Goal: Task Accomplishment & Management: Manage account settings

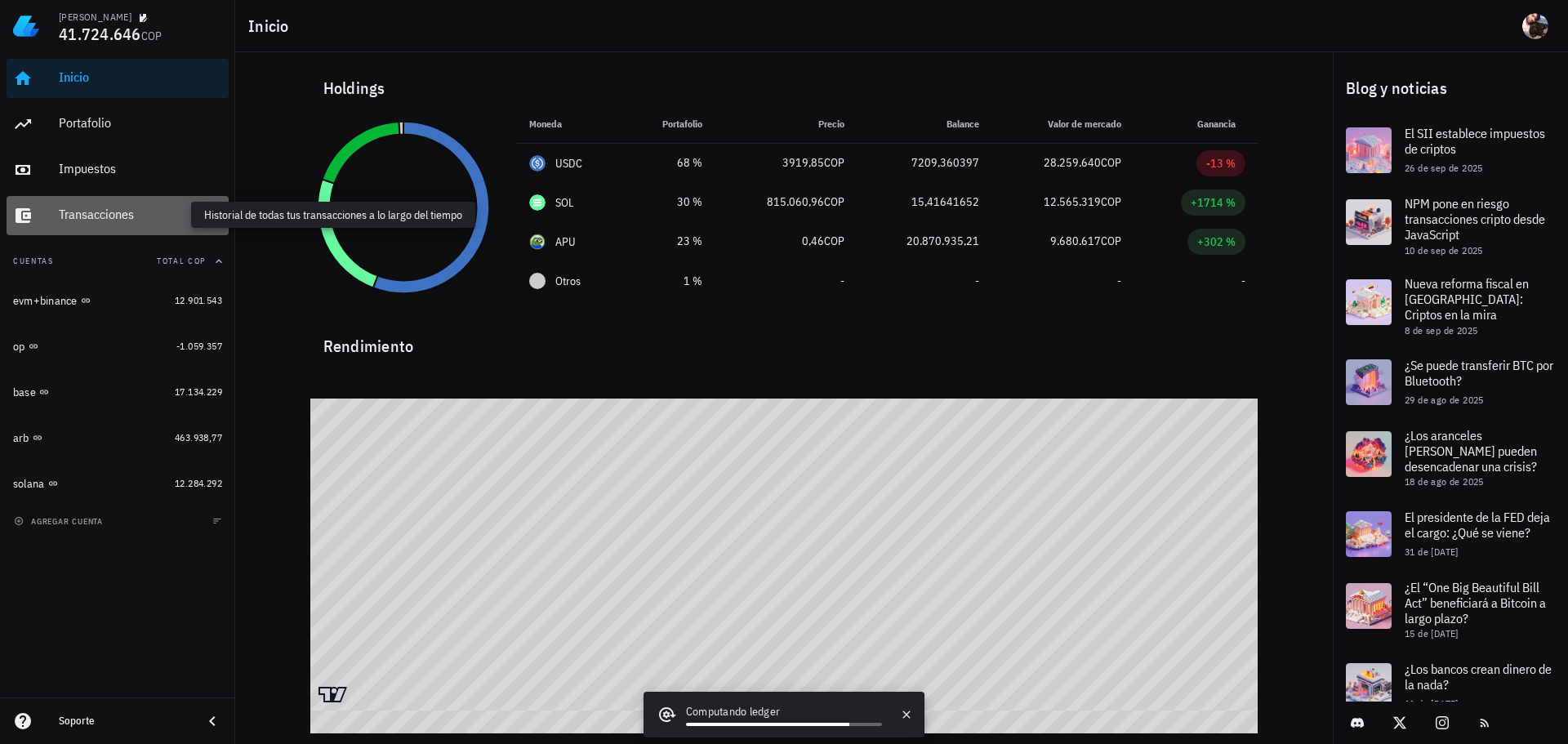
click at [79, 216] on div "Transacciones" at bounding box center [140, 214] width 164 height 16
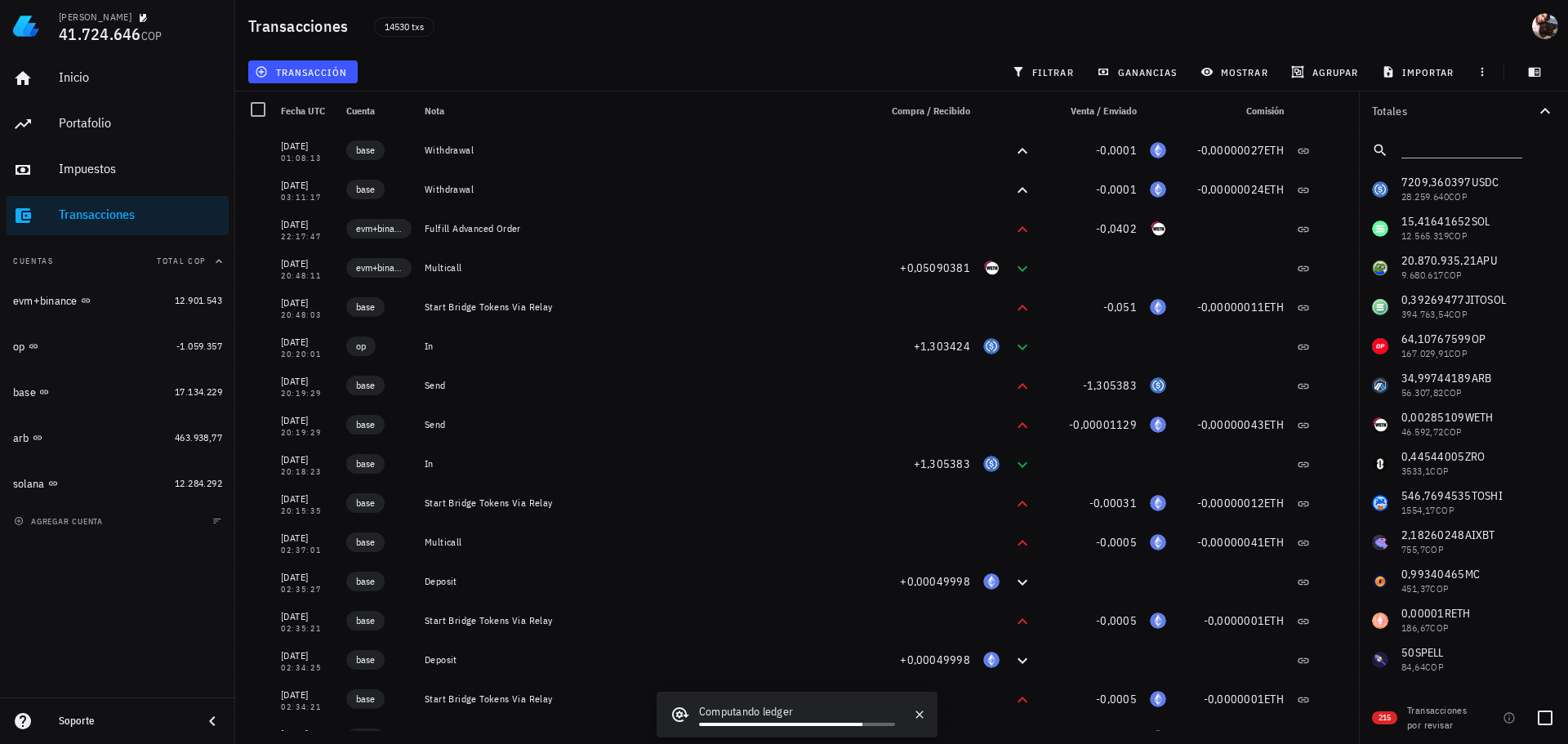
click at [1432, 721] on div "Transacciones por revisar" at bounding box center [1441, 718] width 68 height 30
click at [1506, 720] on icon "button" at bounding box center [1509, 718] width 13 height 13
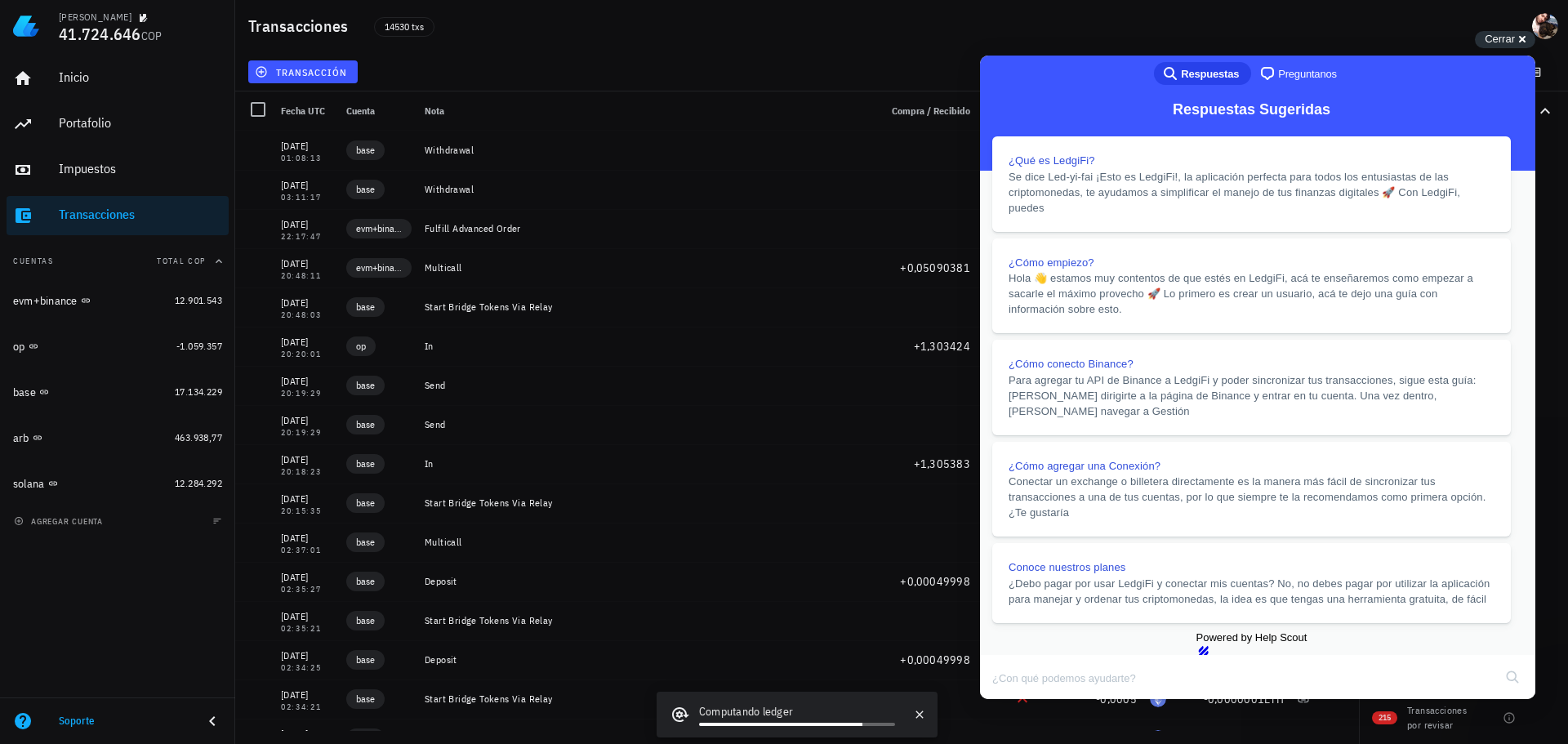
scroll to position [1666, 0]
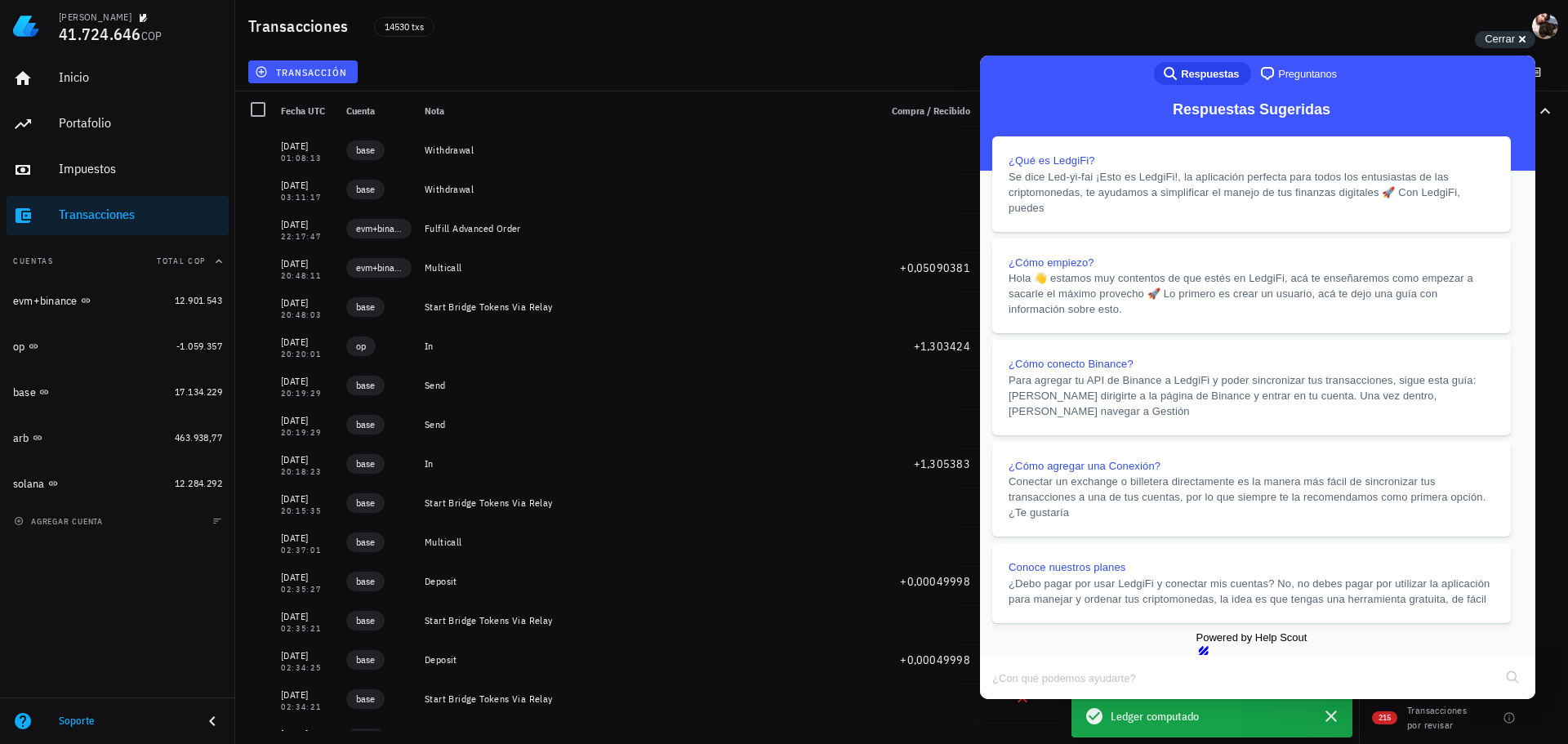
click at [1010, 701] on button "Close" at bounding box center [996, 711] width 30 height 21
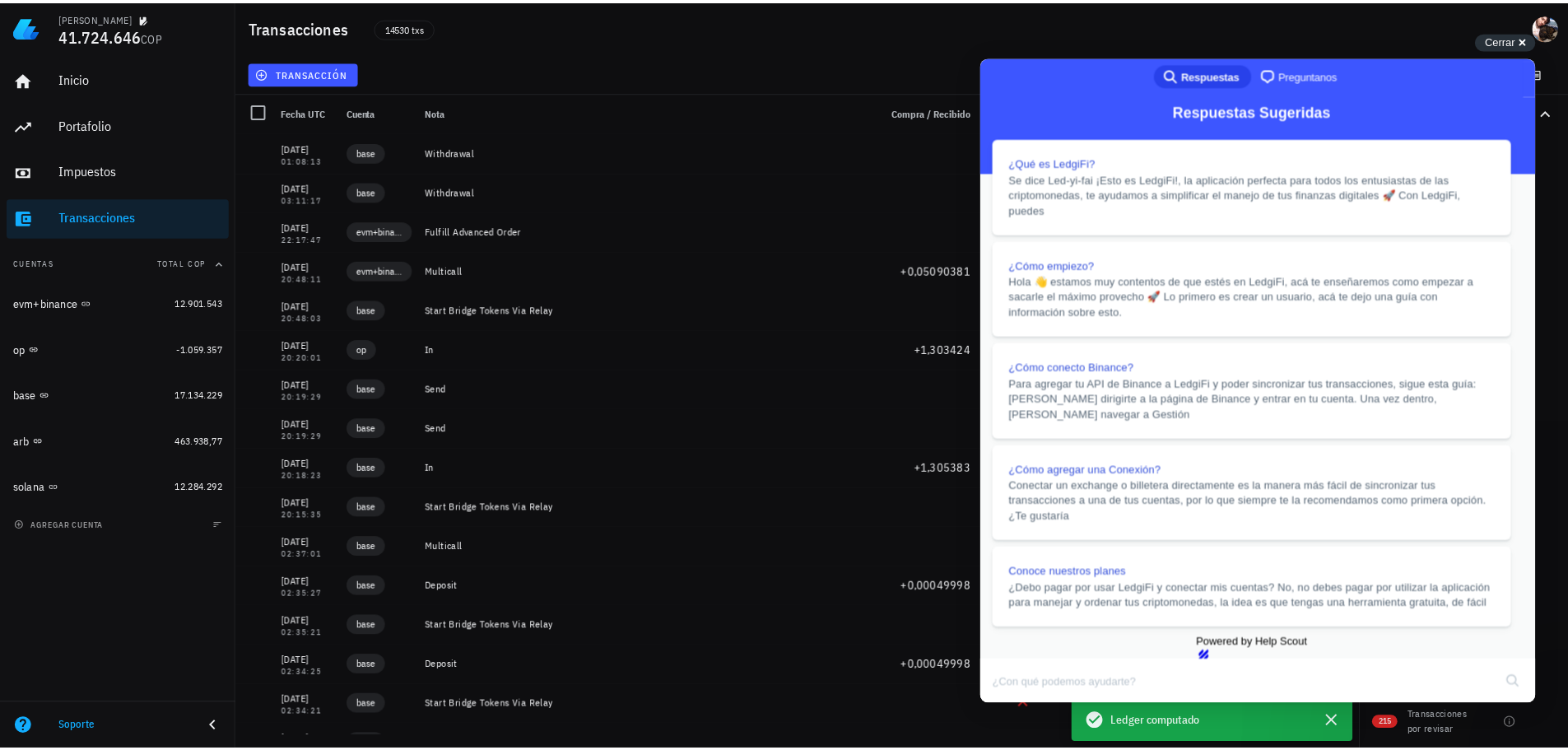
scroll to position [1678, 0]
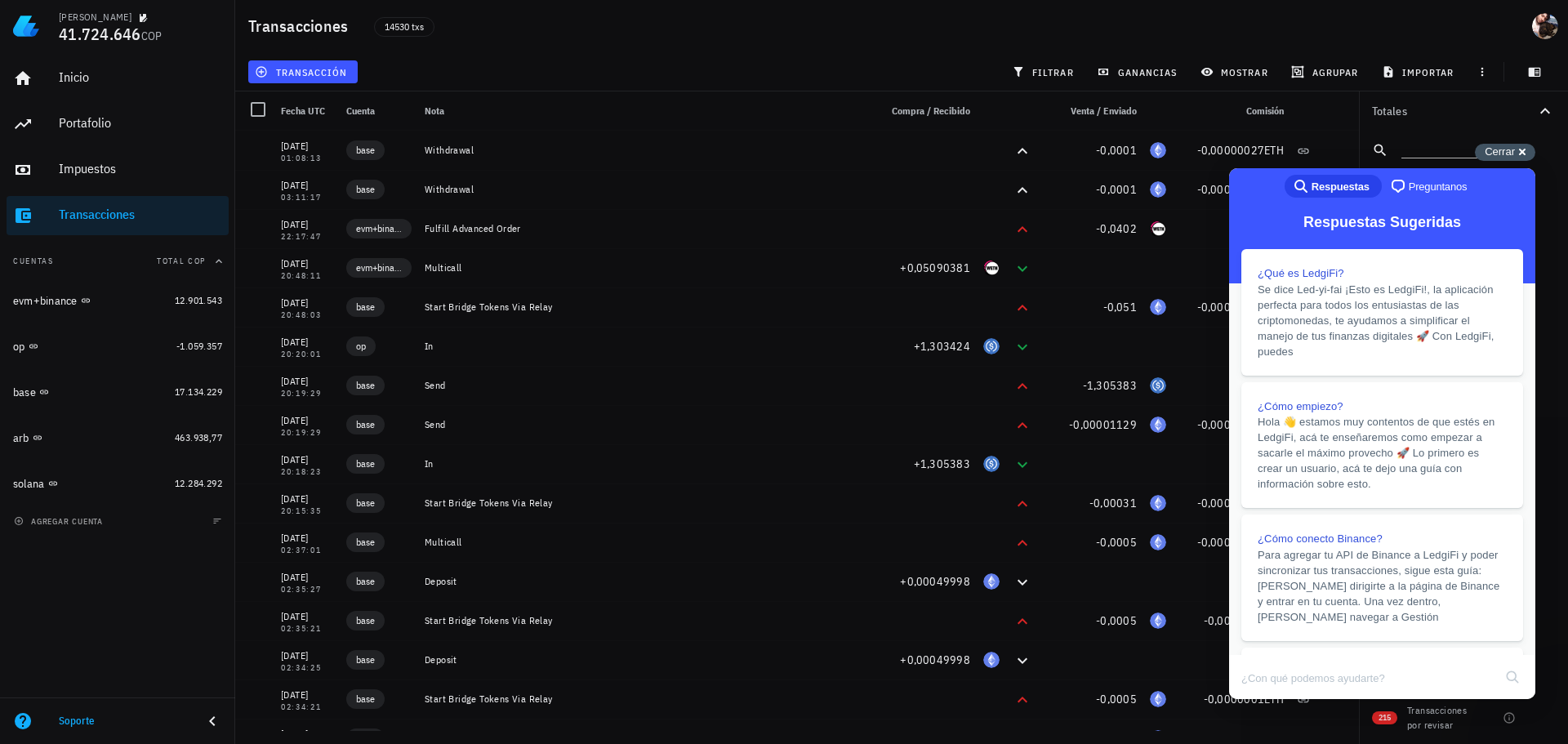
click at [1521, 153] on div "Cerrar cross-small" at bounding box center [1504, 152] width 60 height 18
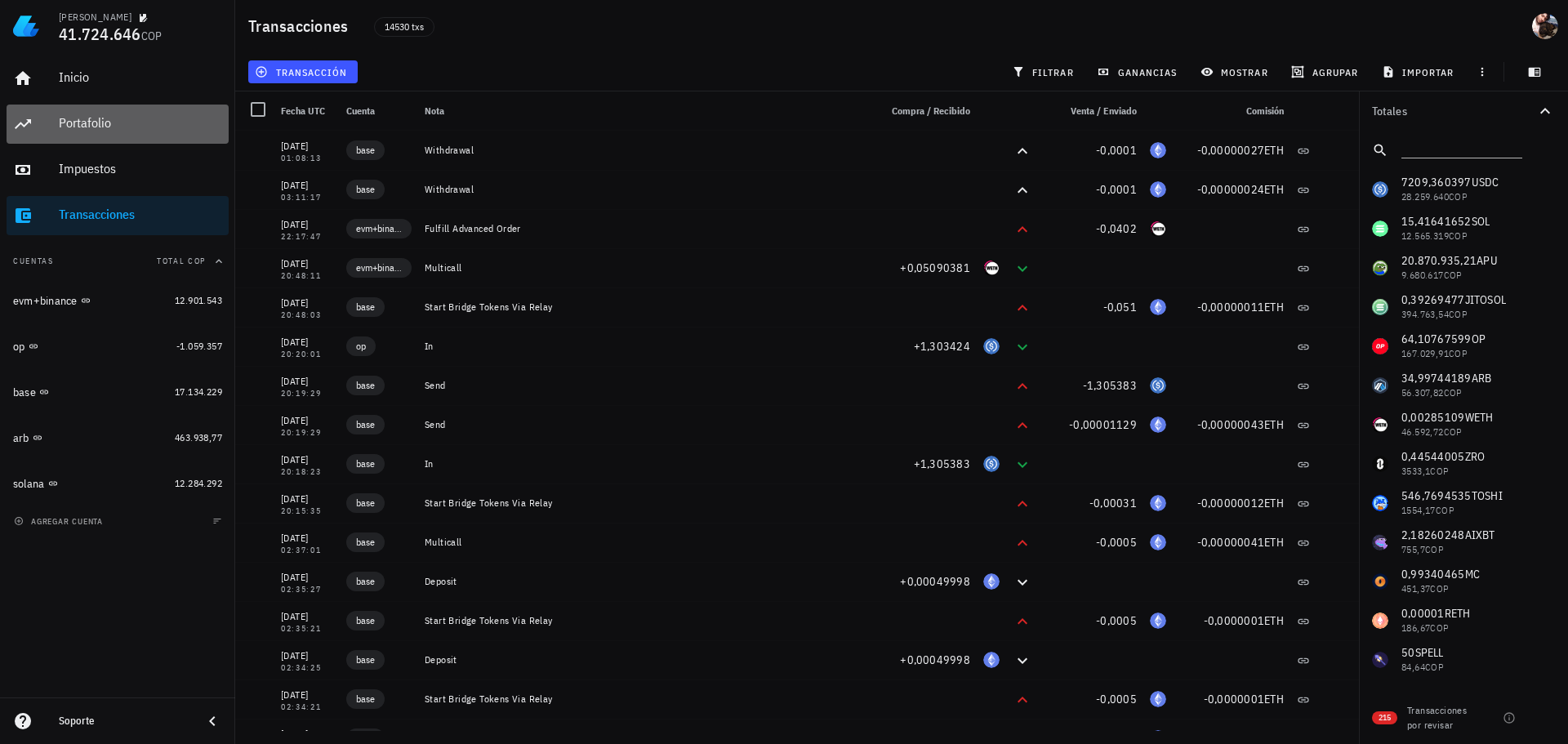
click at [88, 126] on div "Portafolio" at bounding box center [140, 123] width 164 height 16
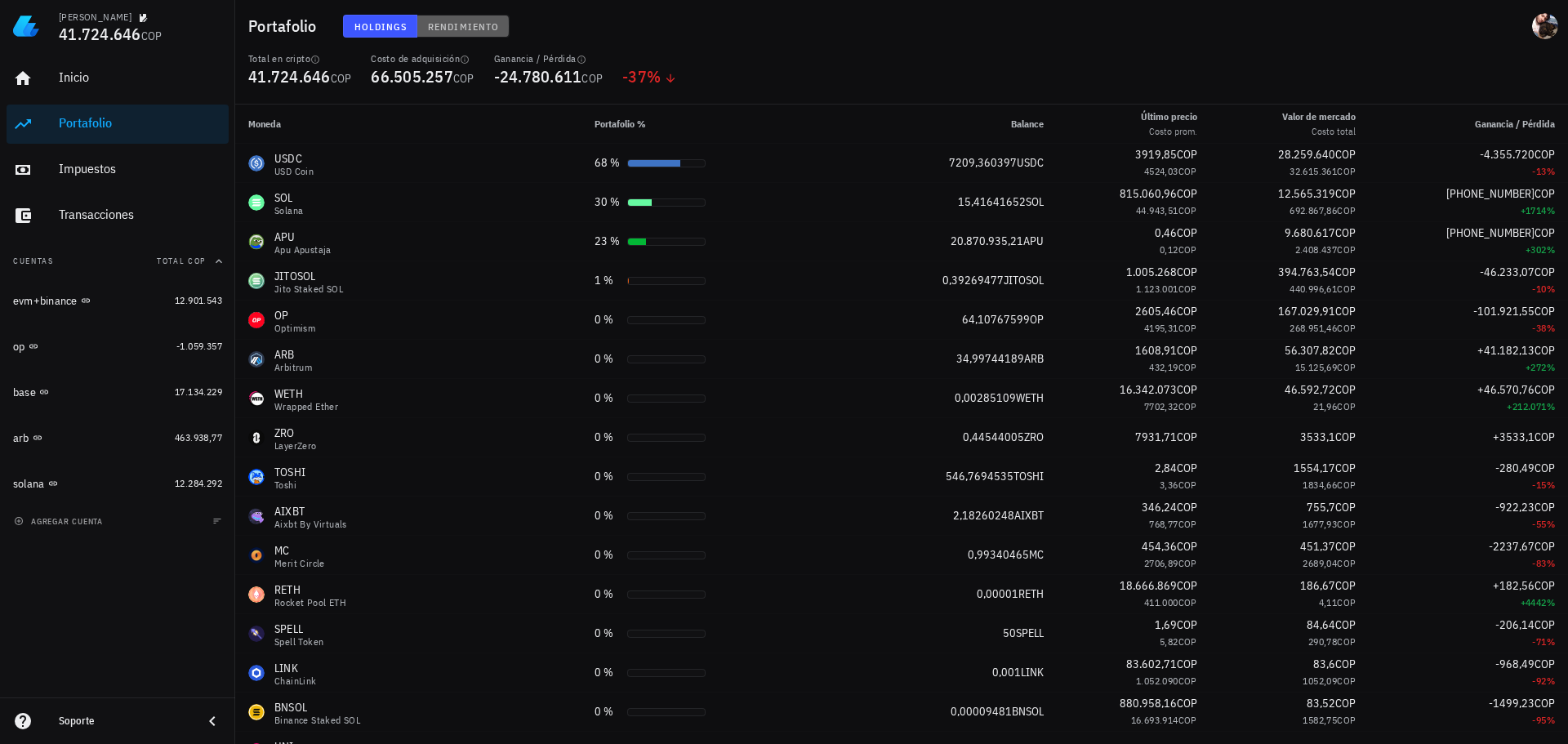
click at [467, 30] on span "Rendimiento" at bounding box center [463, 26] width 72 height 12
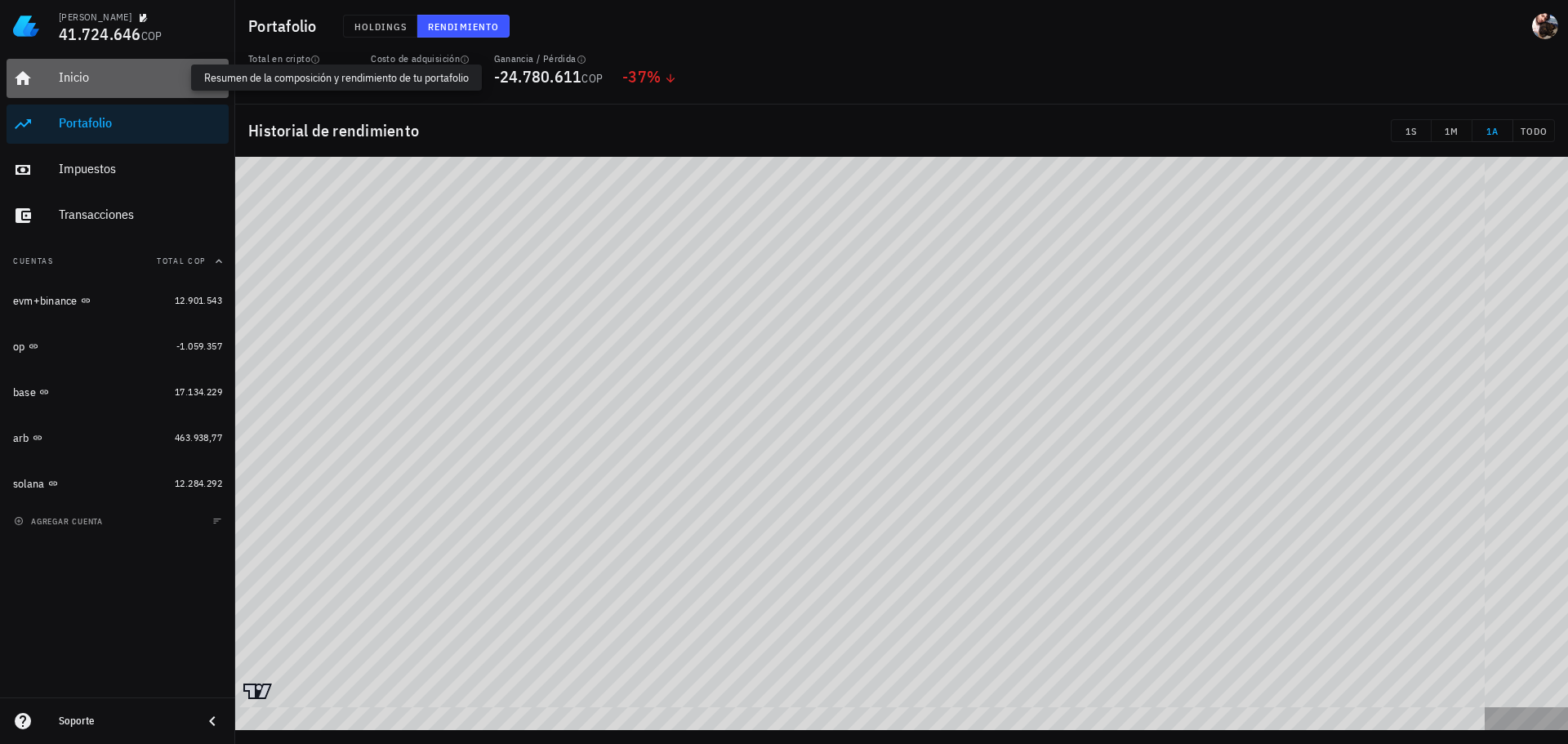
click at [86, 70] on div "Inicio" at bounding box center [140, 77] width 164 height 16
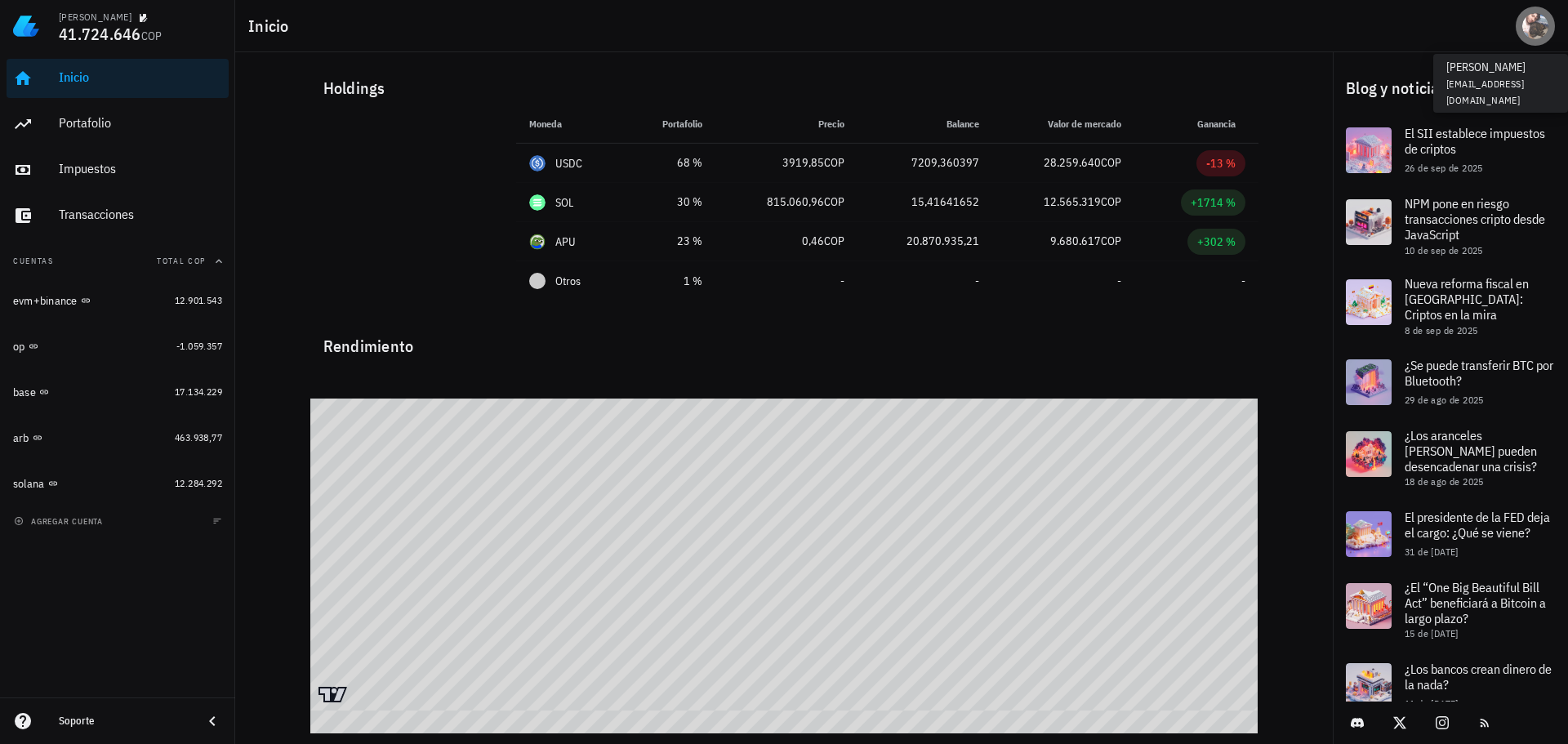
click at [1525, 23] on div "avatar" at bounding box center [1536, 26] width 26 height 26
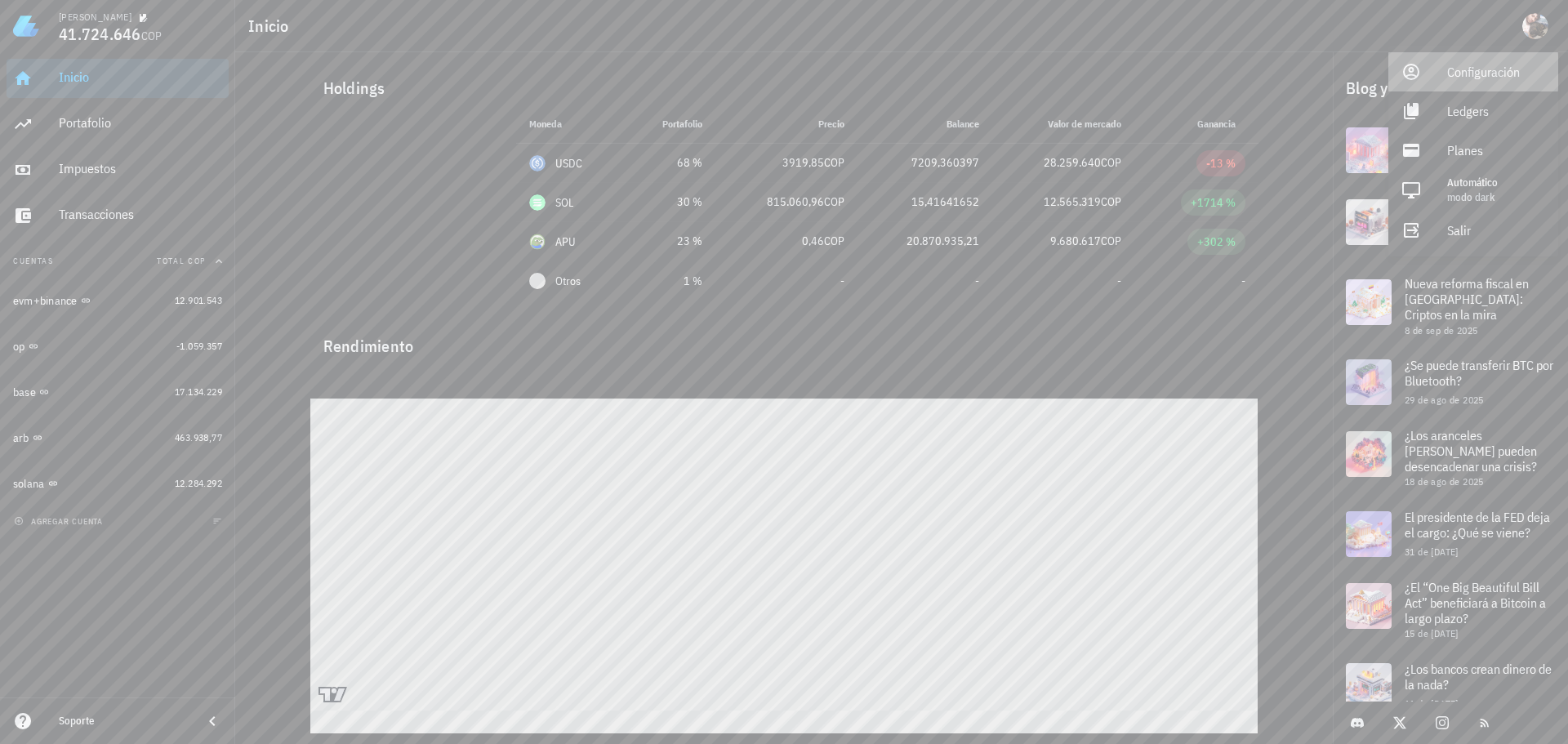
click at [1495, 77] on div "Configuración" at bounding box center [1496, 71] width 98 height 32
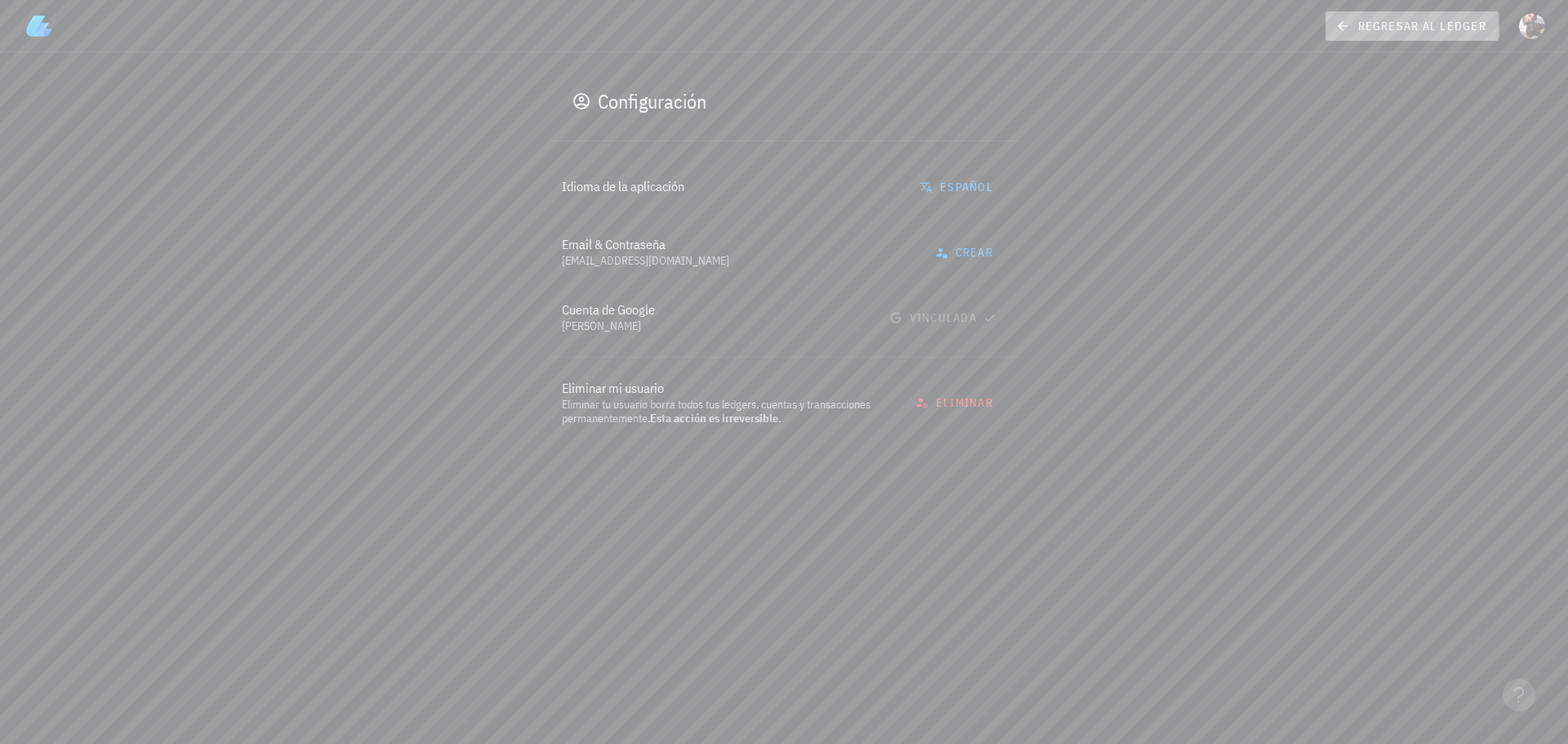
click at [1409, 26] on span "regresar al ledger" at bounding box center [1413, 26] width 148 height 15
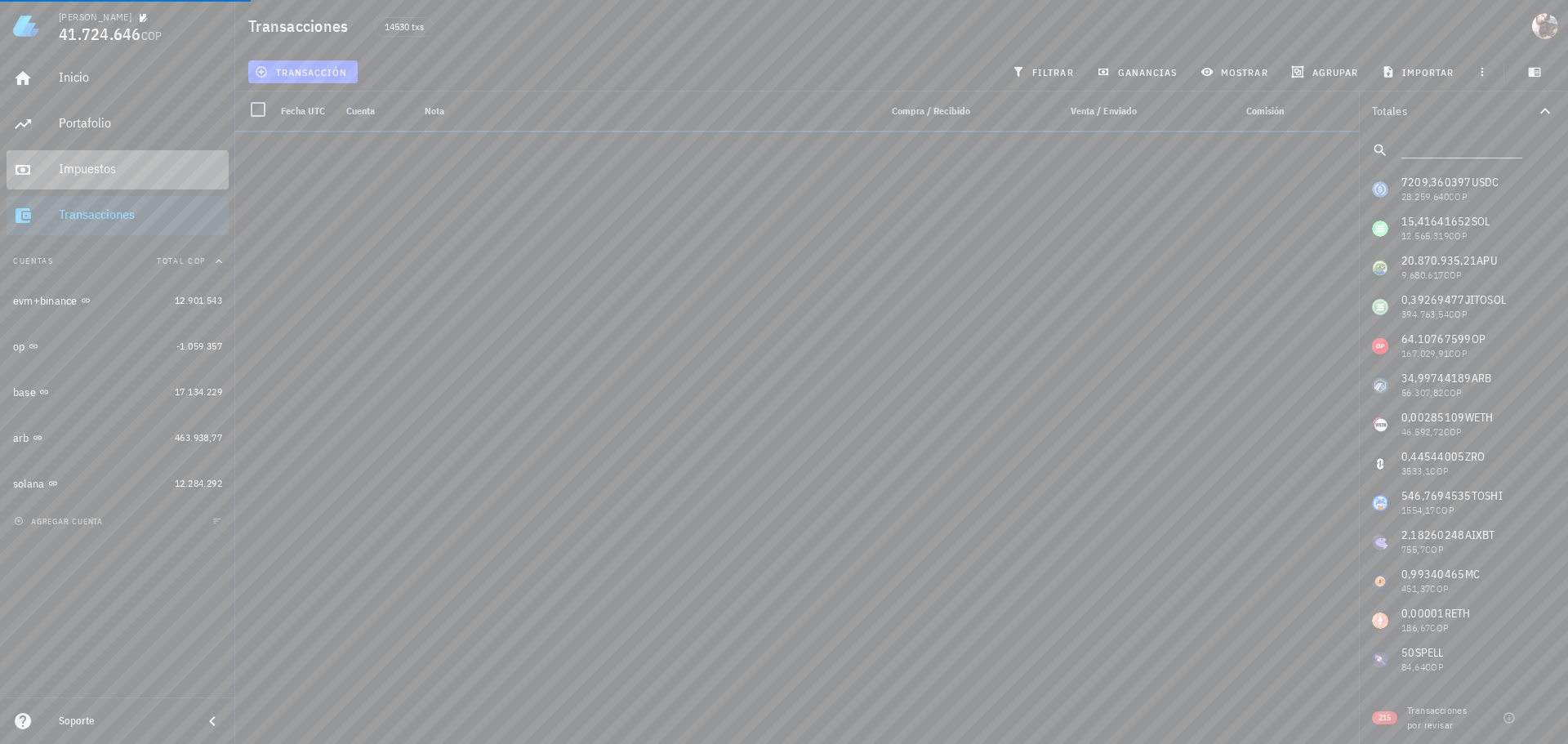
click at [98, 172] on div "Impuestos" at bounding box center [140, 168] width 164 height 16
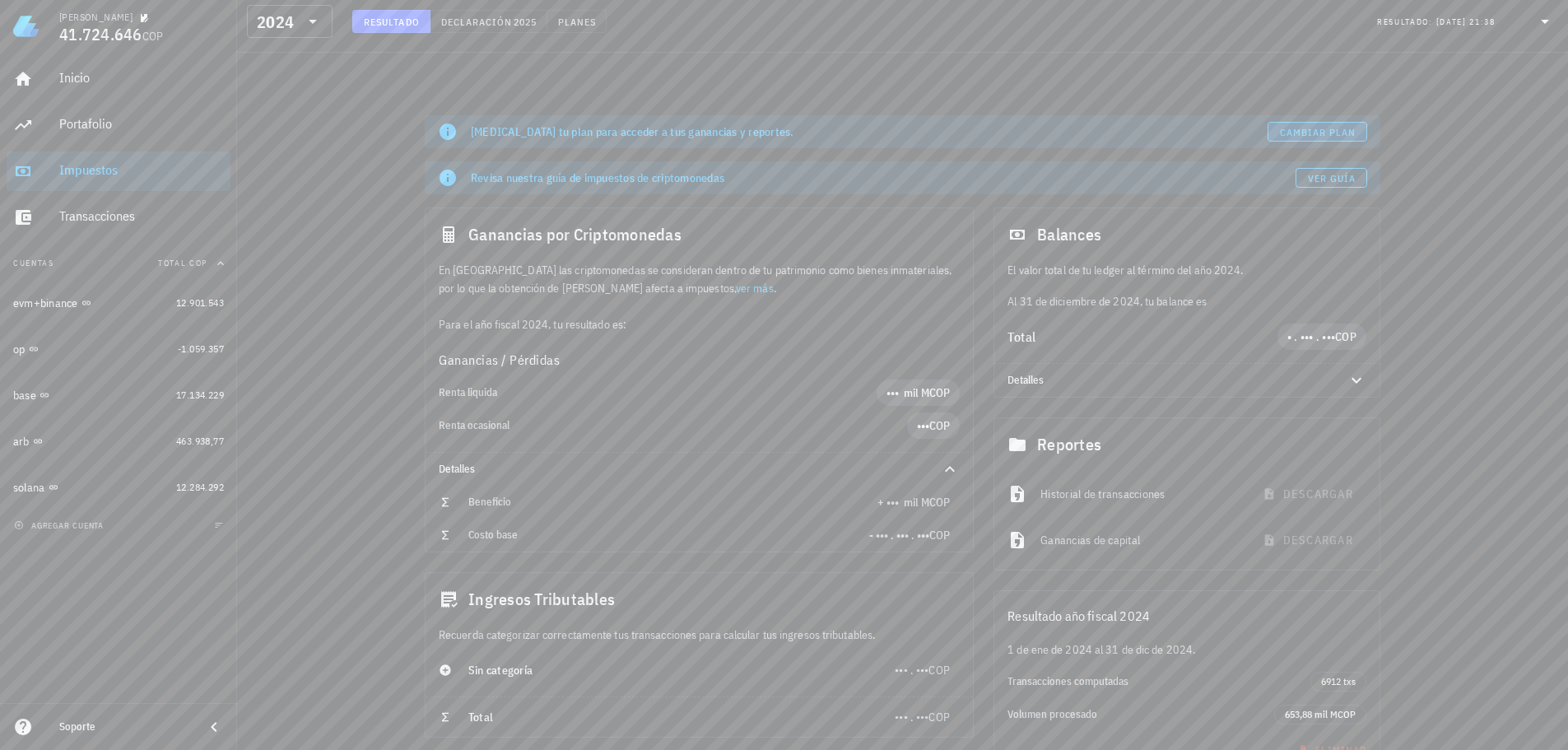
click at [1321, 135] on span "Cambiar plan" at bounding box center [1318, 131] width 77 height 12
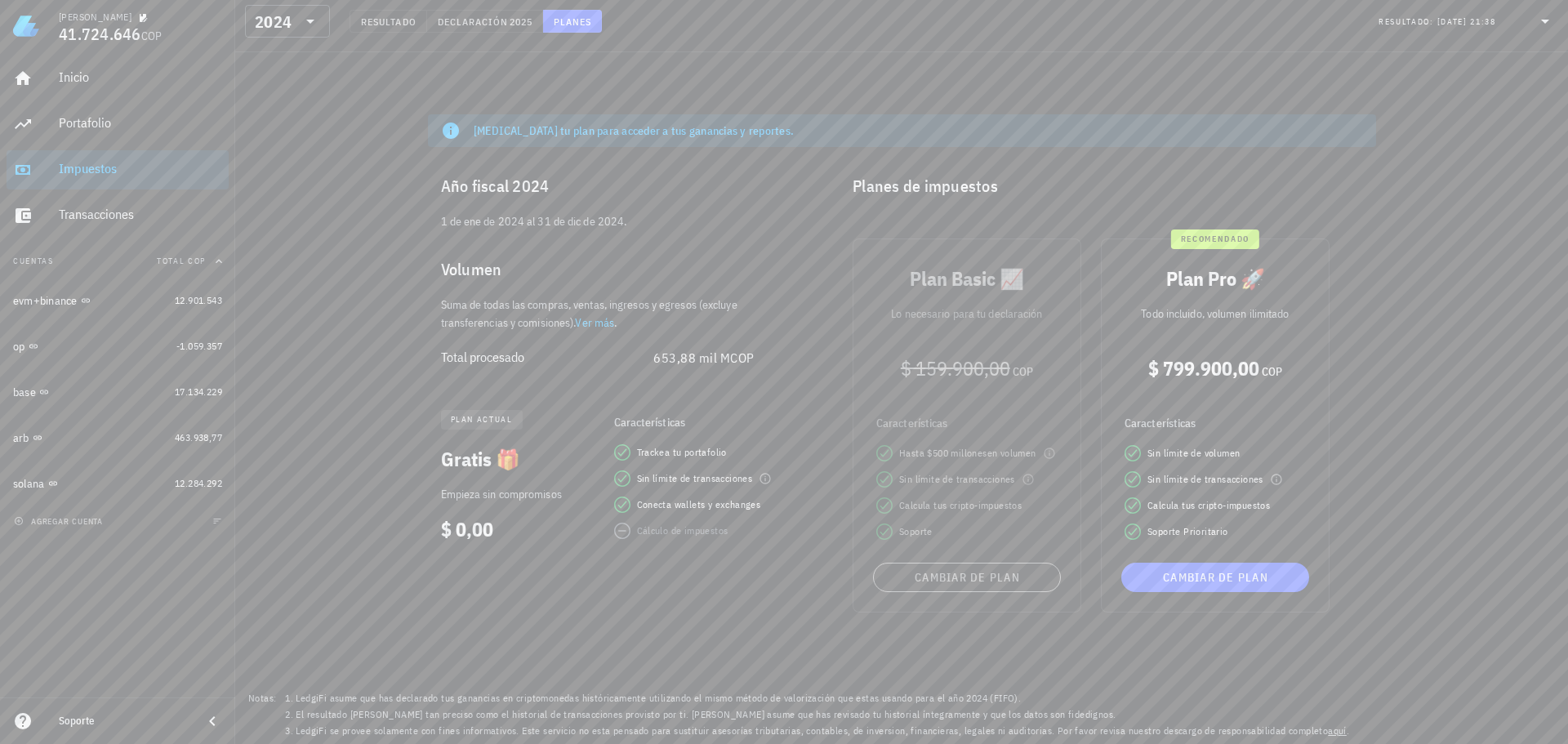
click at [1551, 22] on icon at bounding box center [1545, 20] width 19 height 19
click at [1514, 262] on div "Cambia tu plan para acceder a tus ganancias y reportes. Año fiscal 2024 1 de en…" at bounding box center [902, 424] width 1333 height 640
click at [86, 520] on span "agregar cuenta" at bounding box center [60, 521] width 86 height 10
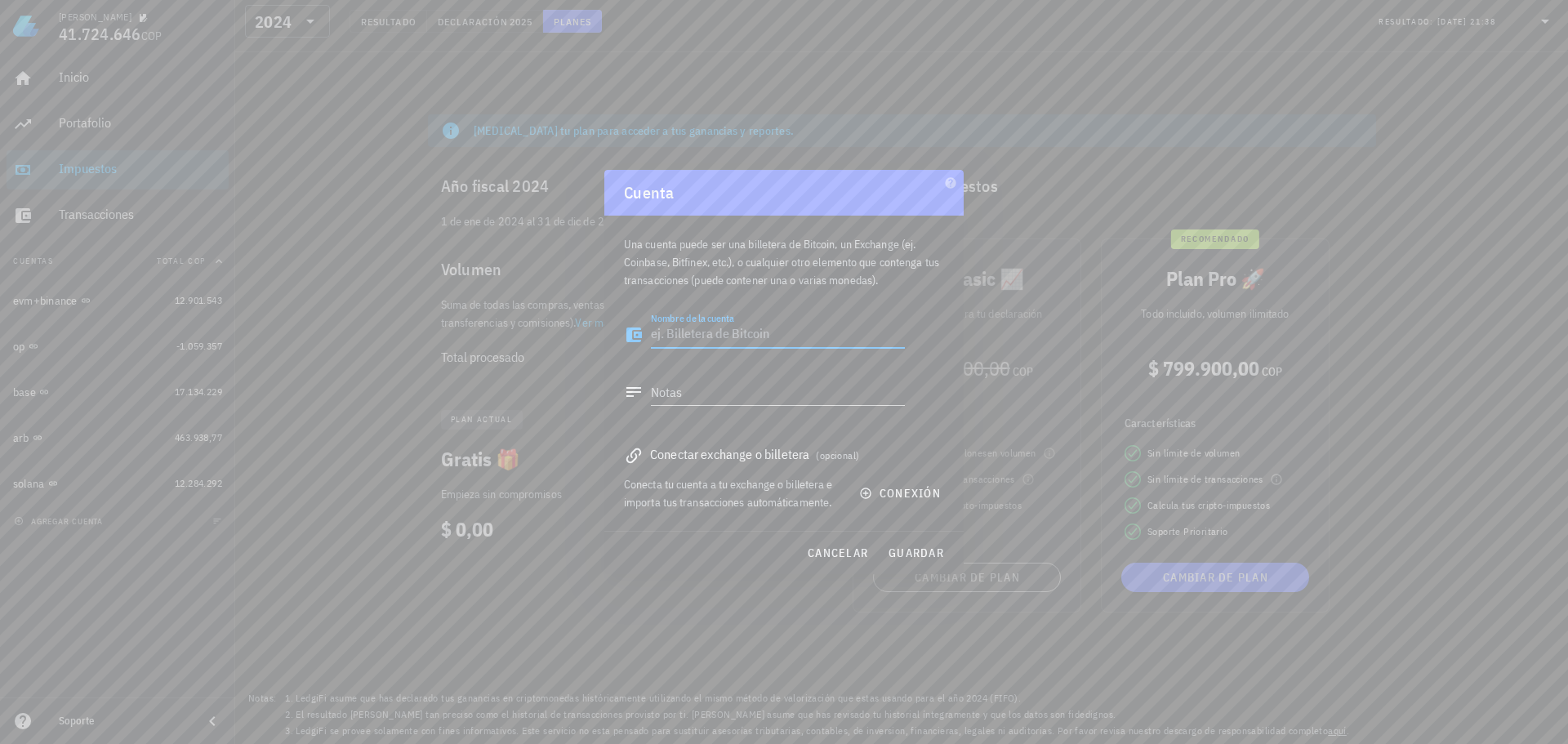
click at [715, 341] on textarea "Nombre de la cuenta" at bounding box center [777, 335] width 254 height 26
click at [715, 454] on div "Conectar exchange o billetera (opcional)" at bounding box center [784, 454] width 320 height 23
click at [871, 496] on icon "button" at bounding box center [866, 494] width 13 height 13
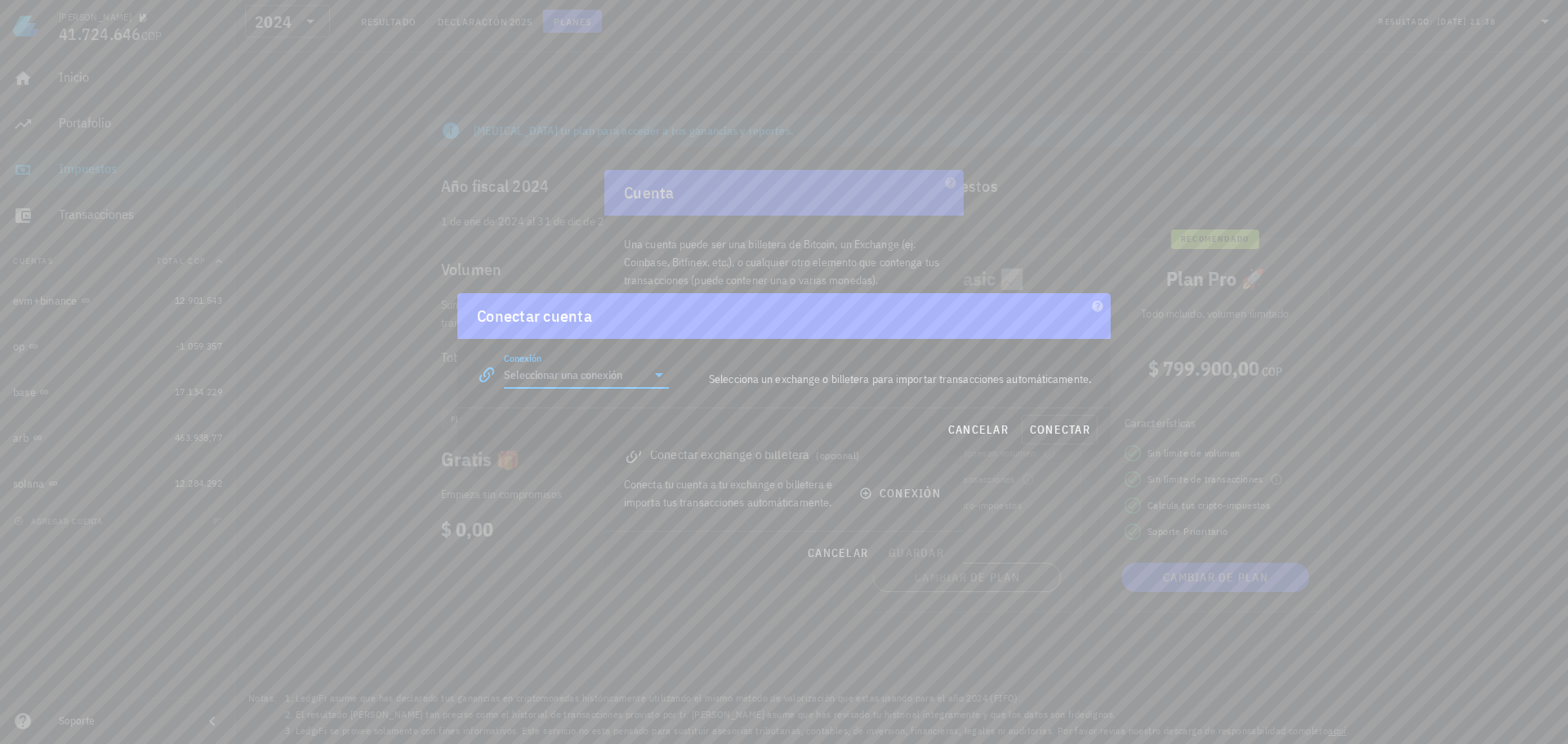
drag, startPoint x: 626, startPoint y: 385, endPoint x: 616, endPoint y: 377, distance: 12.8
click at [617, 379] on input "Conexión" at bounding box center [575, 375] width 142 height 26
click at [606, 451] on div "Binance" at bounding box center [638, 454] width 178 height 16
type input "Binance"
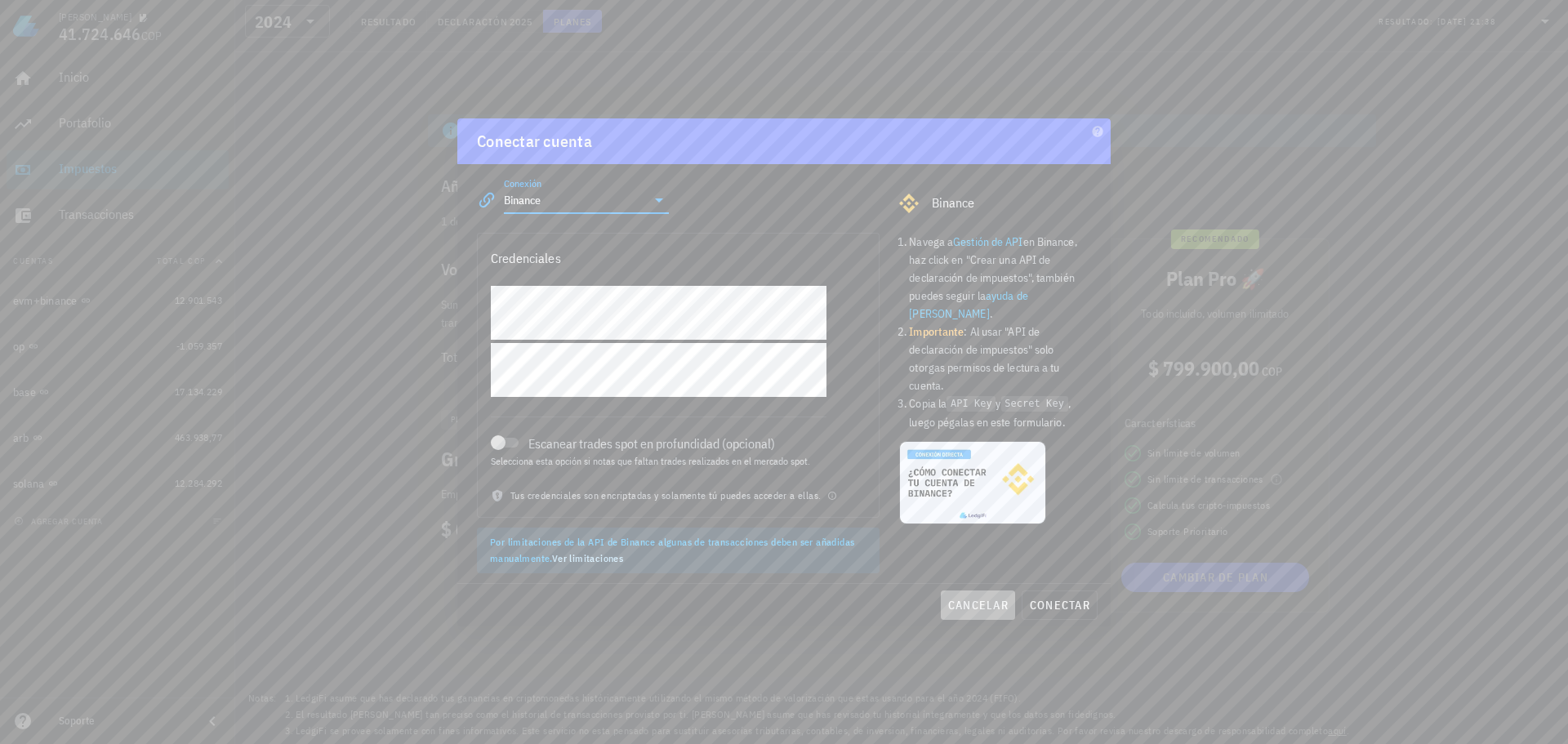
click at [966, 600] on span "cancelar" at bounding box center [978, 605] width 61 height 15
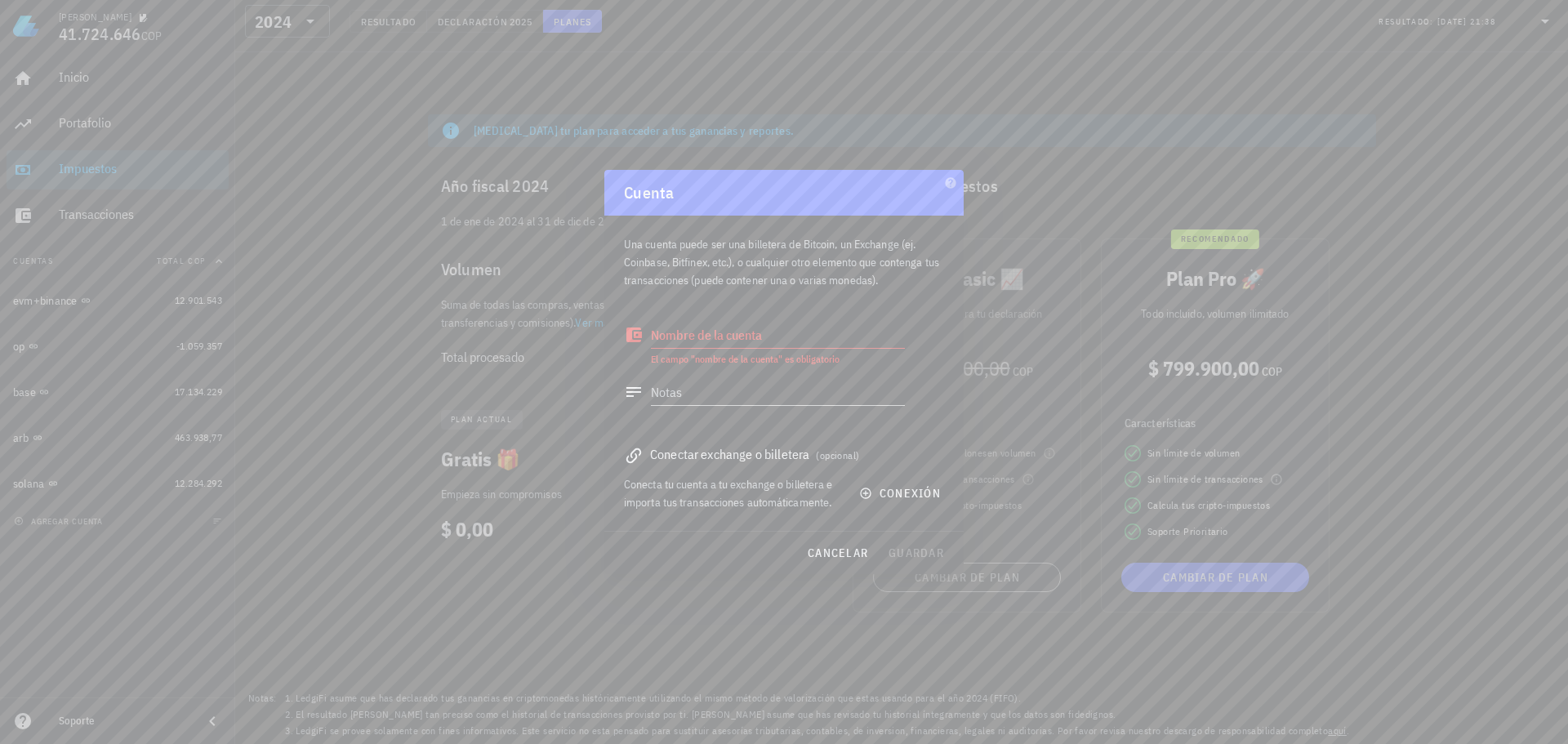
click at [52, 305] on div at bounding box center [784, 372] width 1568 height 744
click at [718, 332] on textarea "Nombre de la cuenta" at bounding box center [777, 335] width 254 height 26
type textarea "bnb"
click at [928, 559] on span "guardar" at bounding box center [916, 553] width 56 height 15
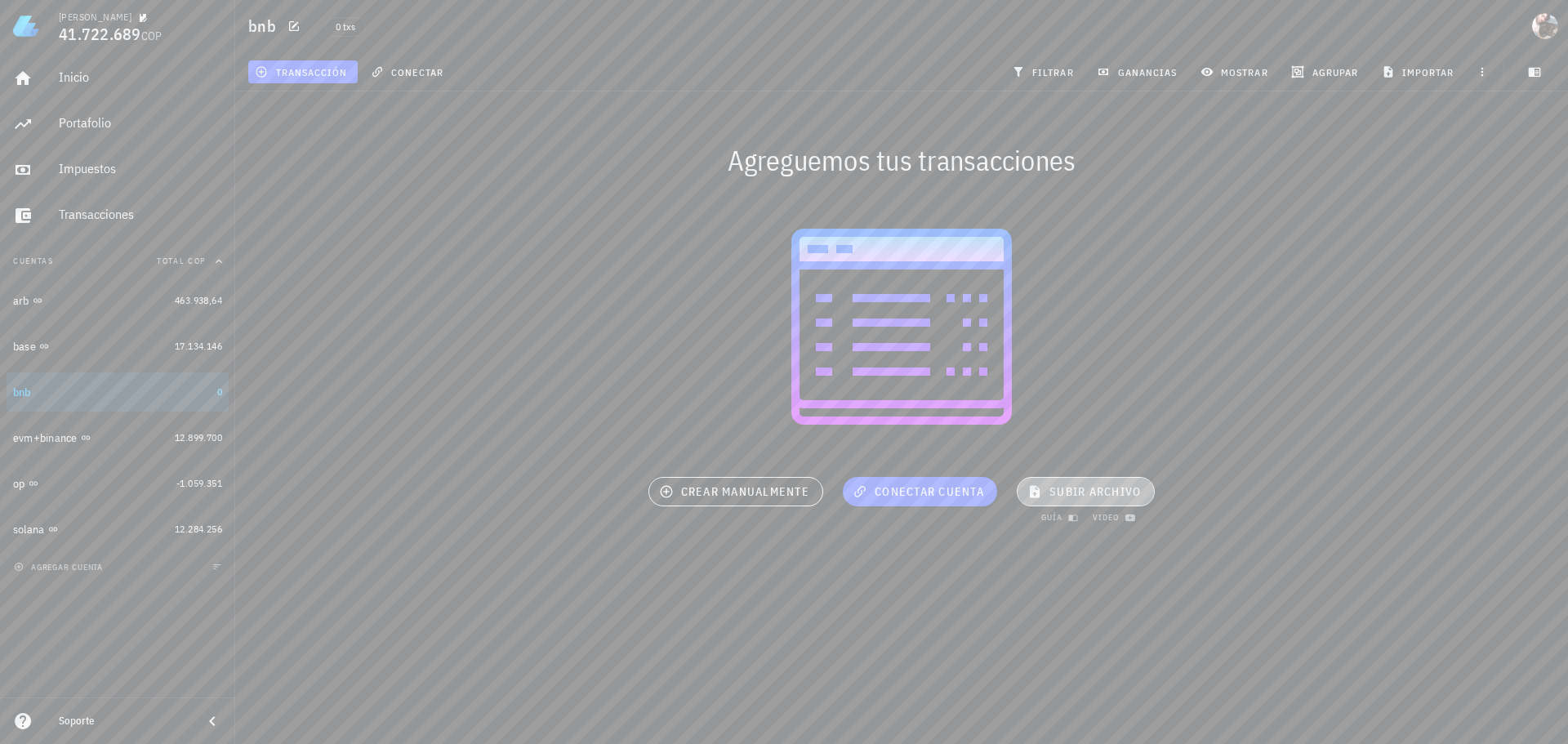
click at [1132, 492] on span "subir archivo" at bounding box center [1085, 492] width 110 height 15
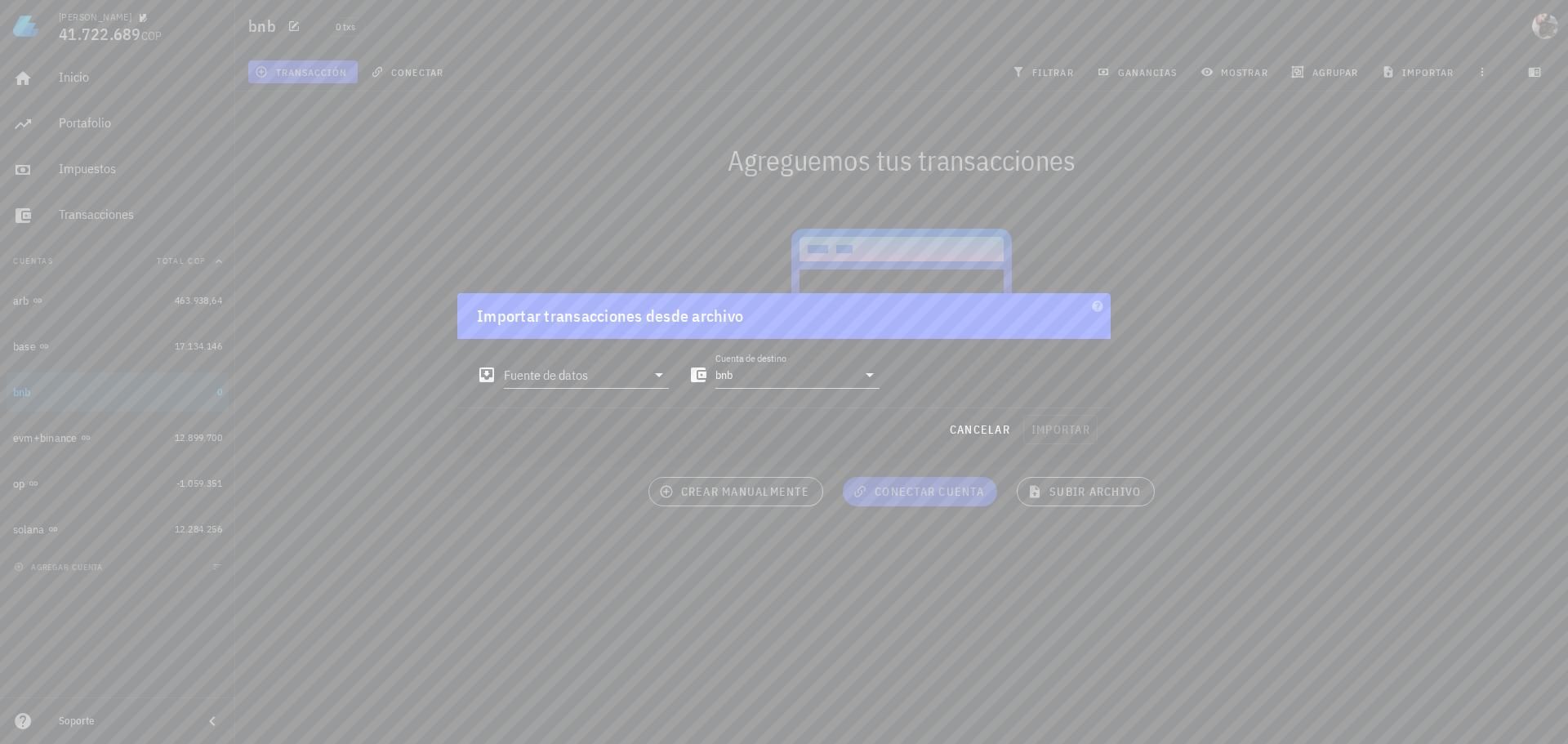
drag, startPoint x: 1125, startPoint y: 535, endPoint x: 1113, endPoint y: 532, distance: 12.4
click at [1124, 536] on div at bounding box center [784, 372] width 1568 height 744
click at [984, 432] on span "cancelar" at bounding box center [979, 430] width 61 height 15
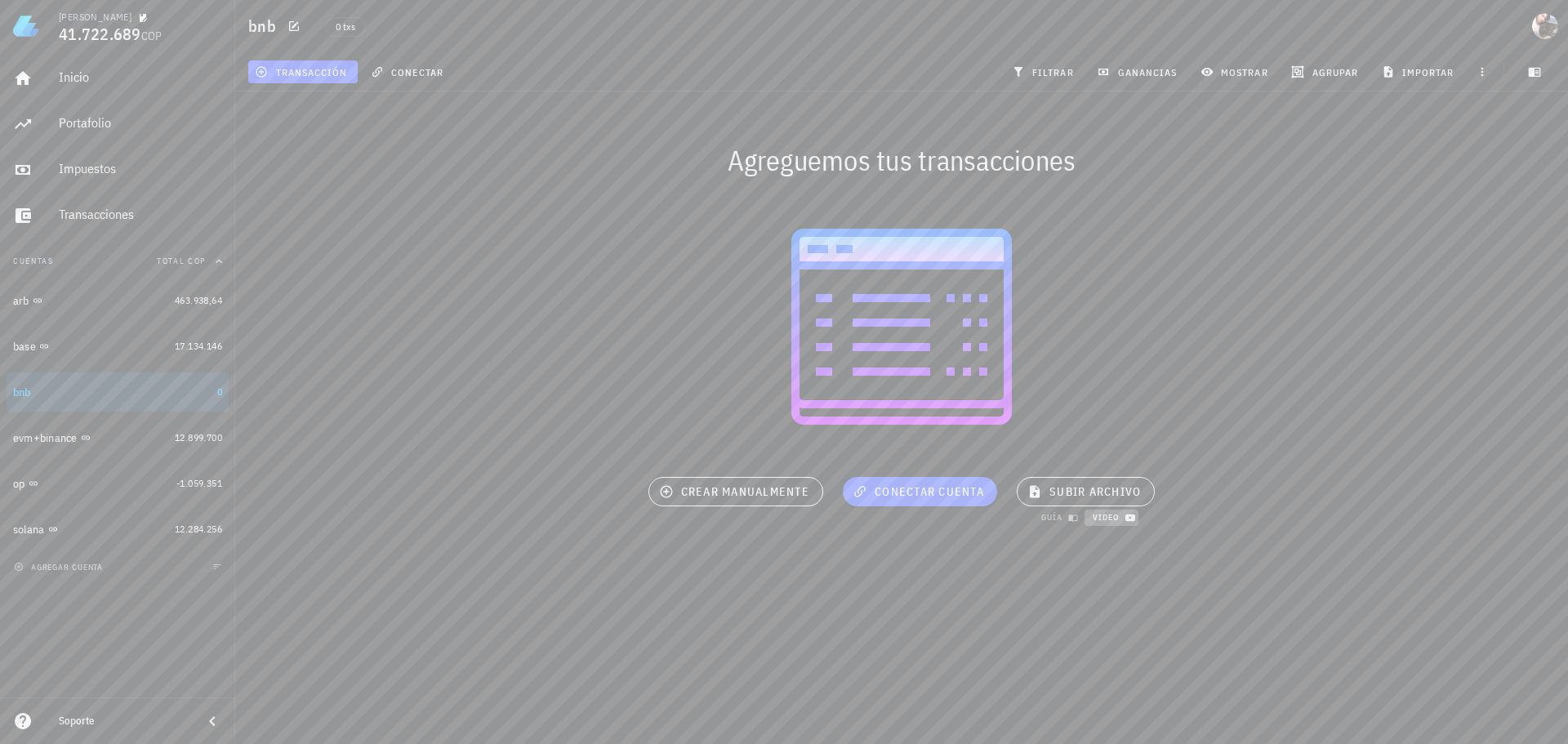
click at [1109, 518] on span "video" at bounding box center [1112, 517] width 39 height 10
click at [140, 306] on div "arb" at bounding box center [91, 300] width 155 height 16
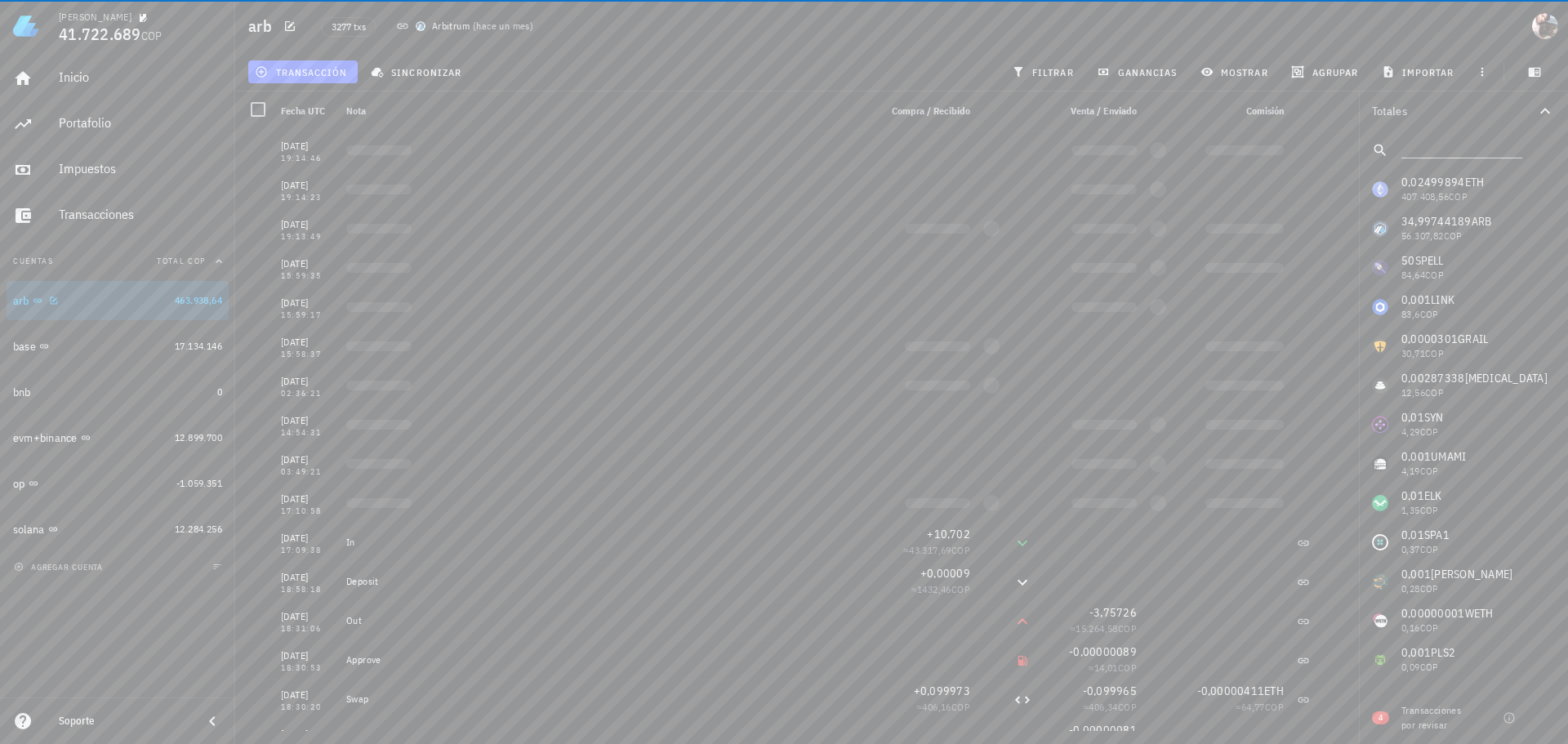
drag, startPoint x: 151, startPoint y: 302, endPoint x: 110, endPoint y: 305, distance: 41.1
click at [110, 305] on div "arb" at bounding box center [91, 300] width 155 height 16
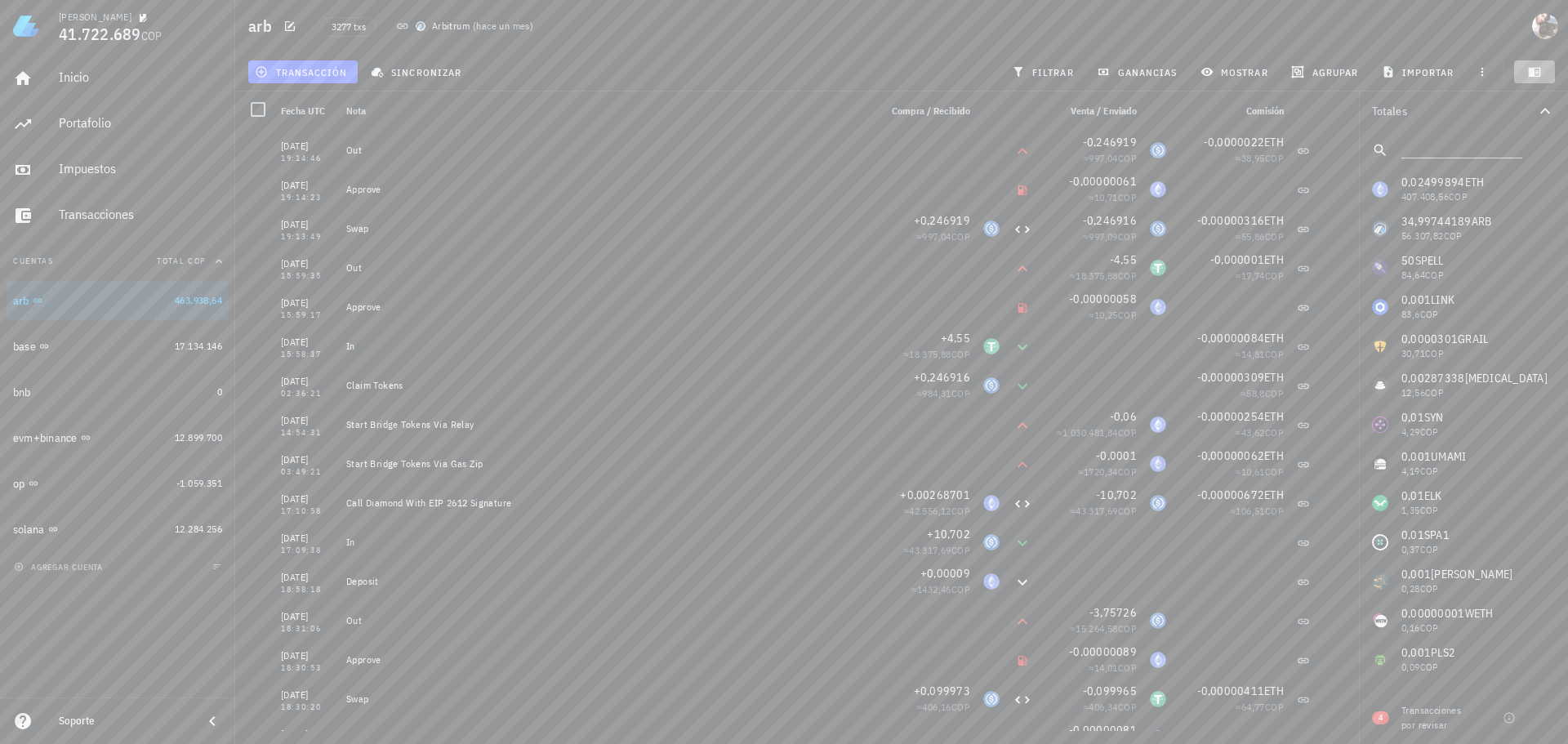
click at [1540, 73] on icon "button" at bounding box center [1535, 72] width 12 height 9
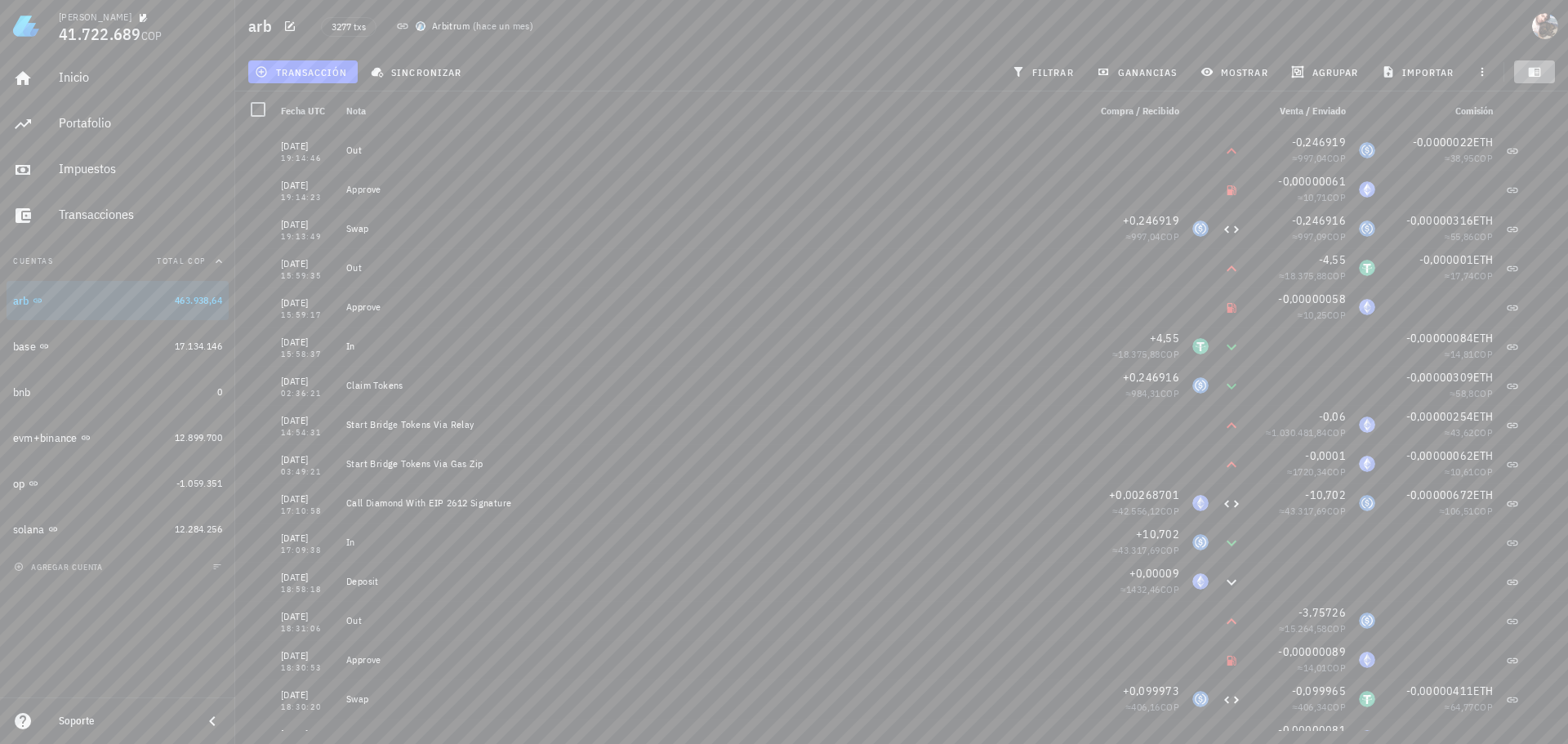
click at [1540, 73] on icon "button" at bounding box center [1535, 72] width 12 height 9
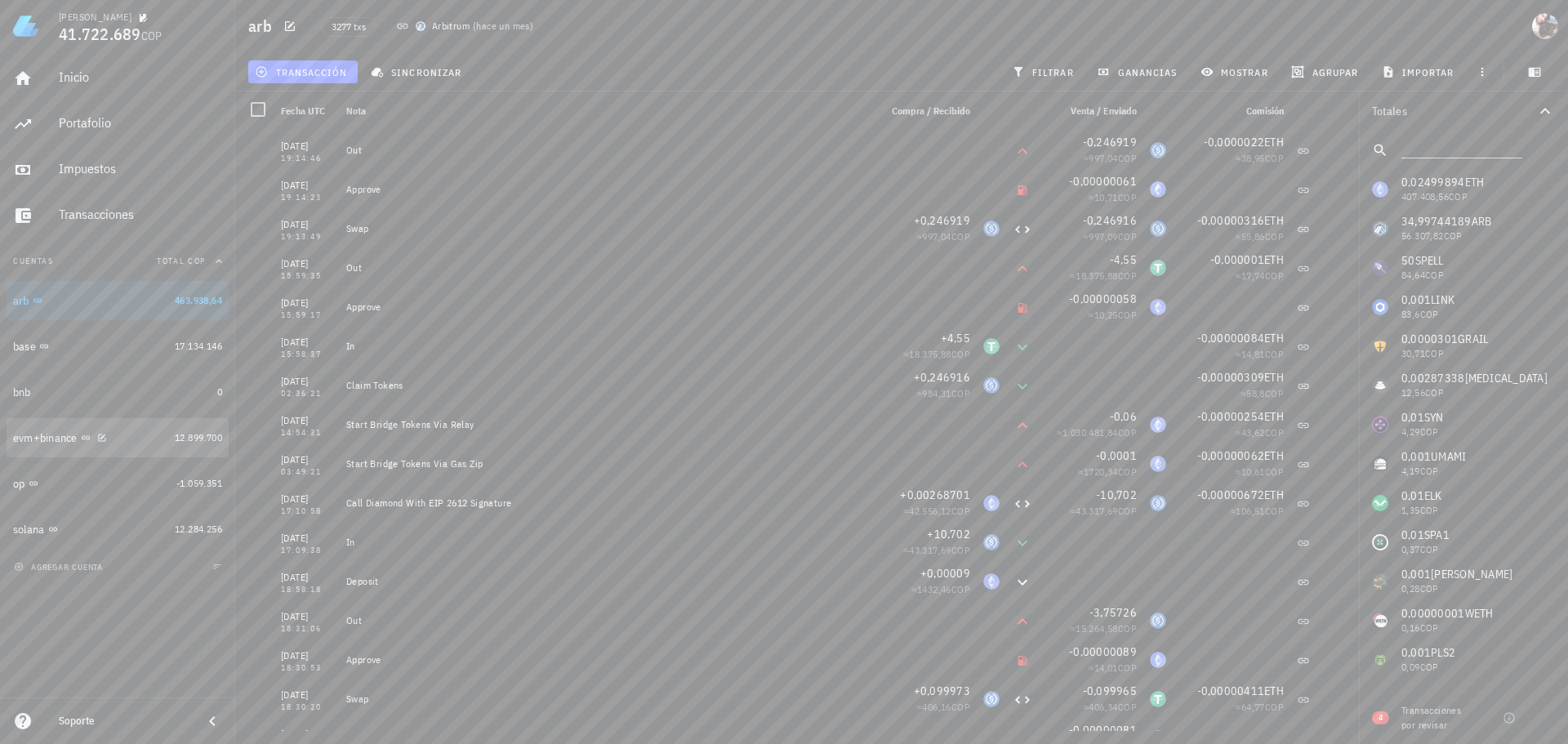
click at [133, 446] on div "evm+binance" at bounding box center [91, 438] width 155 height 35
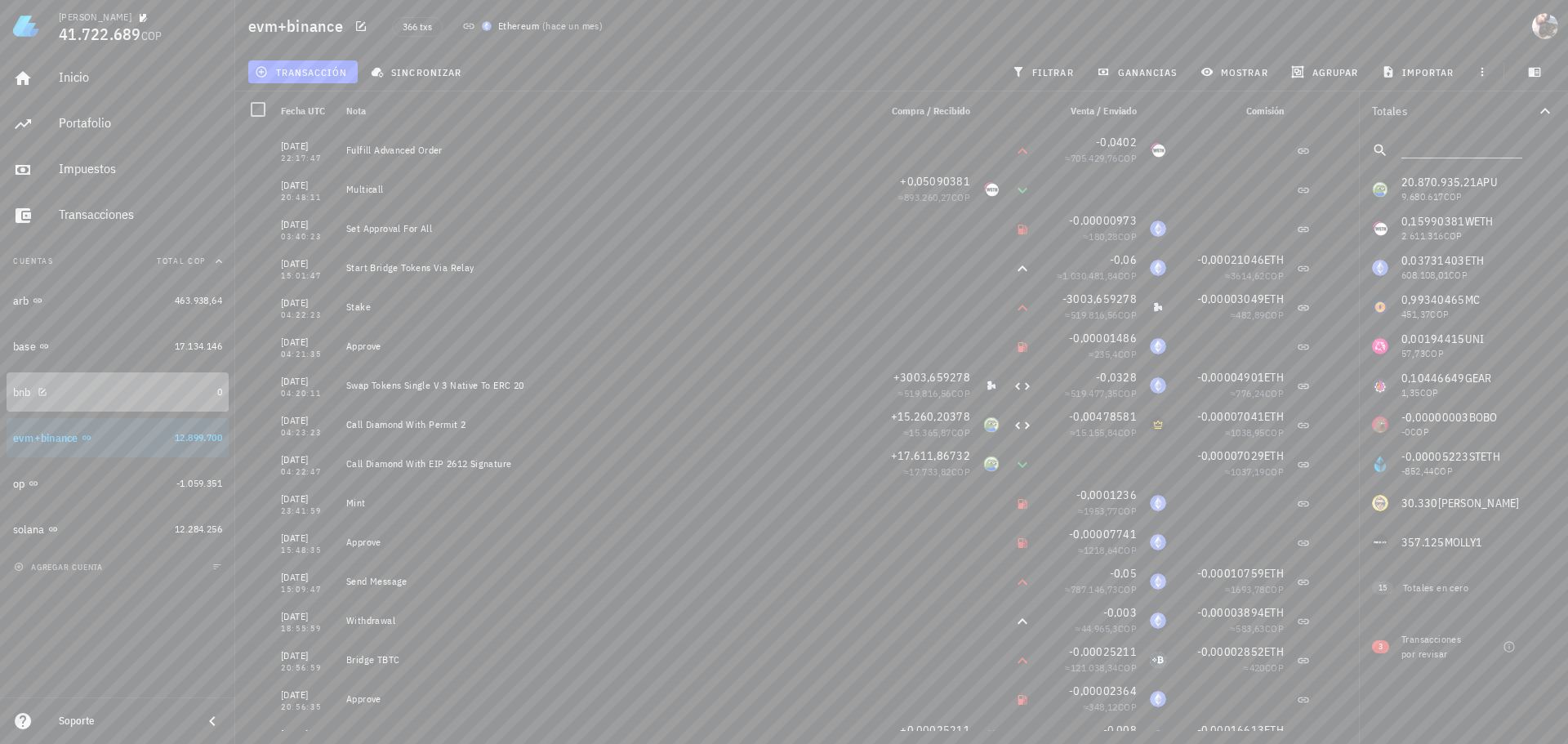
click at [148, 390] on div "bnb" at bounding box center [112, 392] width 198 height 16
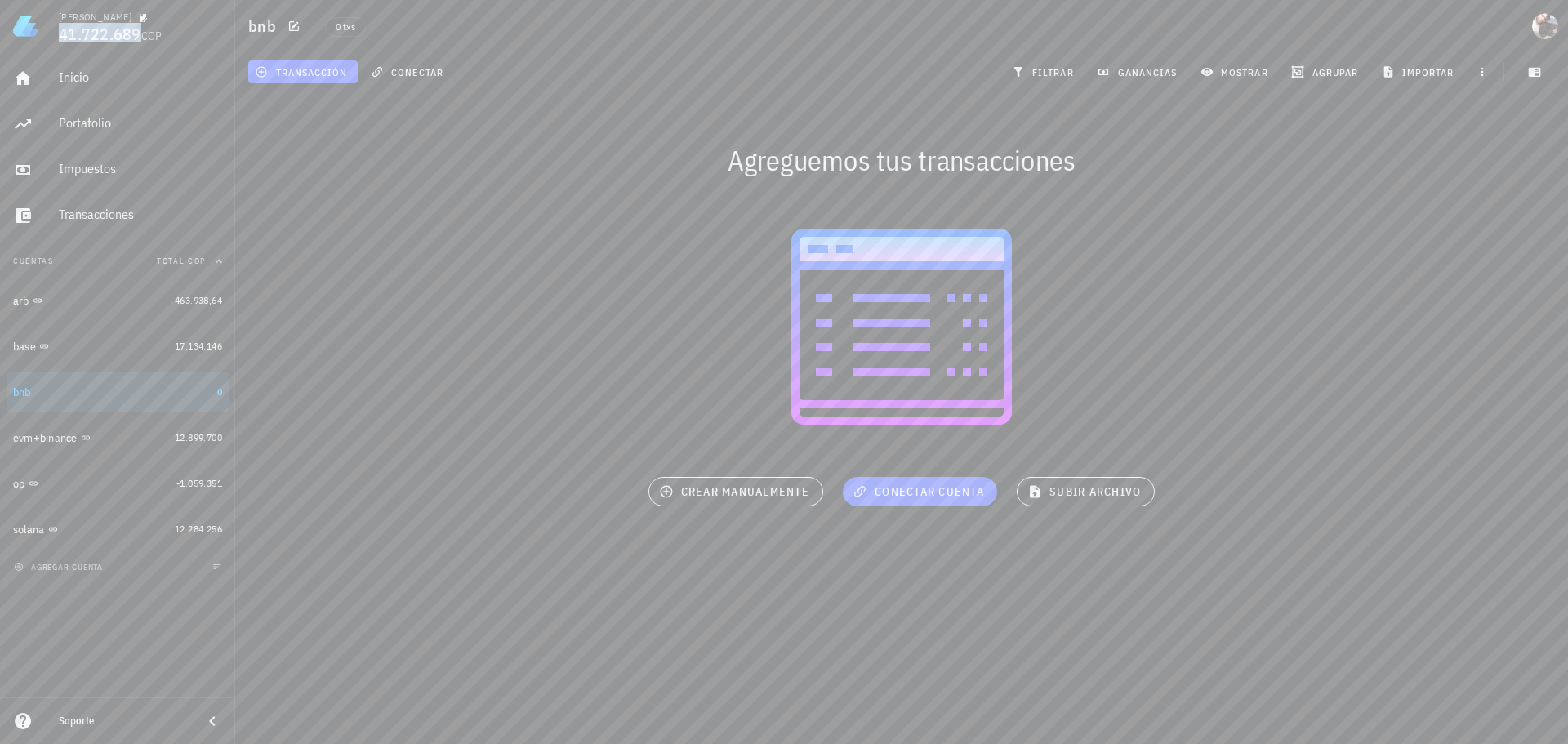
click at [82, 28] on span "41.722.689" at bounding box center [100, 34] width 82 height 22
click at [94, 110] on div "Portafolio" at bounding box center [140, 124] width 164 height 37
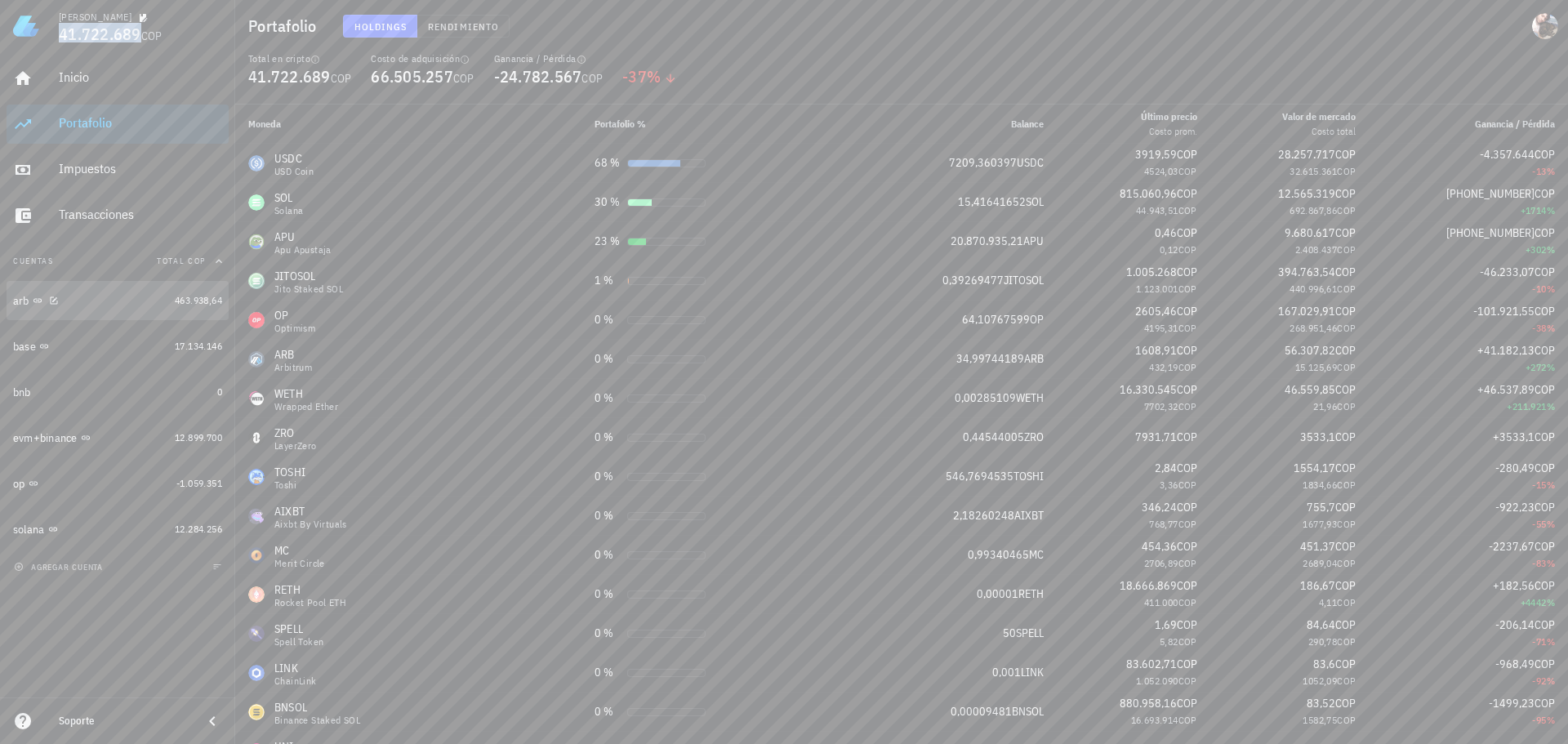
click at [104, 299] on div "arb" at bounding box center [91, 300] width 155 height 16
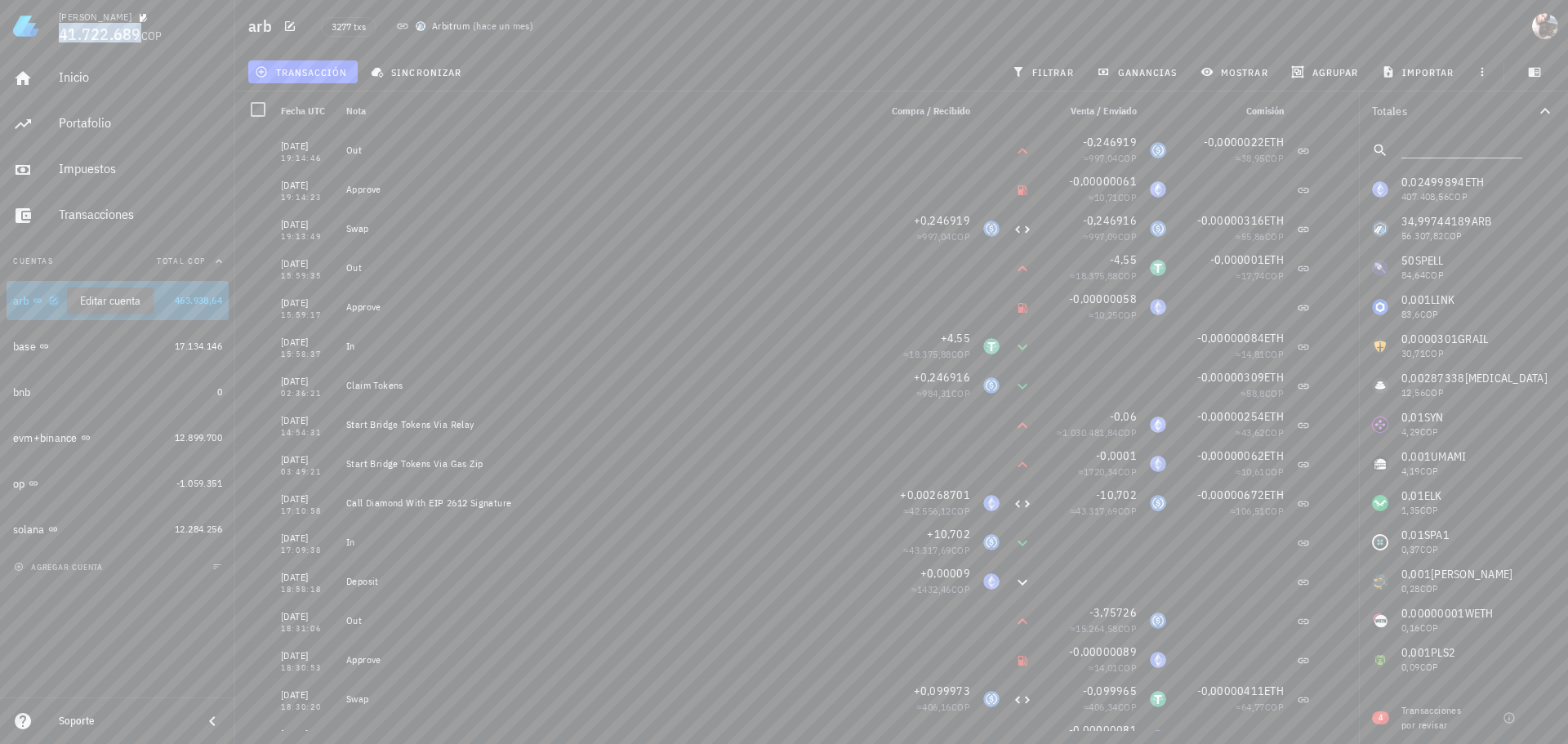
click at [55, 302] on icon "button" at bounding box center [54, 300] width 10 height 10
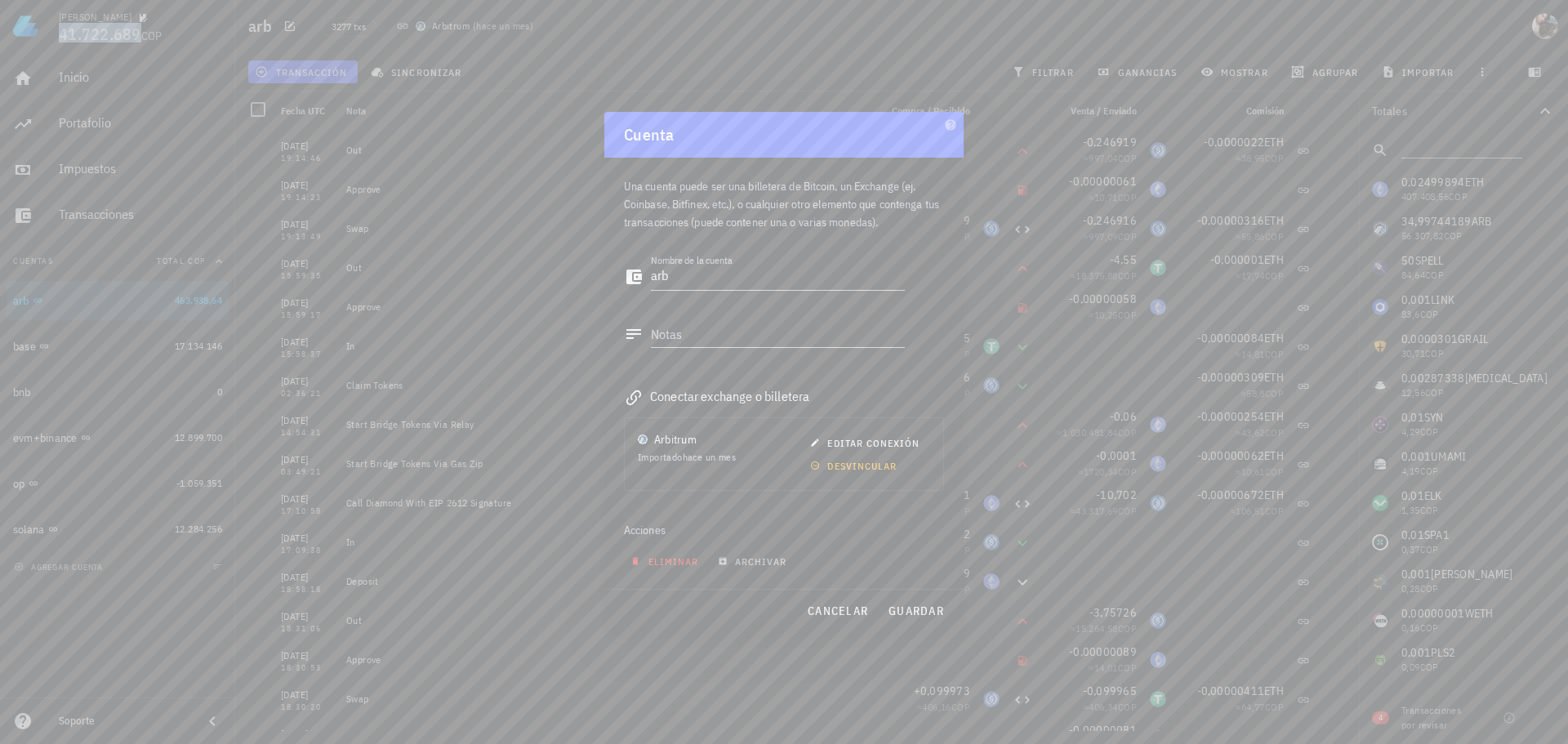
click at [665, 565] on span "eliminar" at bounding box center [666, 561] width 65 height 12
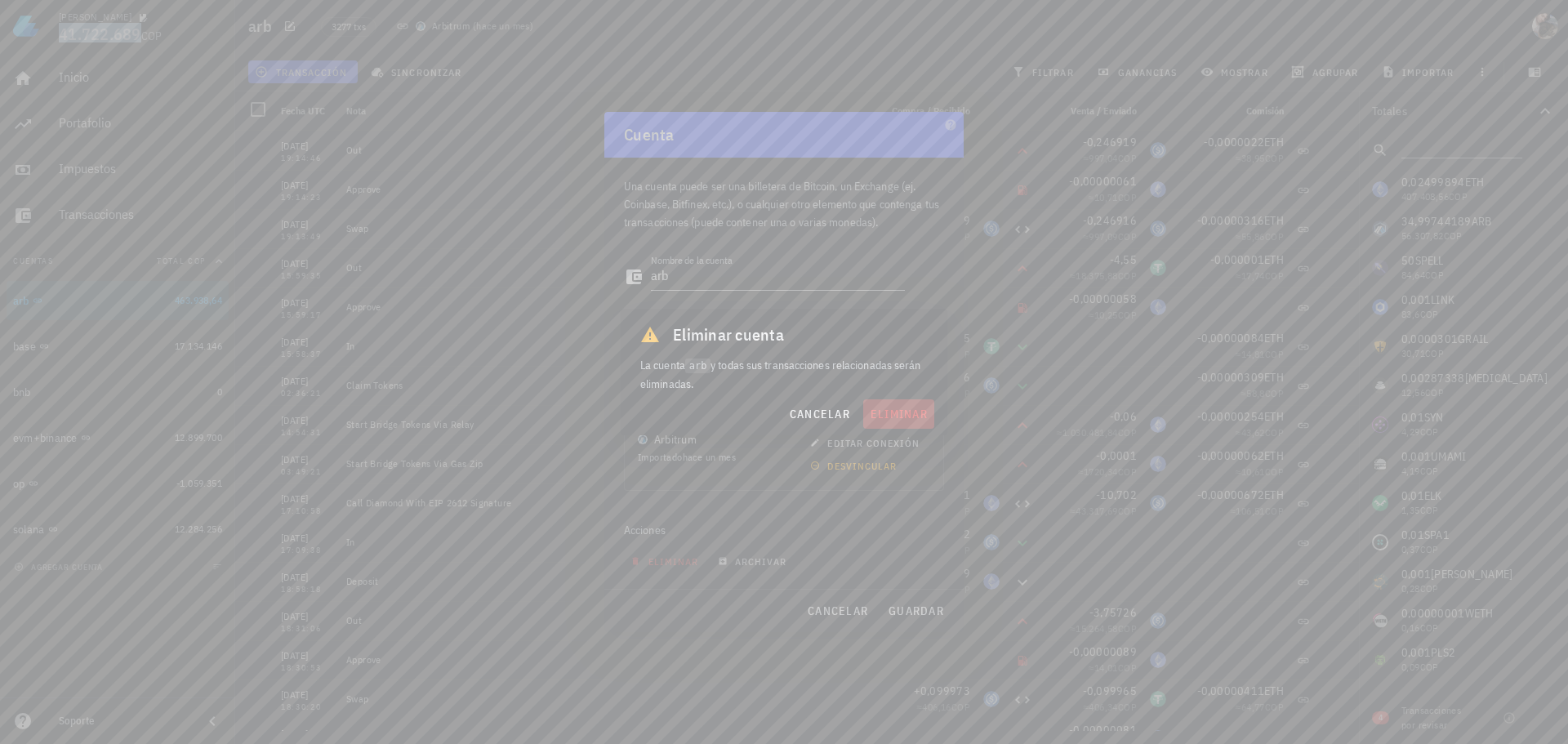
click at [891, 410] on span "eliminar" at bounding box center [898, 414] width 58 height 15
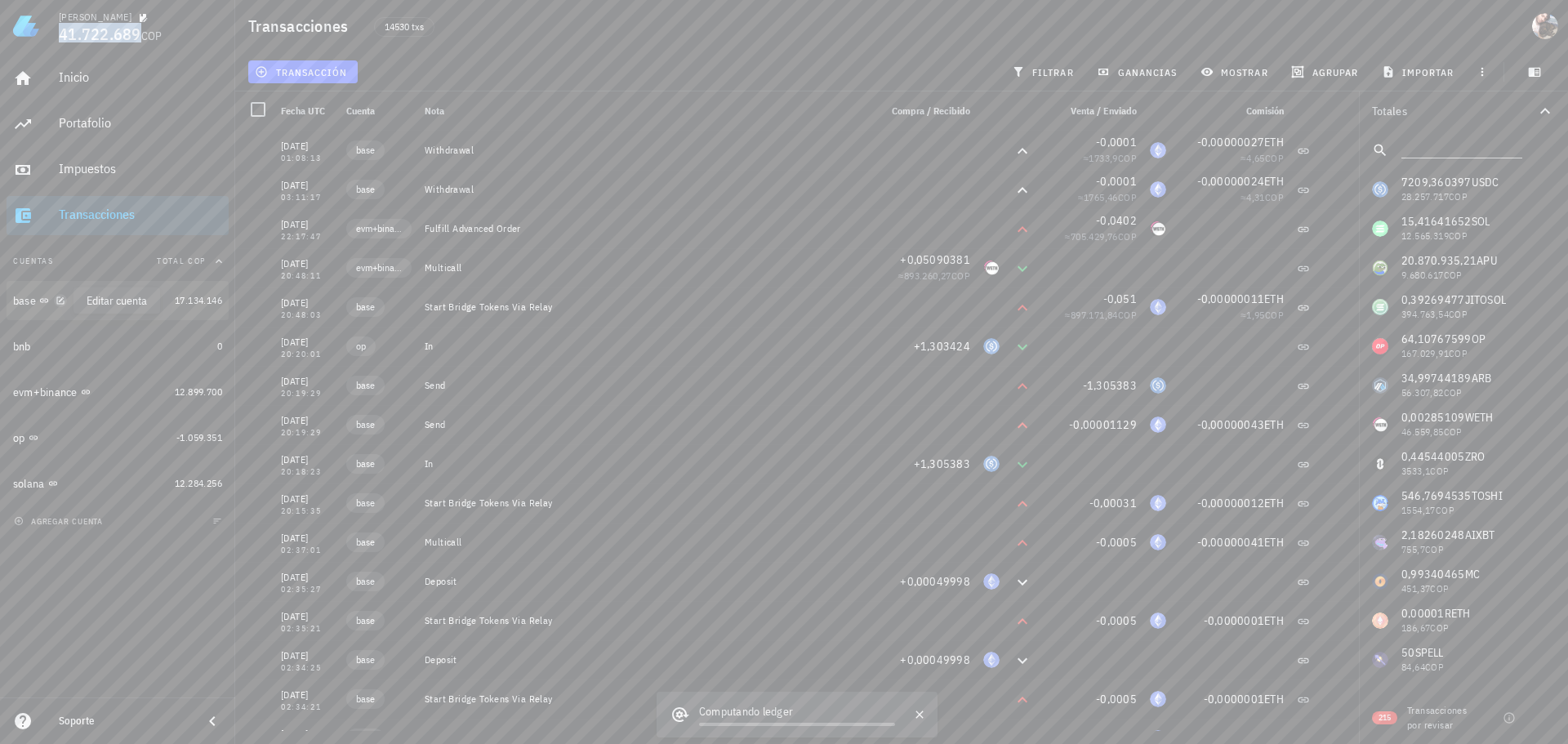
click at [63, 300] on icon "button" at bounding box center [60, 300] width 10 height 10
type textarea "base"
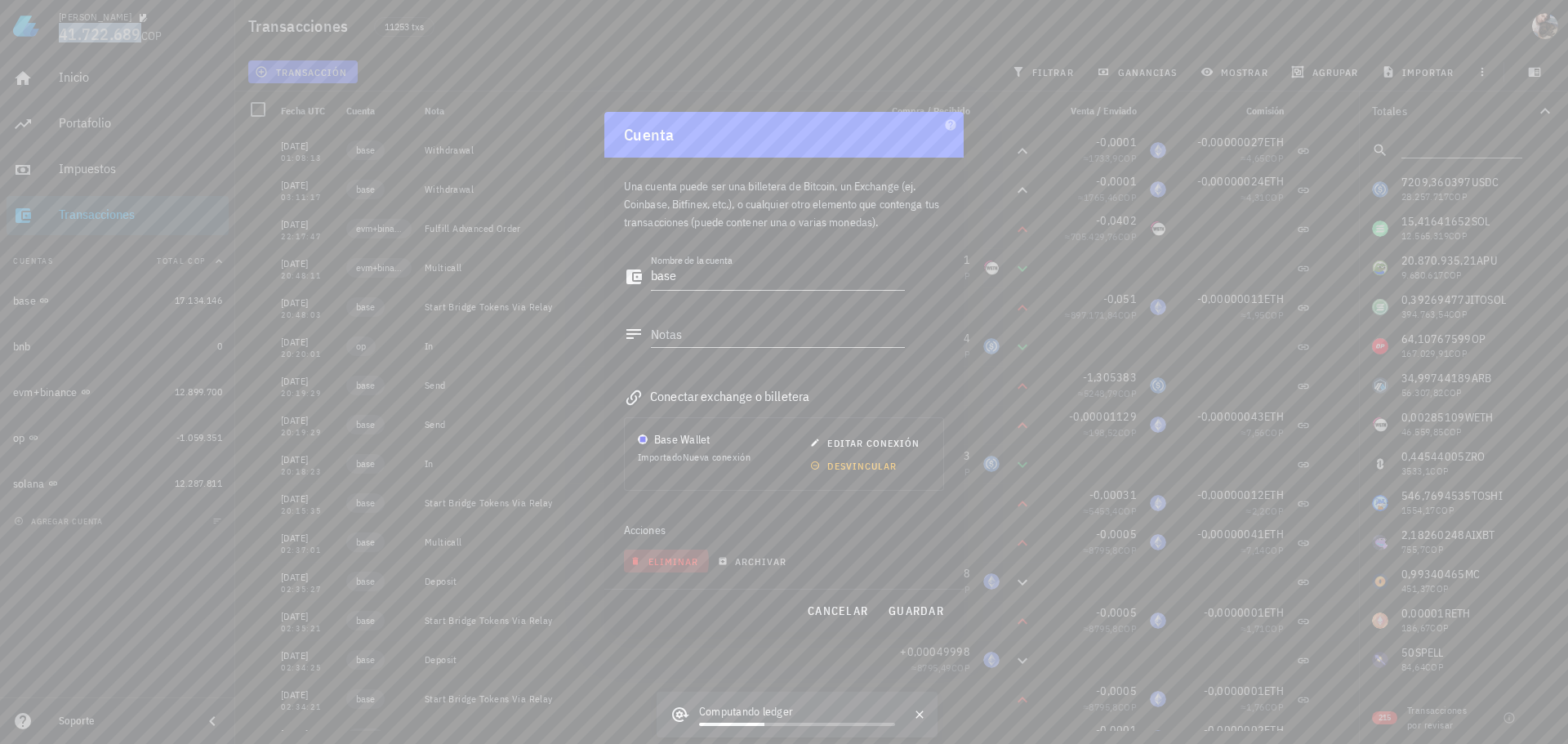
click at [675, 564] on span "eliminar" at bounding box center [666, 561] width 65 height 12
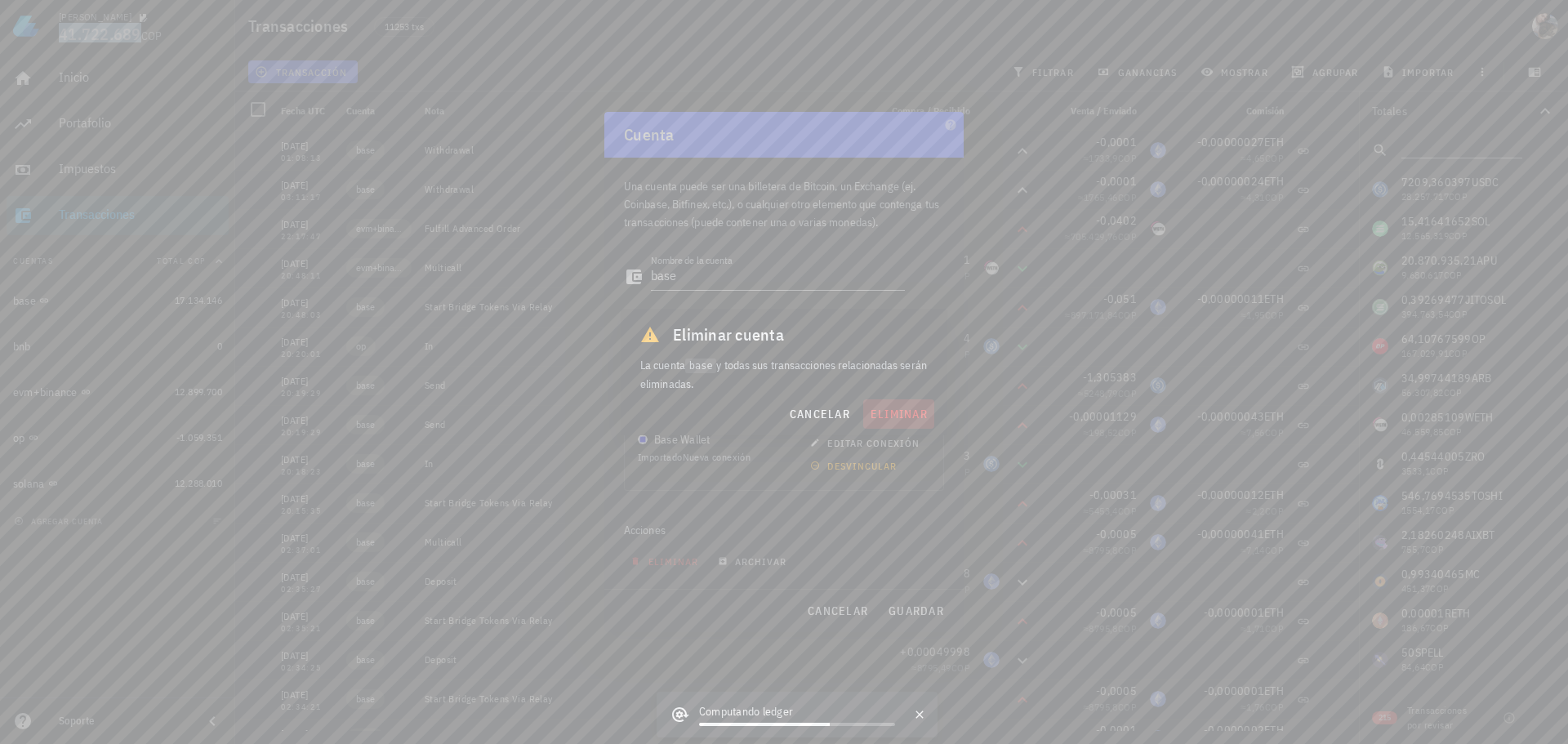
click at [888, 418] on span "eliminar" at bounding box center [898, 414] width 58 height 15
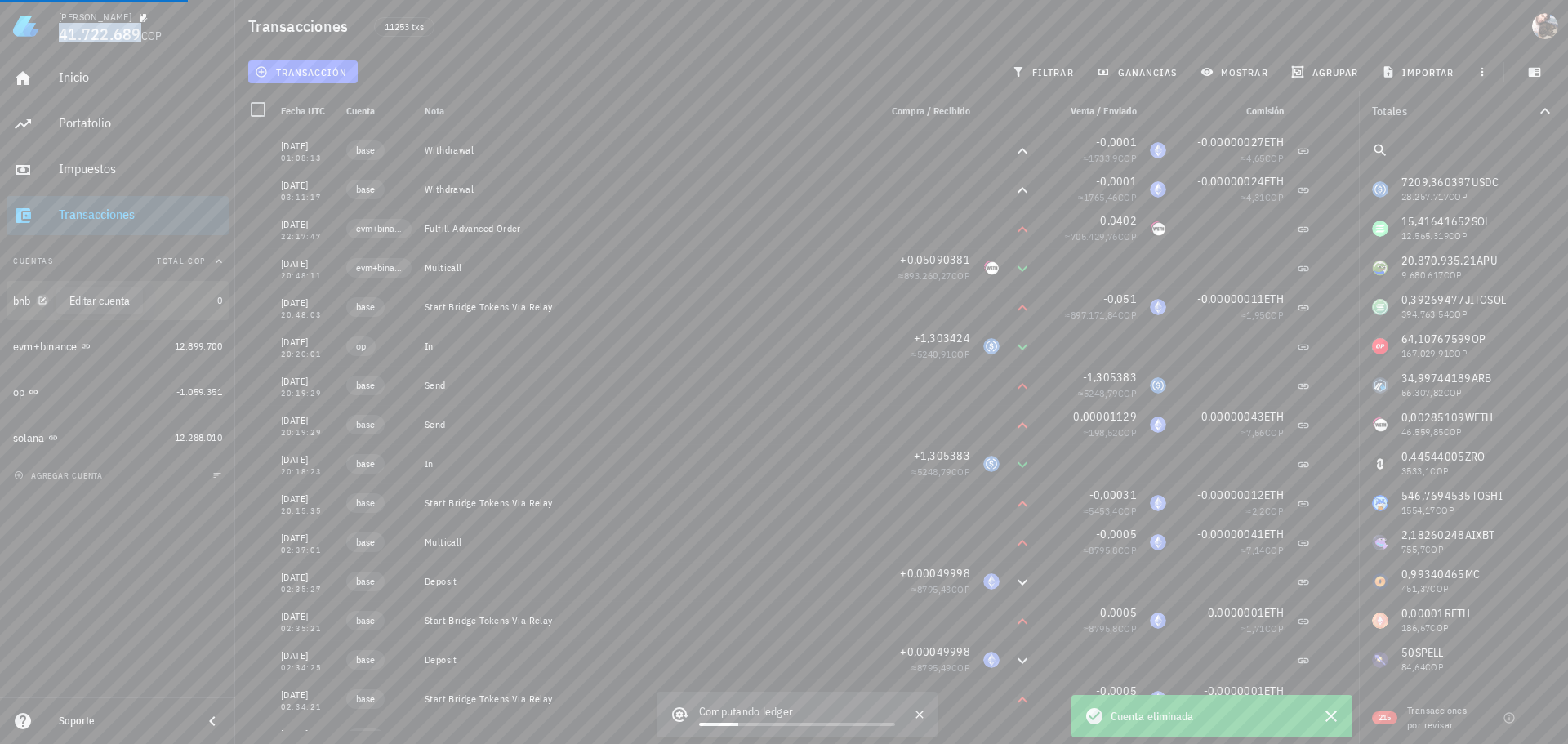
click at [43, 300] on icon "button" at bounding box center [43, 300] width 7 height 7
type textarea "bnb"
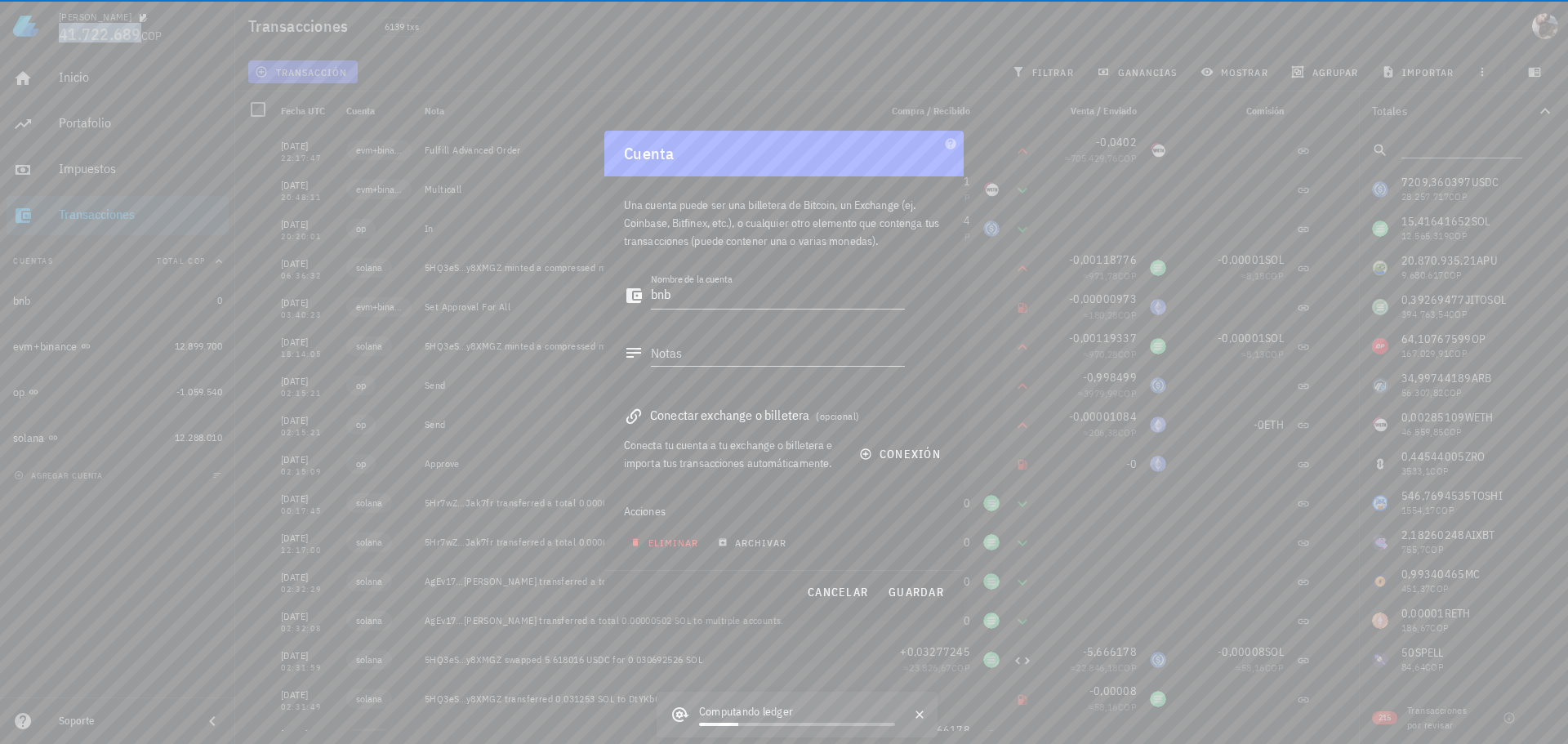
click at [668, 552] on button "eliminar" at bounding box center [666, 543] width 85 height 23
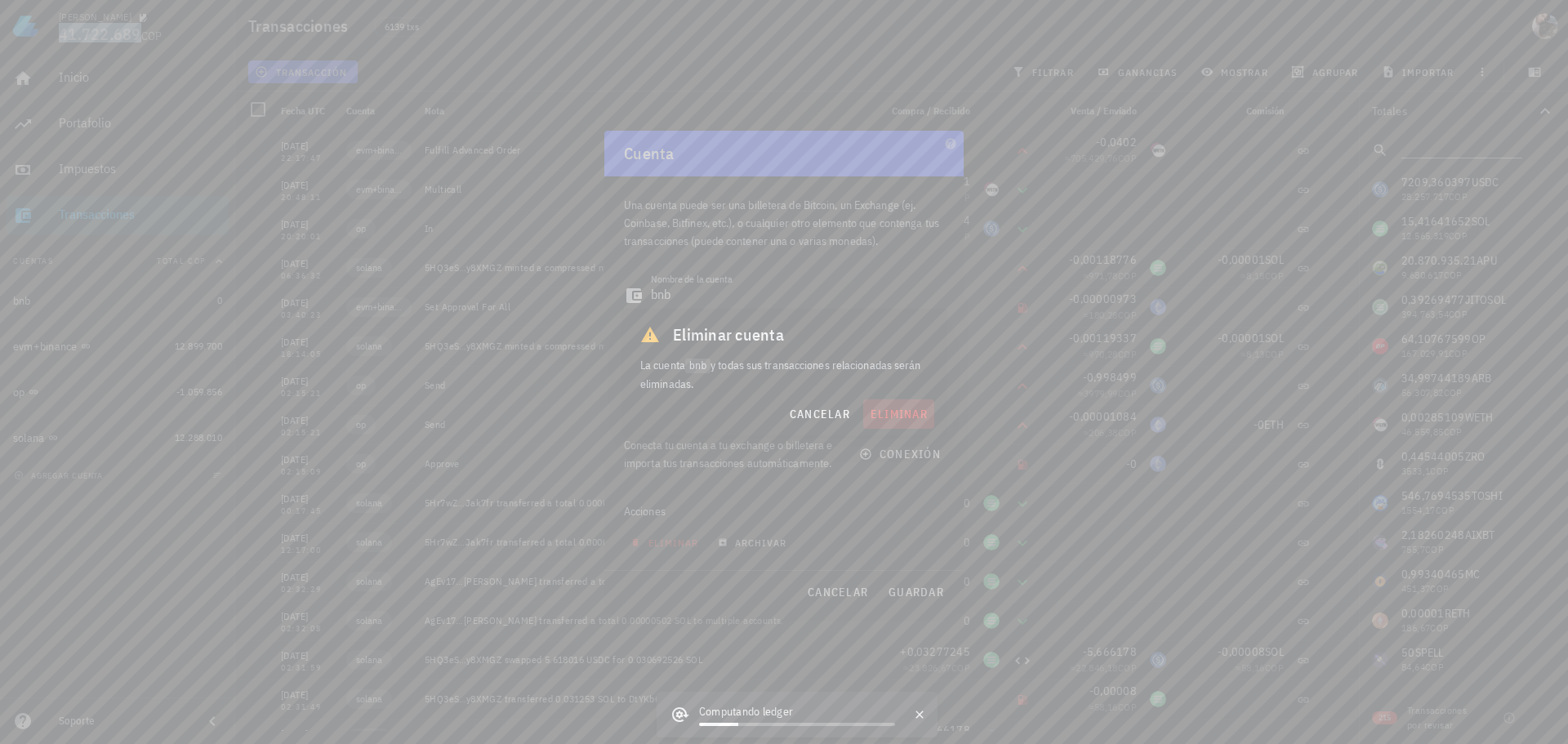
click at [885, 417] on span "eliminar" at bounding box center [898, 414] width 58 height 15
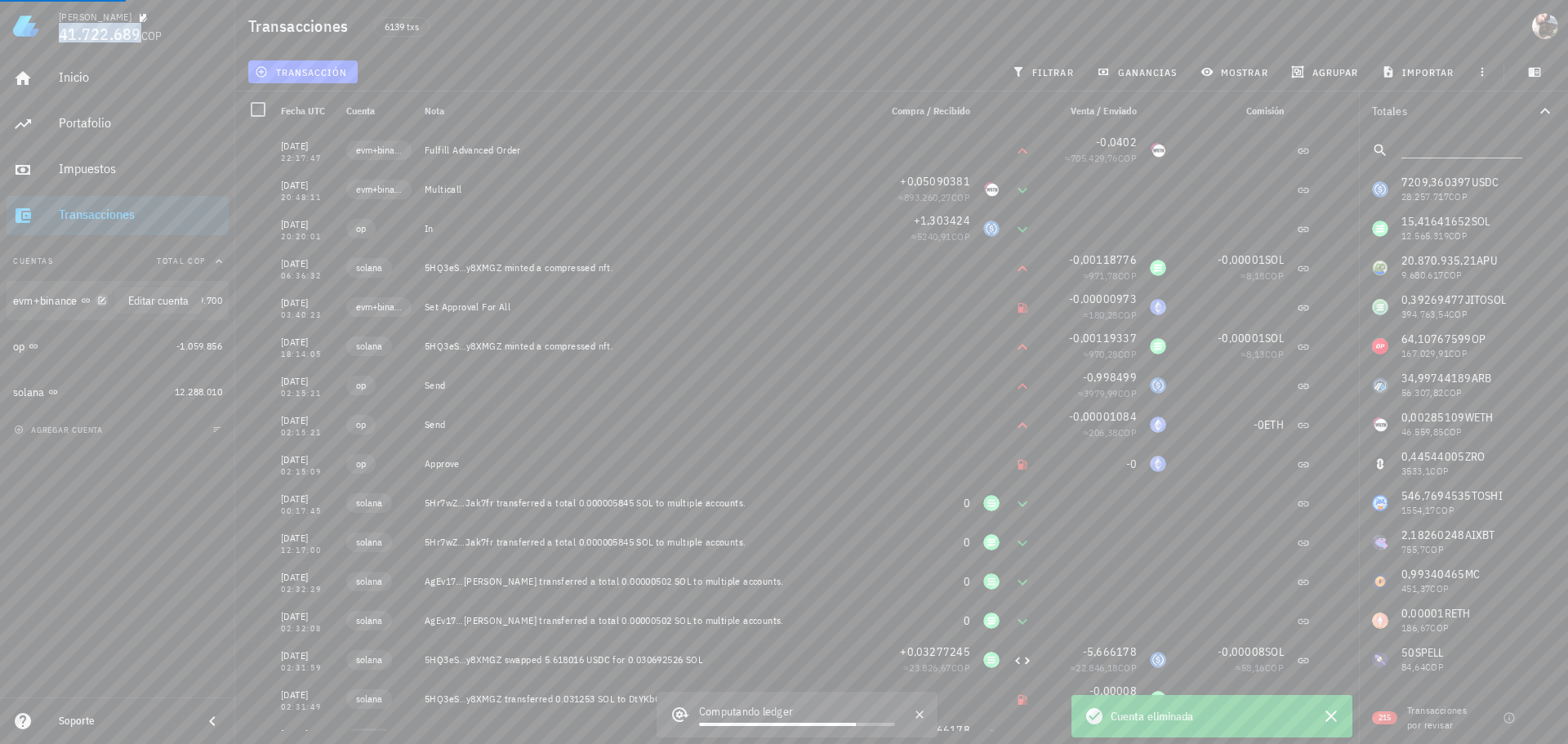
click at [102, 302] on icon "button" at bounding box center [102, 300] width 10 height 10
type textarea "evm+binance"
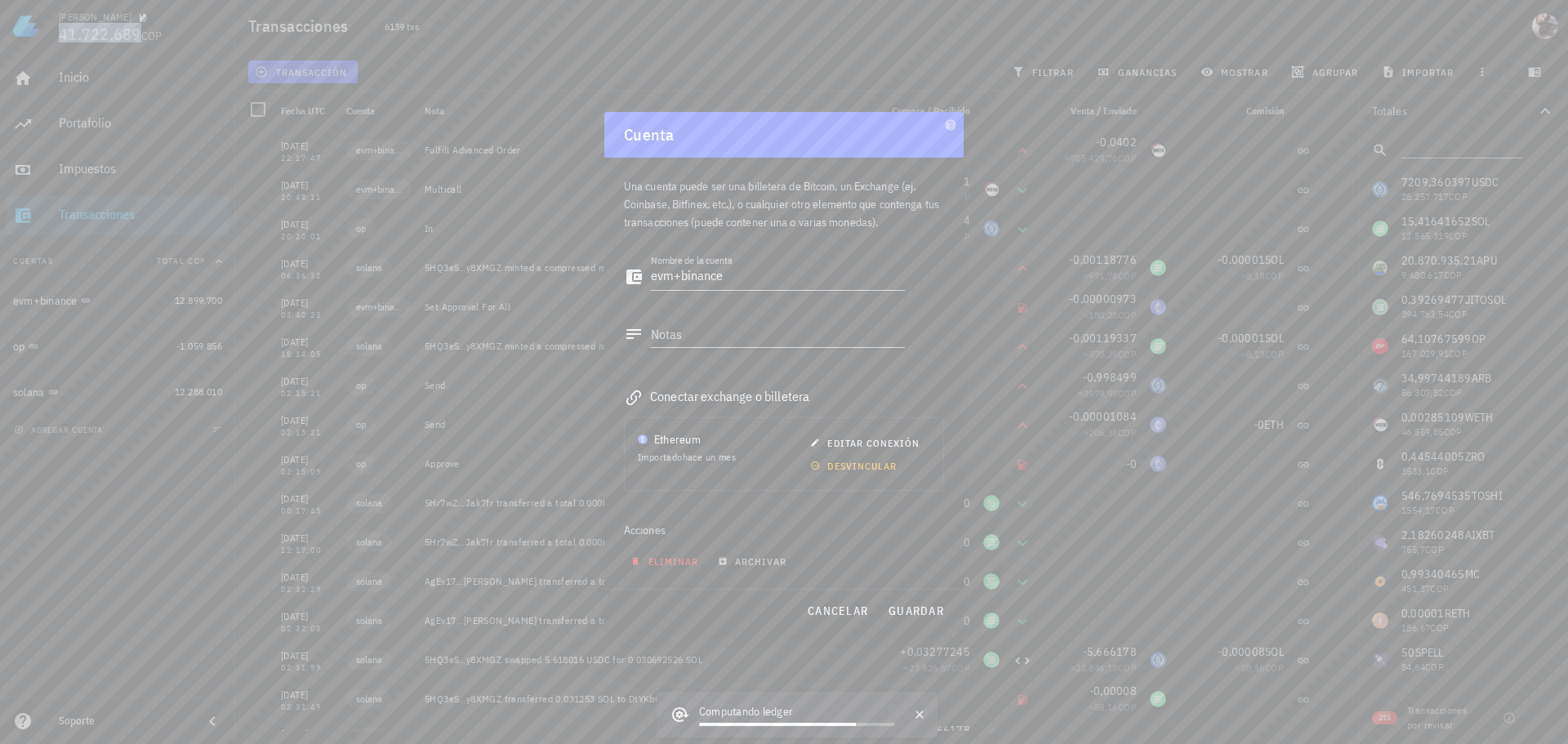
click at [665, 566] on span "eliminar" at bounding box center [666, 561] width 65 height 12
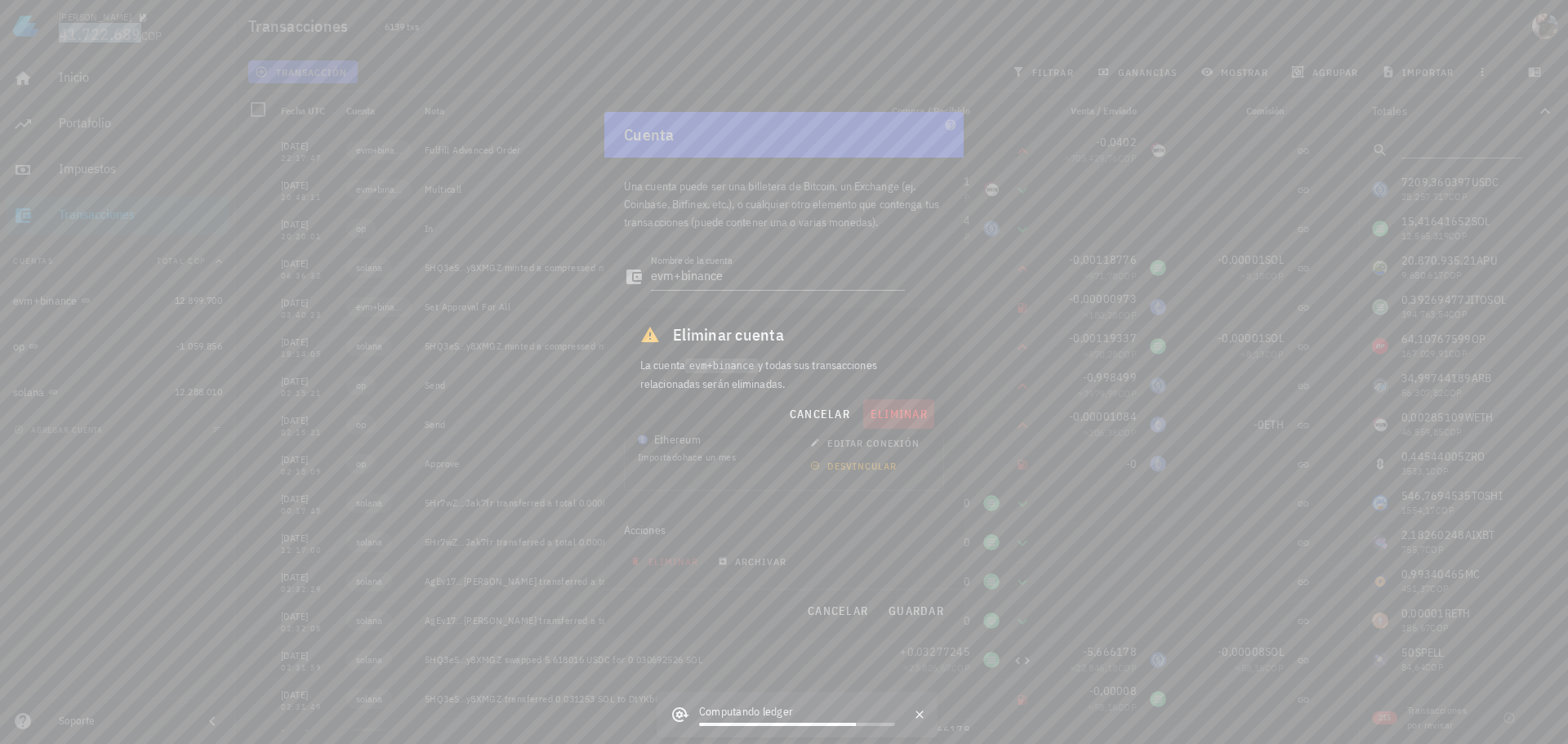
click at [888, 419] on span "eliminar" at bounding box center [898, 414] width 58 height 15
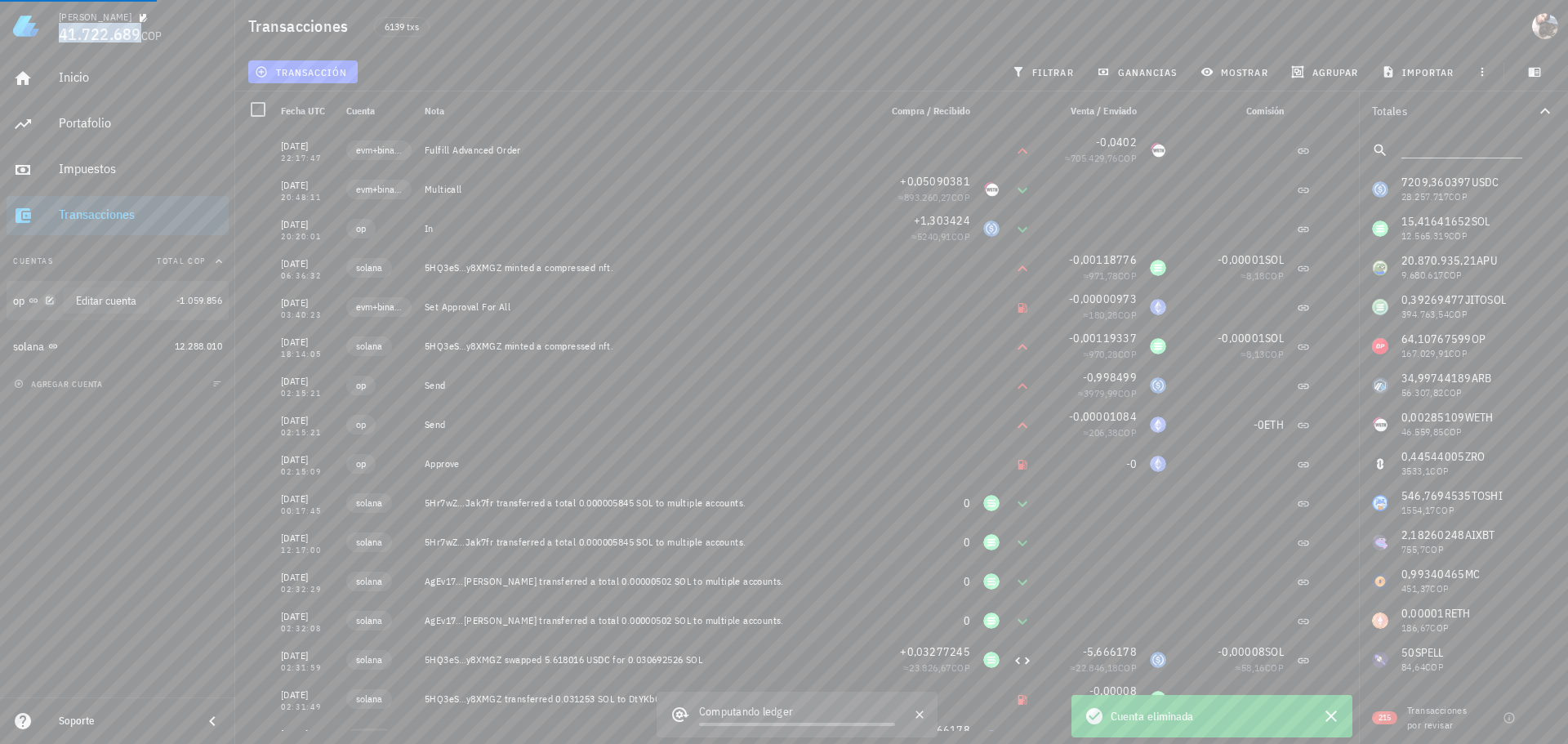
click at [52, 299] on icon "button" at bounding box center [49, 300] width 7 height 7
type textarea "op"
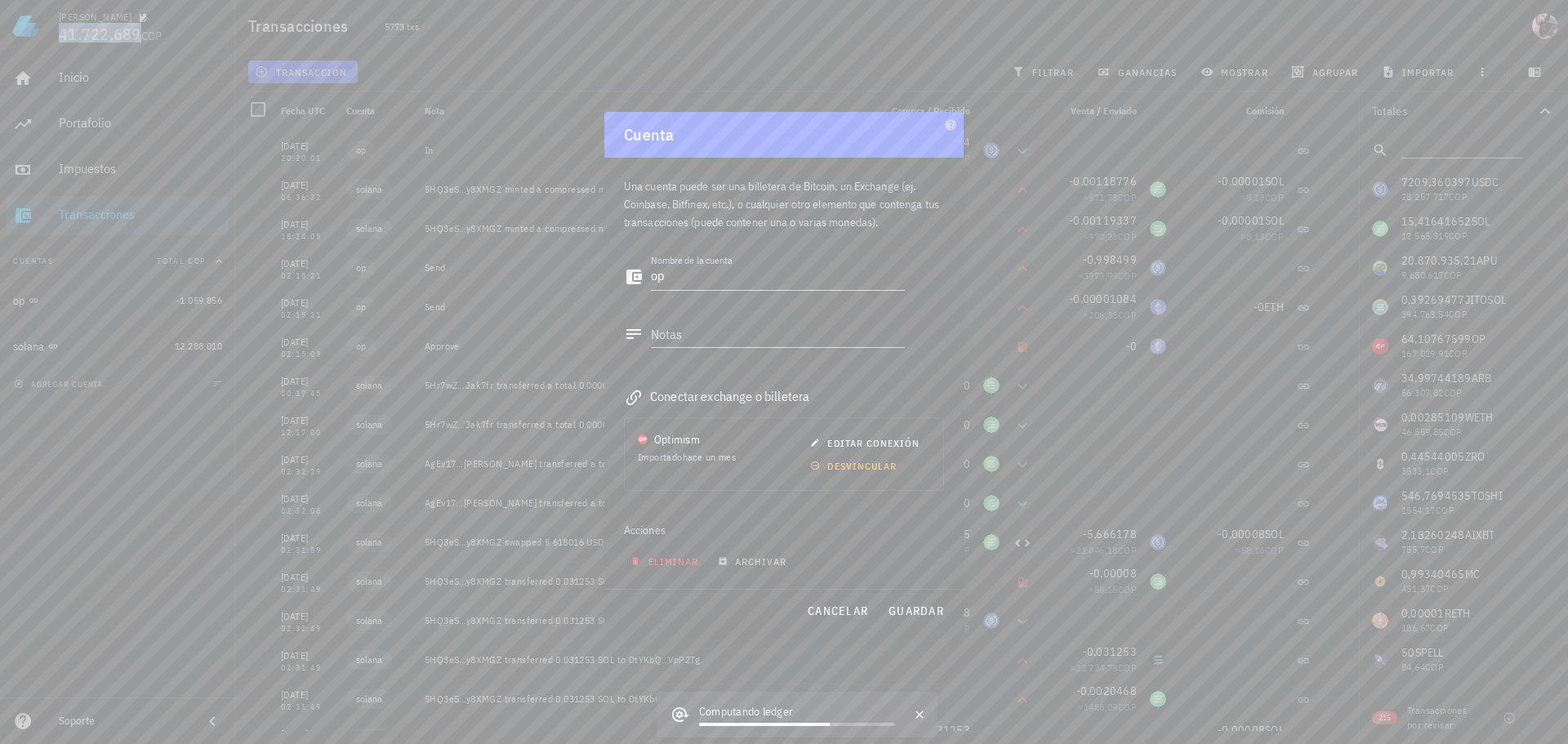
click at [680, 567] on span "eliminar" at bounding box center [666, 561] width 65 height 12
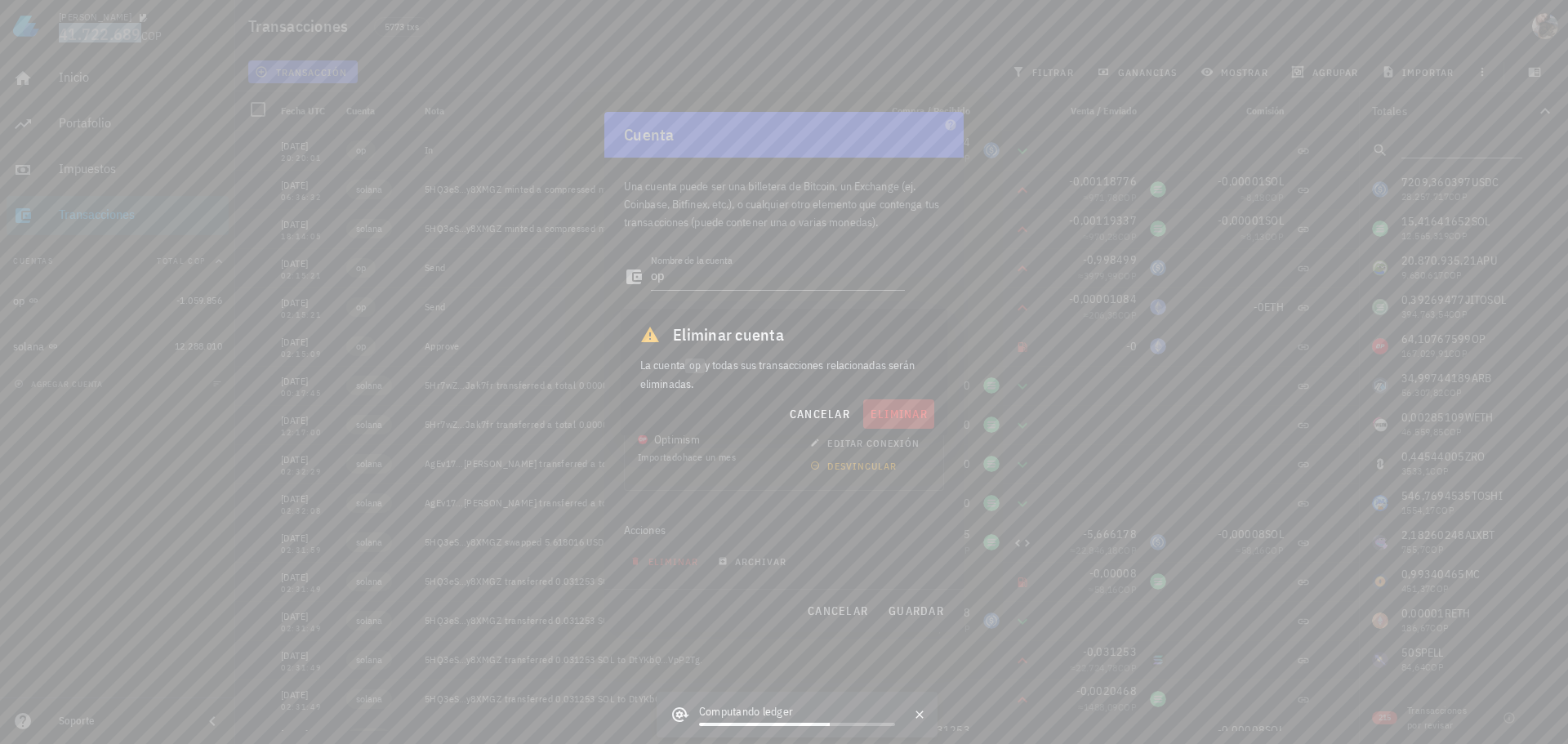
click at [895, 422] on button "eliminar" at bounding box center [898, 414] width 71 height 30
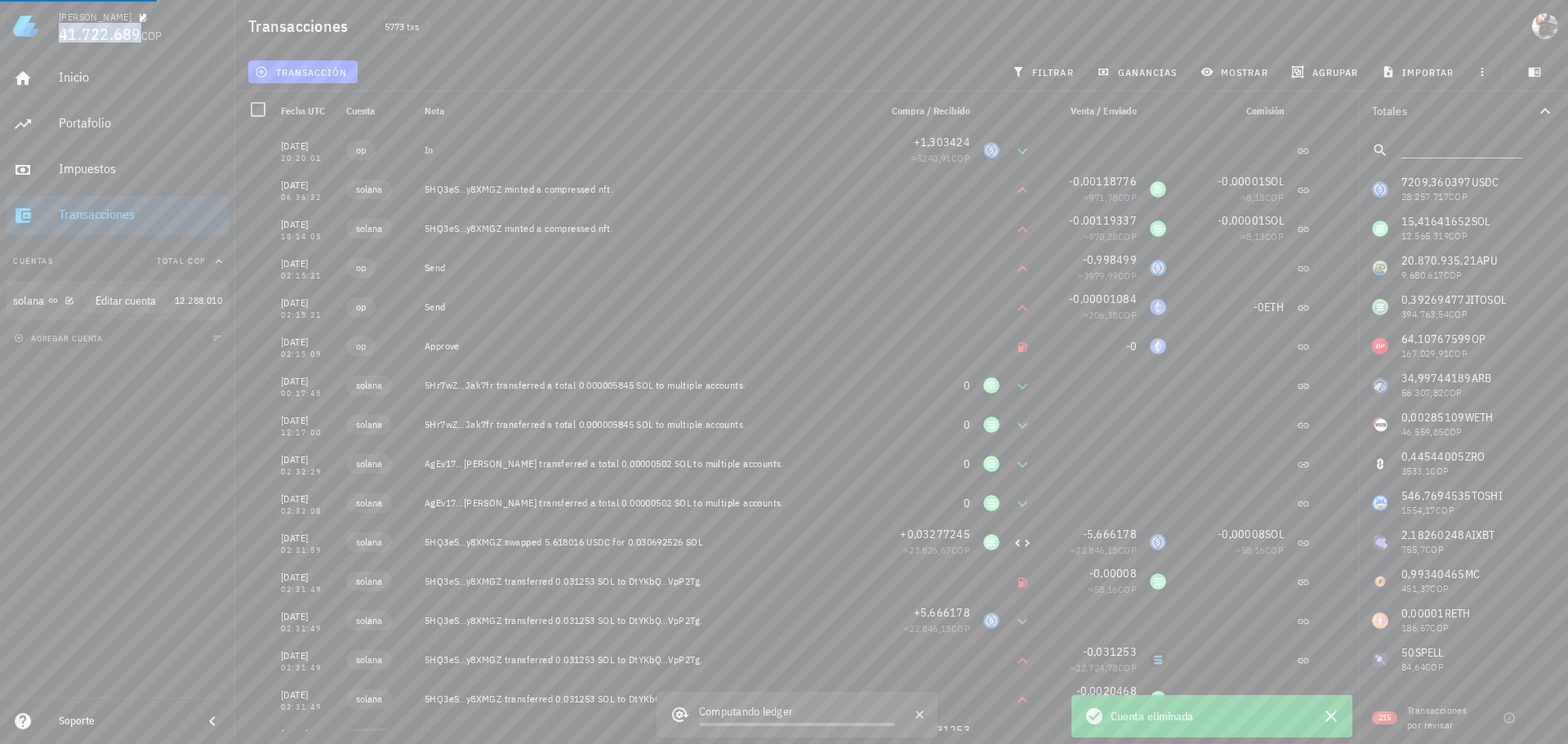
click at [70, 303] on icon "button" at bounding box center [69, 300] width 10 height 10
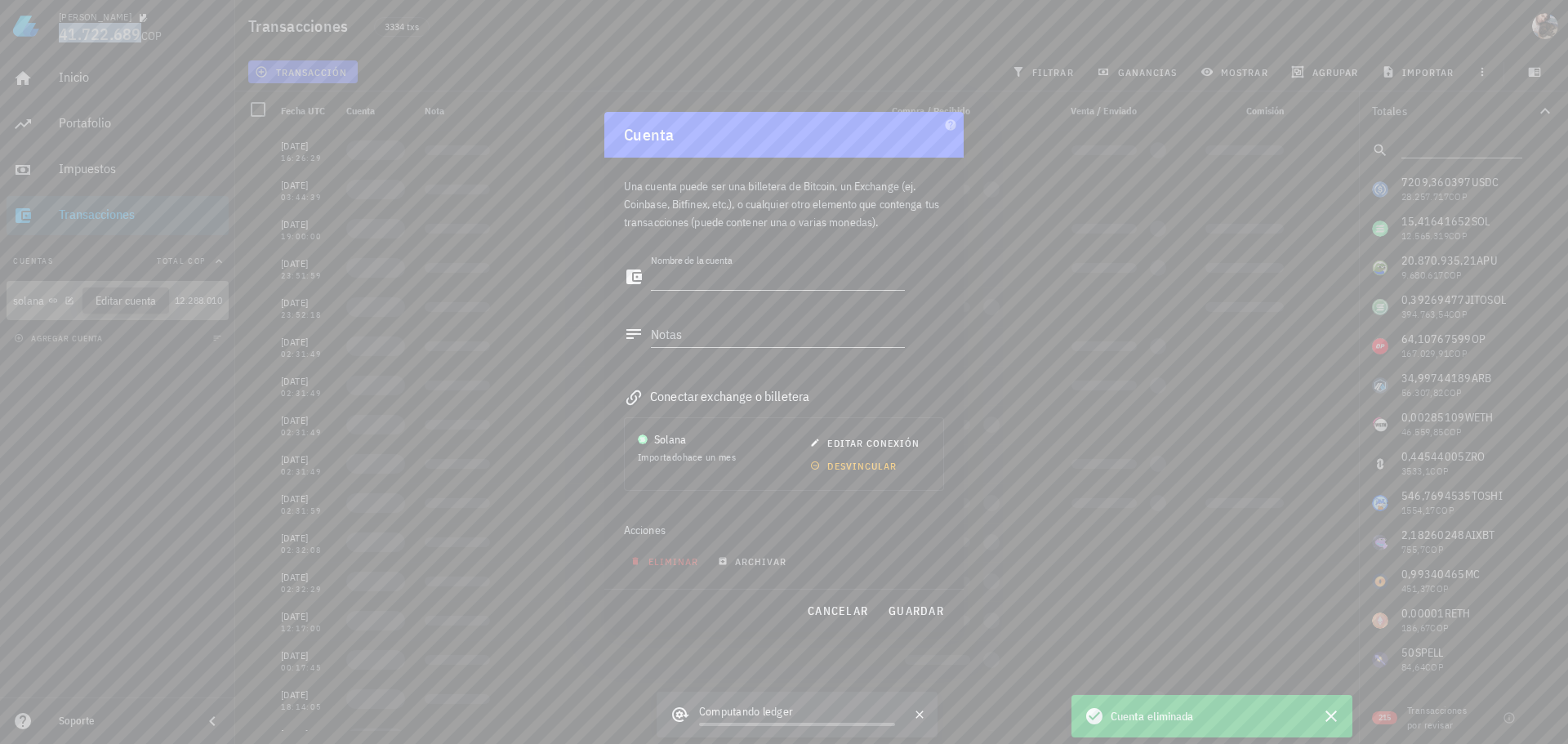
type textarea "solana"
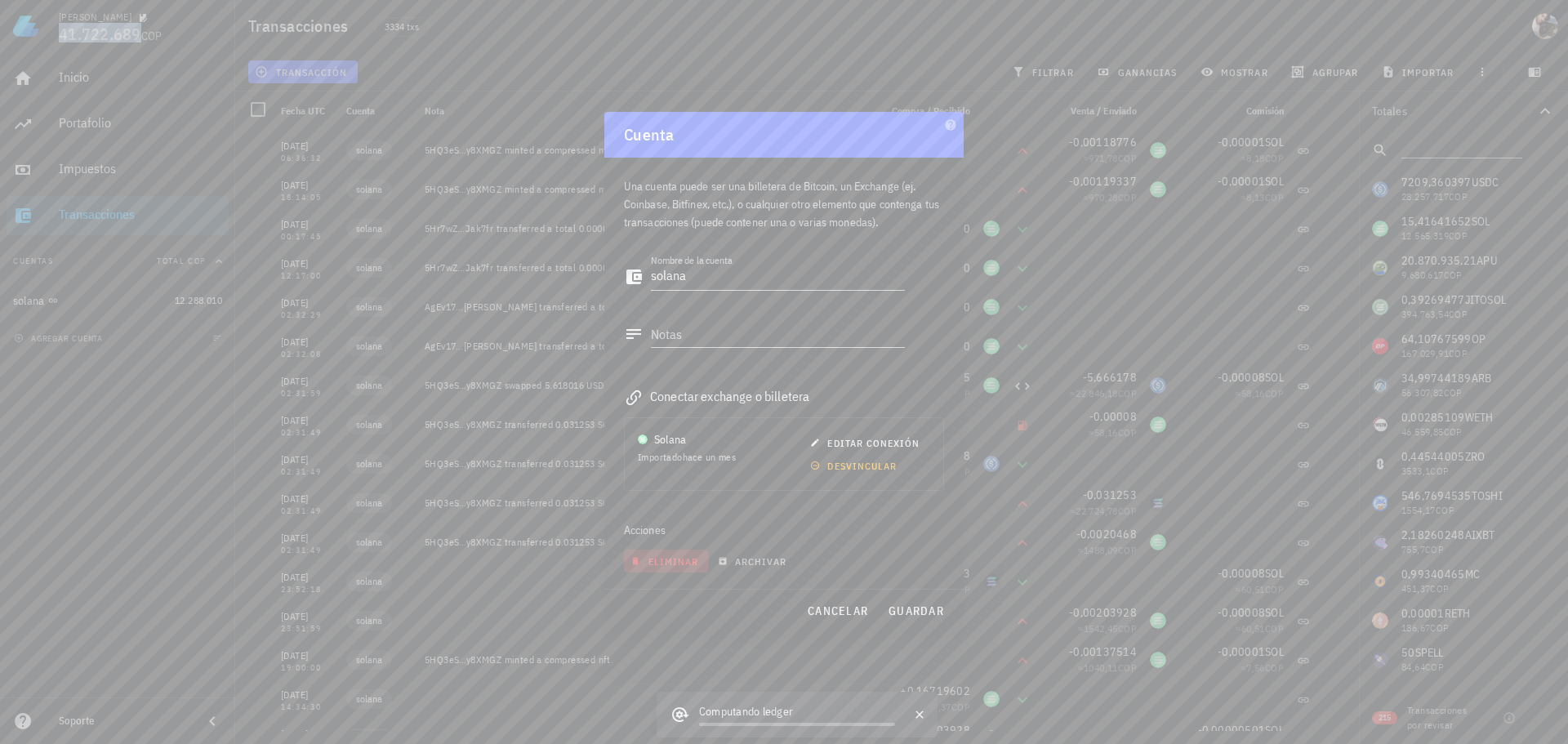
click at [667, 562] on span "eliminar" at bounding box center [666, 561] width 65 height 12
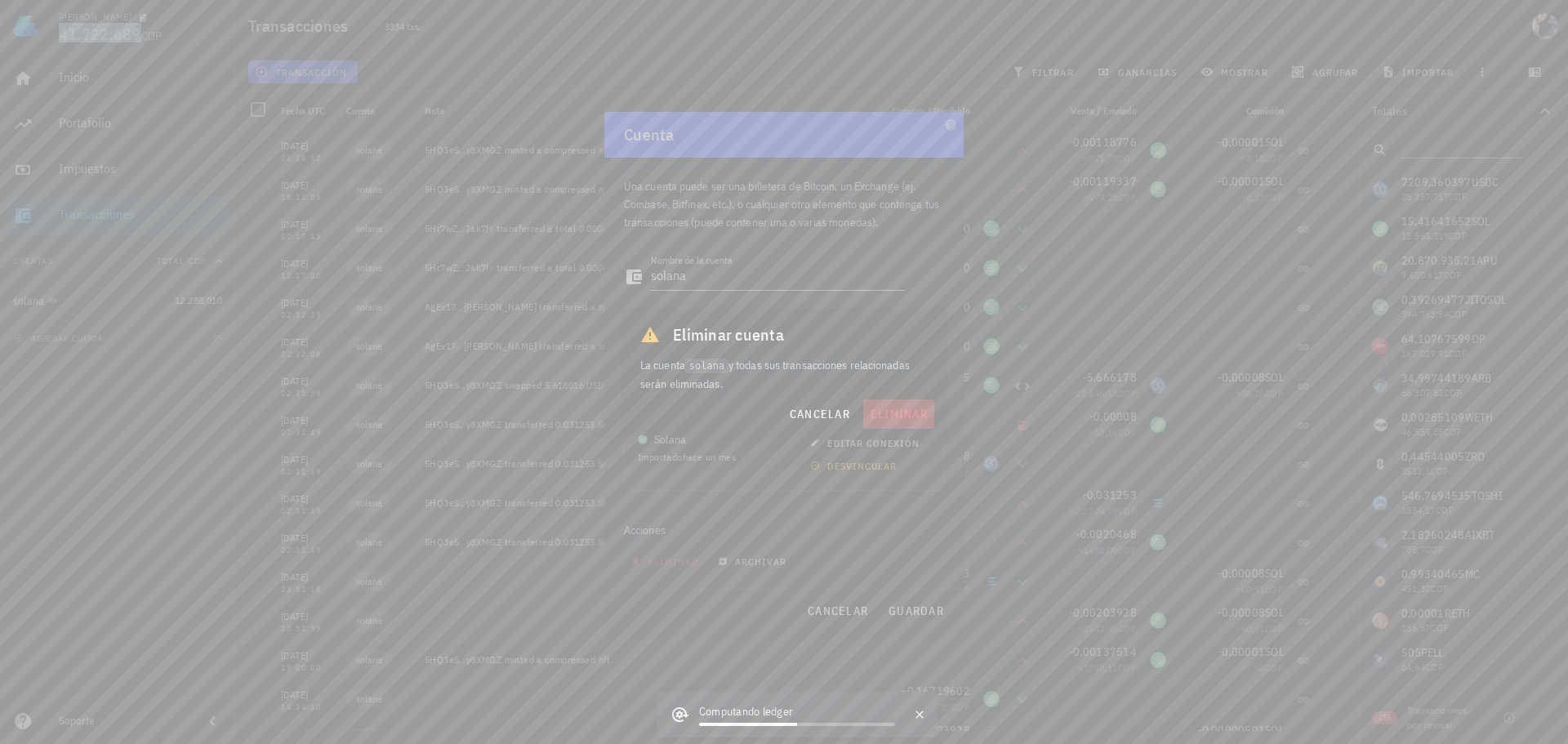
click at [889, 409] on span "eliminar" at bounding box center [898, 414] width 58 height 15
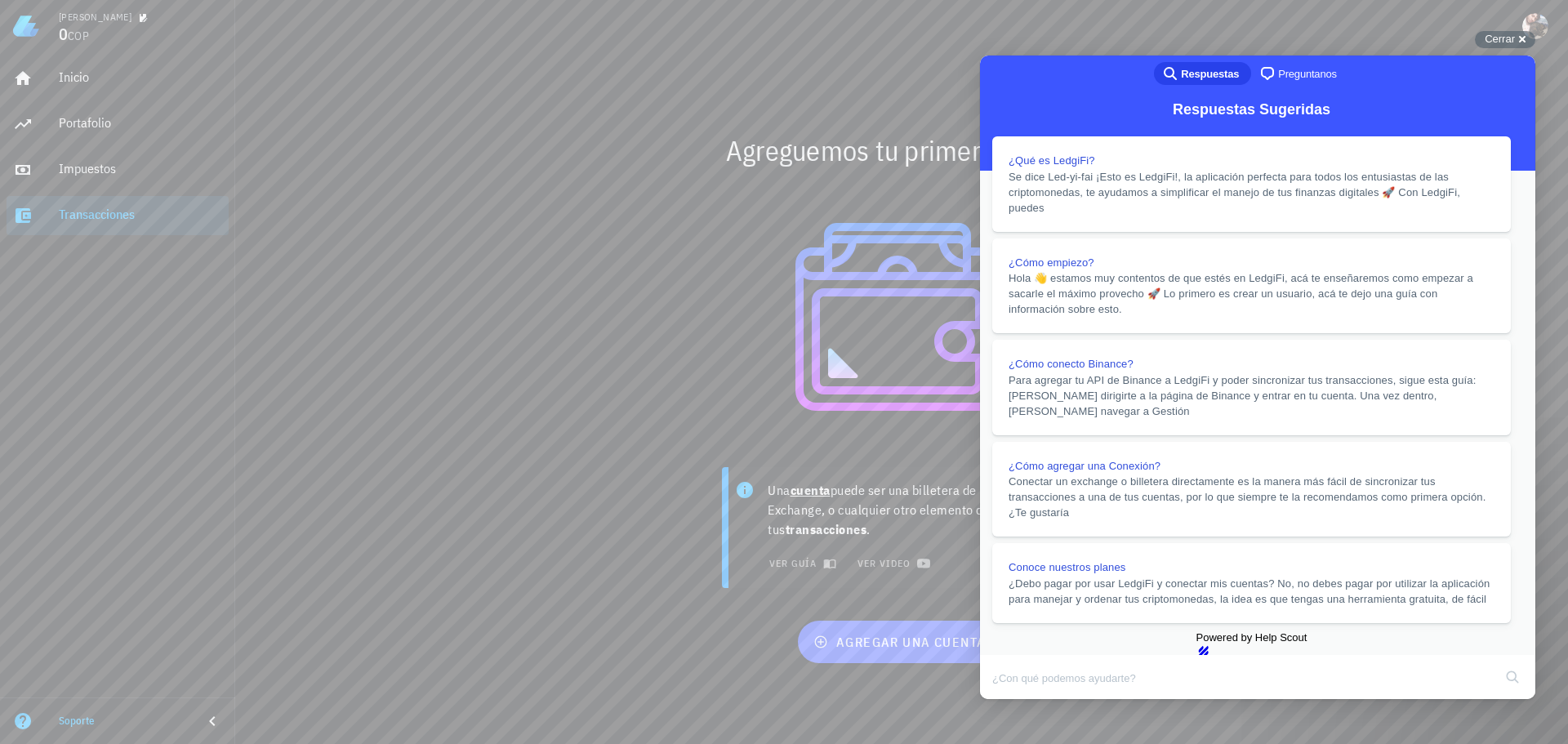
click at [1010, 701] on button "Close" at bounding box center [996, 711] width 30 height 21
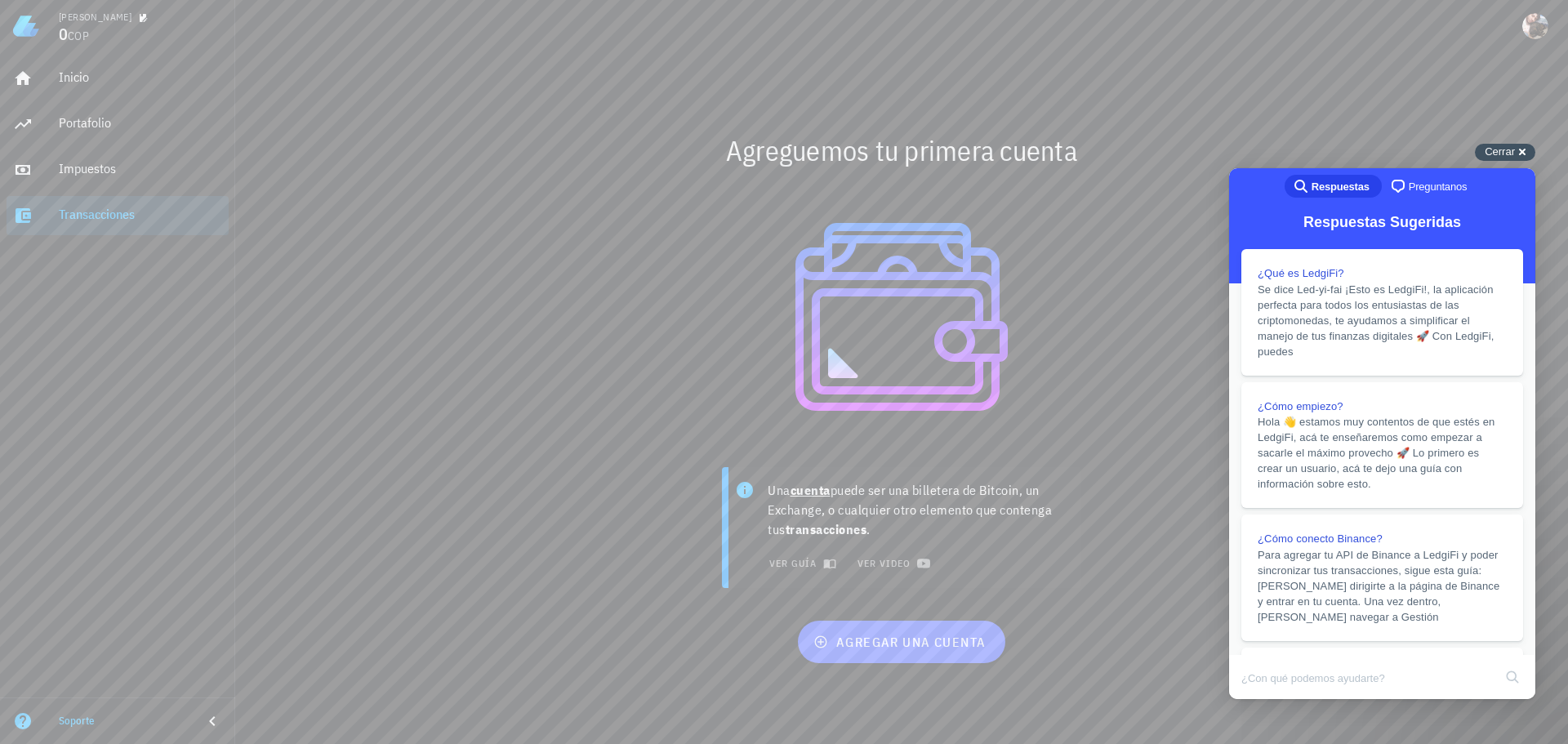
click at [1504, 153] on span "Cerrar" at bounding box center [1500, 151] width 30 height 12
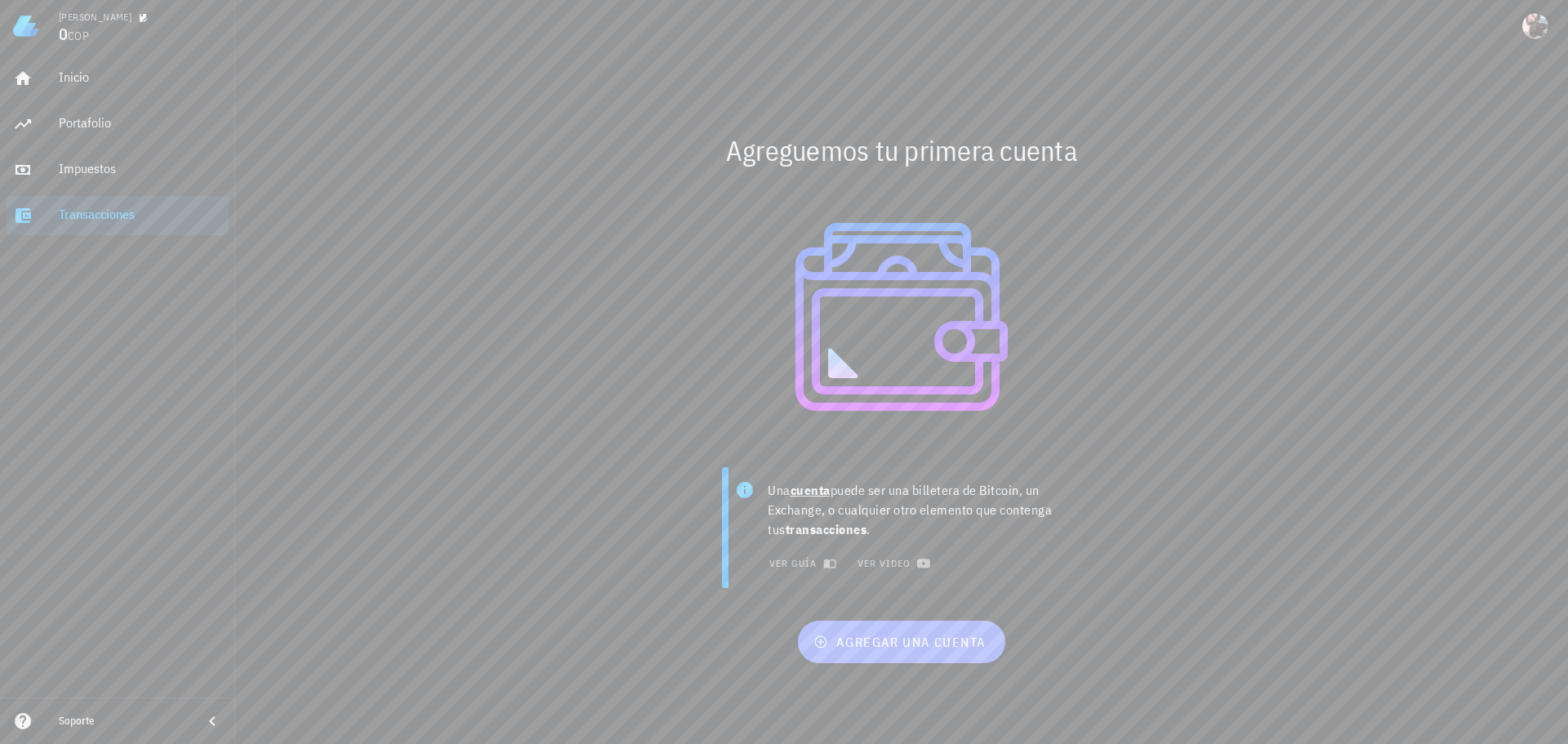
click at [907, 630] on button "agregar una cuenta" at bounding box center [902, 642] width 207 height 43
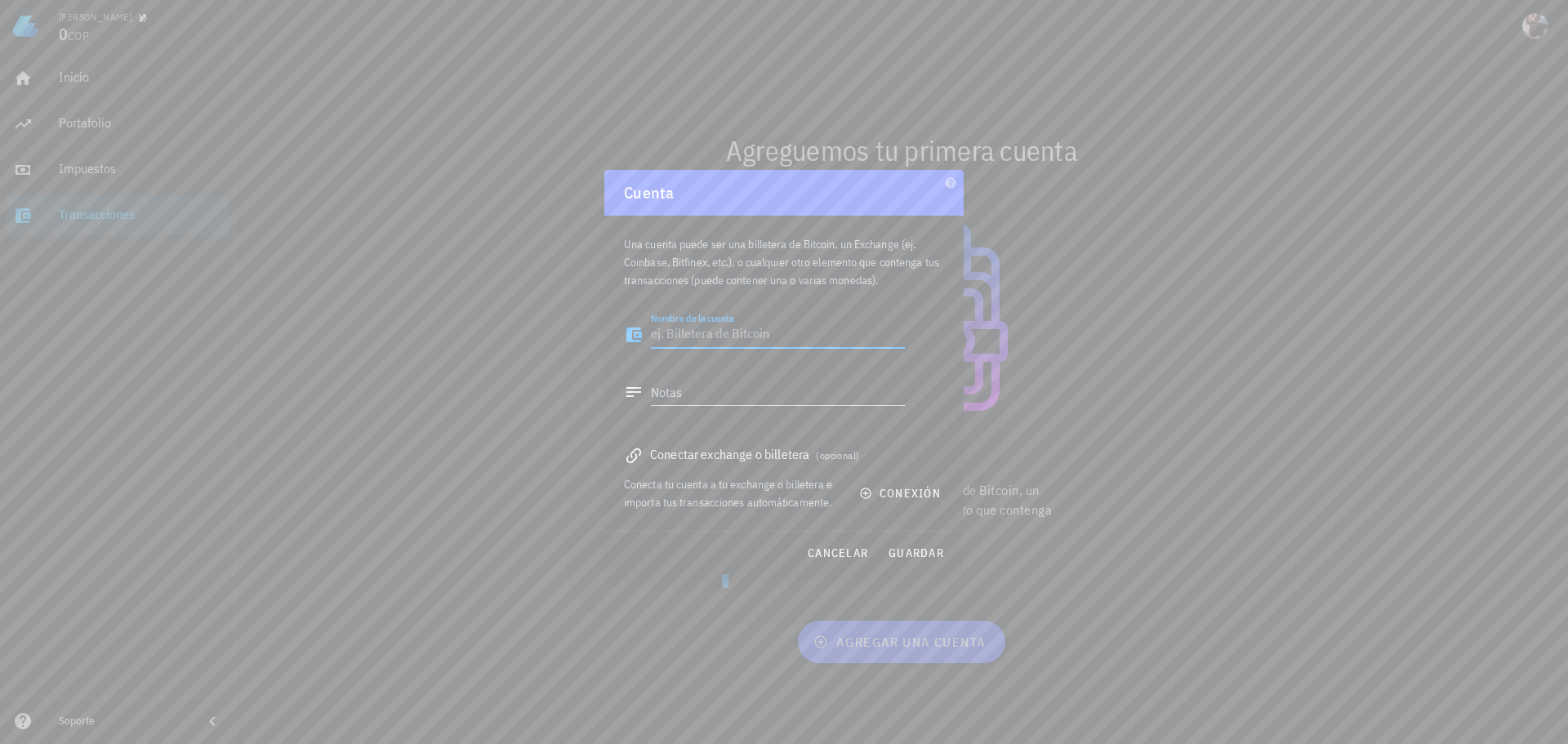
click at [795, 338] on textarea "Nombre de la cuenta" at bounding box center [777, 335] width 254 height 26
type textarea "ETHEREUM"
click at [903, 555] on span "guardar" at bounding box center [916, 553] width 56 height 15
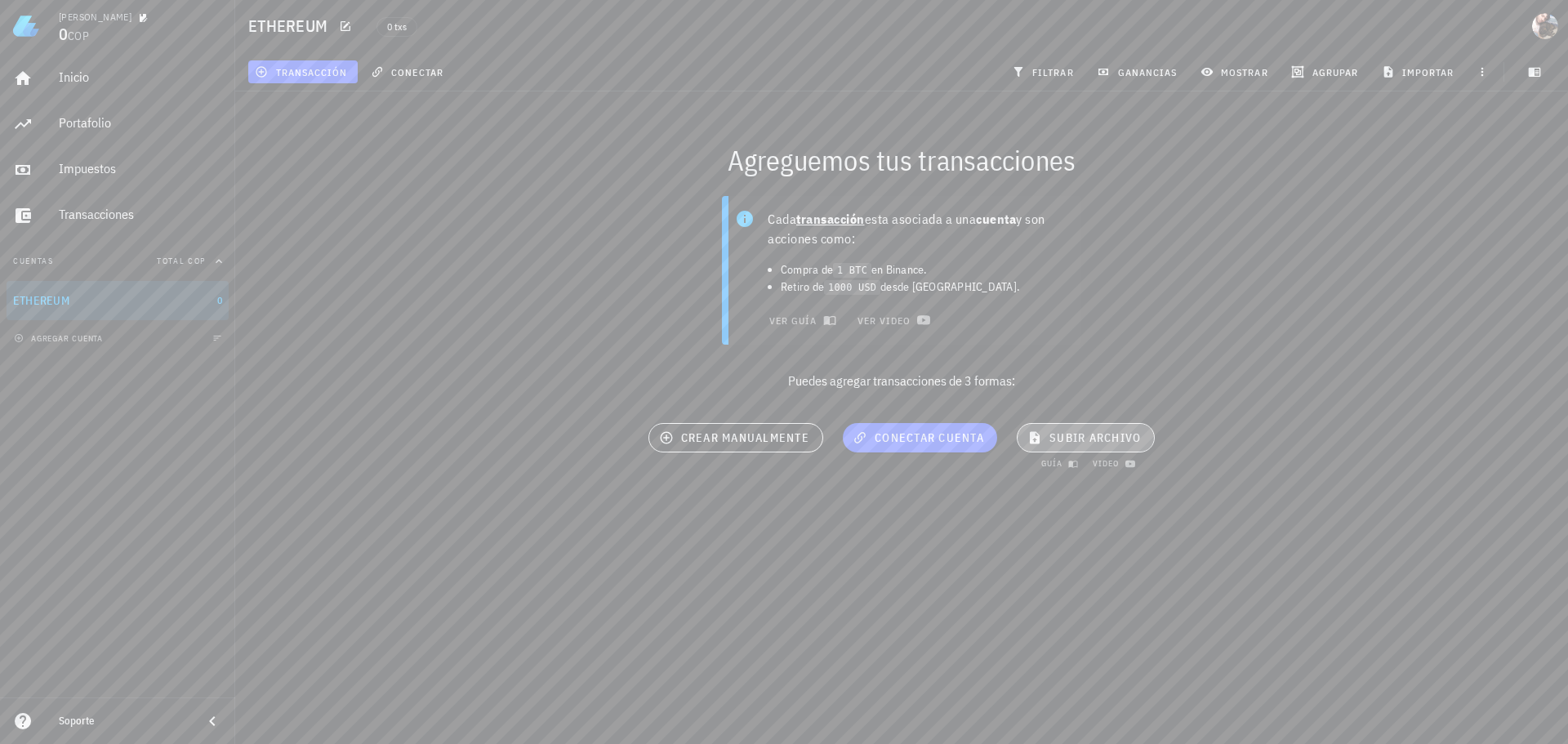
click at [1076, 443] on span "subir archivo" at bounding box center [1085, 438] width 110 height 15
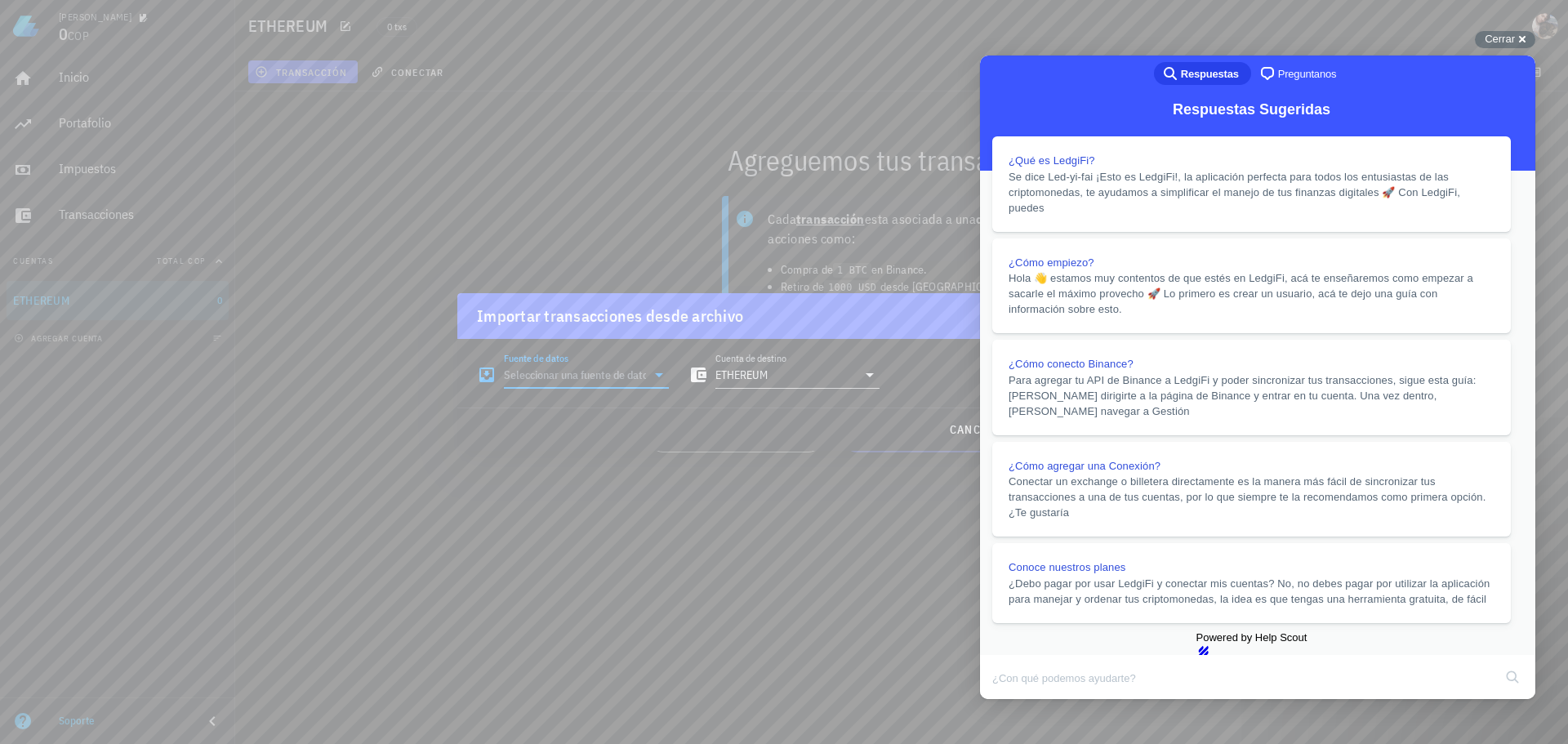
click at [583, 381] on input "Fuente de datos" at bounding box center [575, 375] width 142 height 26
click at [662, 616] on div "Archivo Excel/CSV" at bounding box center [658, 610] width 217 height 16
type input "Archivo Excel/CSV"
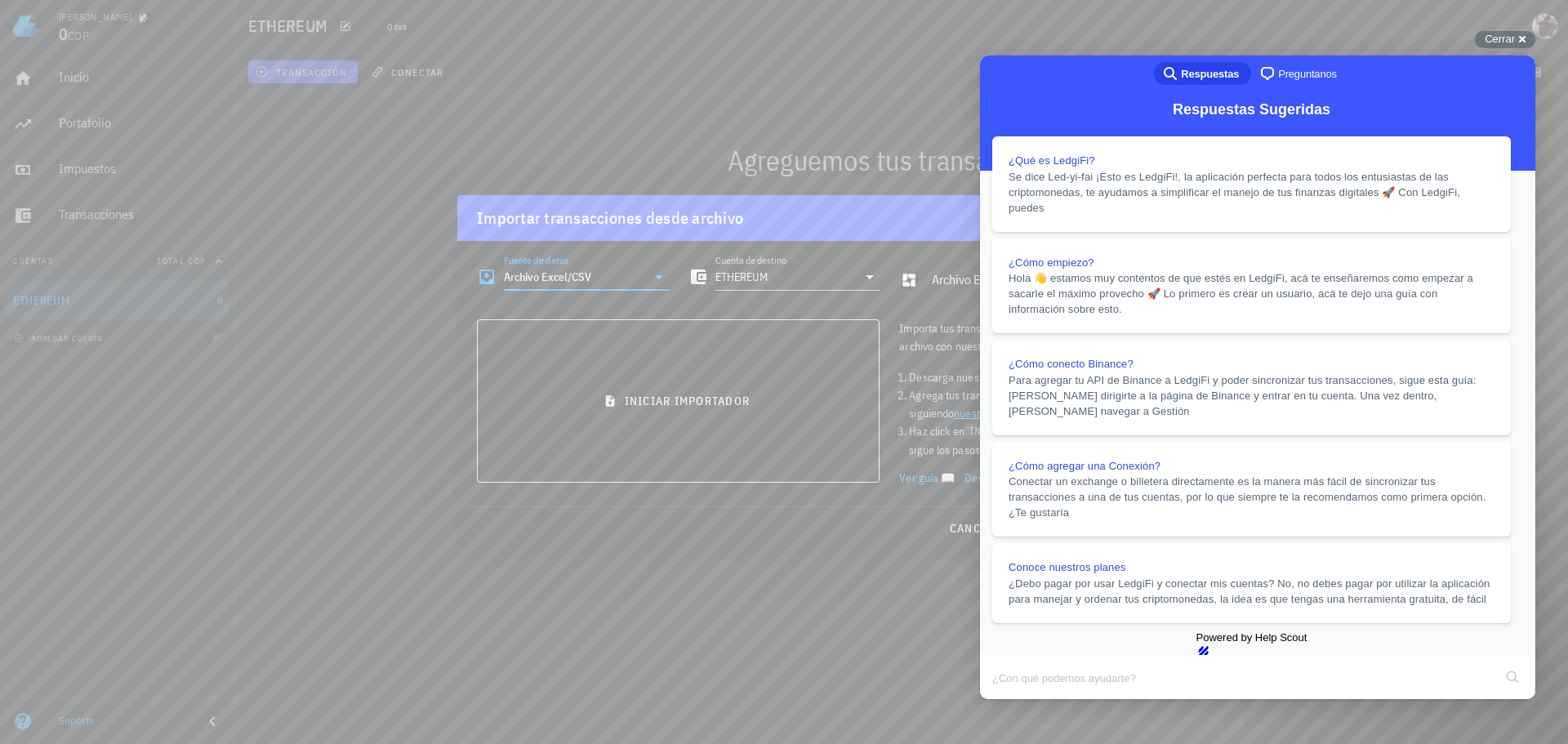
click at [1010, 701] on button "Close" at bounding box center [996, 711] width 30 height 21
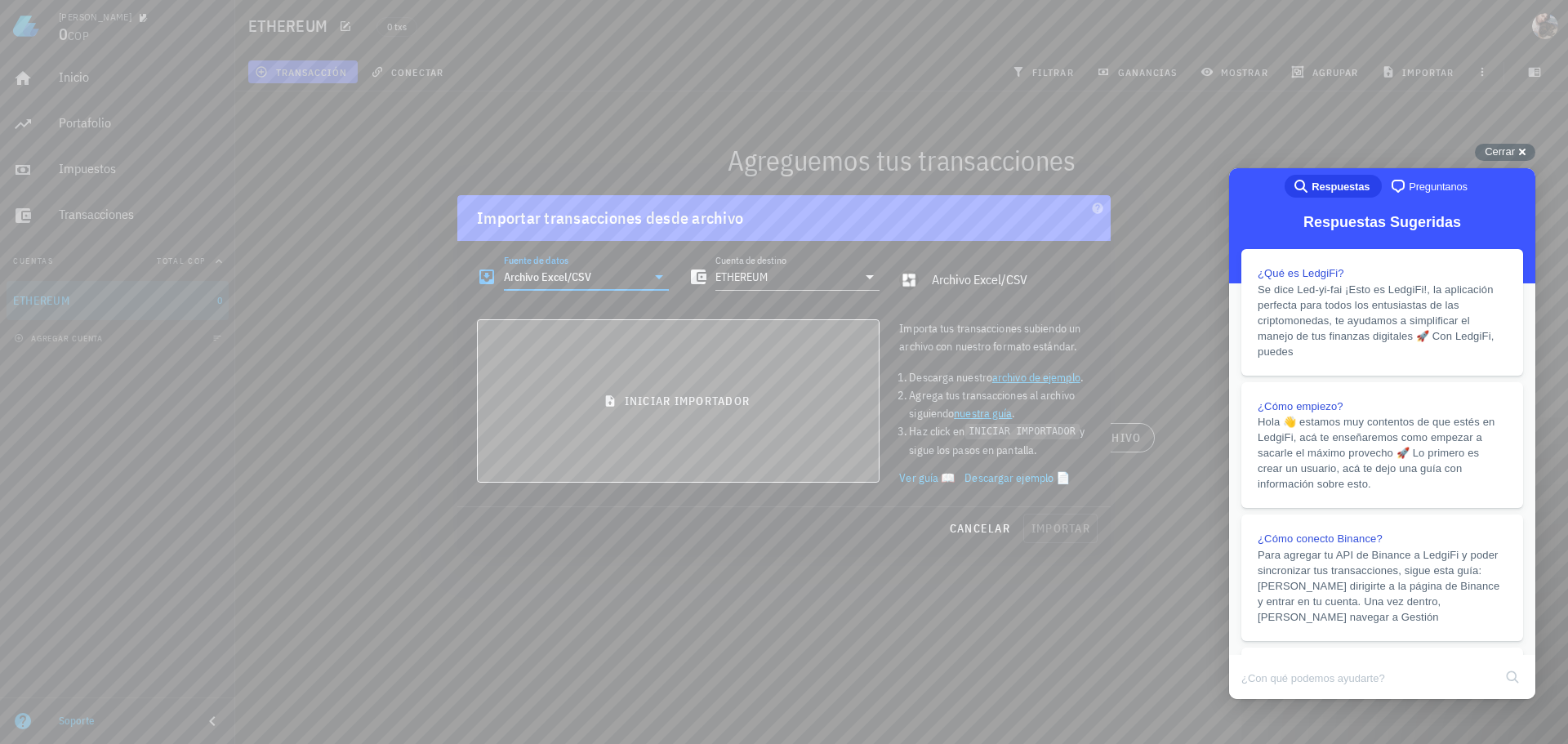
click at [701, 421] on button "iniciar importador" at bounding box center [678, 401] width 403 height 164
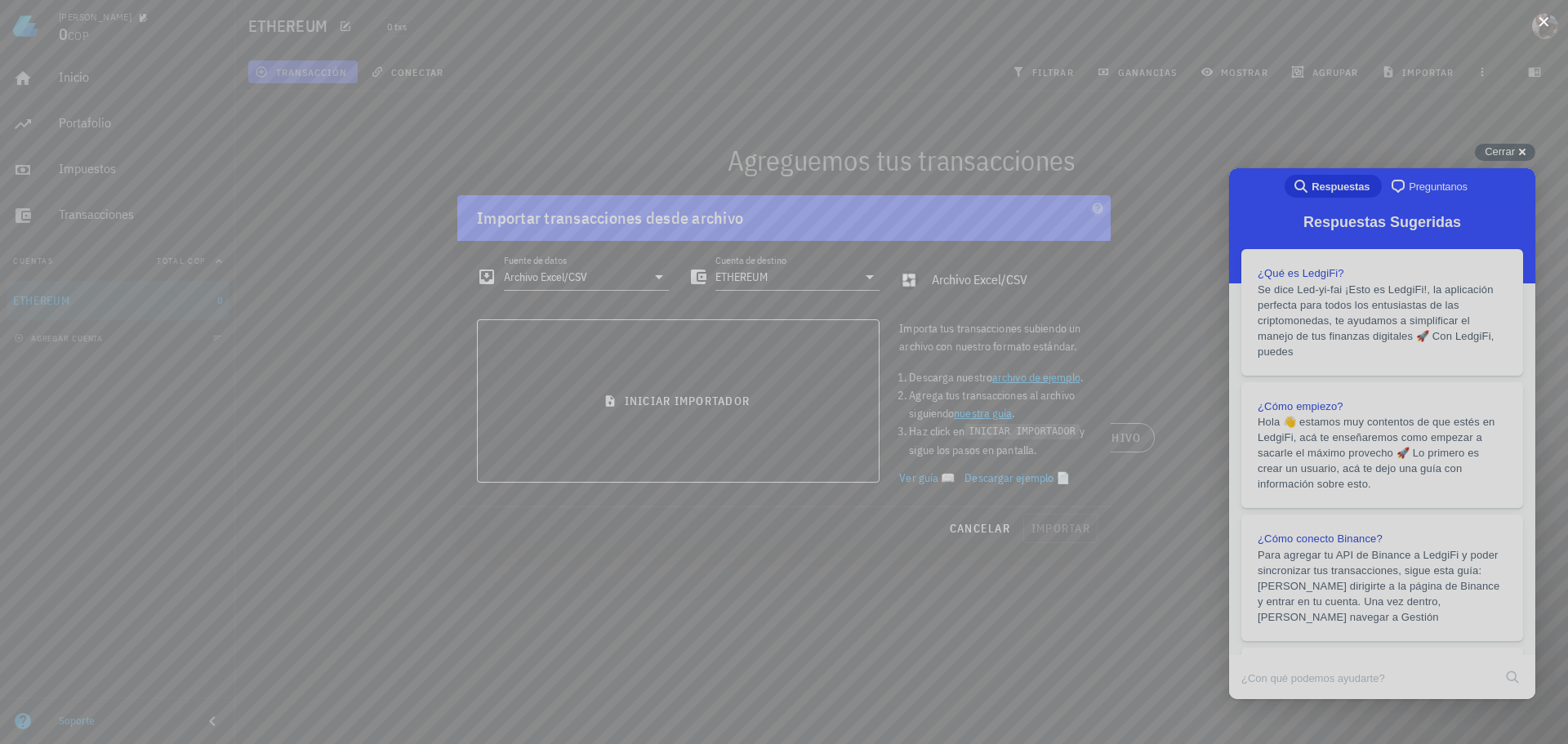
click at [1540, 29] on button at bounding box center [1544, 20] width 17 height 17
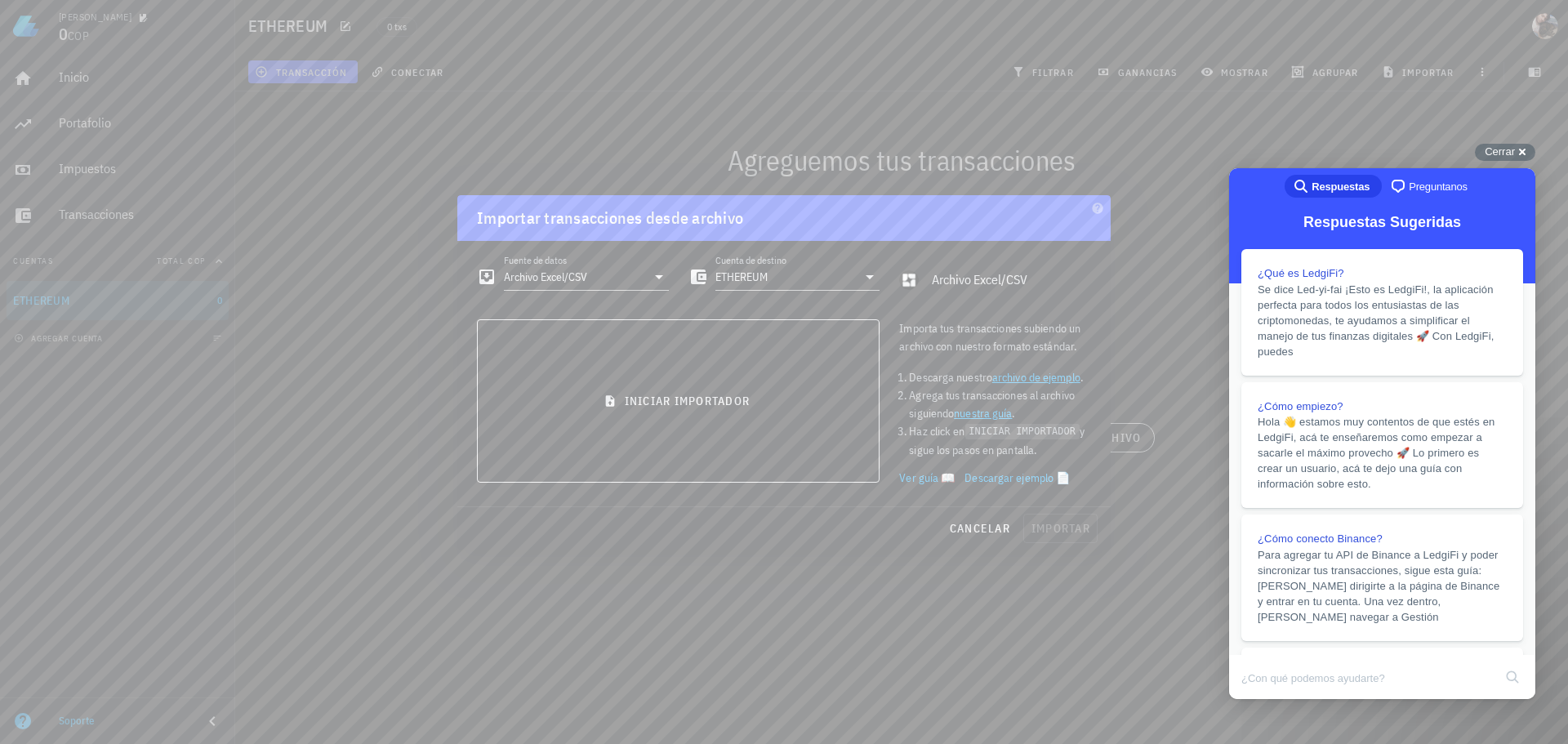
click at [1056, 373] on link "archivo de ejemplo" at bounding box center [1036, 377] width 88 height 15
click at [989, 530] on span "cancelar" at bounding box center [979, 529] width 61 height 15
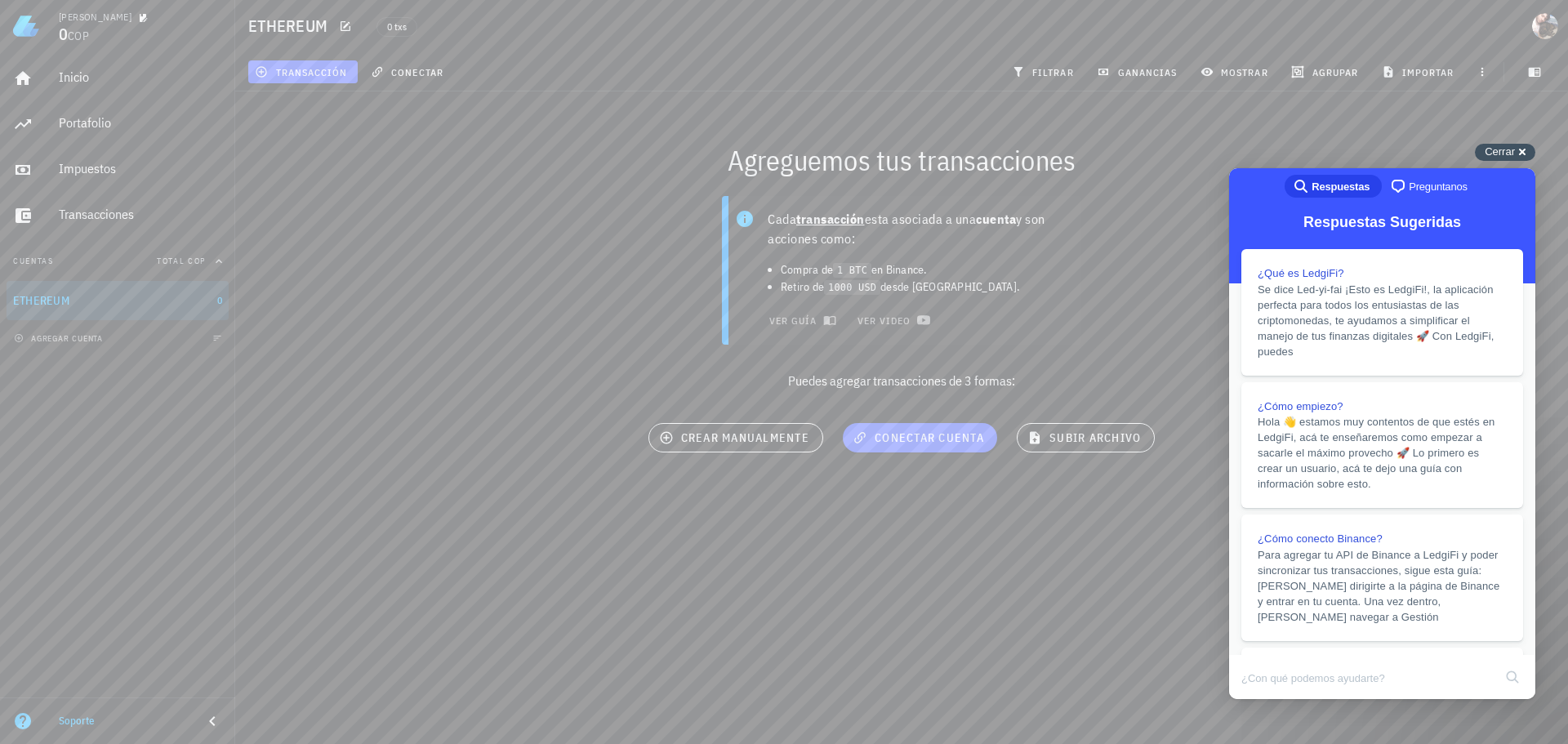
click at [1523, 152] on div "Cerrar cross-small" at bounding box center [1504, 152] width 60 height 18
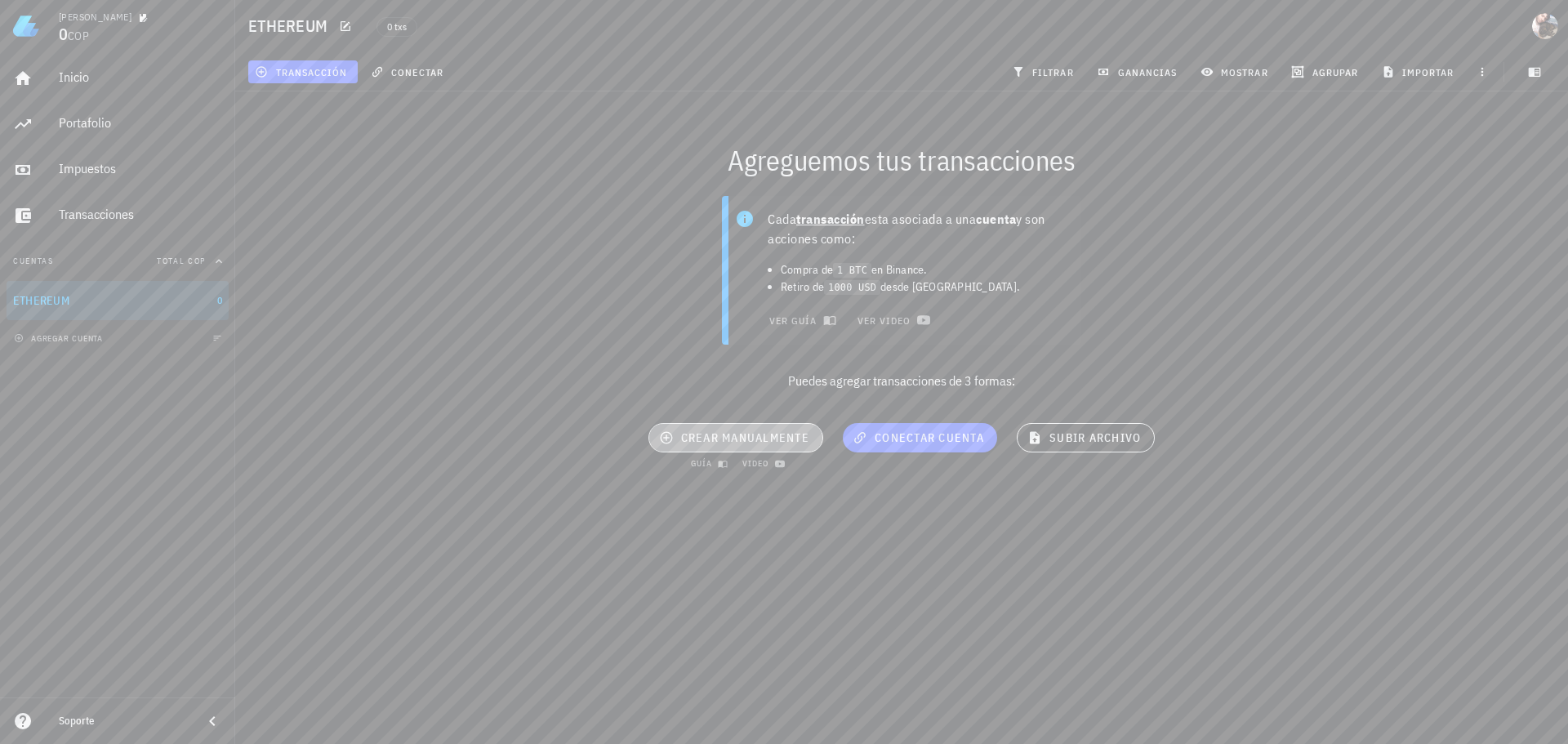
click at [759, 429] on button "crear manualmente" at bounding box center [735, 438] width 175 height 30
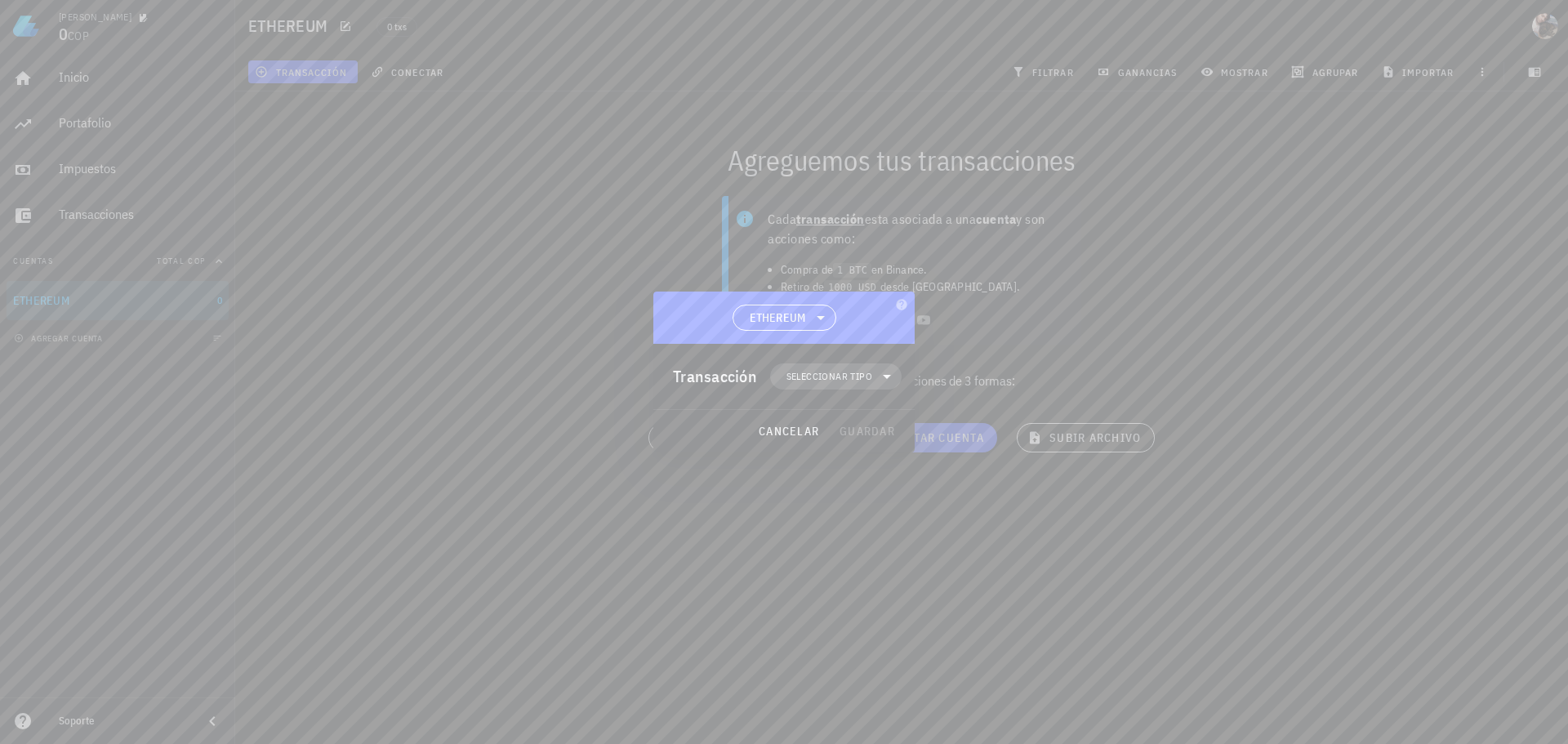
click at [850, 374] on span "Seleccionar tipo" at bounding box center [829, 377] width 86 height 17
click at [1066, 700] on div at bounding box center [784, 372] width 1568 height 744
click at [1044, 597] on div at bounding box center [784, 372] width 1568 height 744
click at [802, 425] on span "cancelar" at bounding box center [788, 432] width 61 height 15
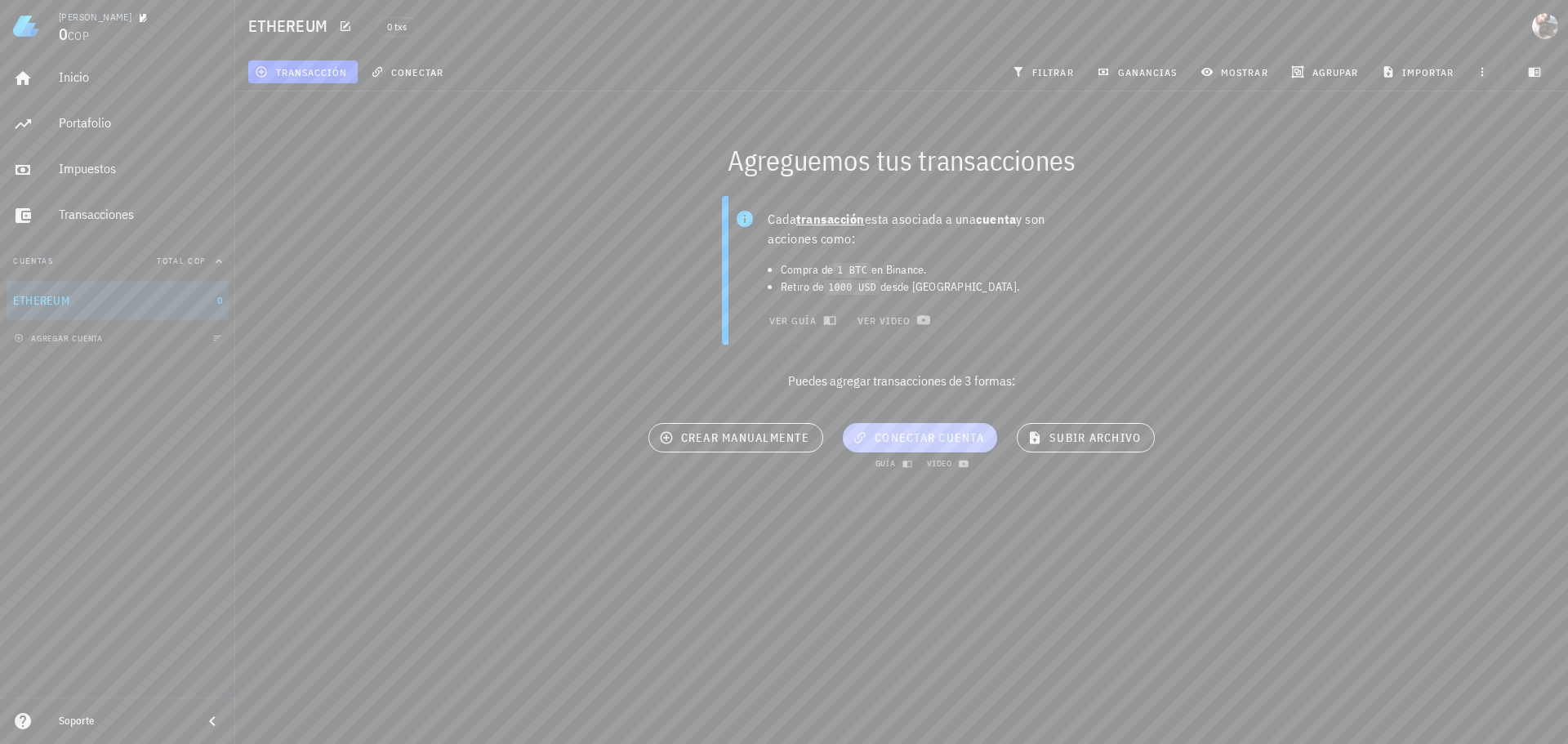
click at [911, 443] on span "conectar cuenta" at bounding box center [919, 438] width 128 height 15
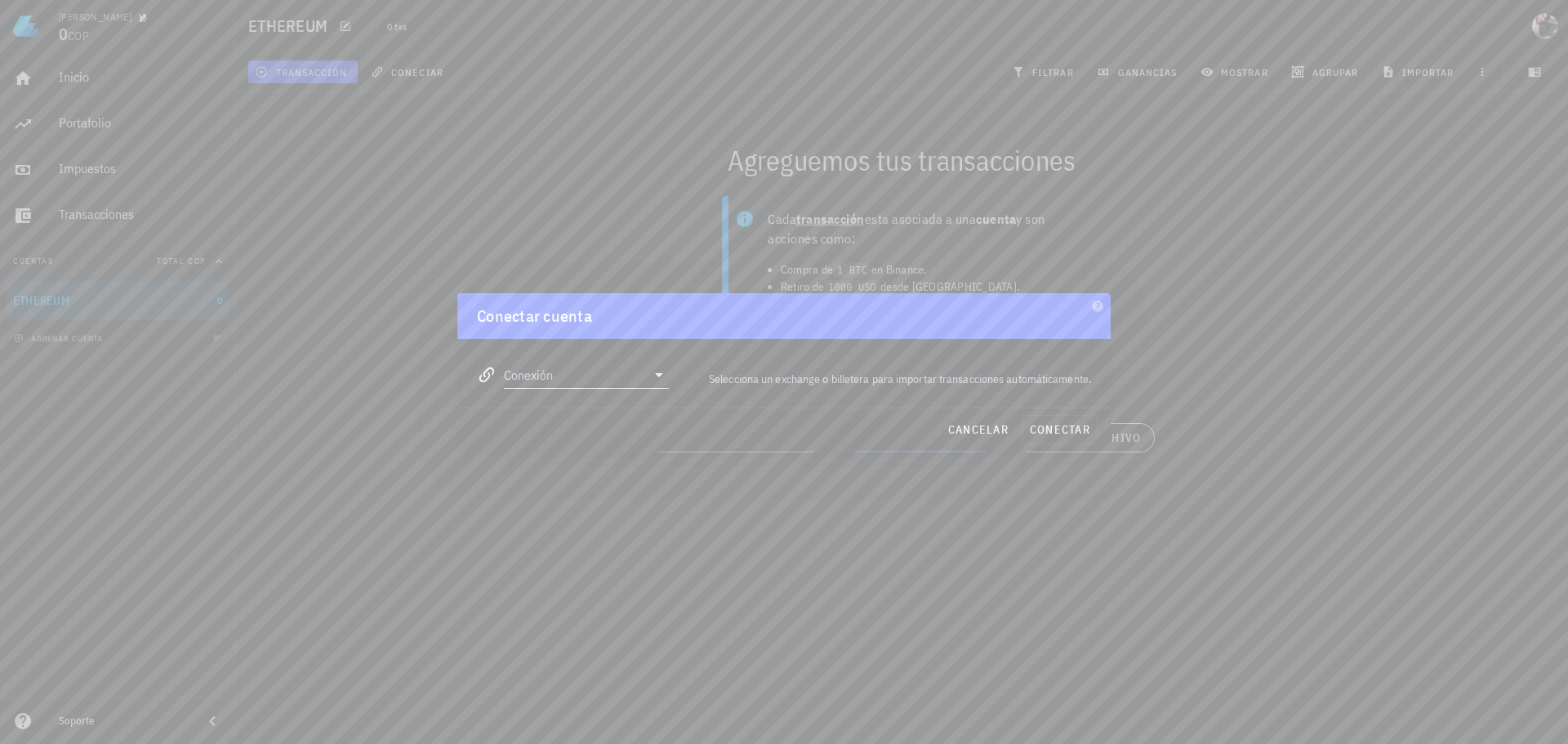
click at [591, 374] on input "Conexión" at bounding box center [575, 375] width 142 height 26
click at [621, 550] on div "Ethereum" at bounding box center [638, 552] width 178 height 16
type input "Ethereum"
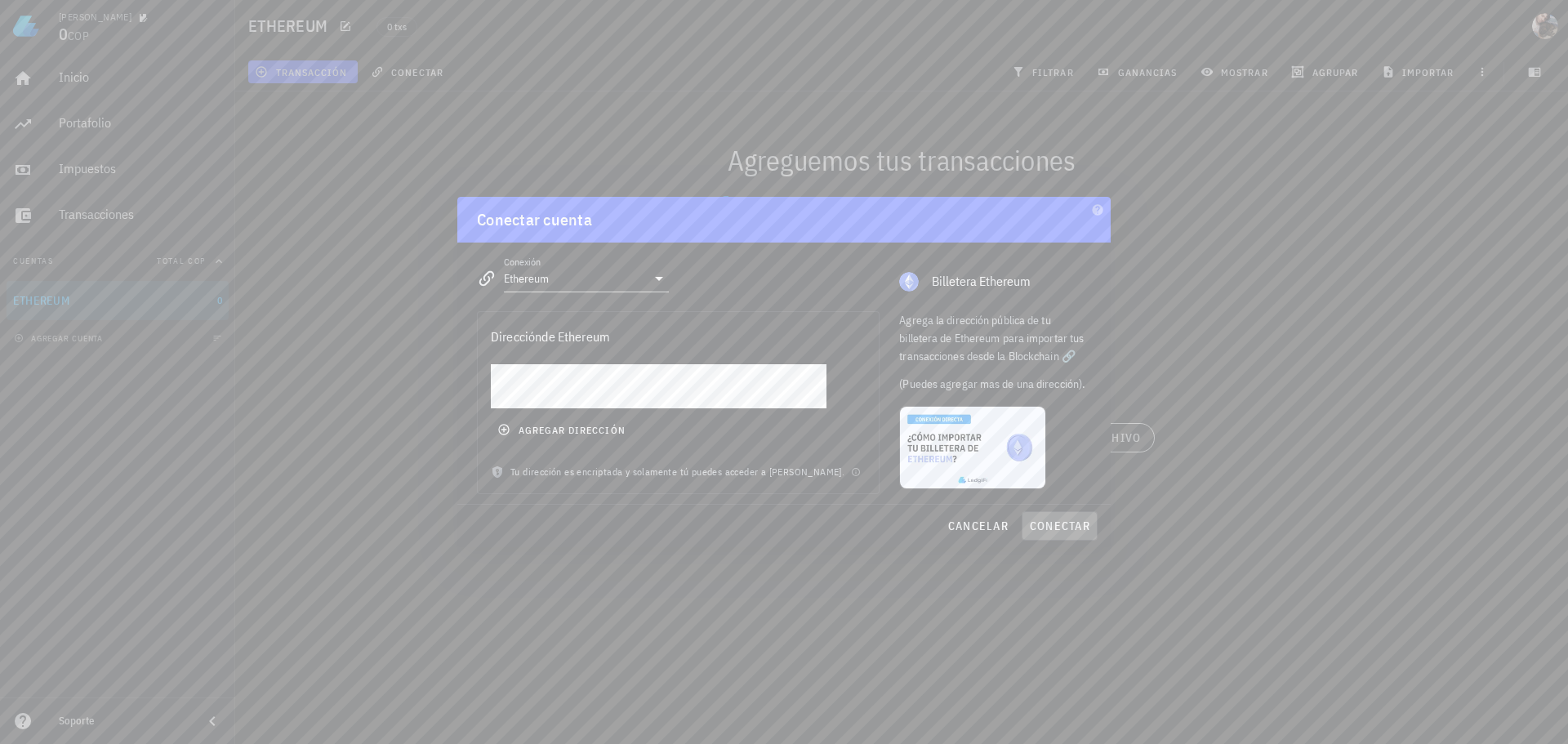
click at [1055, 529] on span "conectar" at bounding box center [1060, 526] width 61 height 15
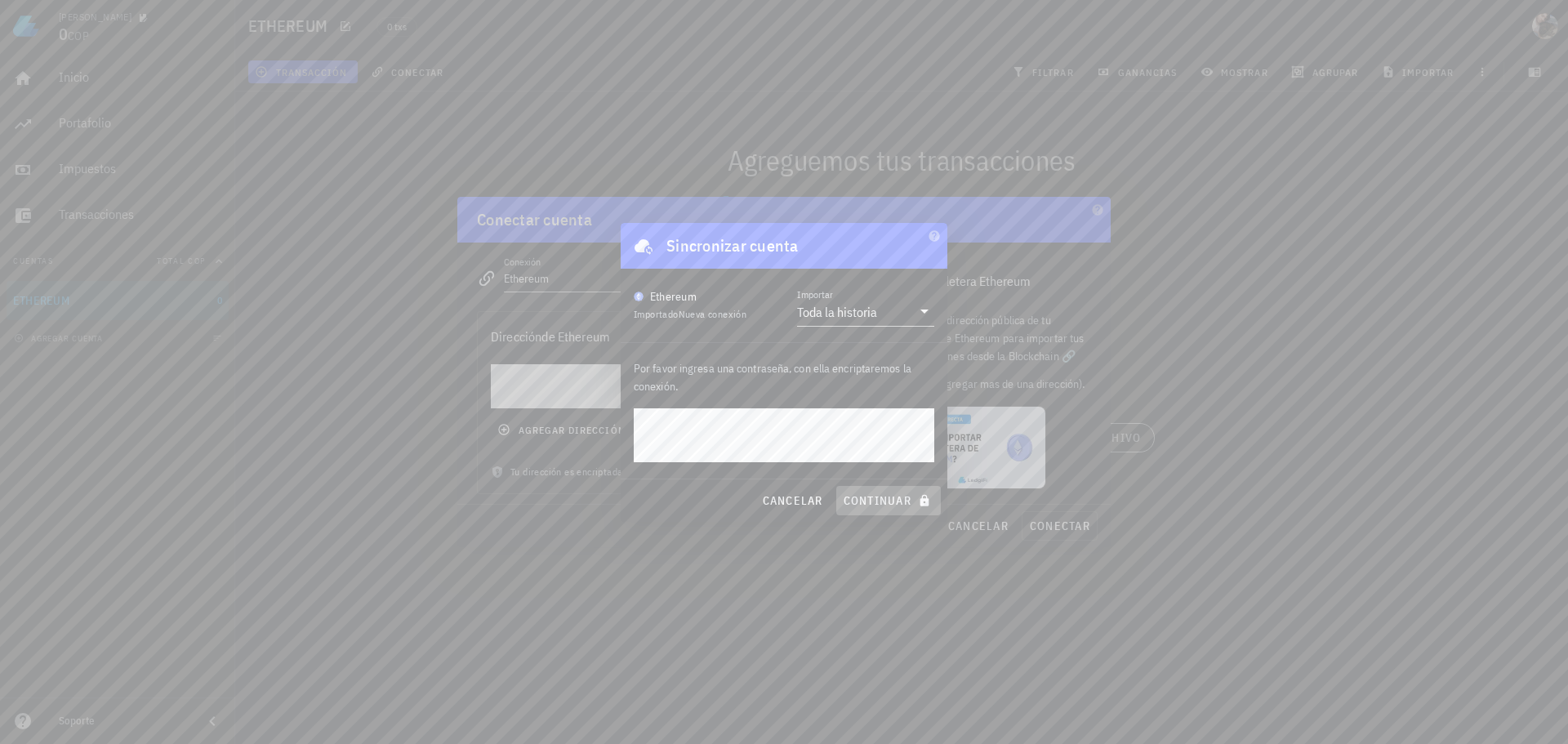
click at [891, 498] on span "continuar" at bounding box center [888, 501] width 91 height 15
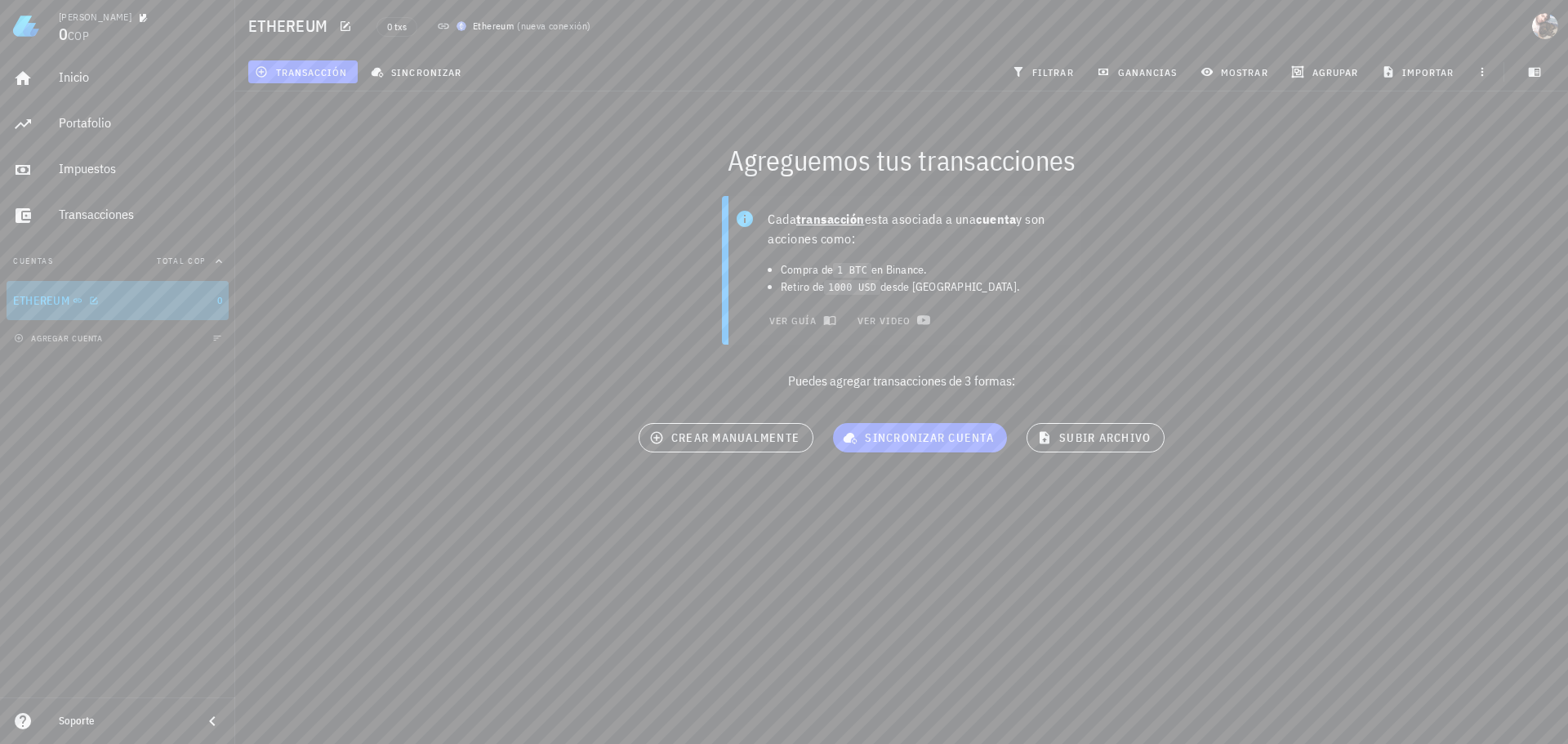
click at [144, 300] on div "ETHEREUM" at bounding box center [112, 300] width 198 height 16
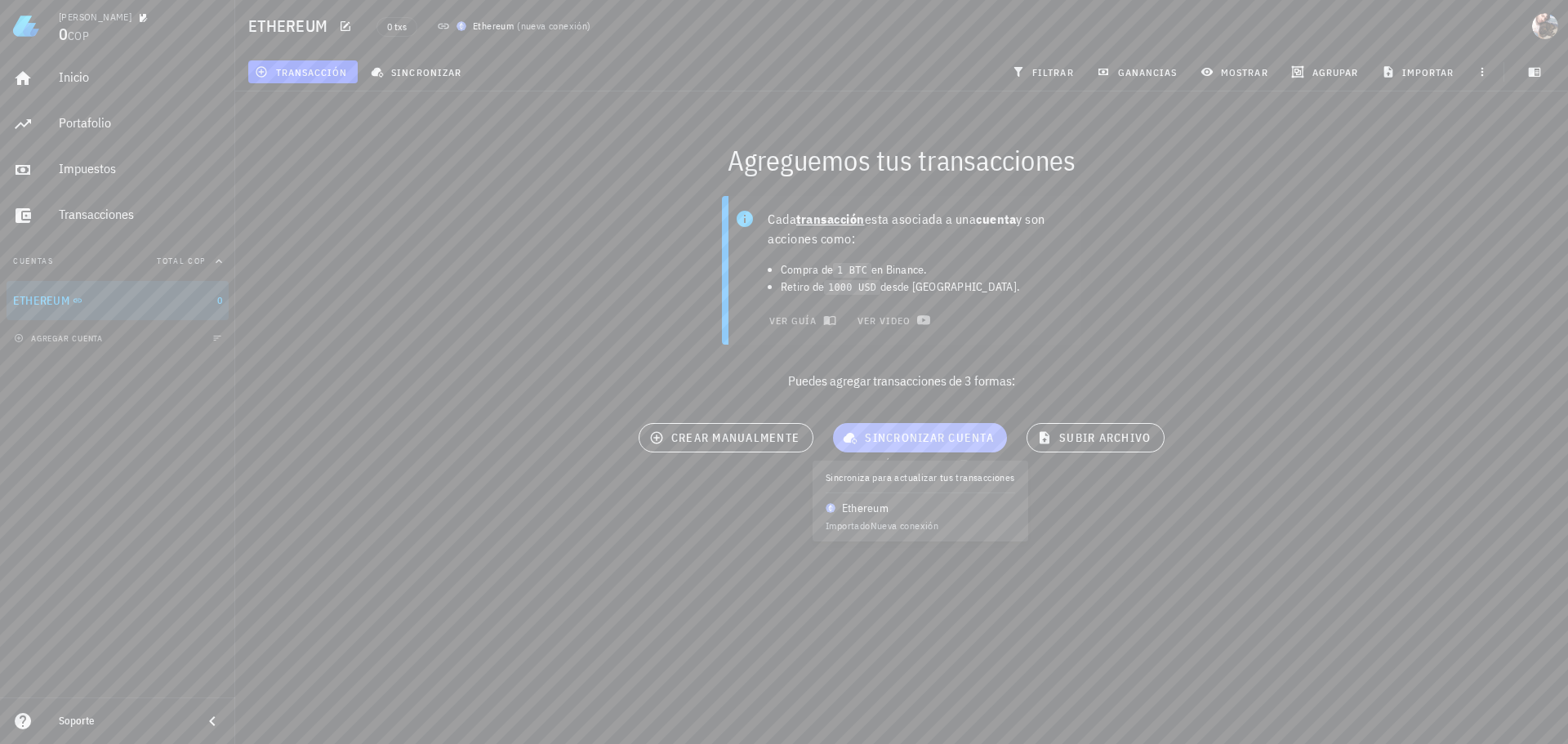
click at [911, 442] on span "sincronizar cuenta" at bounding box center [920, 438] width 148 height 15
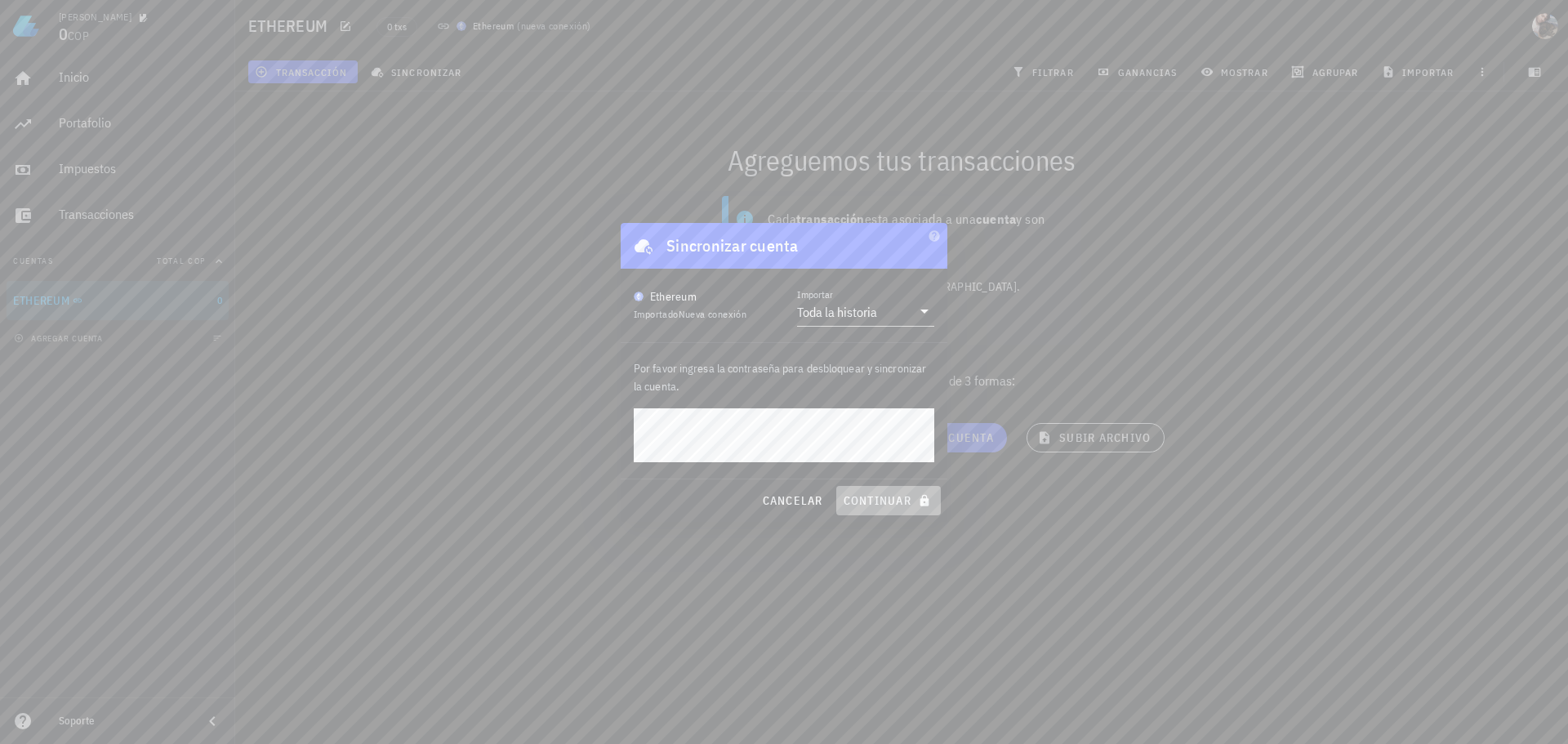
click at [869, 503] on span "continuar" at bounding box center [888, 501] width 91 height 15
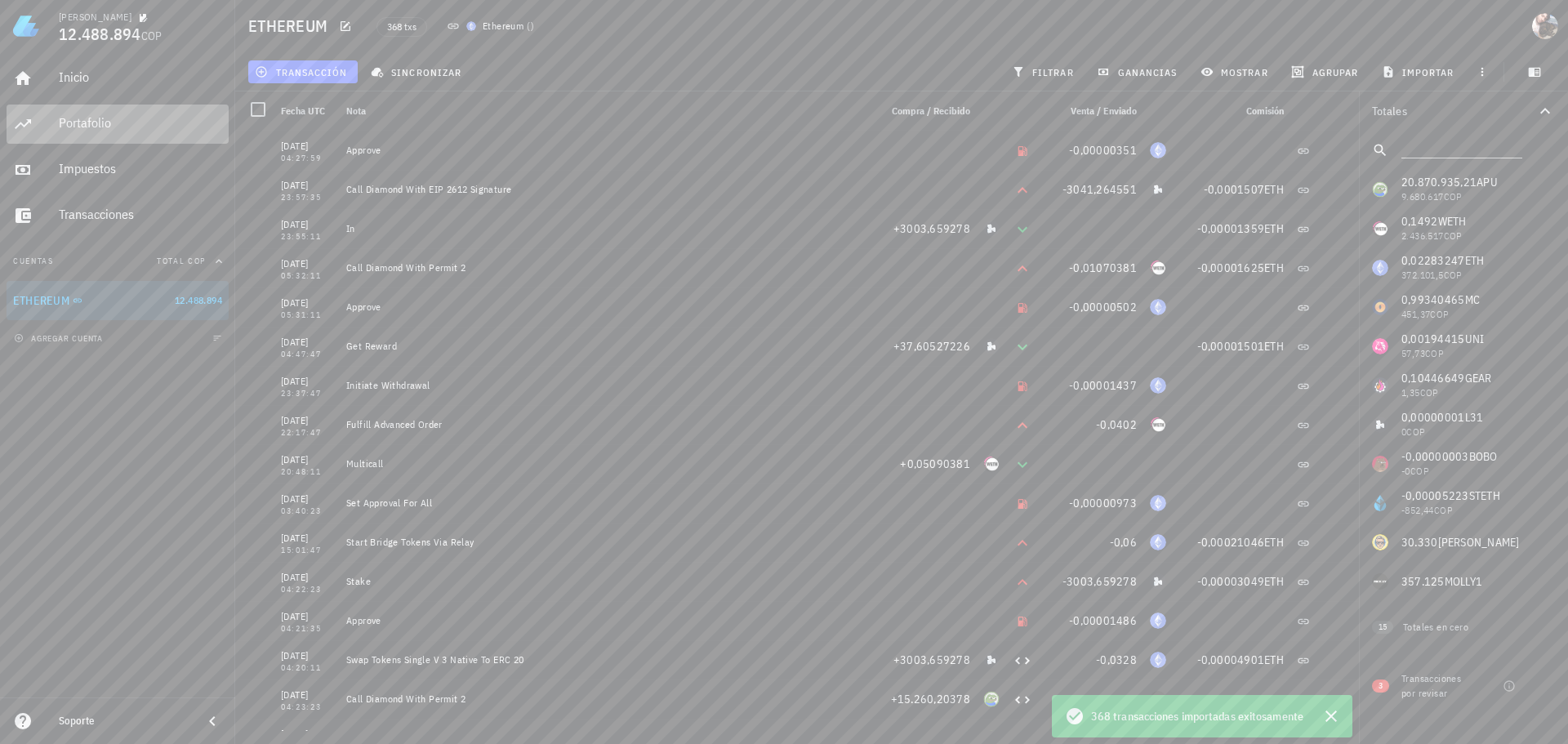
click at [115, 130] on div "Portafolio" at bounding box center [140, 123] width 164 height 16
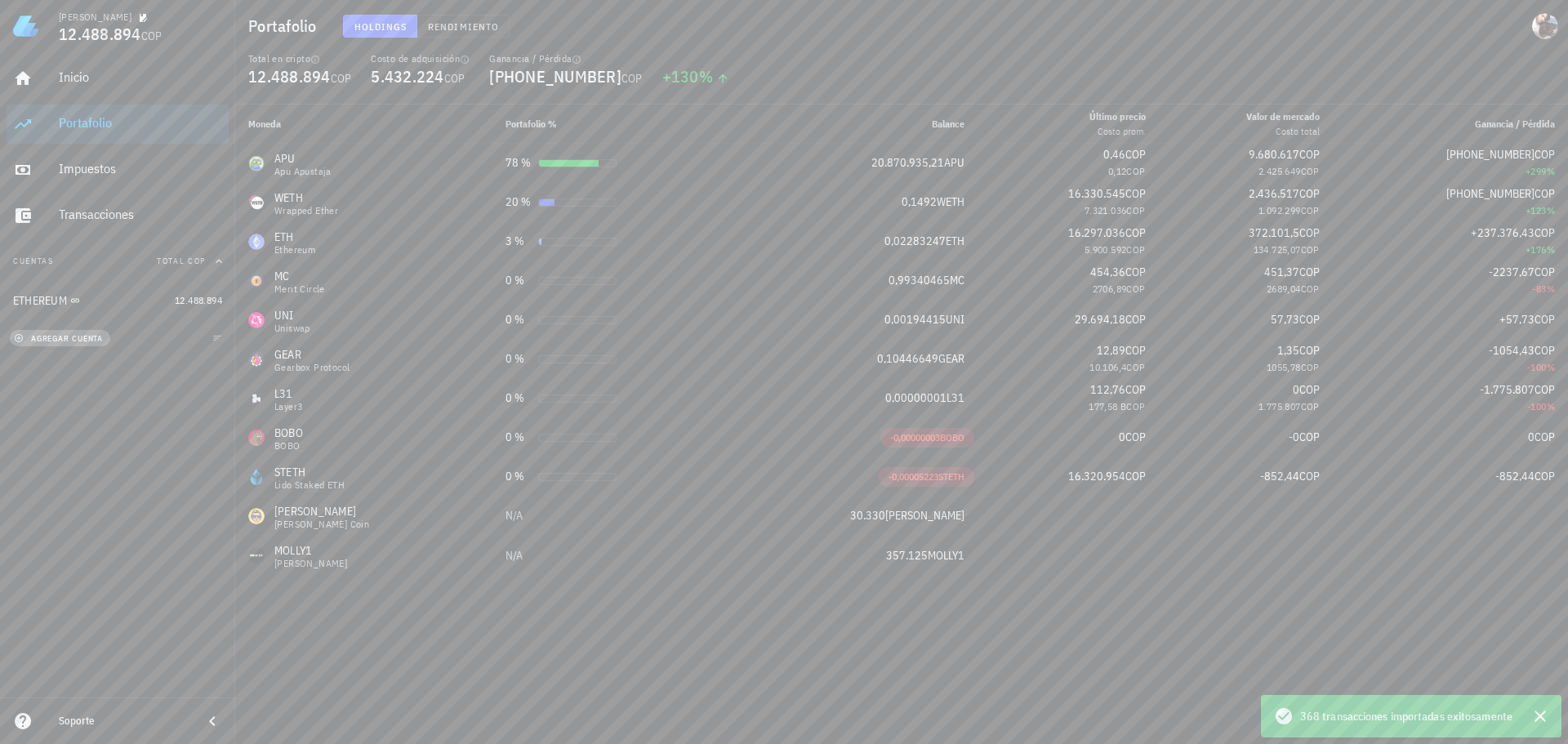
click at [74, 340] on span "agregar cuenta" at bounding box center [60, 338] width 86 height 10
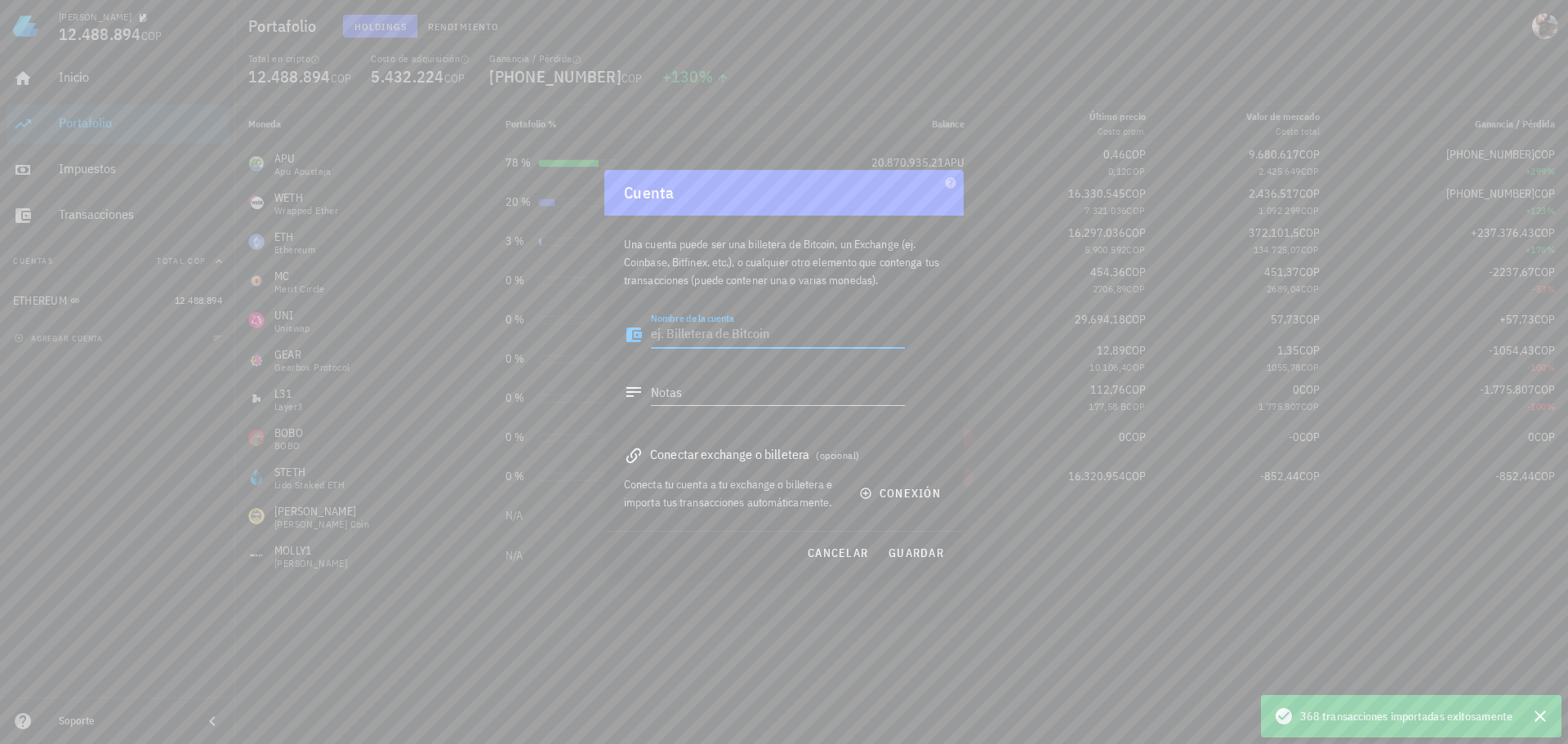
click at [716, 340] on textarea "Nombre de la cuenta" at bounding box center [777, 335] width 254 height 26
type textarea "ARBITRUM"
click at [904, 500] on span "conexión" at bounding box center [901, 494] width 79 height 15
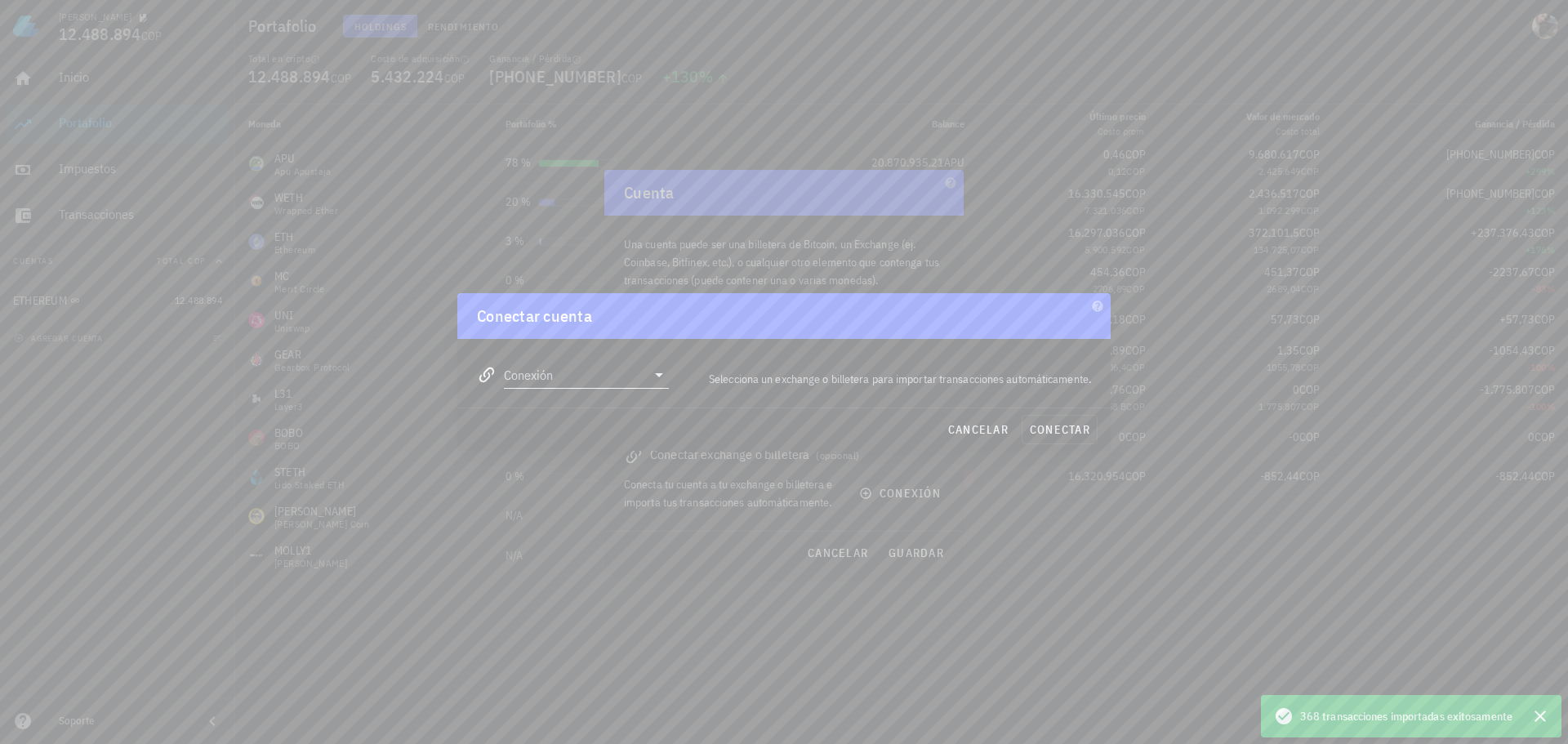
click at [590, 383] on input "Conexión" at bounding box center [575, 375] width 142 height 26
click at [623, 628] on div "Arbitrum" at bounding box center [638, 623] width 178 height 16
type input "Arbitrum"
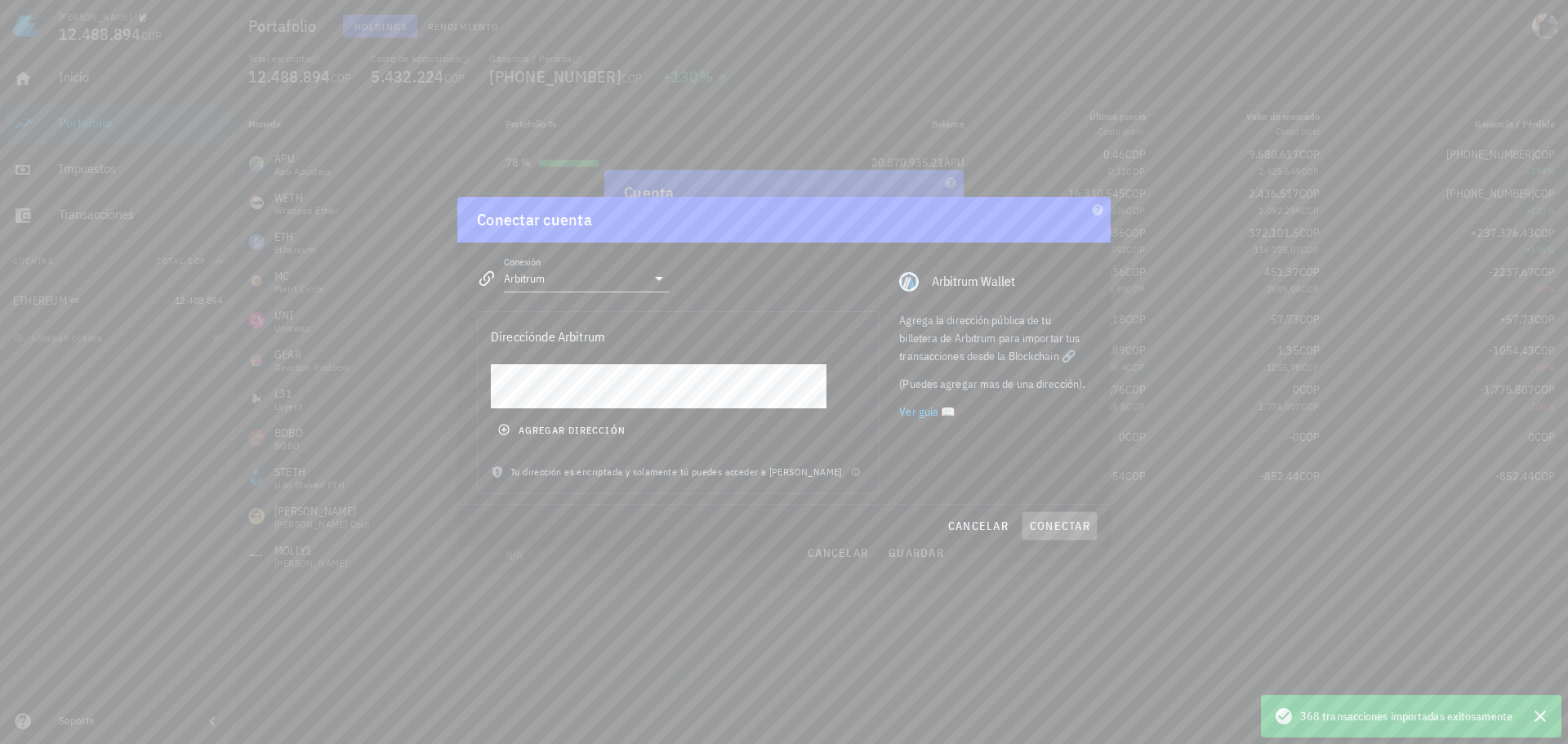
click at [1059, 525] on span "conectar" at bounding box center [1060, 526] width 61 height 15
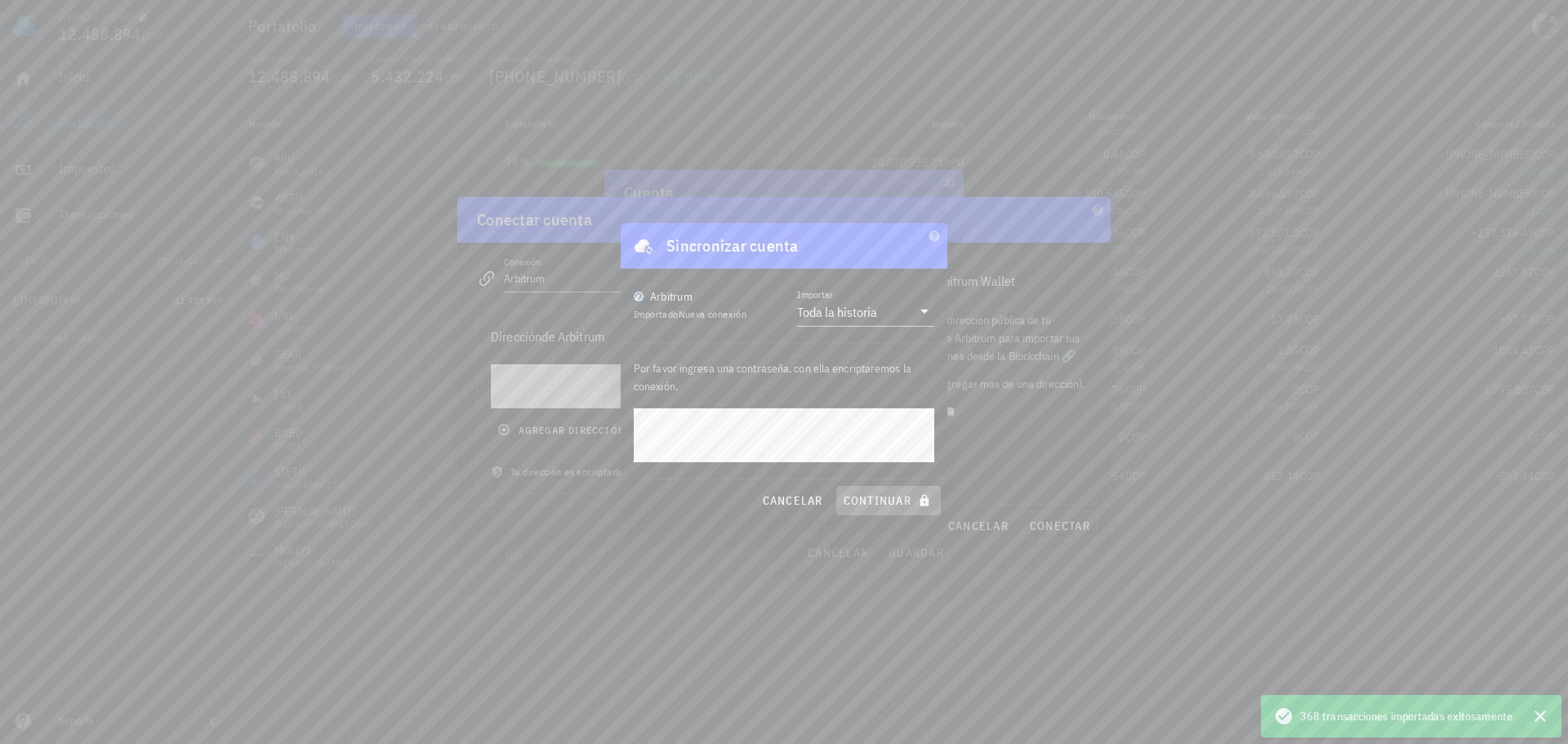
click at [901, 500] on span "continuar" at bounding box center [888, 501] width 91 height 15
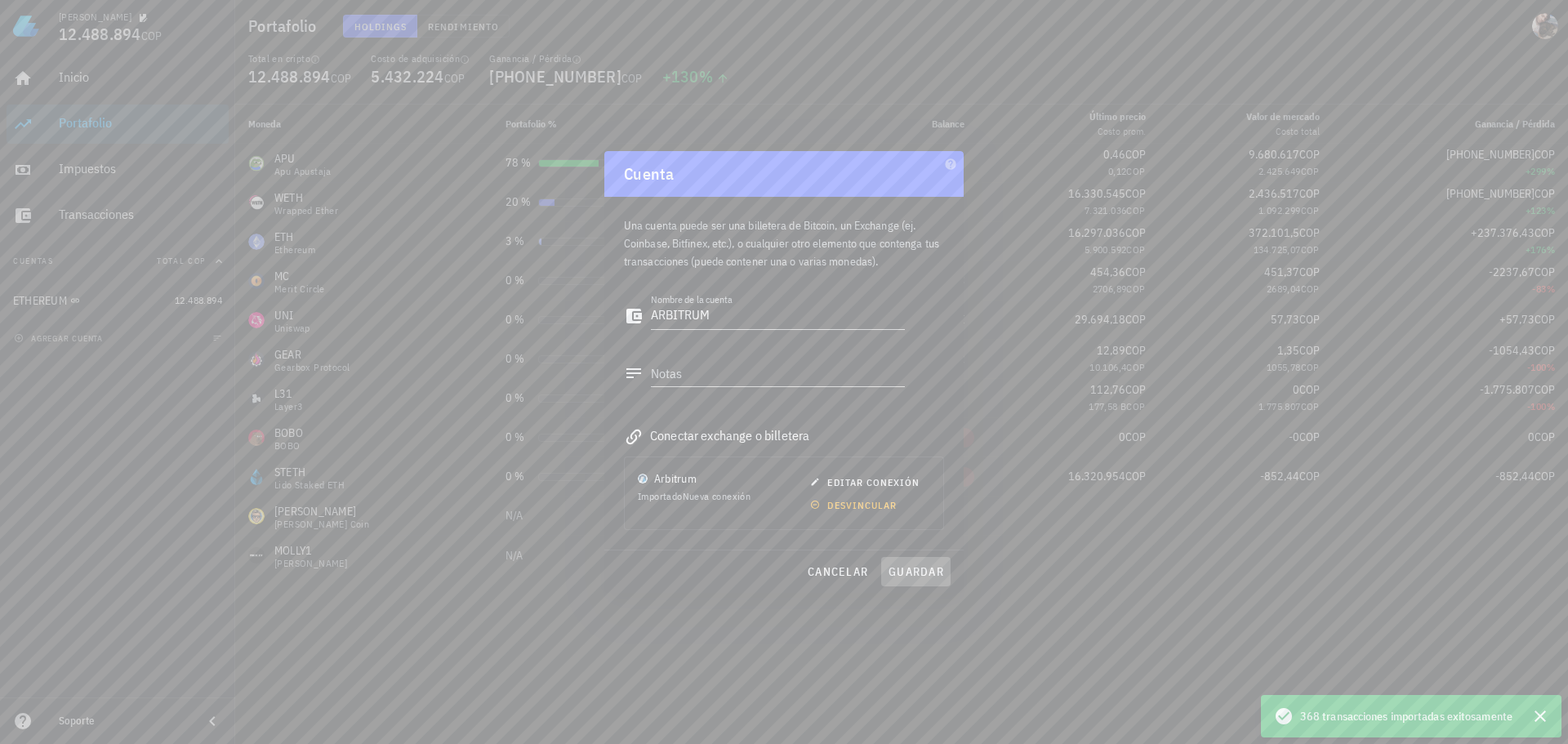
click at [917, 569] on span "guardar" at bounding box center [916, 572] width 56 height 15
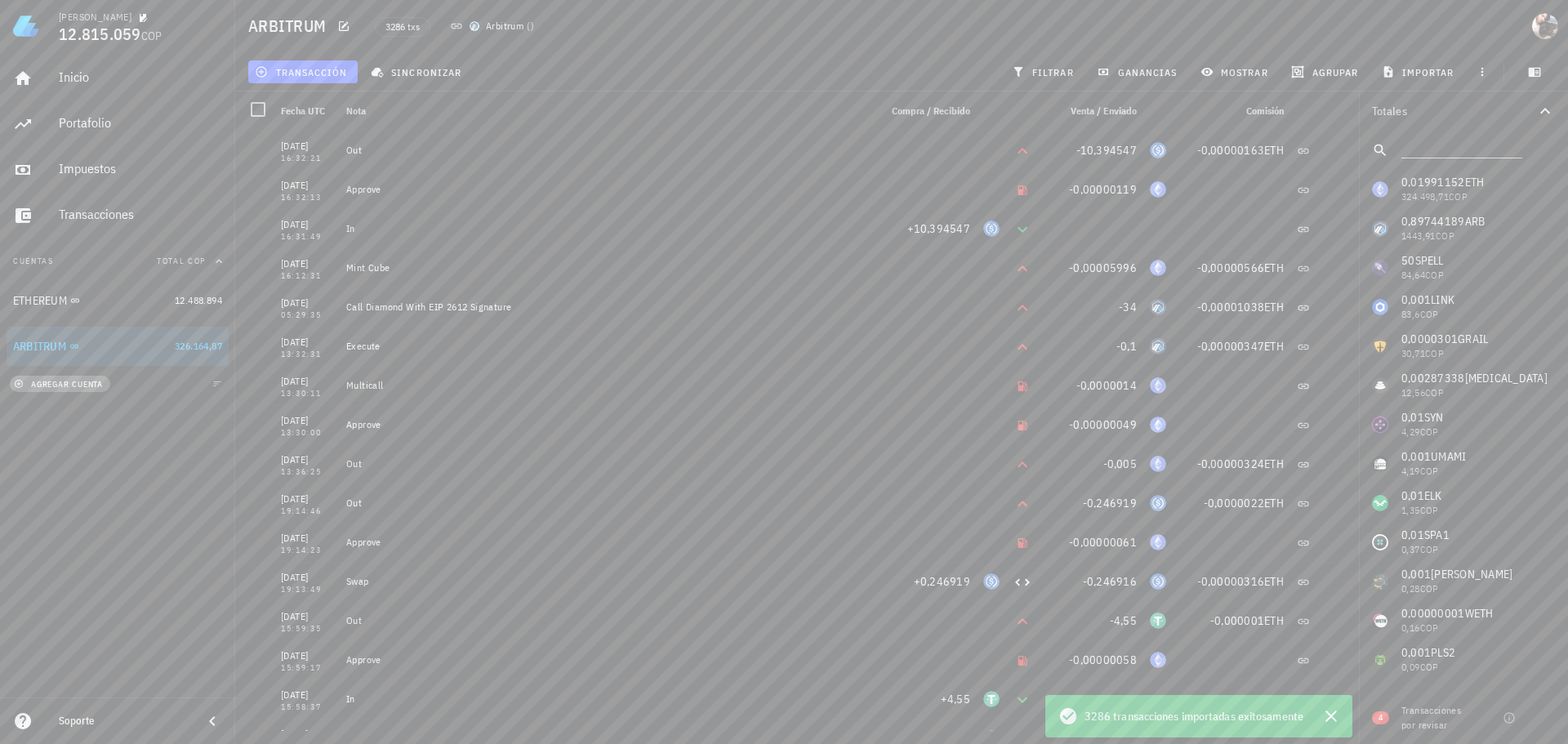
click at [75, 385] on span "agregar cuenta" at bounding box center [60, 384] width 86 height 10
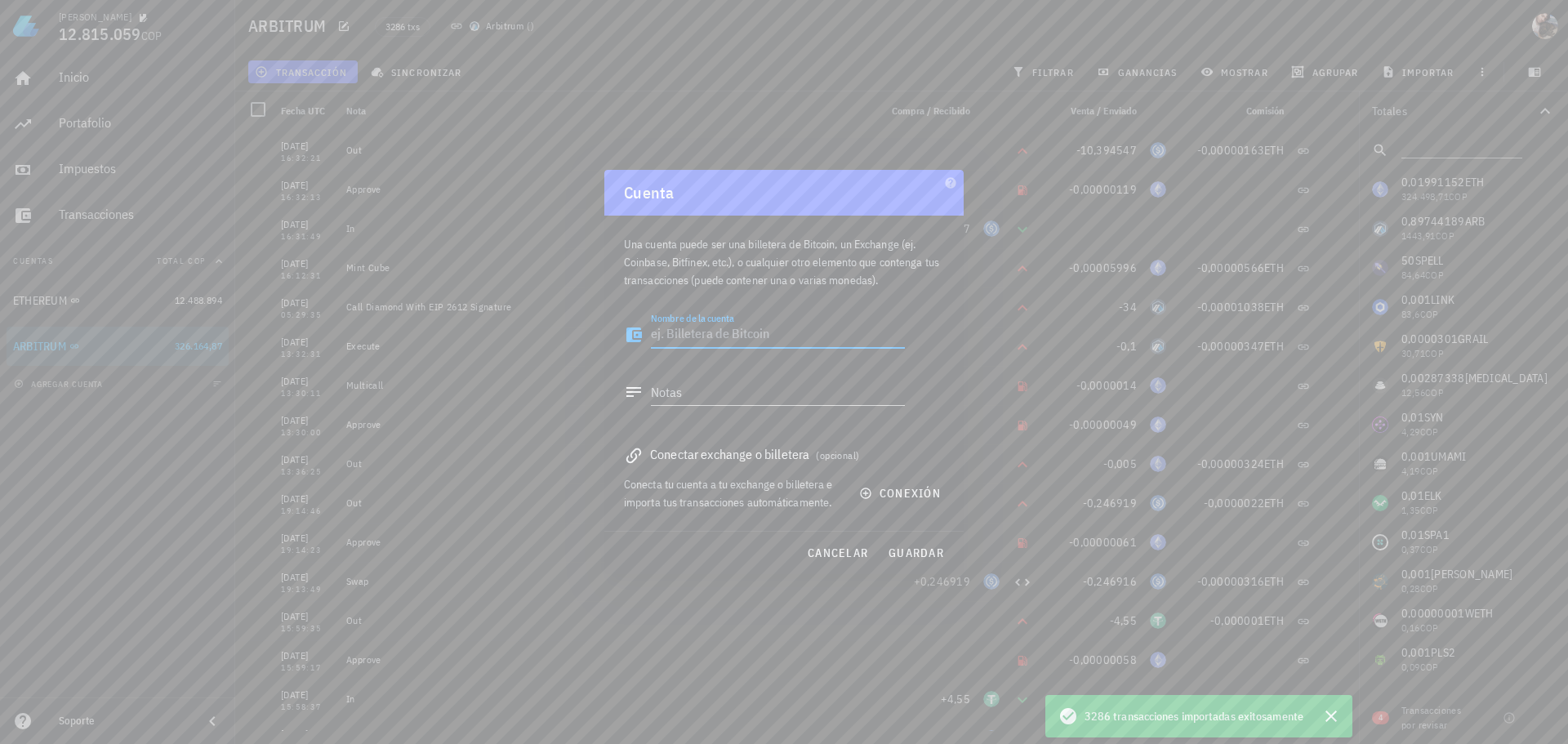
click at [748, 335] on textarea "Nombre de la cuenta" at bounding box center [777, 335] width 254 height 26
type textarea "OPTIMISM"
click at [896, 494] on span "conexión" at bounding box center [901, 494] width 79 height 15
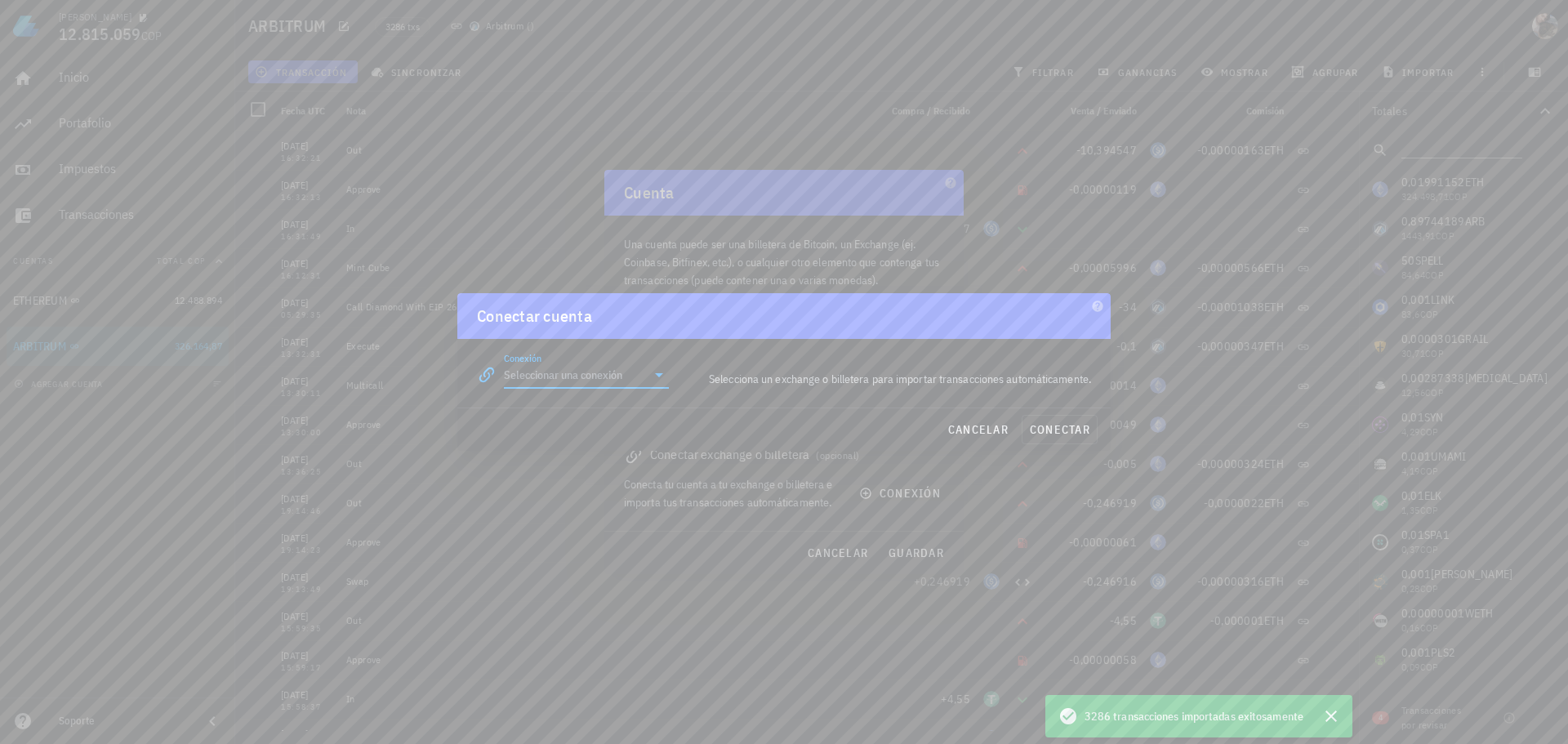
click at [588, 384] on input "Conexión" at bounding box center [575, 375] width 142 height 26
click at [591, 548] on div "Optimism" at bounding box center [638, 545] width 178 height 16
type input "Optimism"
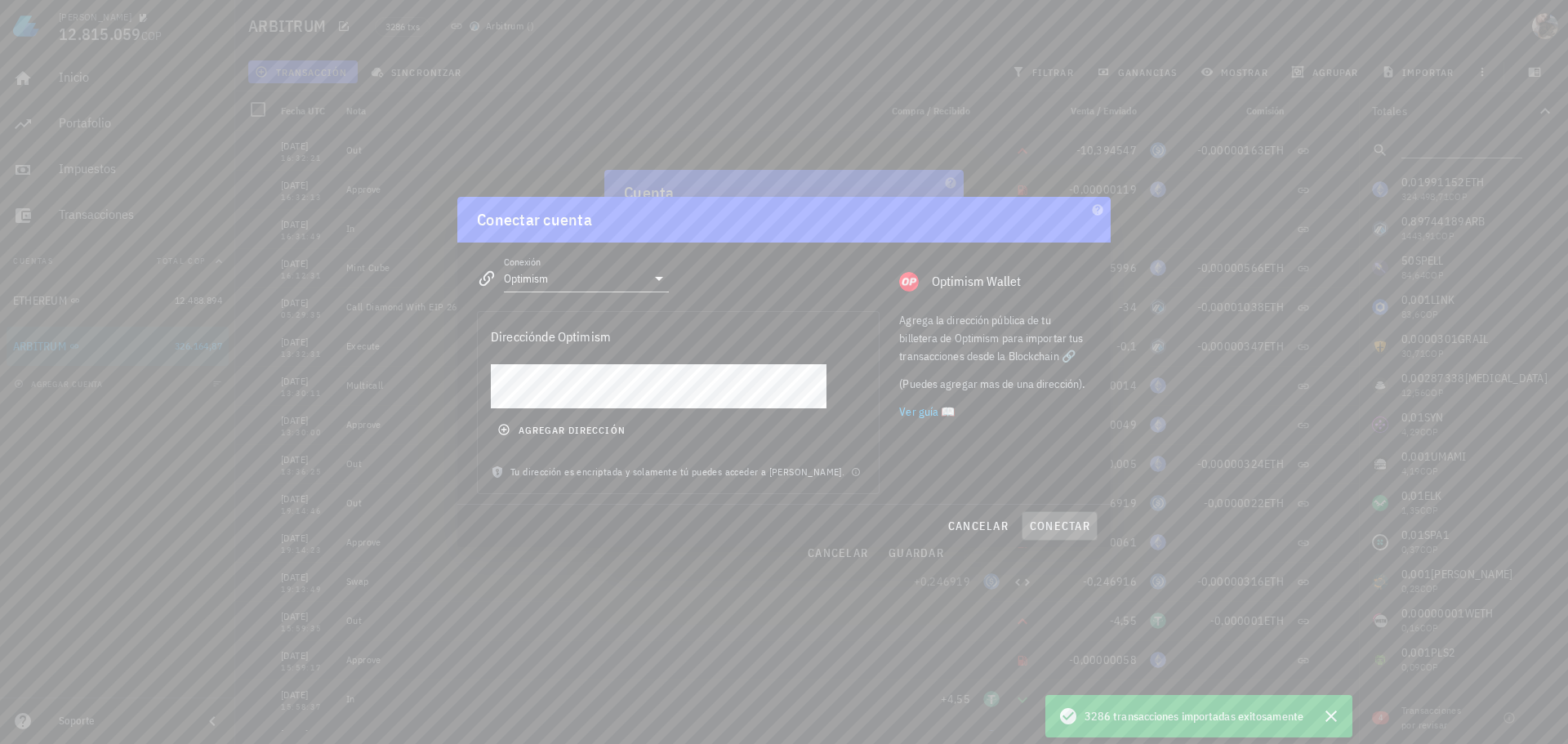
click at [1061, 527] on span "conectar" at bounding box center [1060, 526] width 61 height 15
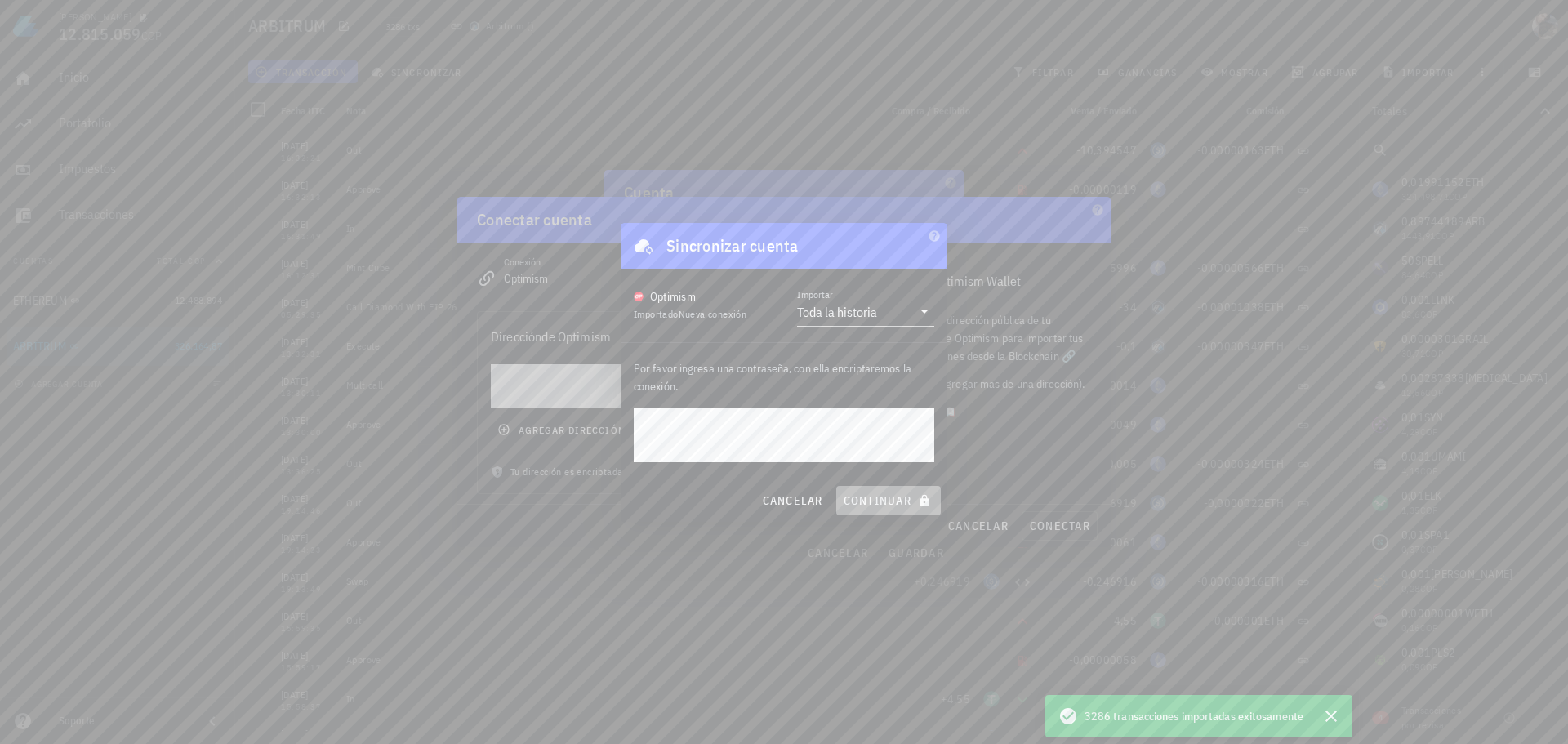
click at [890, 497] on span "continuar" at bounding box center [888, 501] width 91 height 15
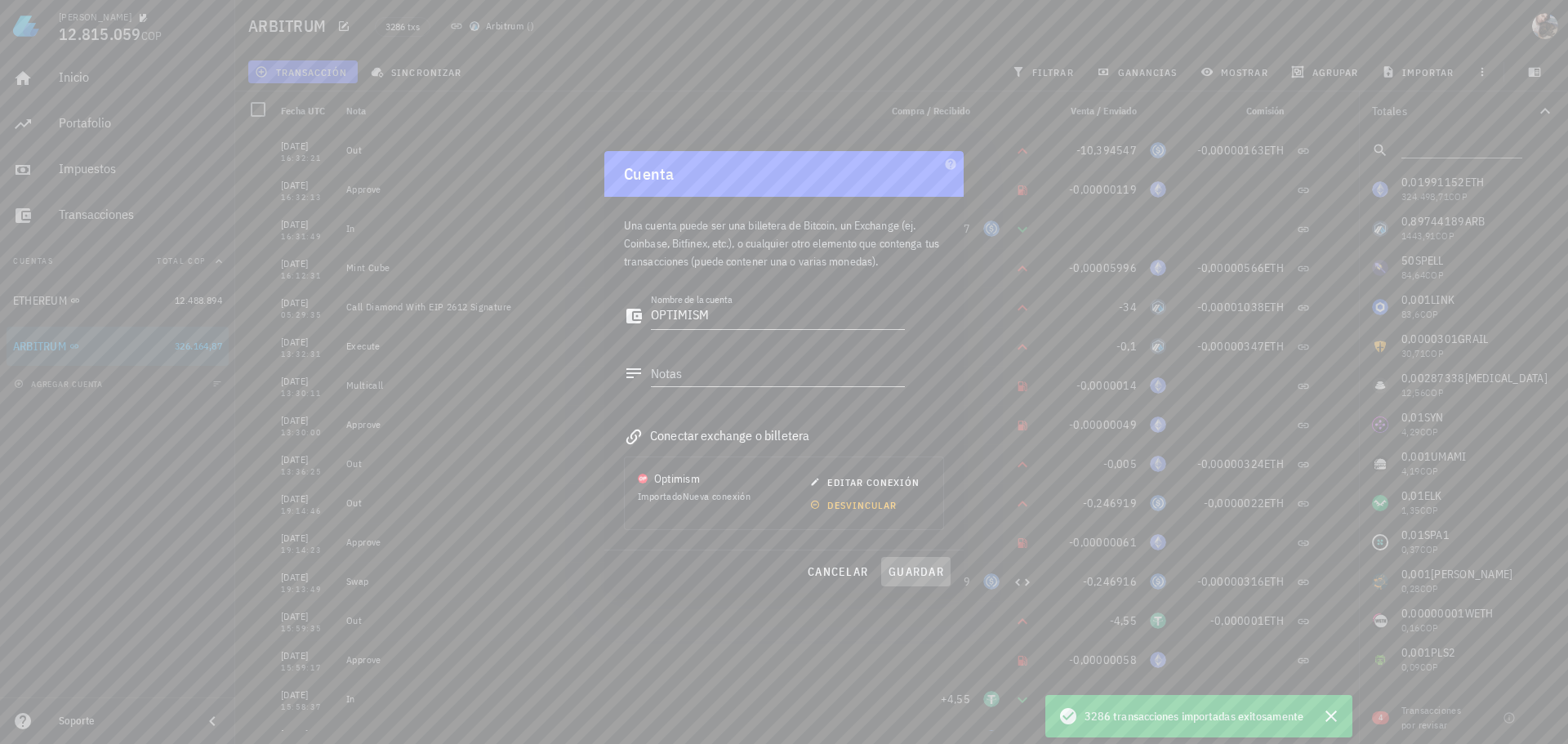
click at [914, 574] on span "guardar" at bounding box center [916, 572] width 56 height 15
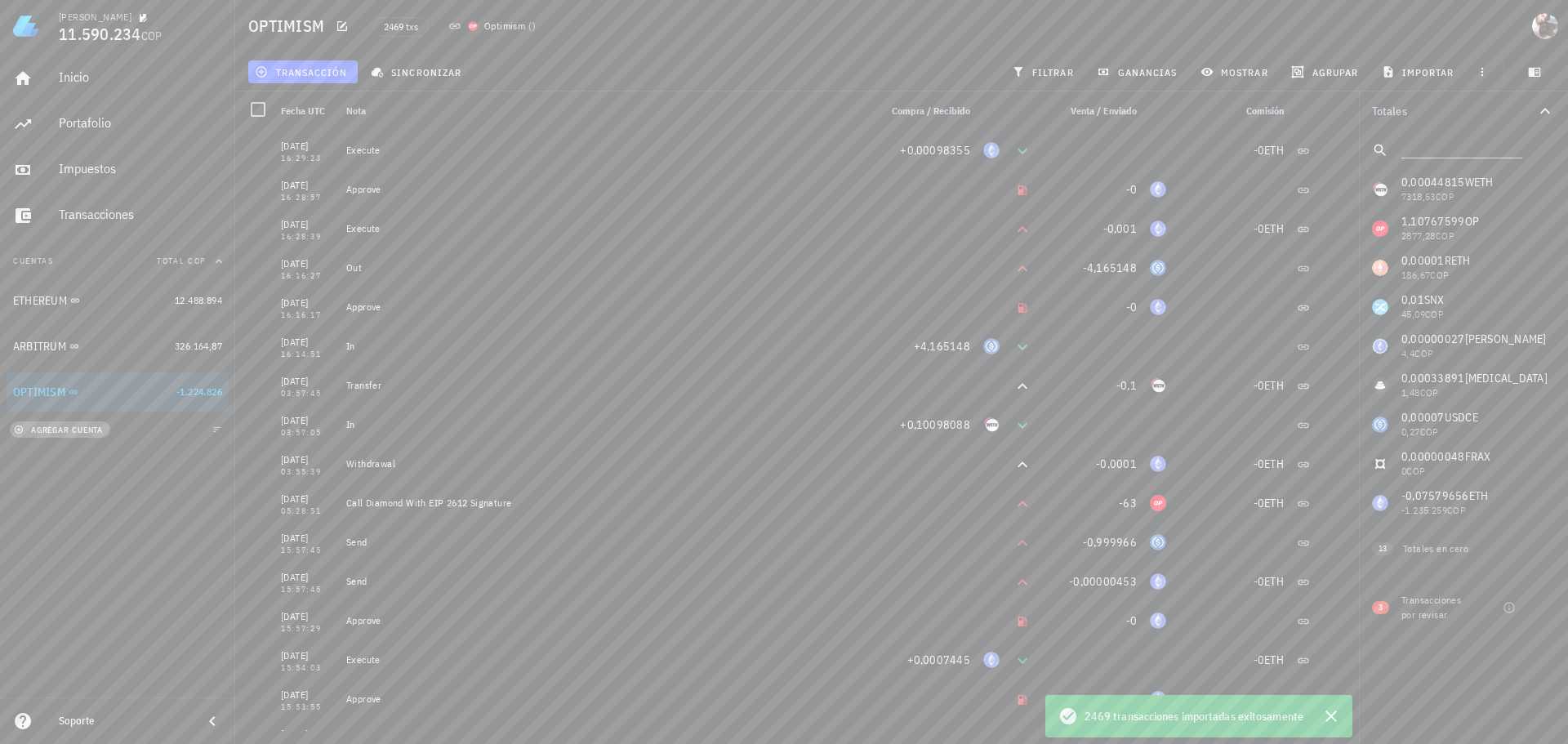
click at [80, 432] on span "agregar cuenta" at bounding box center [60, 430] width 86 height 10
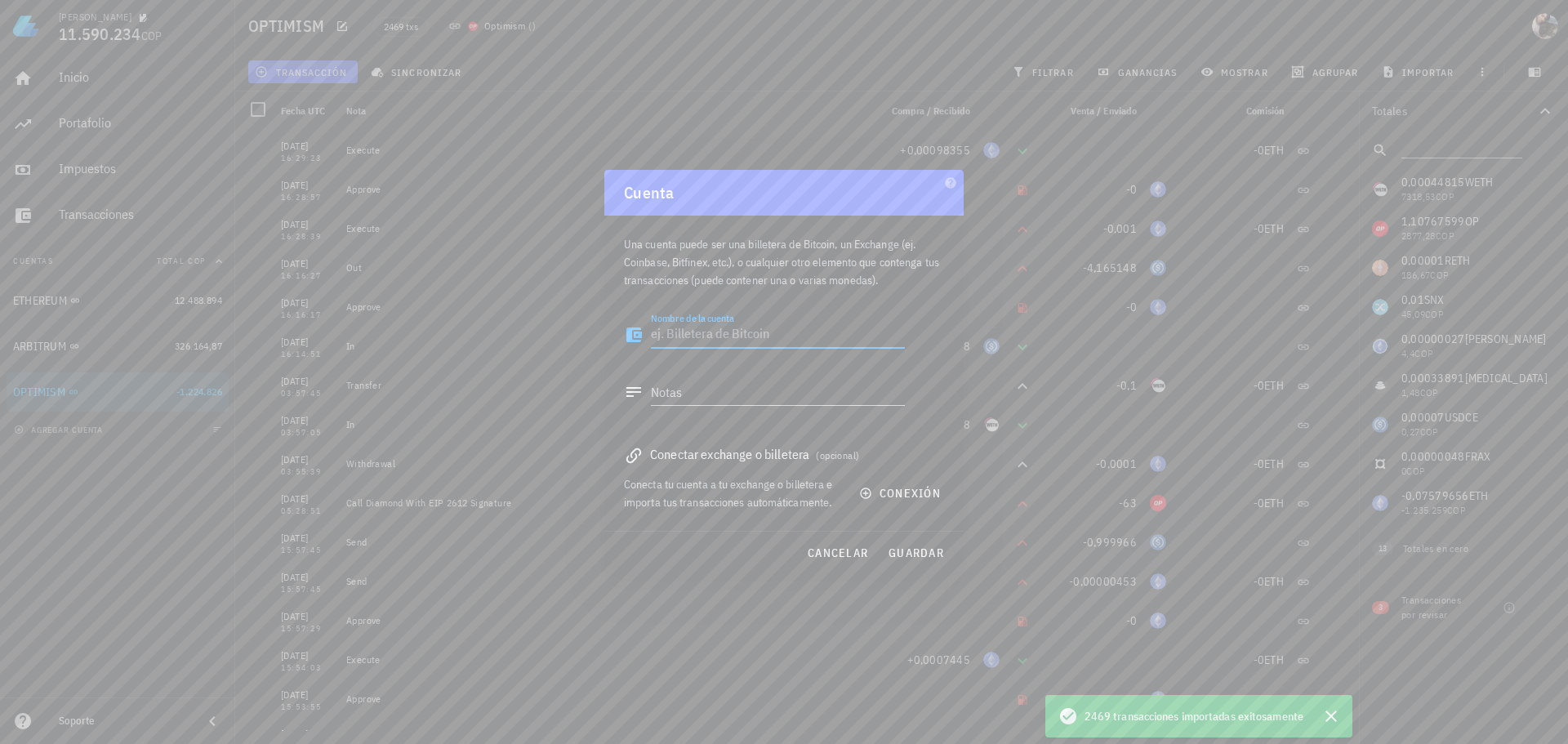
click at [686, 335] on textarea "Nombre de la cuenta" at bounding box center [777, 335] width 254 height 26
click at [750, 335] on textarea "Nombre de la cuenta" at bounding box center [777, 335] width 254 height 26
click at [750, 337] on textarea "Nombre de la cuenta" at bounding box center [777, 335] width 254 height 26
type textarea "BASE"
click at [907, 499] on span "conexión" at bounding box center [901, 494] width 79 height 15
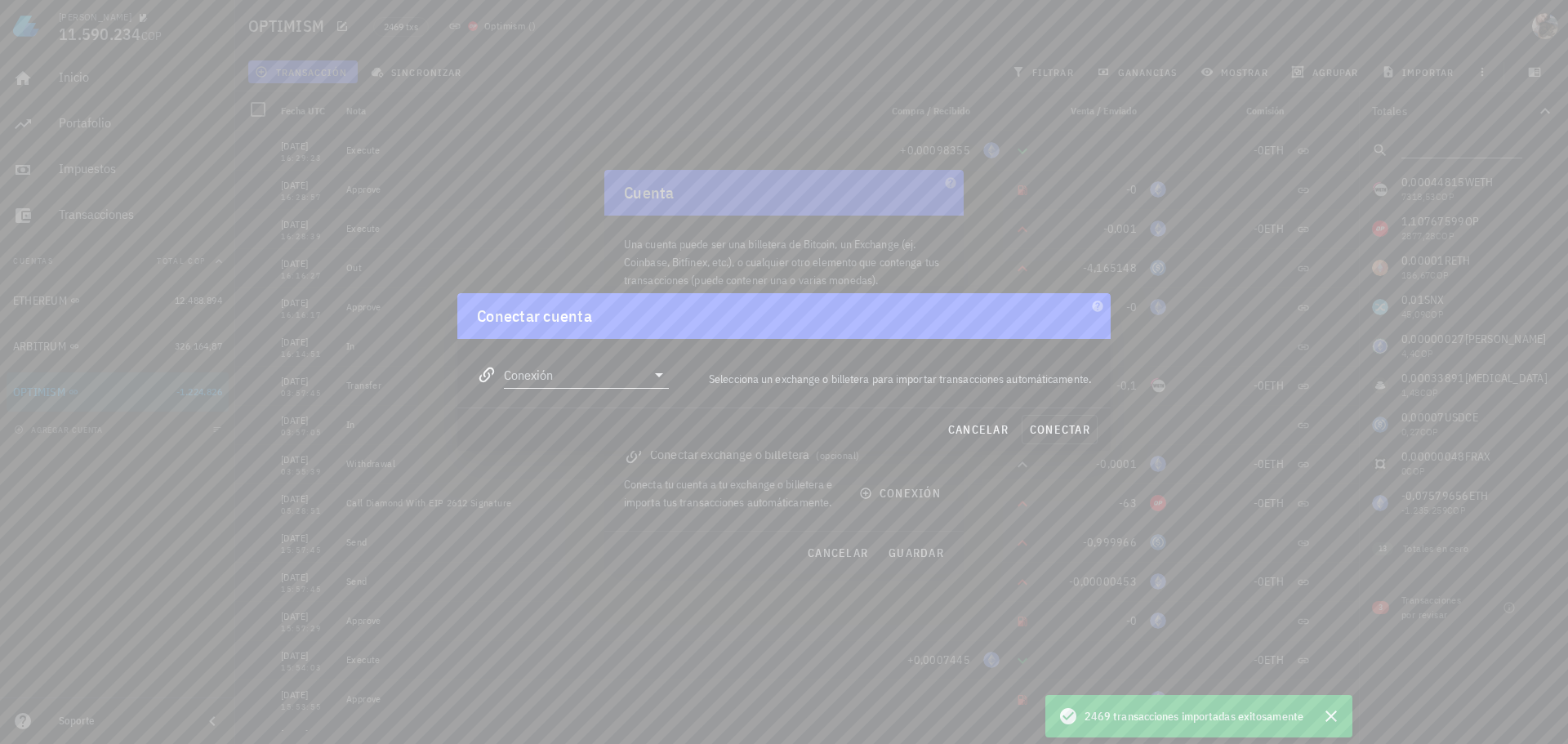
click at [602, 384] on input "Conexión" at bounding box center [575, 375] width 142 height 26
click at [623, 500] on div "Base Wallet" at bounding box center [638, 496] width 178 height 16
type input "Base Wallet"
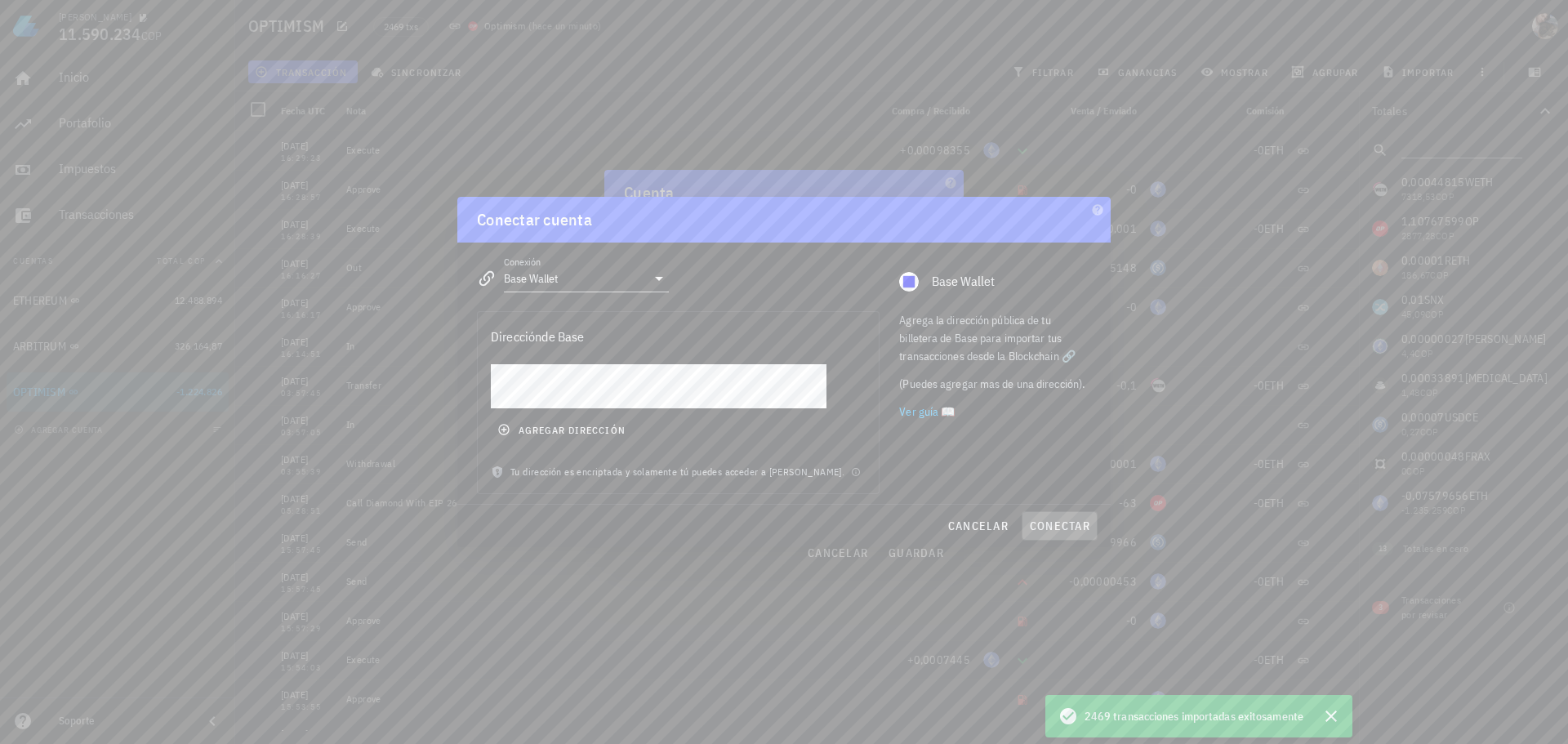
click at [1052, 526] on span "conectar" at bounding box center [1060, 526] width 61 height 15
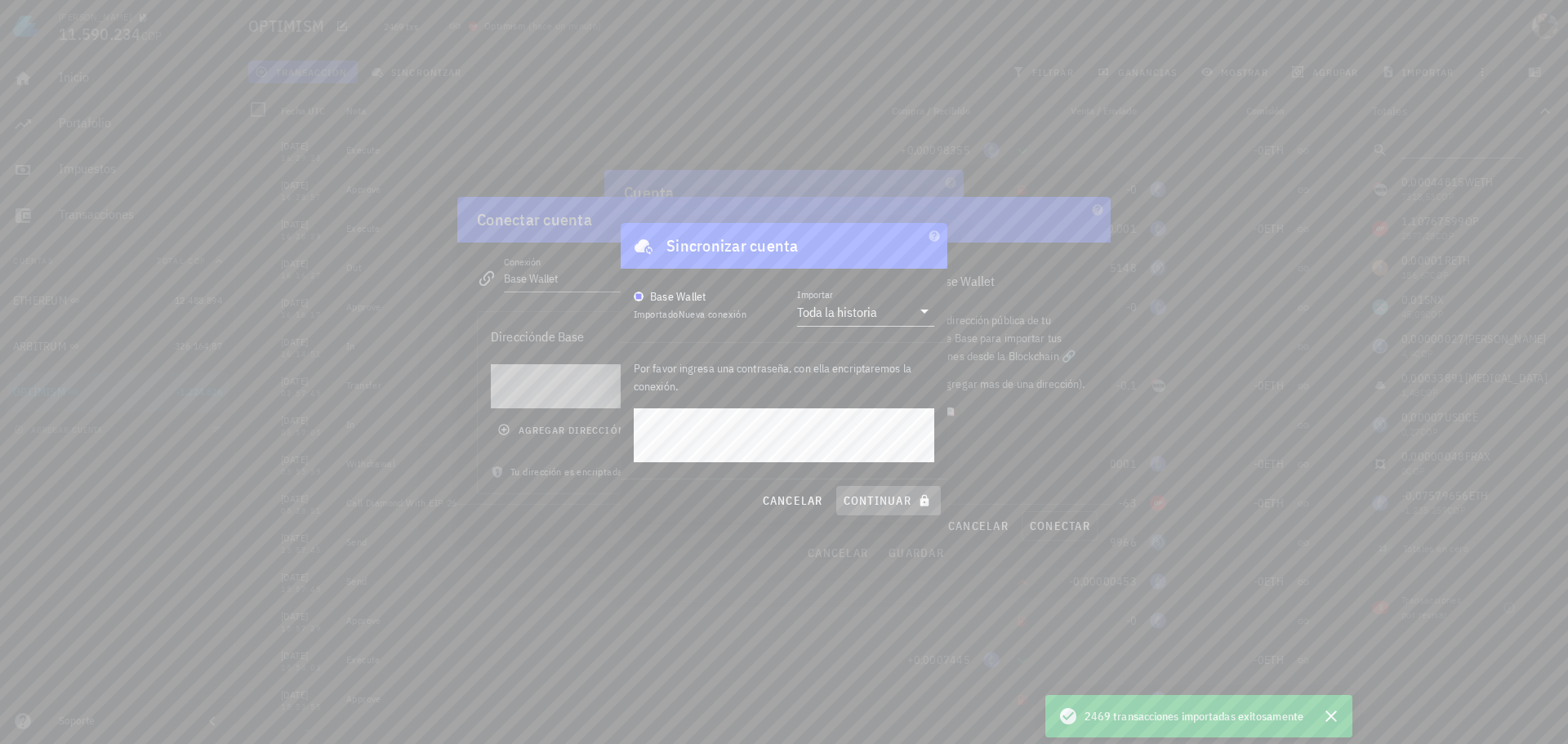
click at [879, 502] on span "continuar" at bounding box center [888, 501] width 91 height 15
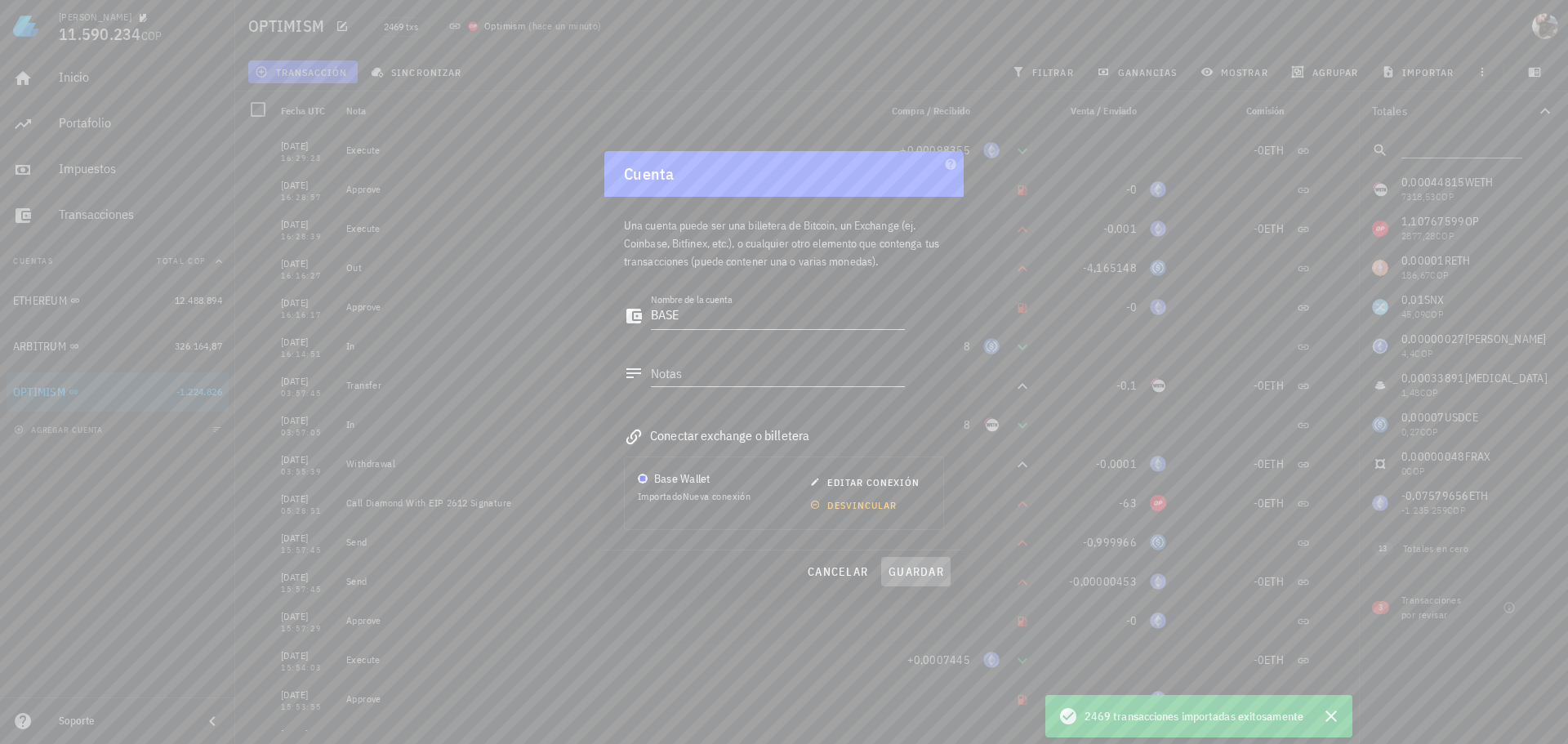
click at [915, 572] on span "guardar" at bounding box center [916, 572] width 56 height 15
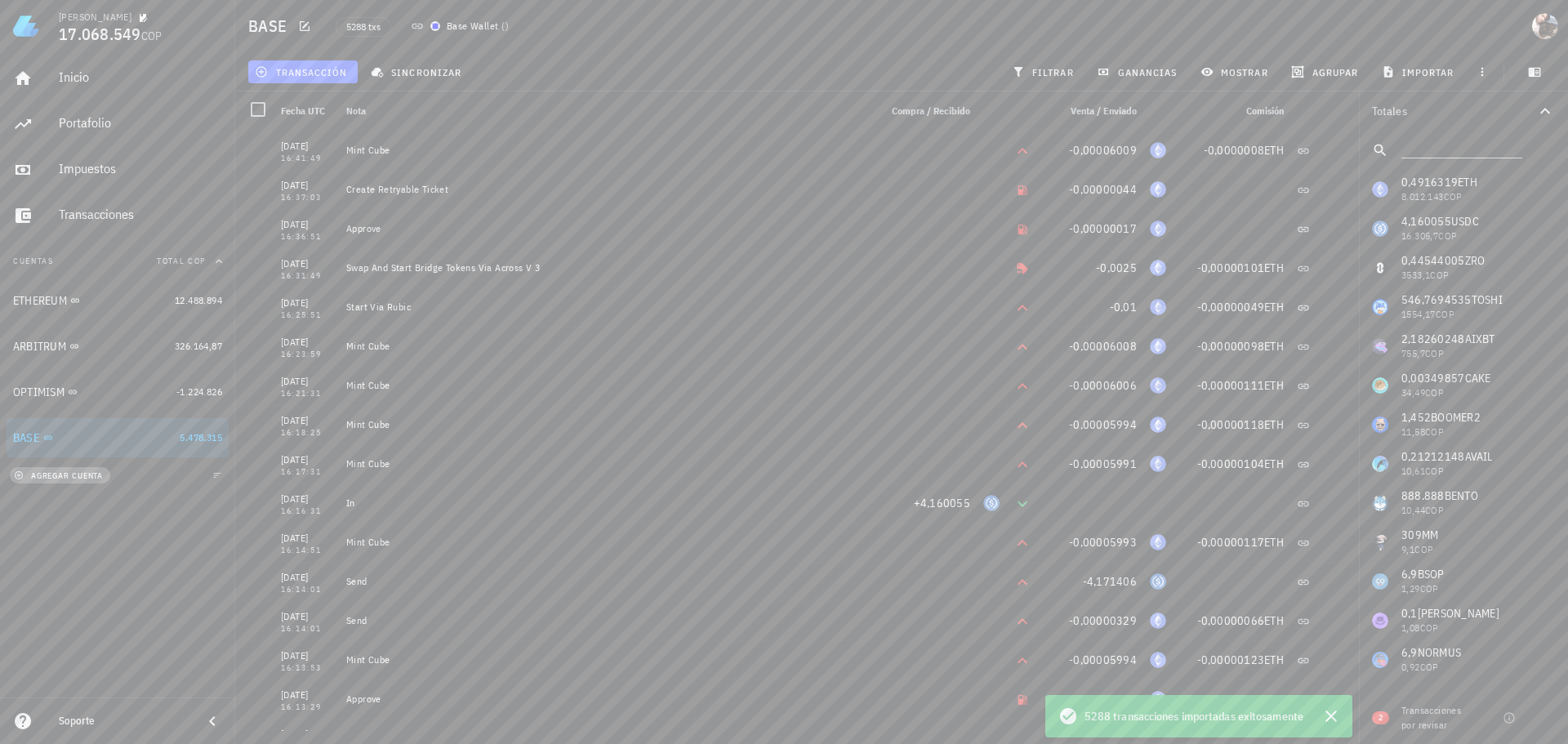
click at [81, 481] on span "agregar cuenta" at bounding box center [60, 475] width 86 height 10
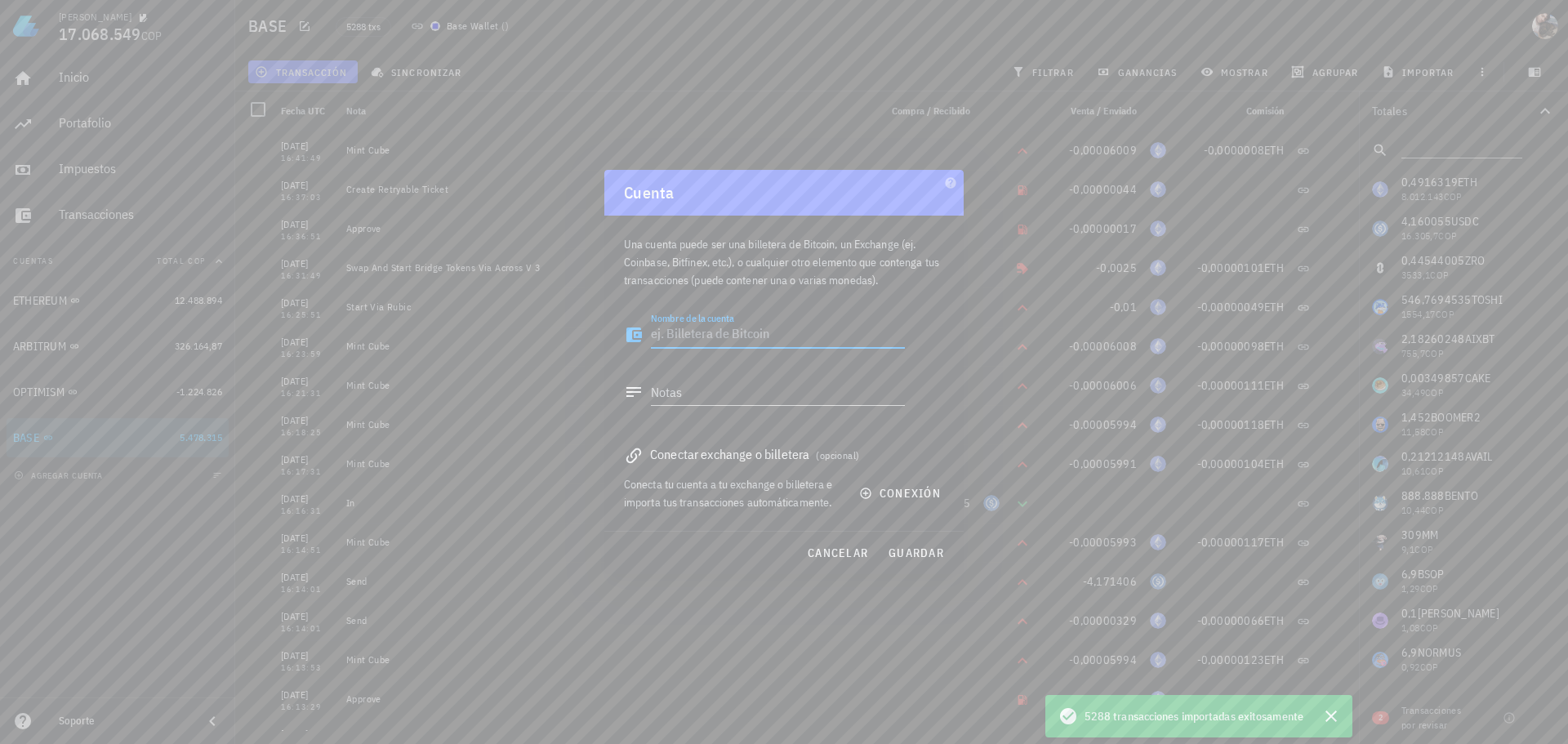
click at [747, 335] on textarea "Nombre de la cuenta" at bounding box center [777, 335] width 254 height 26
click at [703, 337] on textarea "Nombre de la cuenta" at bounding box center [777, 335] width 254 height 26
type textarea "LINEA"
click at [911, 493] on span "conexión" at bounding box center [901, 494] width 79 height 15
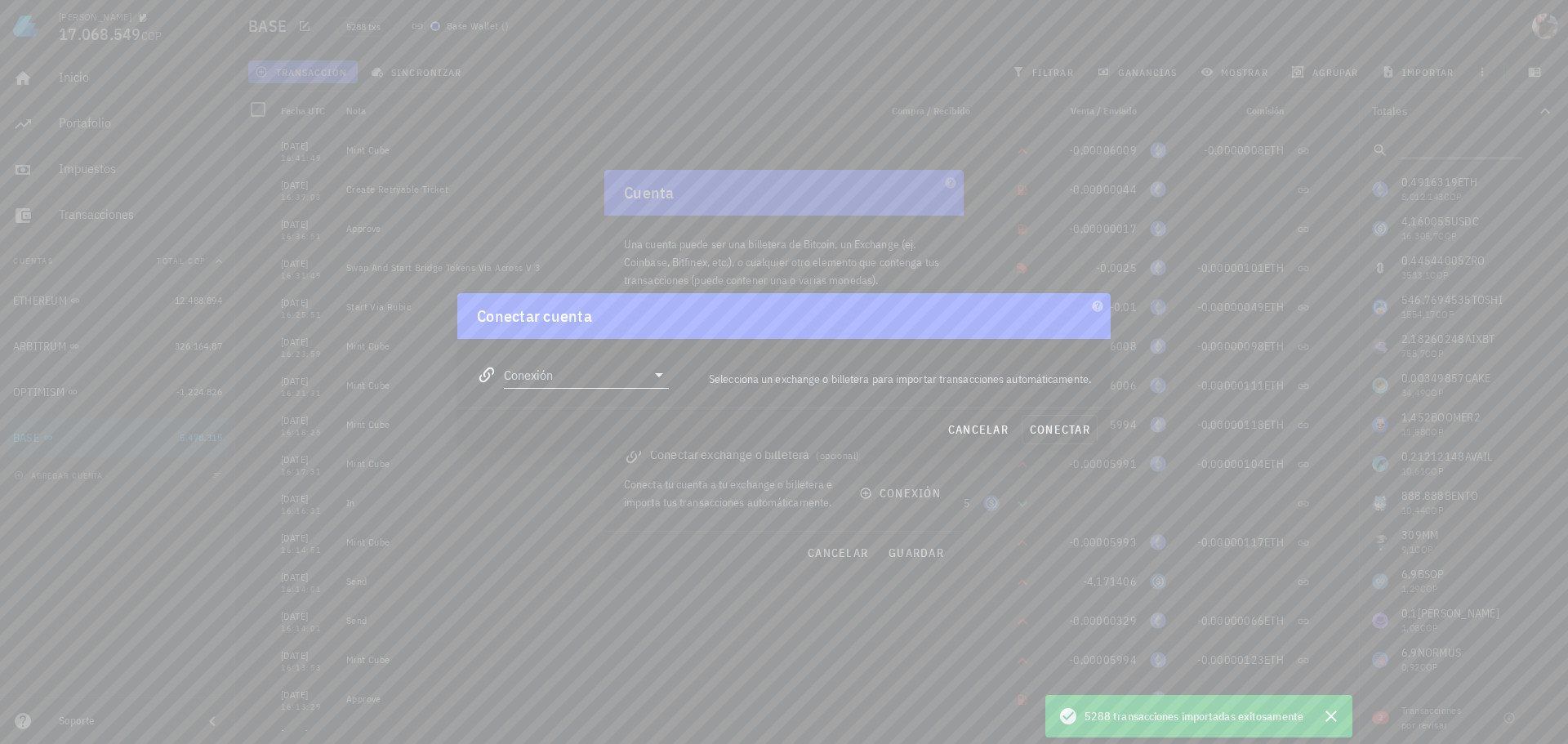
click at [580, 381] on input "Conexión" at bounding box center [575, 375] width 142 height 26
click at [615, 617] on div "Solicitar una conexión" at bounding box center [638, 612] width 178 height 16
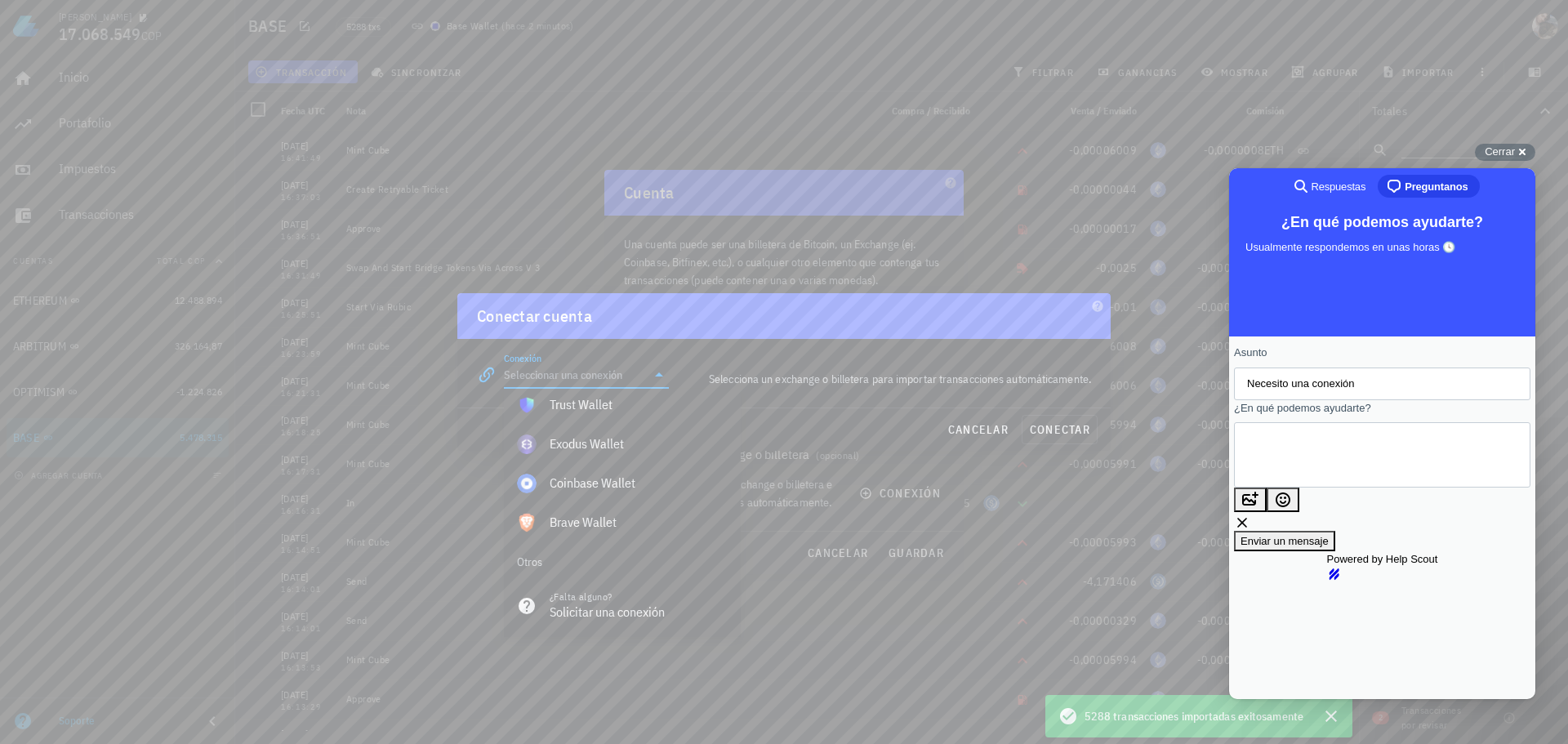
click at [1357, 463] on textarea "¿En qué podemos ayudarte?" at bounding box center [1321, 456] width 148 height 63
type textarea "F"
type textarea "Agregar Linea L2 por favor"
click at [1329, 551] on span "Enviar un mensaje" at bounding box center [1284, 556] width 88 height 12
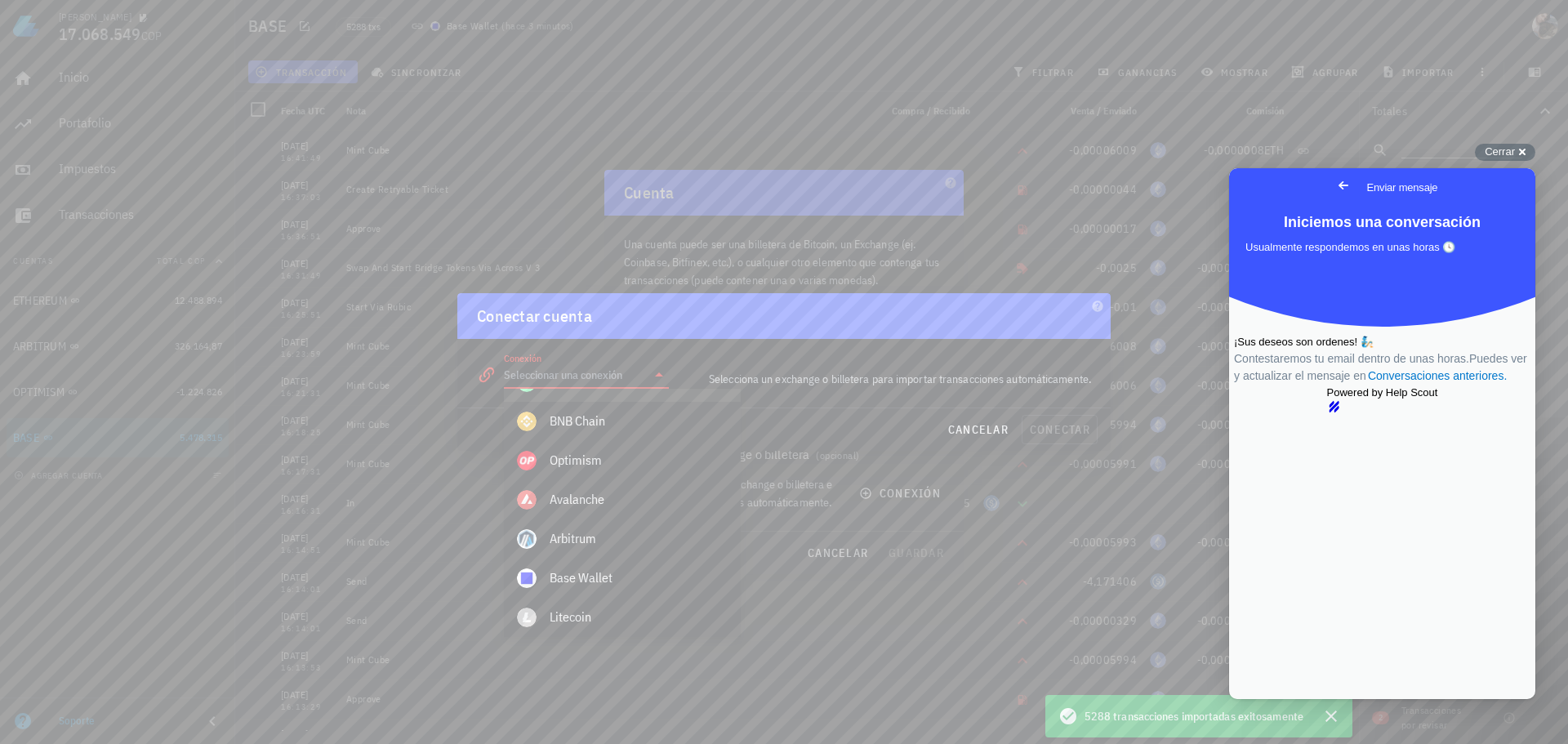
scroll to position [575, 0]
click at [608, 510] on div "Polygon" at bounding box center [638, 506] width 178 height 16
type input "Polygon"
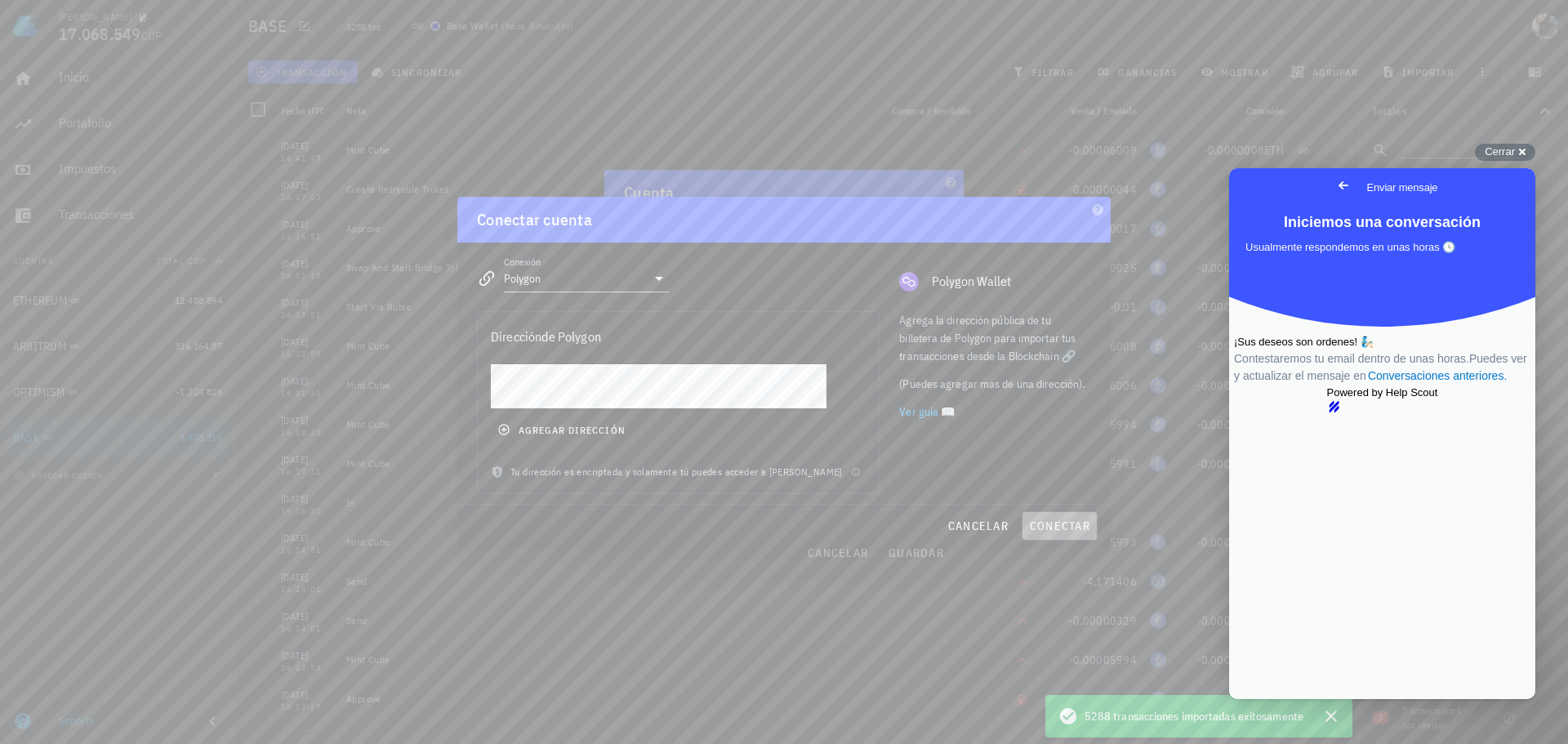
click at [1069, 528] on span "conectar" at bounding box center [1060, 526] width 61 height 15
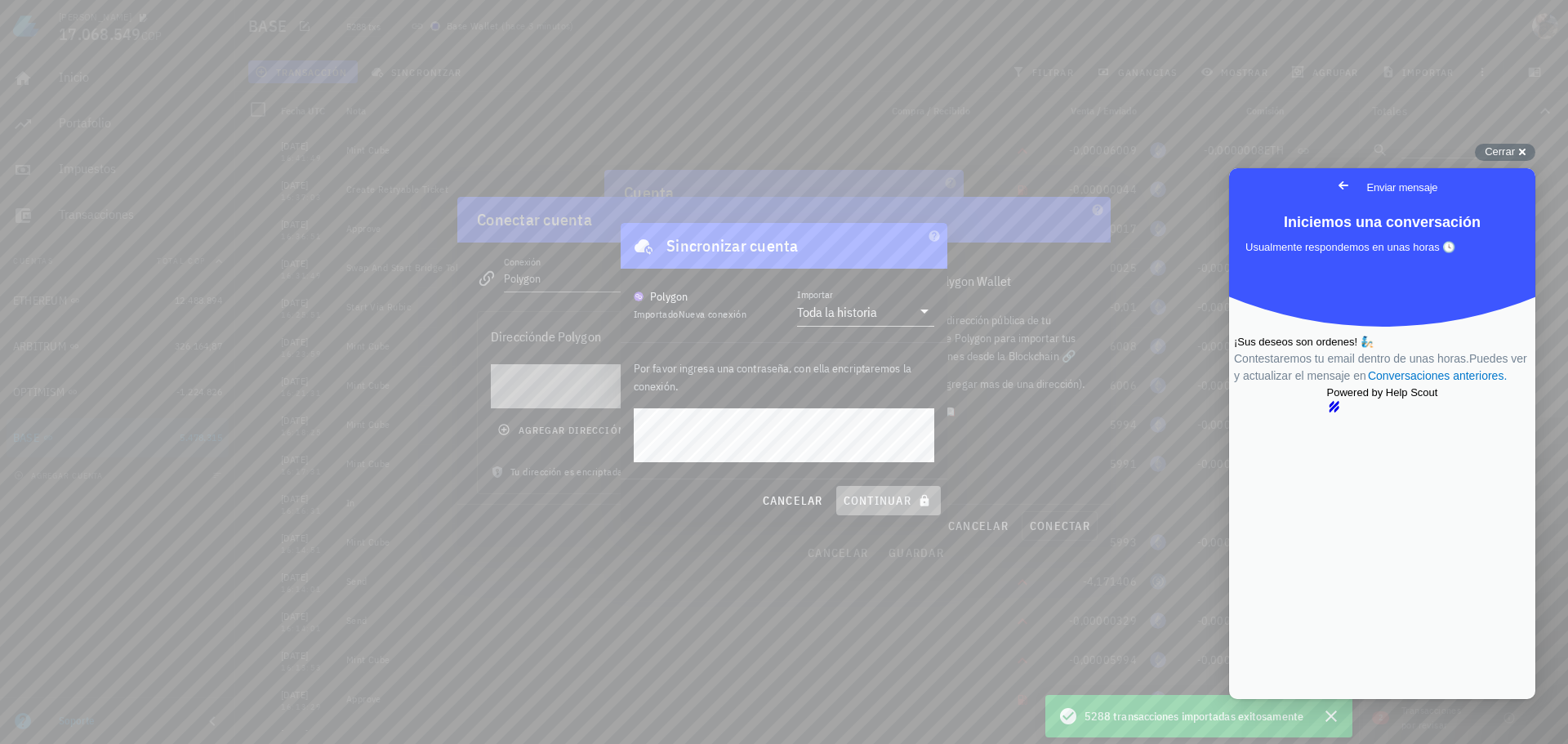
click at [896, 502] on span "continuar" at bounding box center [888, 501] width 91 height 15
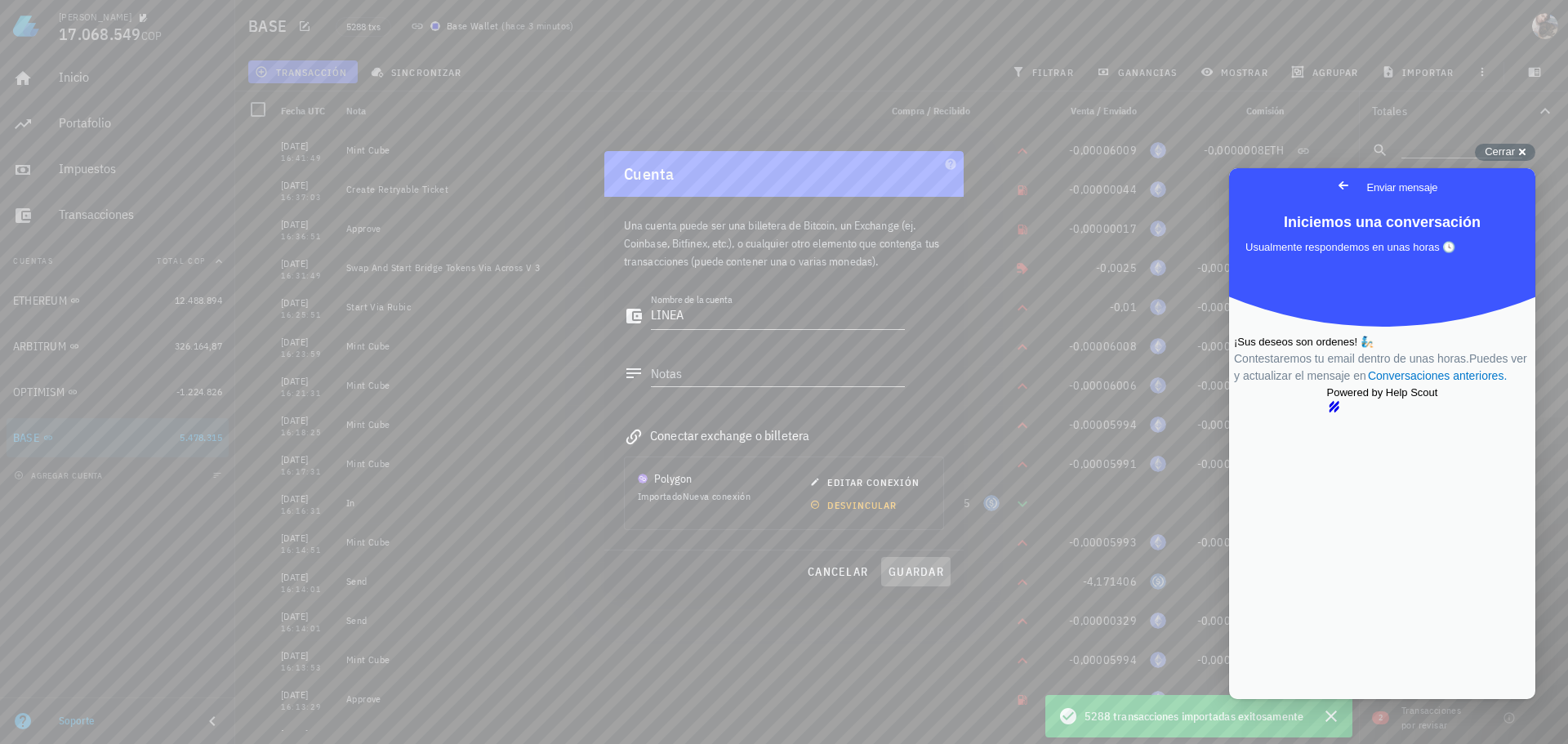
click at [930, 572] on span "guardar" at bounding box center [916, 572] width 56 height 15
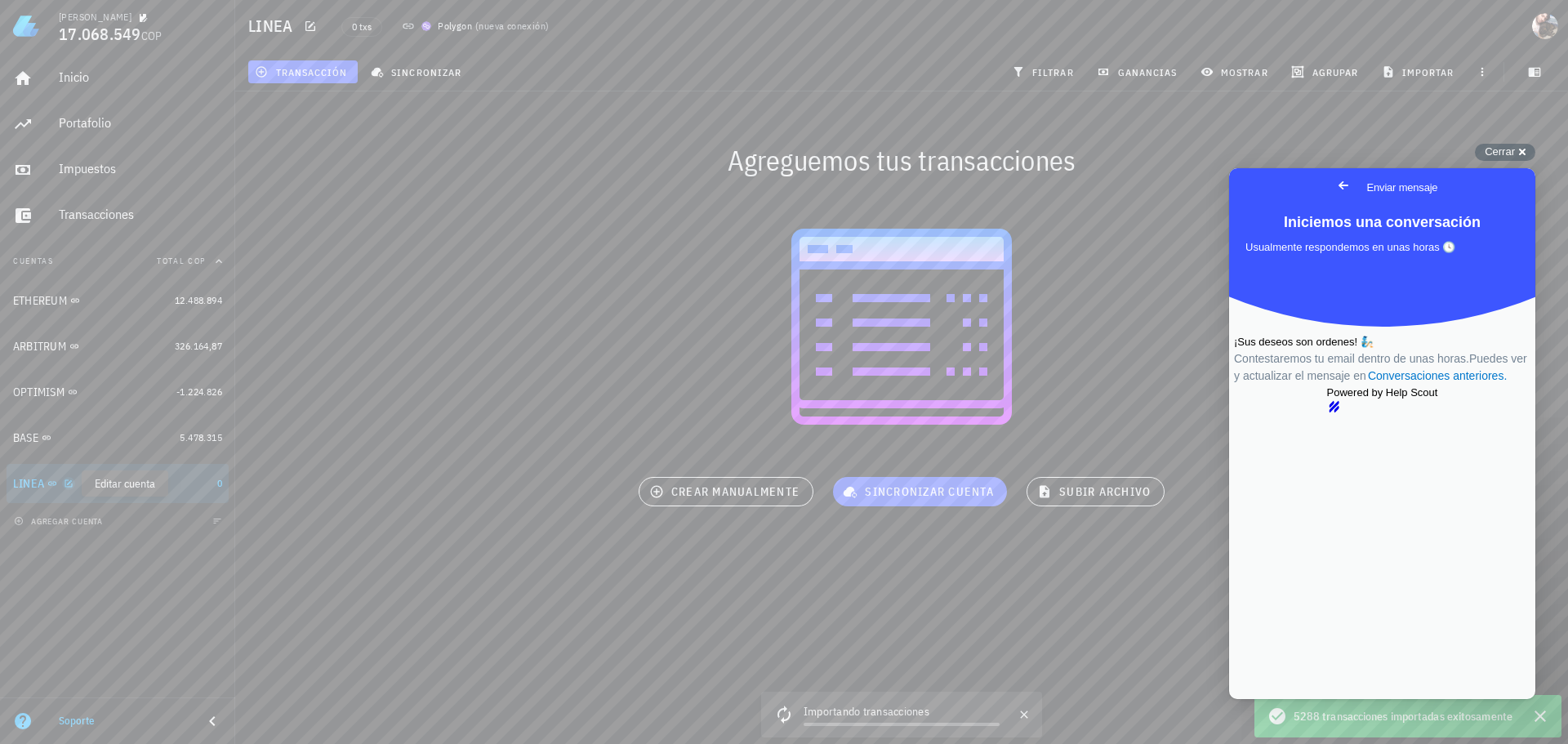
click at [67, 488] on icon "button" at bounding box center [68, 483] width 10 height 10
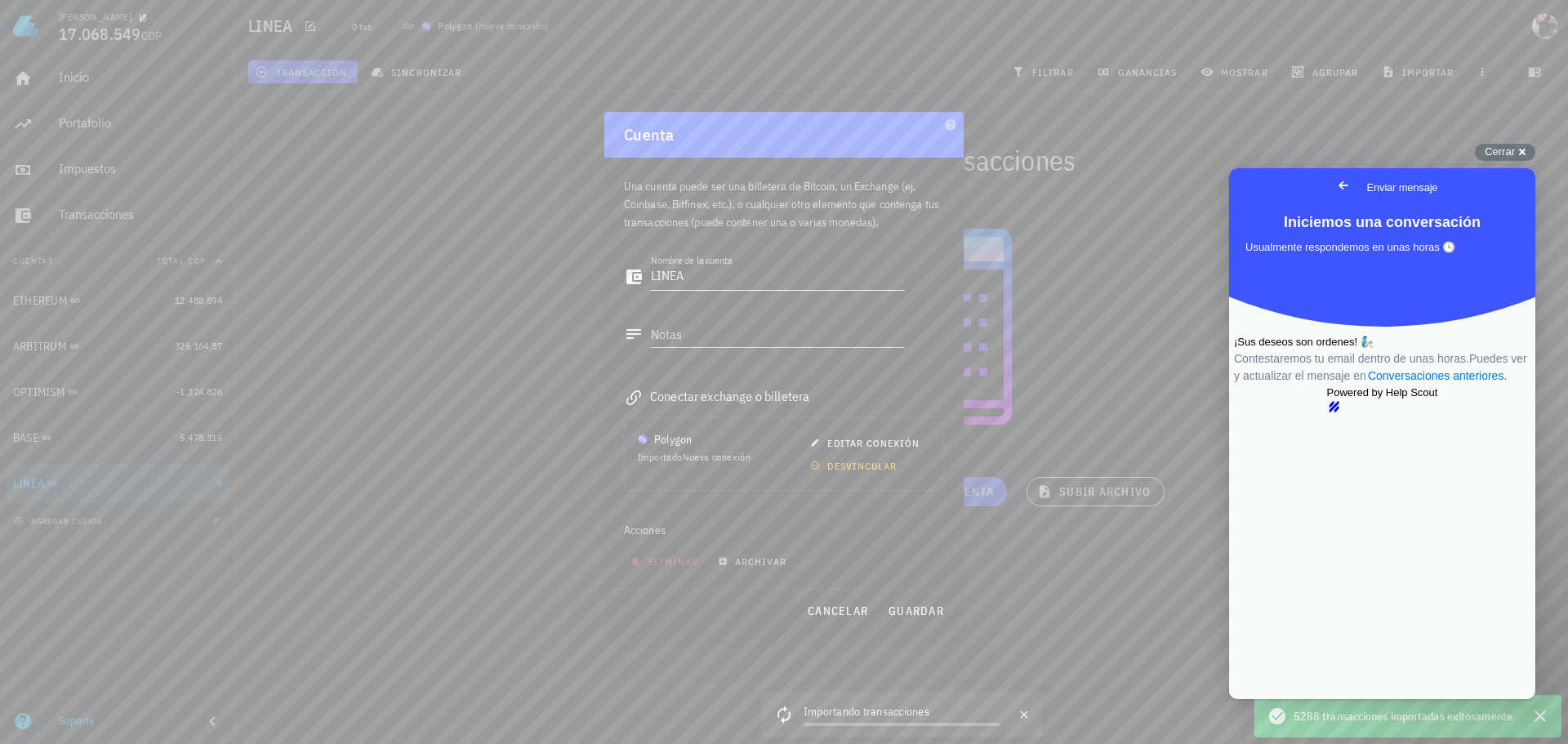
click at [693, 282] on textarea "LINEA" at bounding box center [777, 277] width 254 height 26
drag, startPoint x: 693, startPoint y: 282, endPoint x: 664, endPoint y: 284, distance: 29.1
click at [664, 284] on textarea "LINEA" at bounding box center [777, 277] width 254 height 26
click at [912, 602] on button "guardar" at bounding box center [916, 611] width 69 height 30
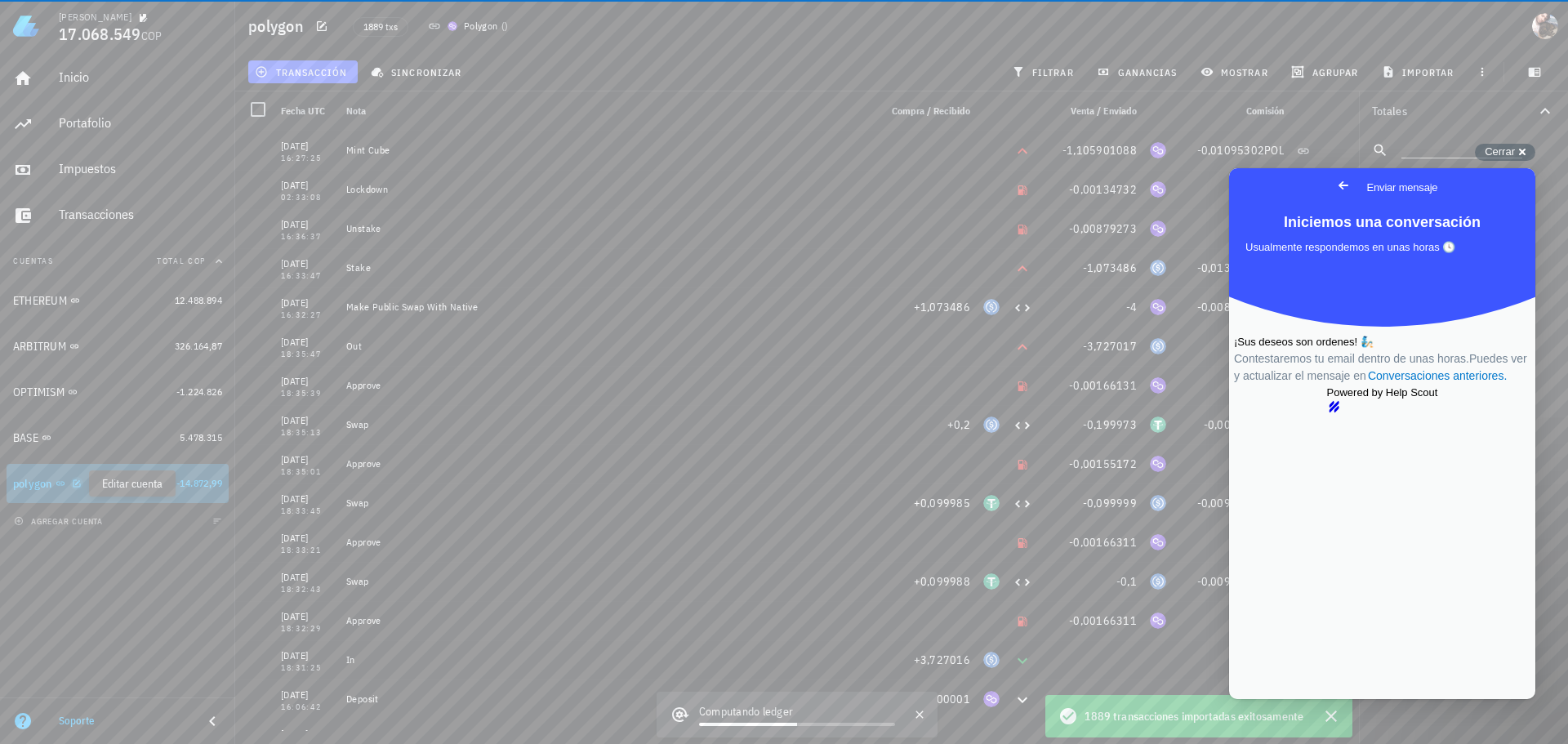
click at [78, 484] on icon "button" at bounding box center [77, 483] width 10 height 10
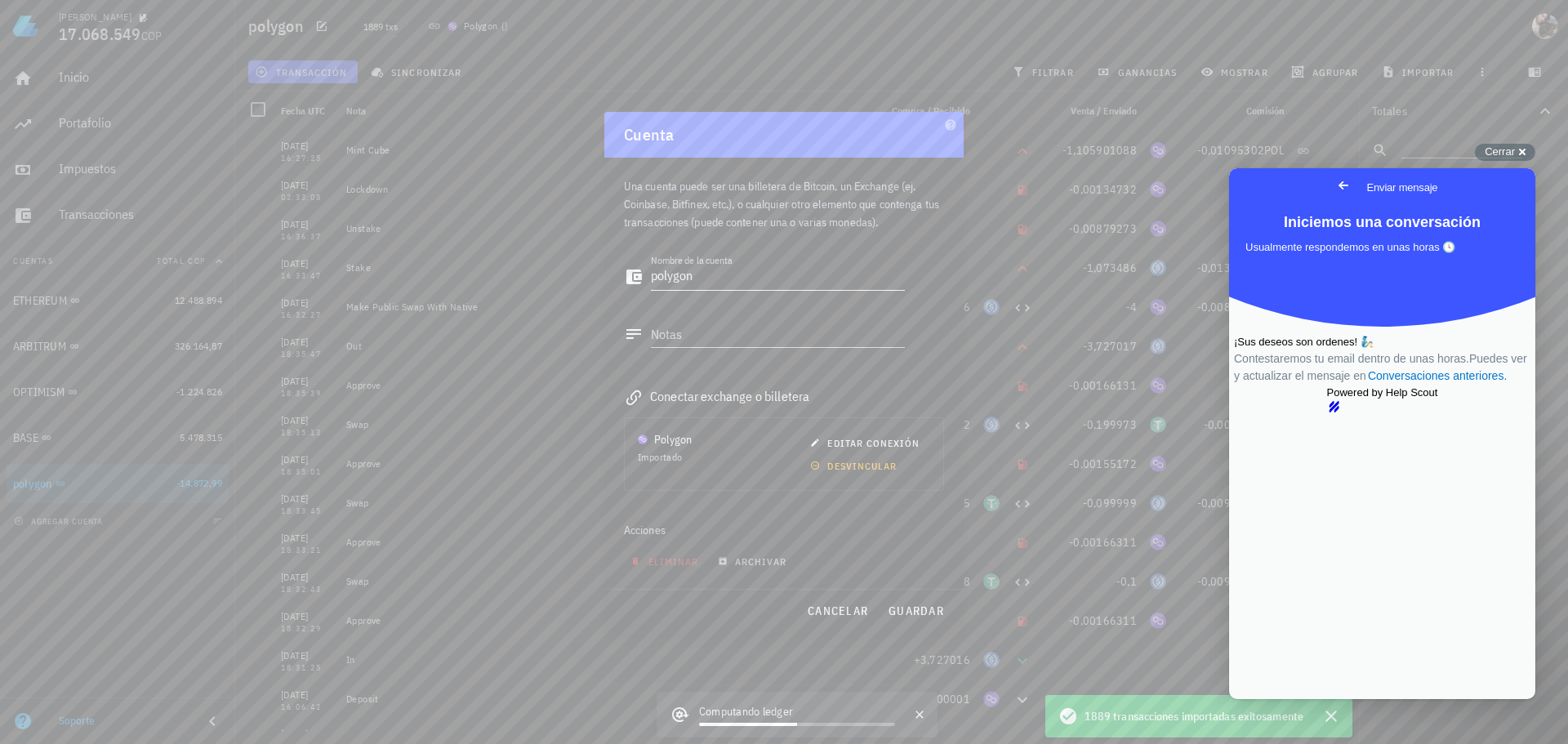
click at [692, 267] on textarea "polygon" at bounding box center [777, 277] width 254 height 26
type textarea "POLYGON"
click at [917, 604] on span "guardar" at bounding box center [916, 611] width 56 height 15
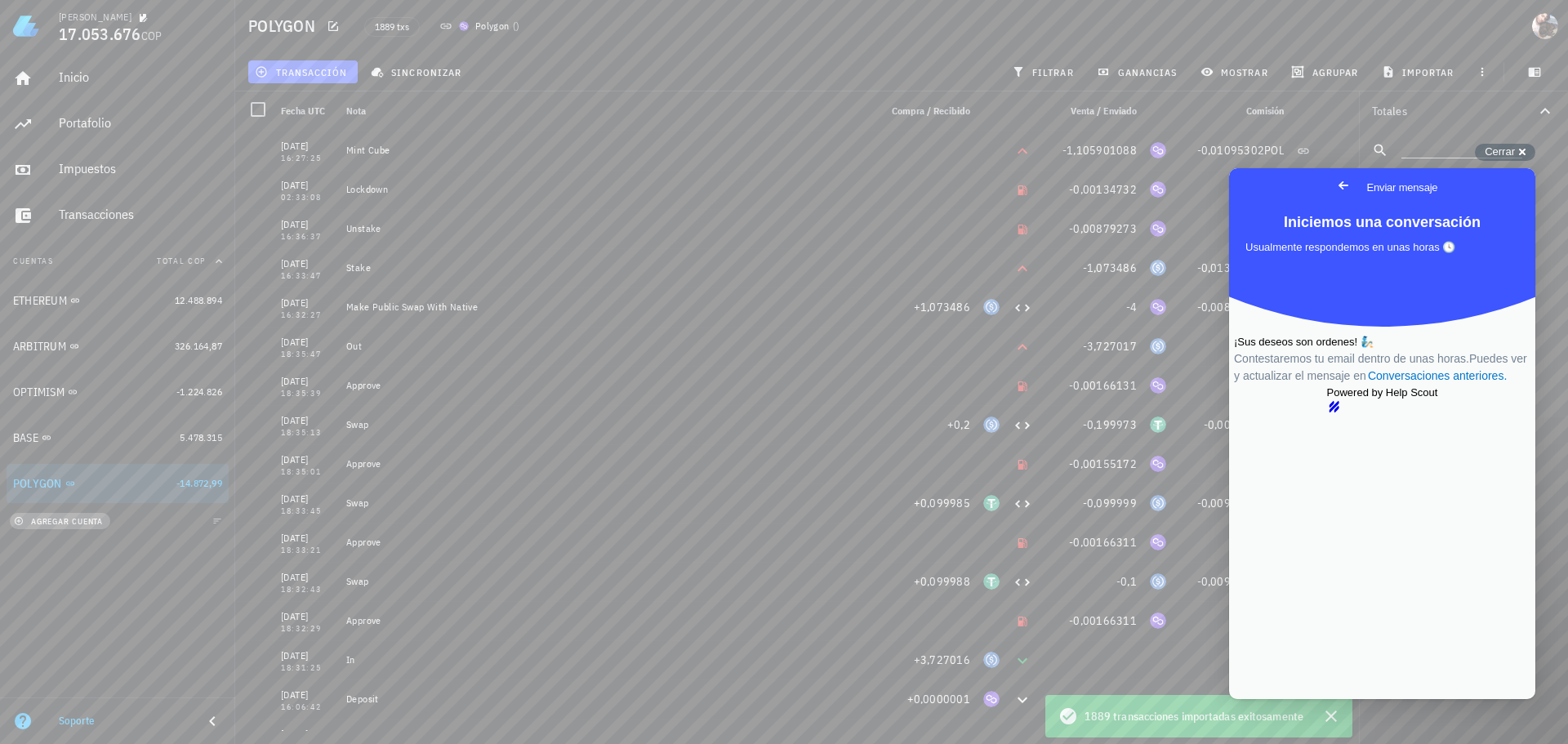
click at [88, 524] on span "agregar cuenta" at bounding box center [60, 521] width 86 height 10
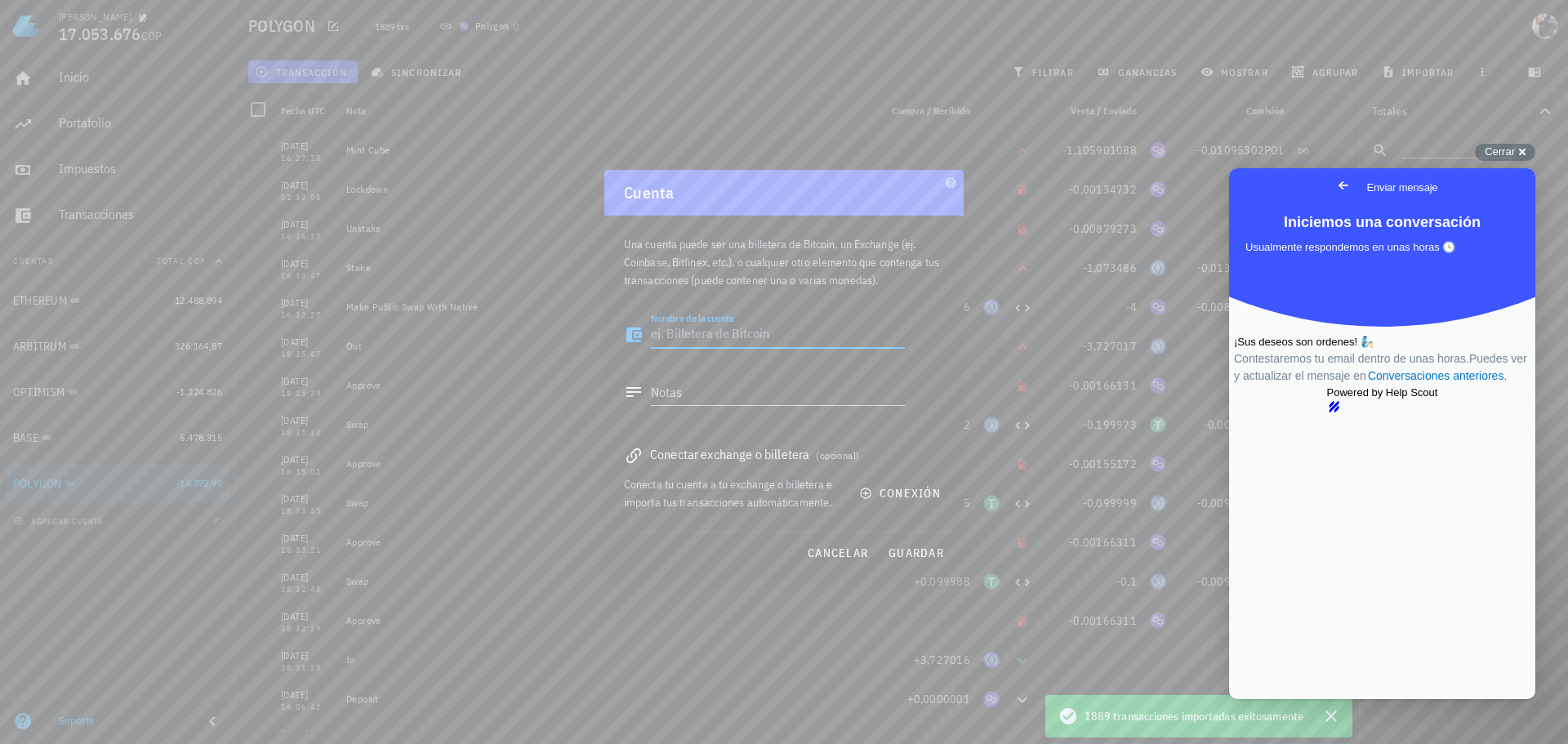
click at [733, 341] on textarea "Nombre de la cuenta" at bounding box center [777, 335] width 254 height 26
type textarea "s"
type textarea "SOLANA"
click at [870, 491] on icon "button" at bounding box center [866, 494] width 13 height 13
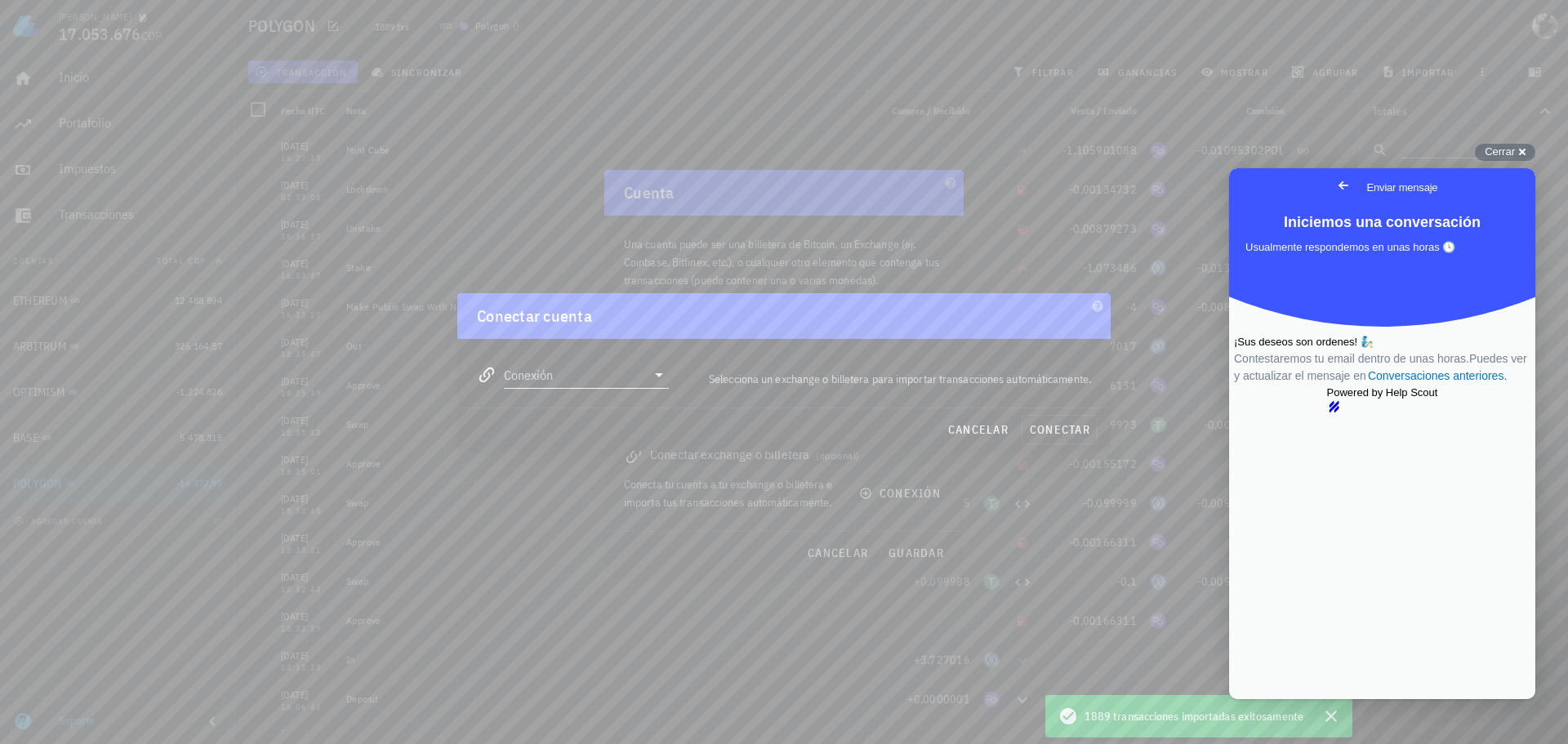
click at [594, 379] on input "Conexión" at bounding box center [575, 375] width 142 height 26
click at [615, 472] on div "Solana" at bounding box center [638, 467] width 178 height 16
type input "Solana"
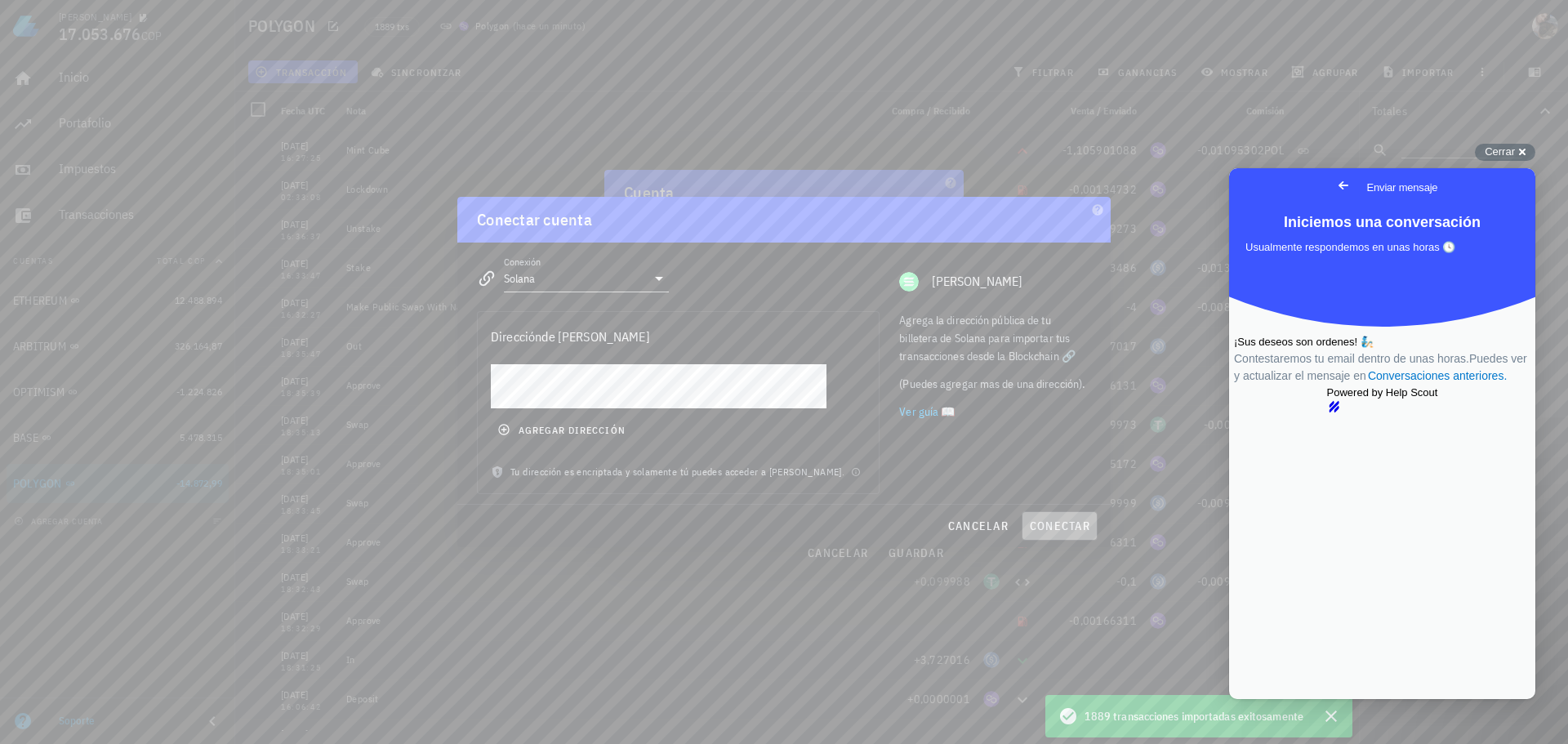
click at [1063, 528] on span "conectar" at bounding box center [1060, 526] width 61 height 15
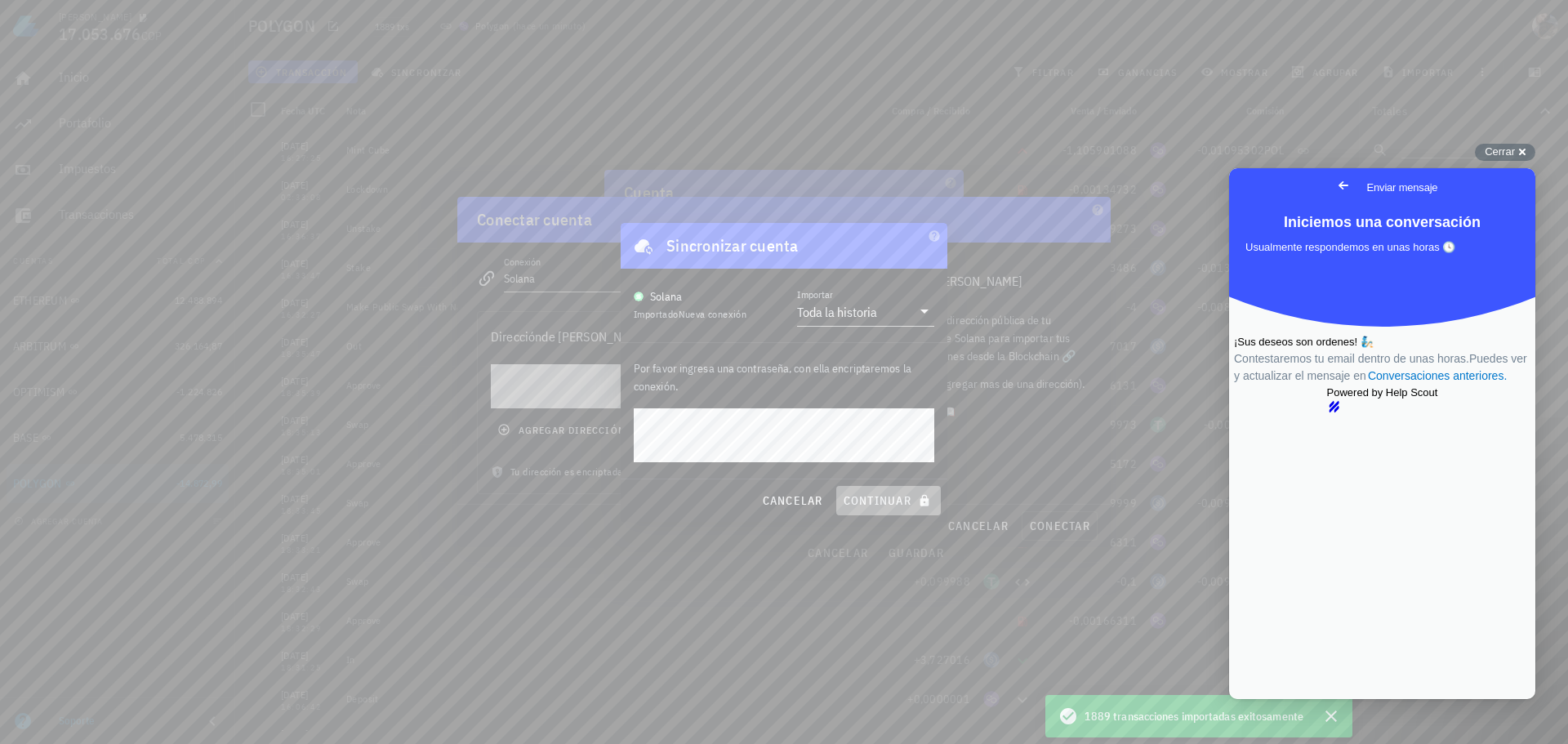
click at [890, 503] on span "continuar" at bounding box center [888, 501] width 91 height 15
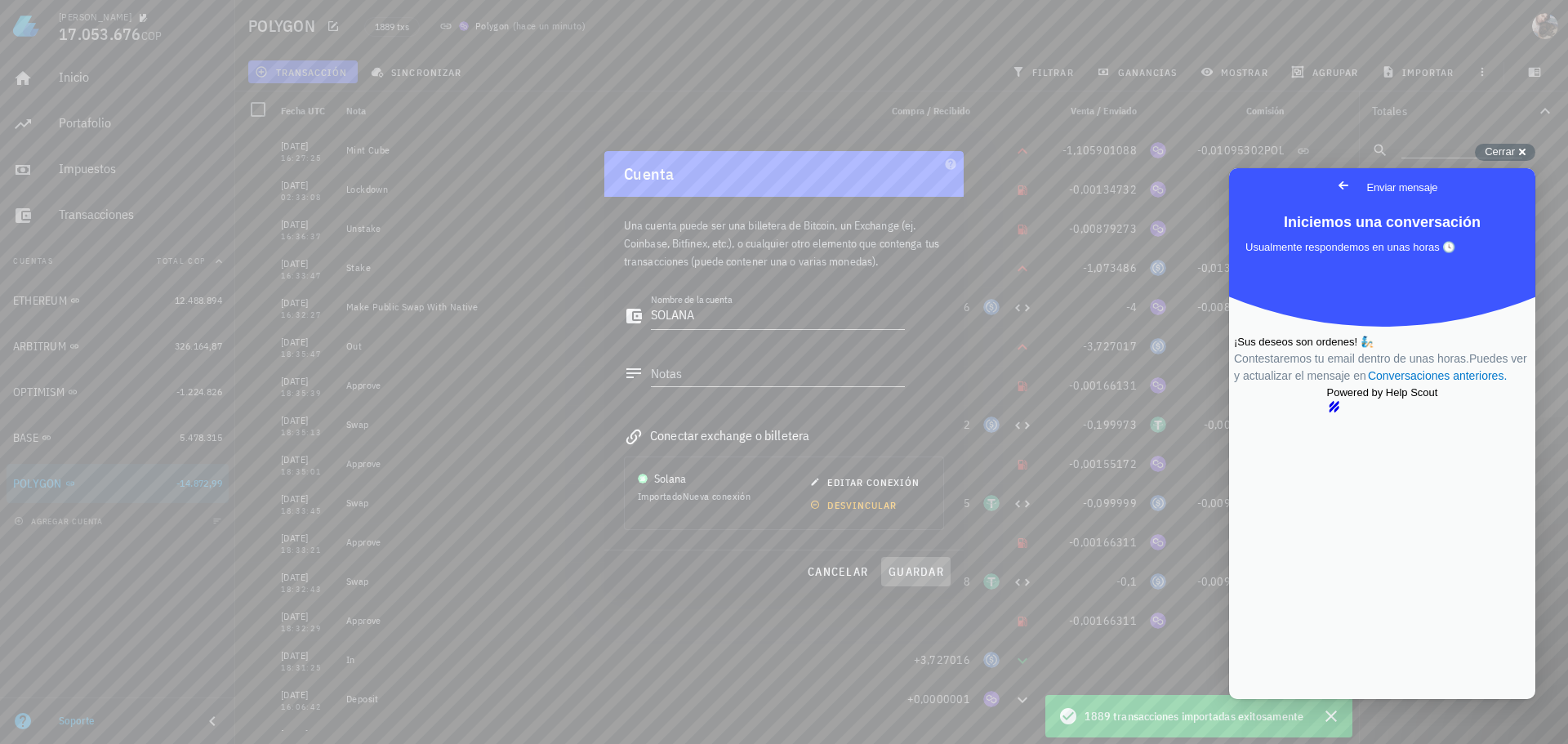
click at [932, 574] on span "guardar" at bounding box center [916, 572] width 56 height 15
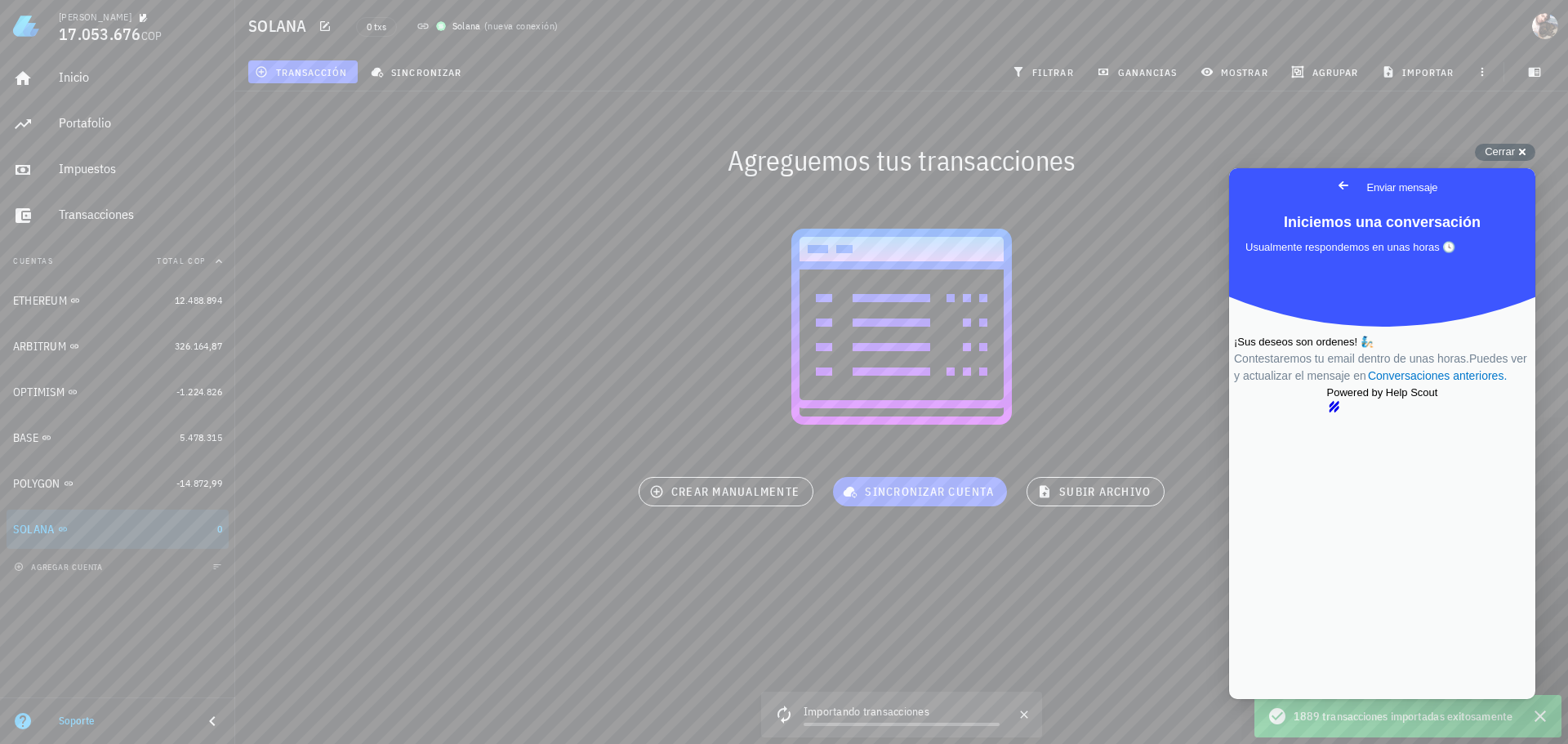
click at [1333, 188] on span "Go back" at bounding box center [1343, 185] width 19 height 19
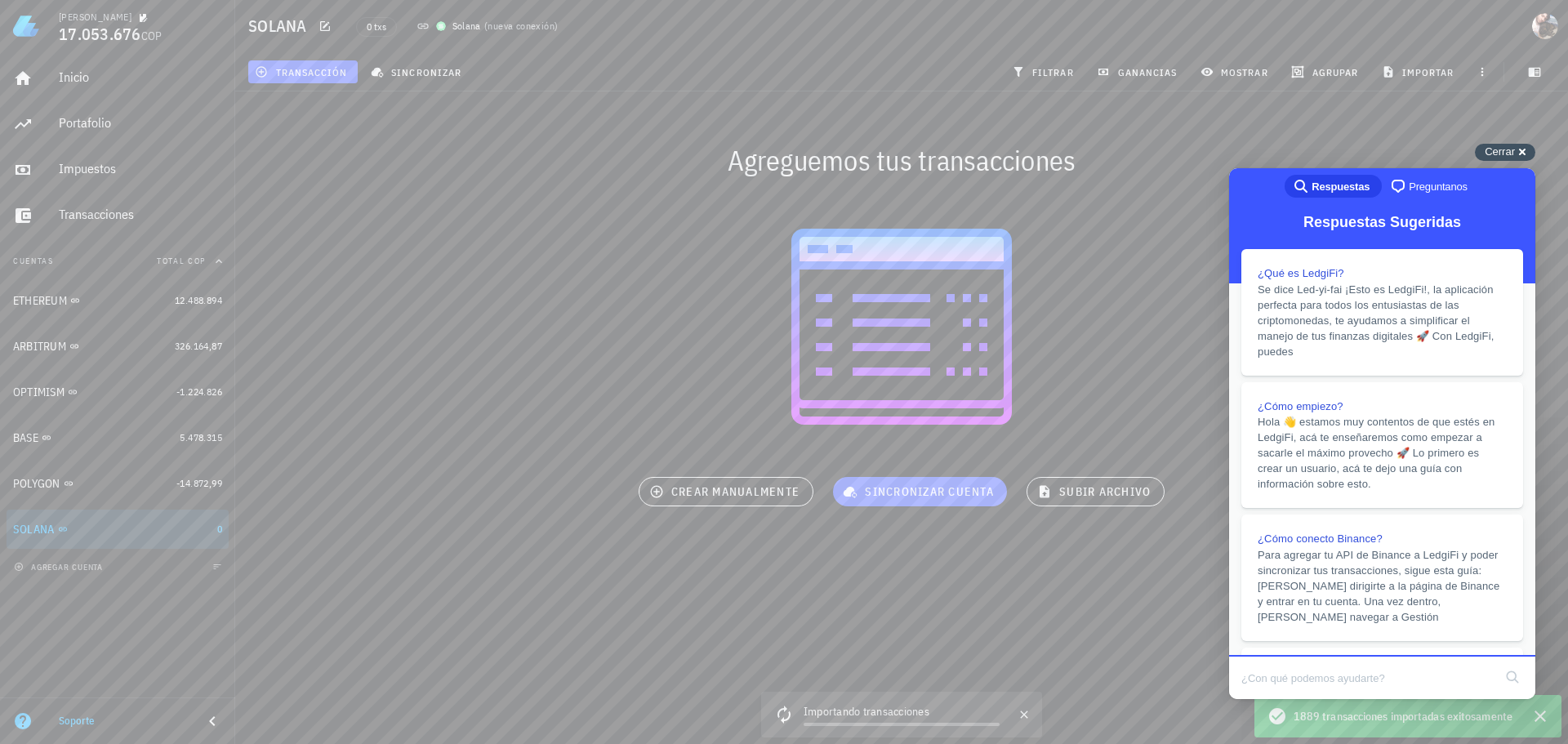
click at [1516, 151] on div "Cerrar cross-small" at bounding box center [1504, 152] width 60 height 18
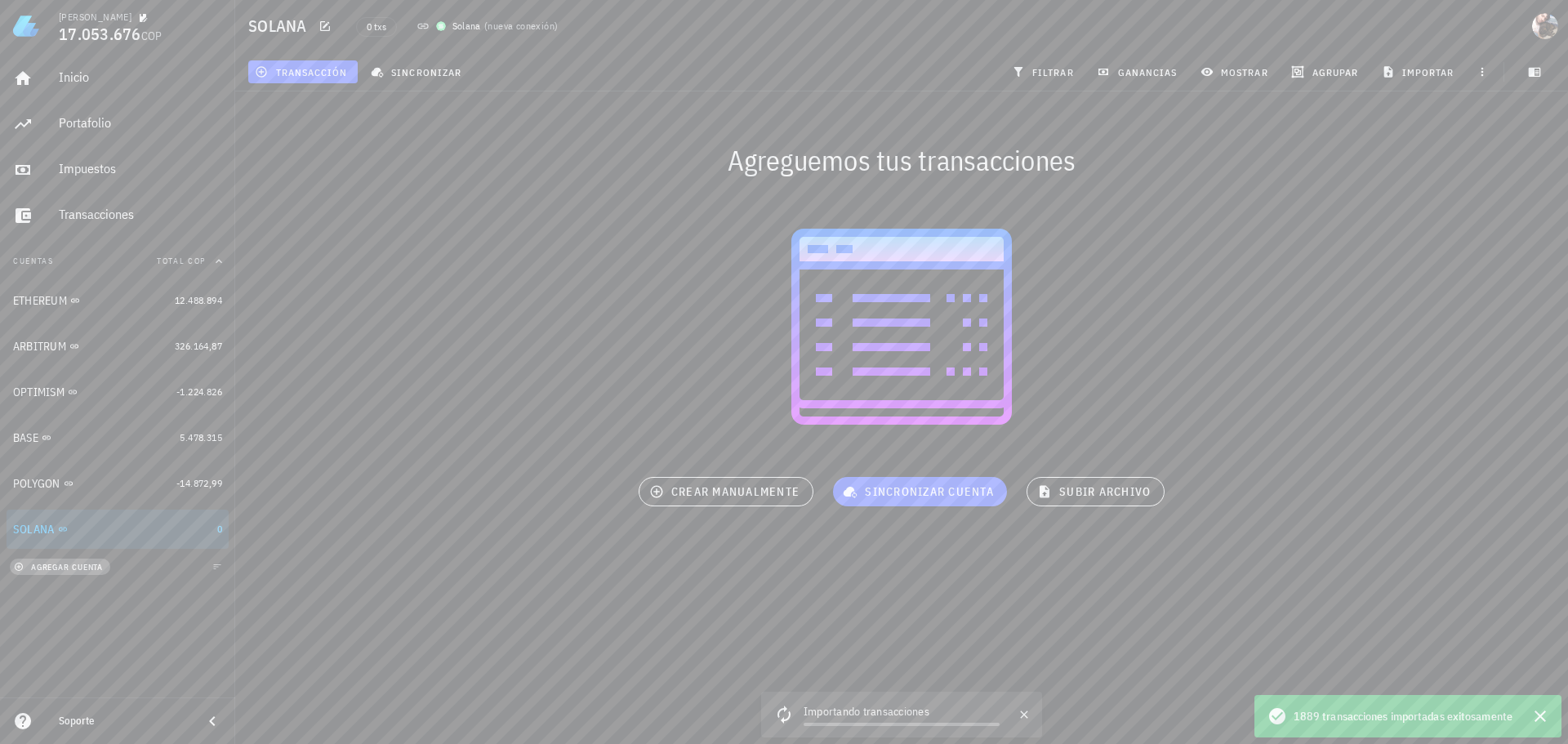
click at [60, 573] on button "agregar cuenta" at bounding box center [60, 567] width 101 height 17
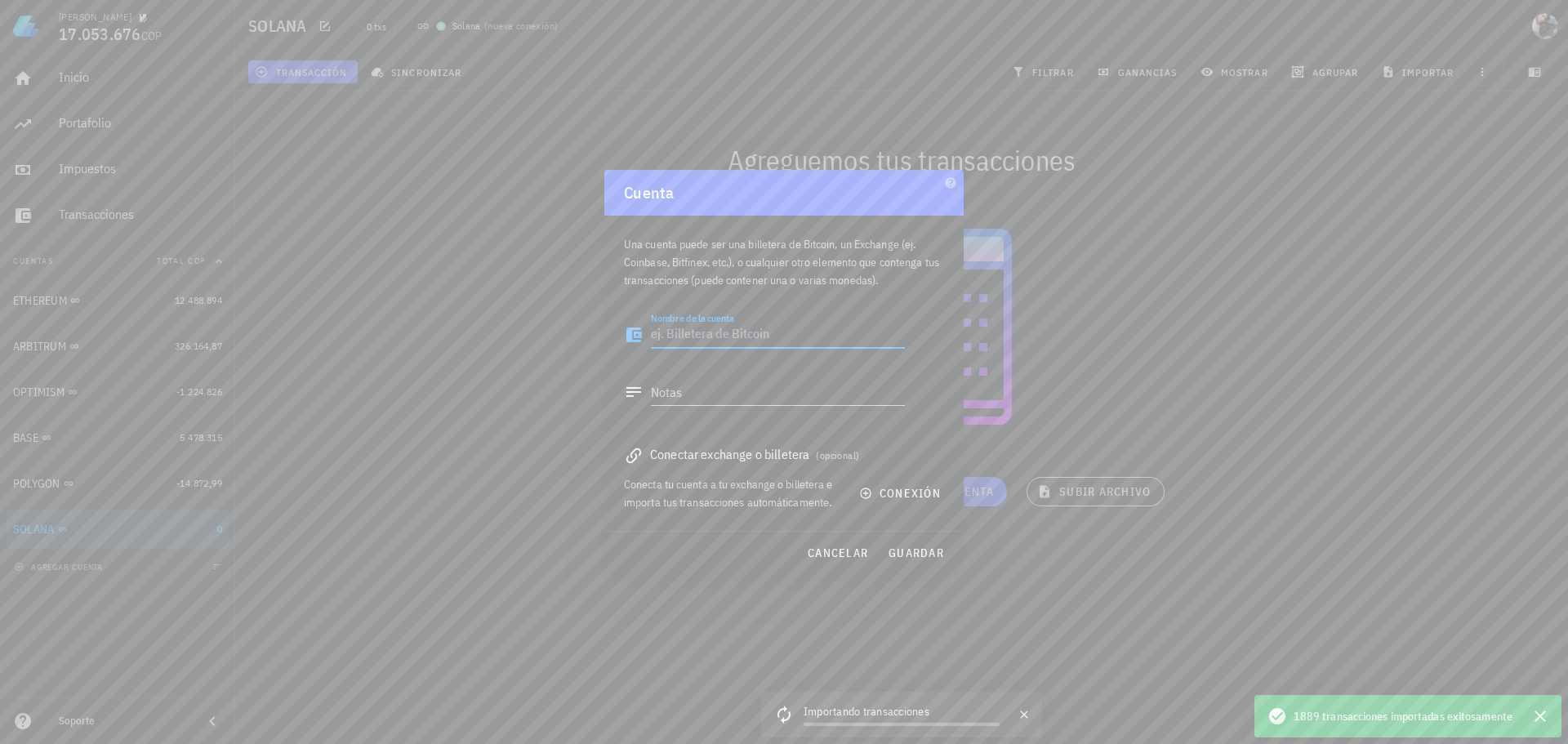
click at [729, 330] on textarea "Nombre de la cuenta" at bounding box center [777, 335] width 254 height 26
type textarea "as"
click at [911, 494] on span "conexión" at bounding box center [901, 494] width 79 height 15
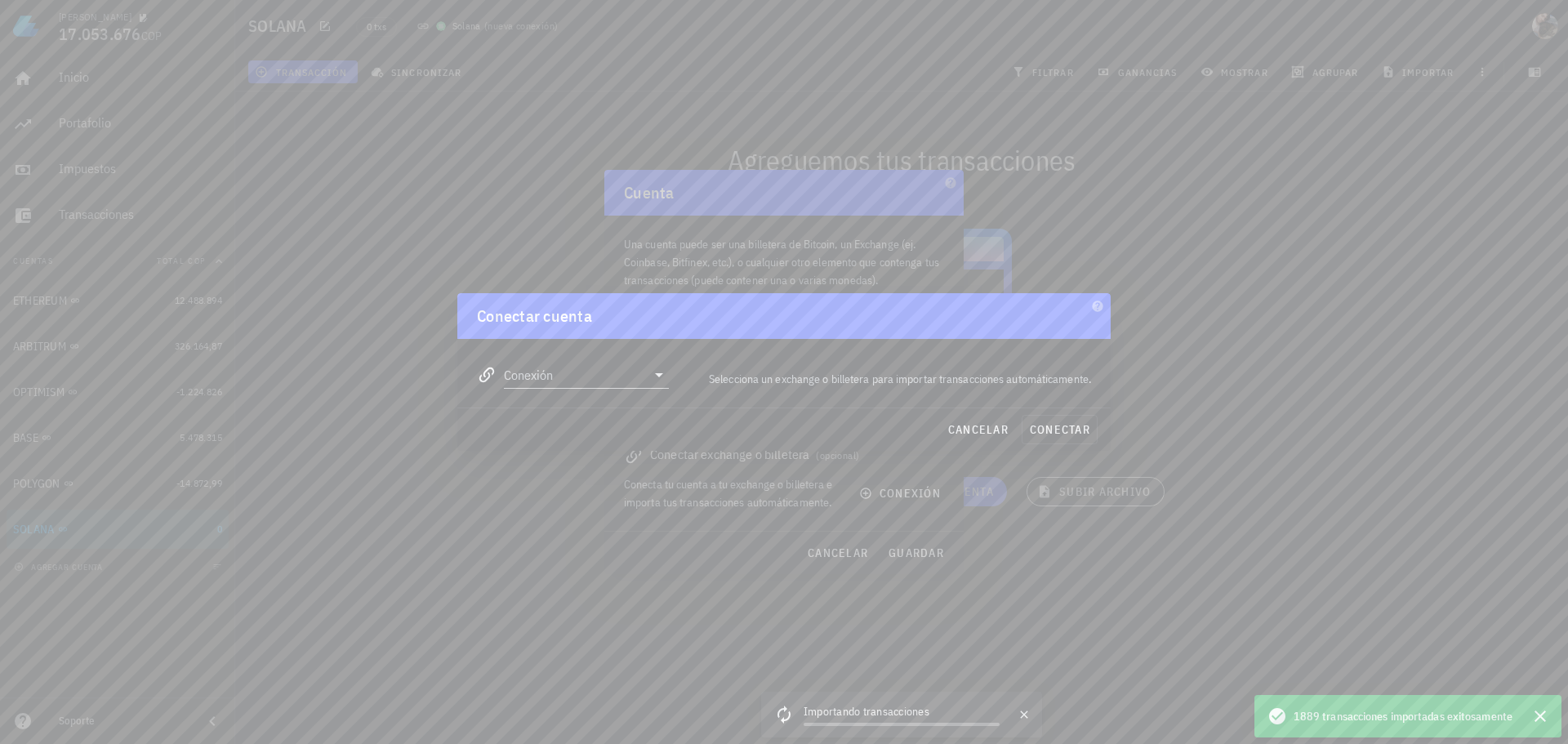
click at [578, 389] on div "Conexión" at bounding box center [573, 369] width 212 height 59
click at [577, 378] on input "Conexión" at bounding box center [575, 375] width 142 height 26
click at [602, 505] on div "BNB Chain" at bounding box center [638, 506] width 178 height 16
type input "BNB Chain"
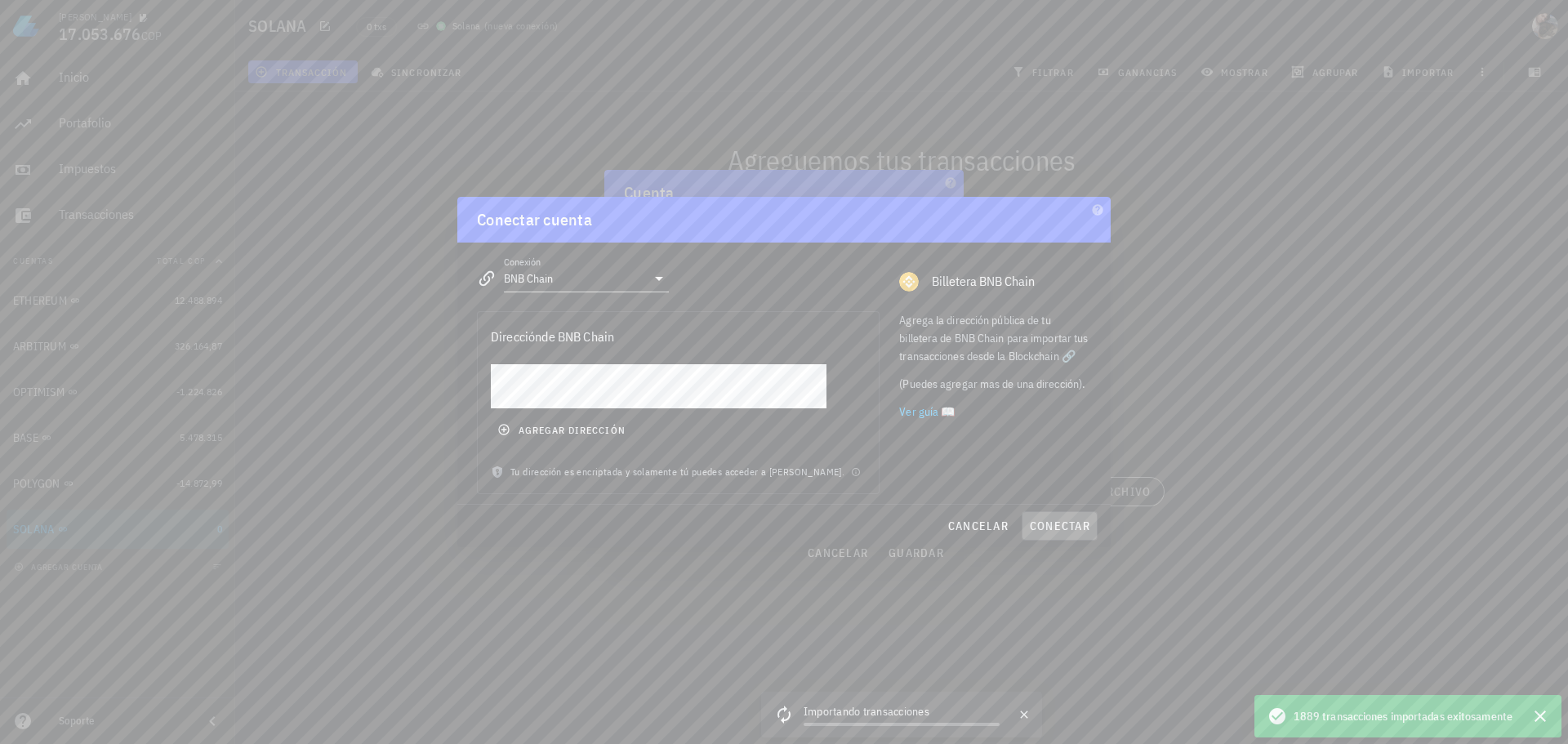
click at [1051, 524] on span "conectar" at bounding box center [1060, 526] width 61 height 15
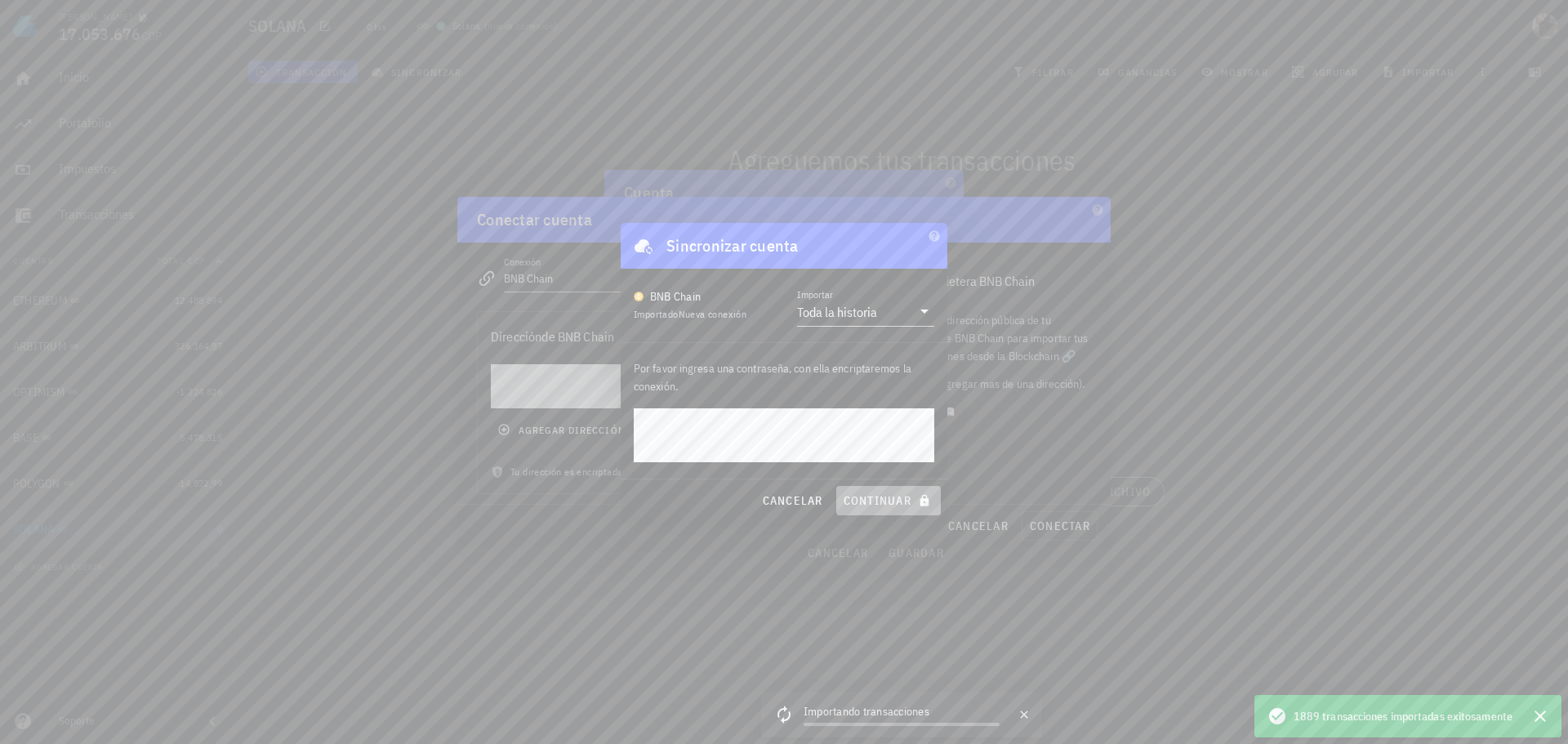
click at [893, 500] on span "continuar" at bounding box center [888, 501] width 91 height 15
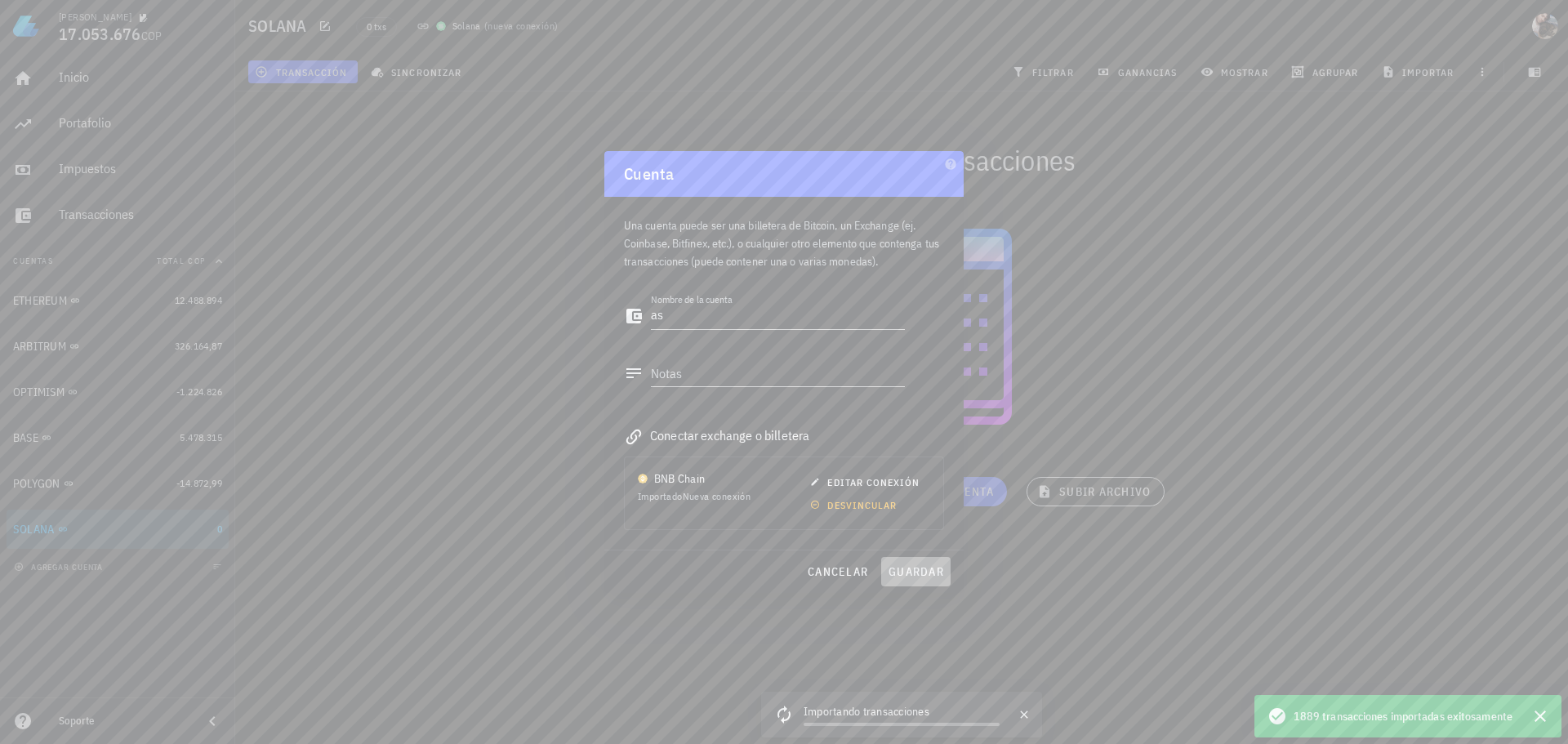
click at [924, 566] on span "guardar" at bounding box center [916, 572] width 56 height 15
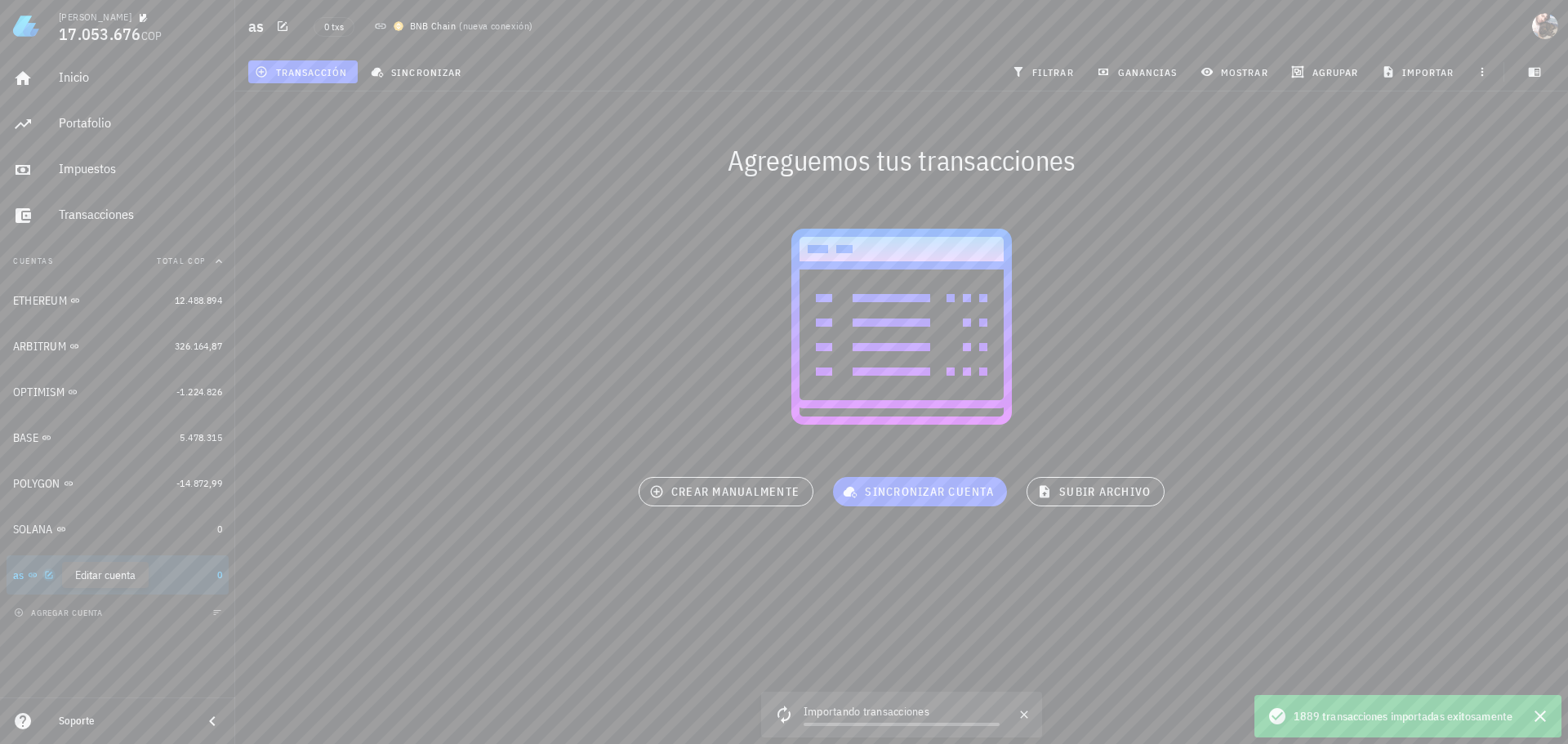
click at [48, 574] on icon "button" at bounding box center [49, 575] width 10 height 10
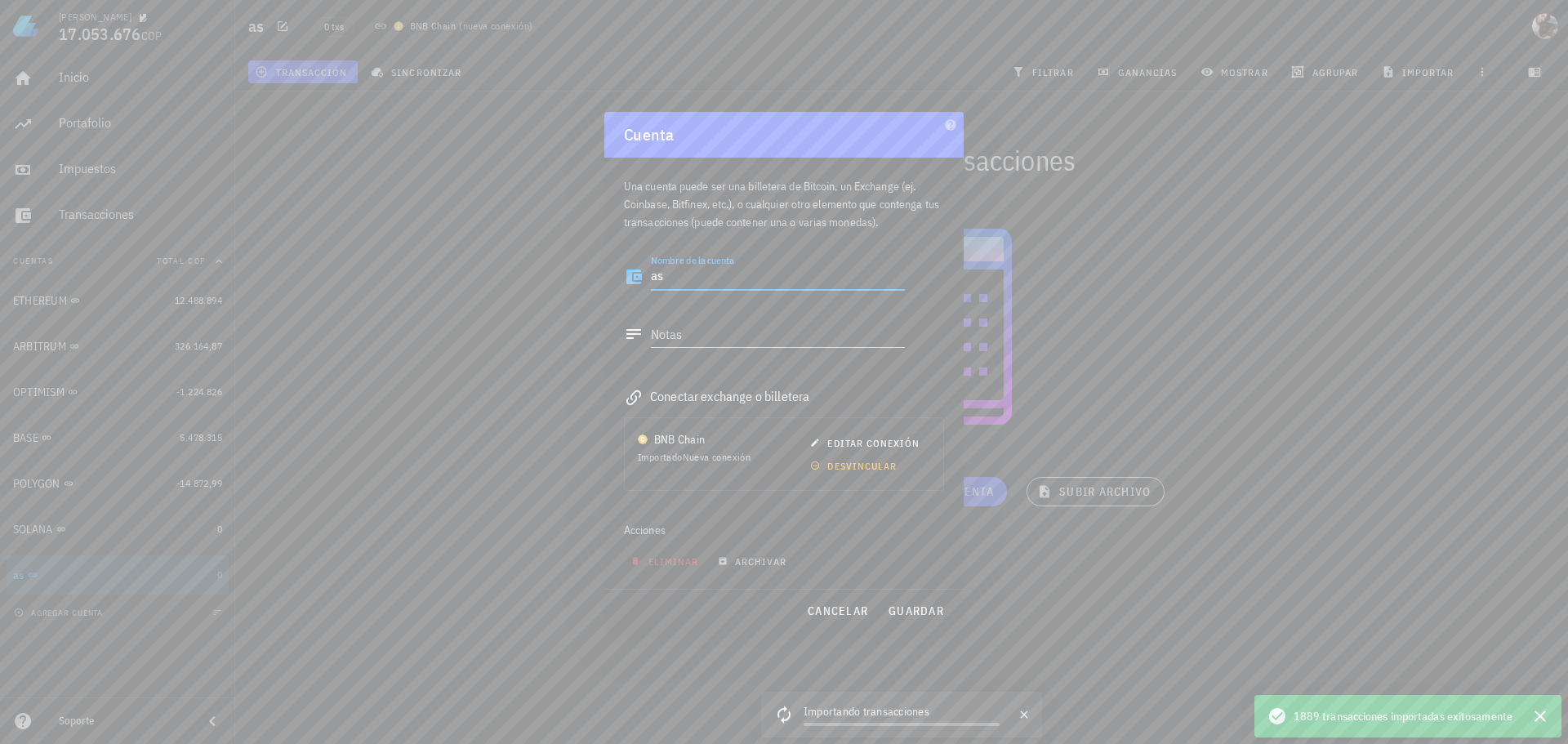
drag, startPoint x: 671, startPoint y: 275, endPoint x: 545, endPoint y: 275, distance: 126.0
click at [545, 275] on div "Sebastián 17.053.676 COP Inicio Portafolio Impuestos Transacciones Cuentas Tota…" at bounding box center [784, 372] width 1568 height 744
drag, startPoint x: 660, startPoint y: 277, endPoint x: 700, endPoint y: 277, distance: 40.0
click at [700, 277] on textarea "BNB" at bounding box center [777, 277] width 254 height 26
drag, startPoint x: 660, startPoint y: 278, endPoint x: 705, endPoint y: 278, distance: 45.0
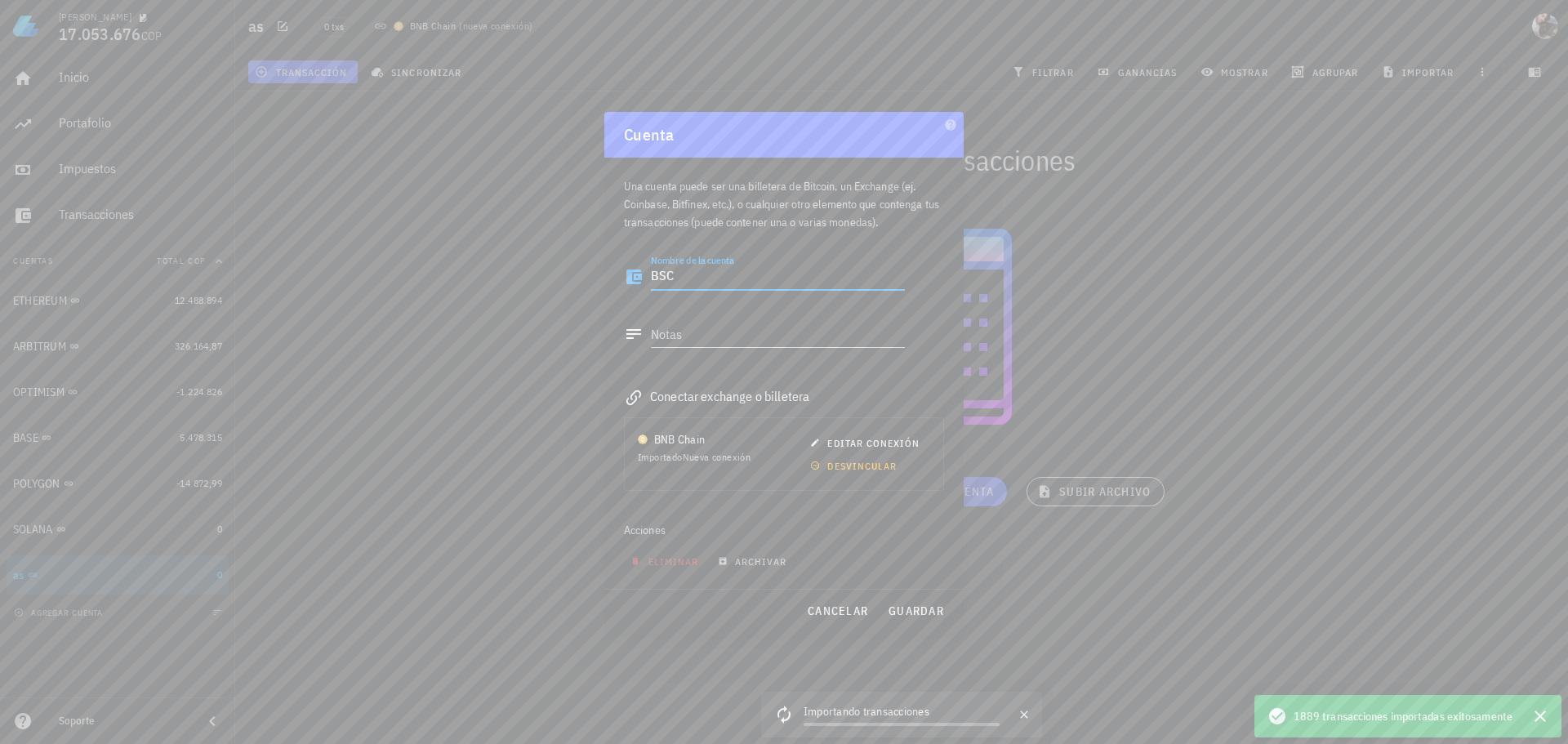
click at [705, 278] on textarea "BSC" at bounding box center [777, 277] width 254 height 26
type textarea "BNB"
click at [917, 609] on span "guardar" at bounding box center [916, 611] width 56 height 15
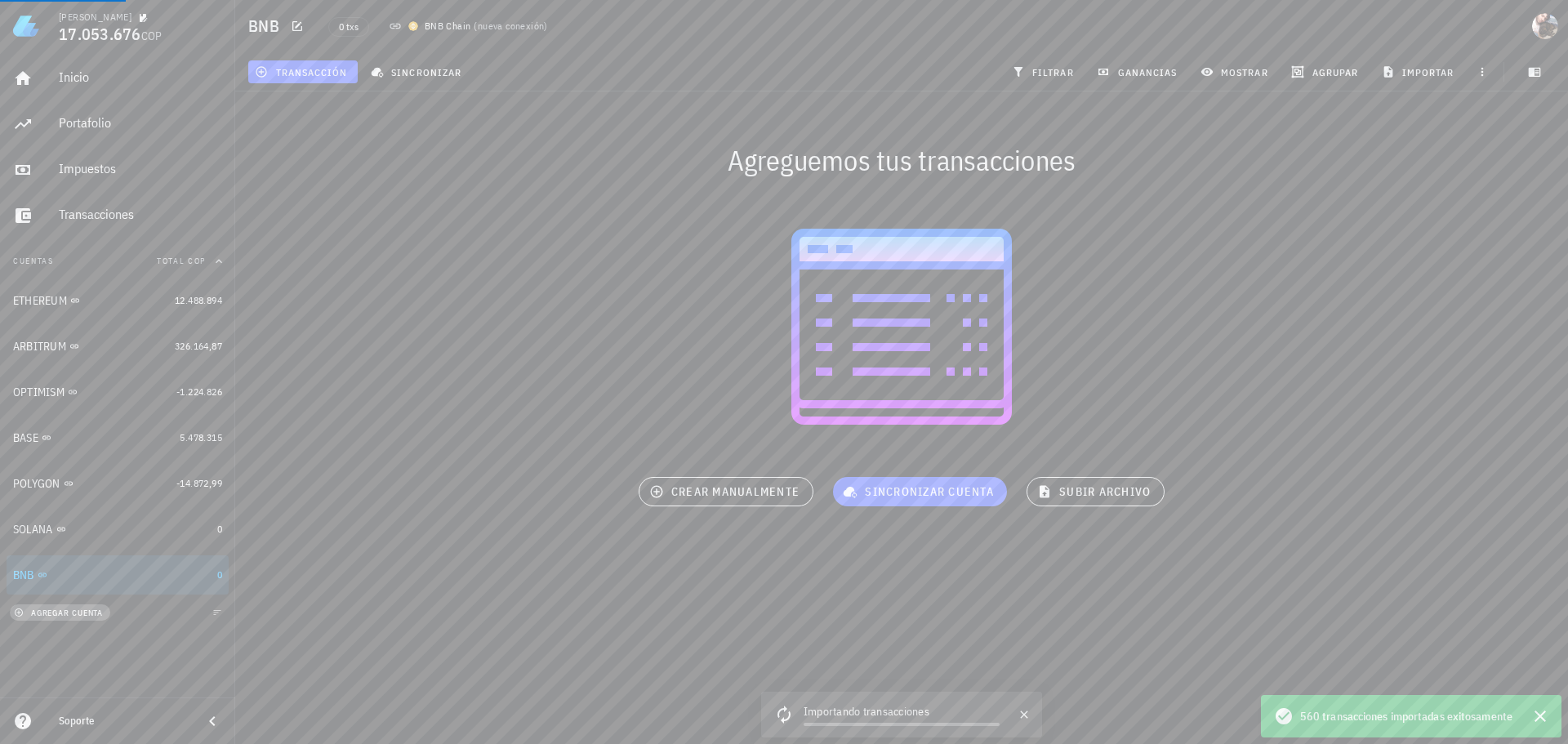
click at [84, 616] on span "agregar cuenta" at bounding box center [60, 613] width 86 height 10
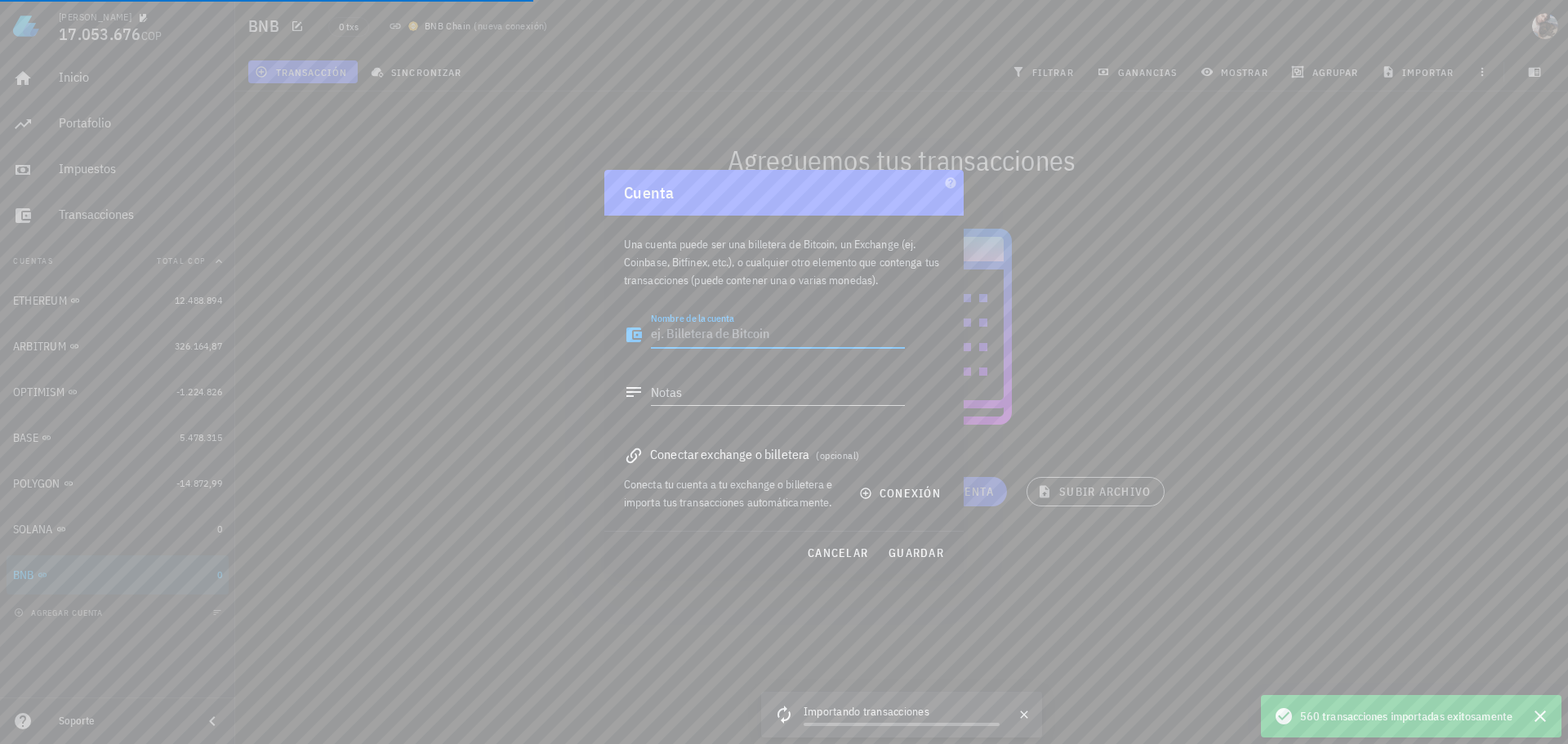
click at [723, 335] on textarea "Nombre de la cuenta" at bounding box center [777, 335] width 254 height 26
type textarea "AS"
click at [893, 487] on span "conexión" at bounding box center [901, 494] width 79 height 15
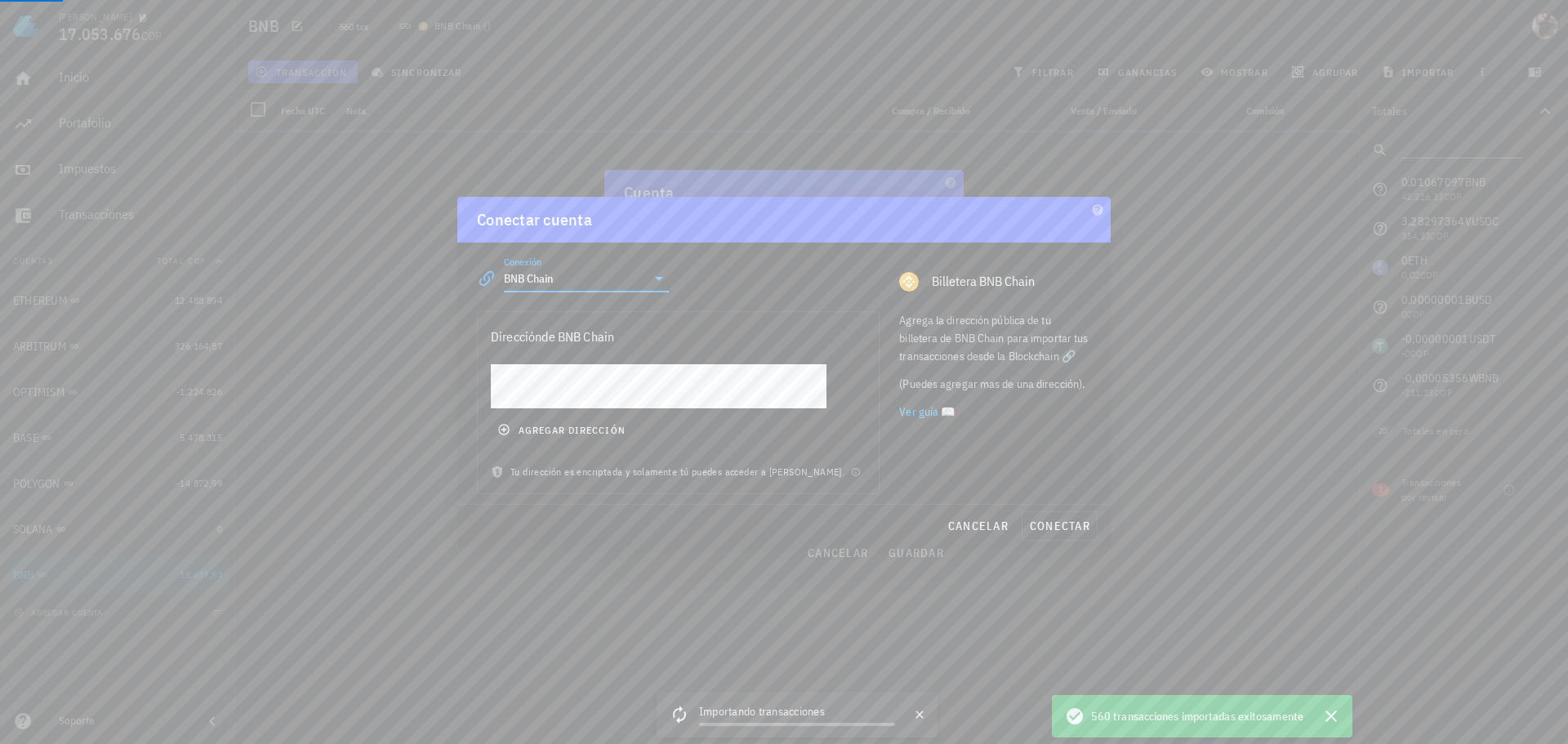
click at [601, 283] on input "BNB Chain" at bounding box center [575, 278] width 142 height 26
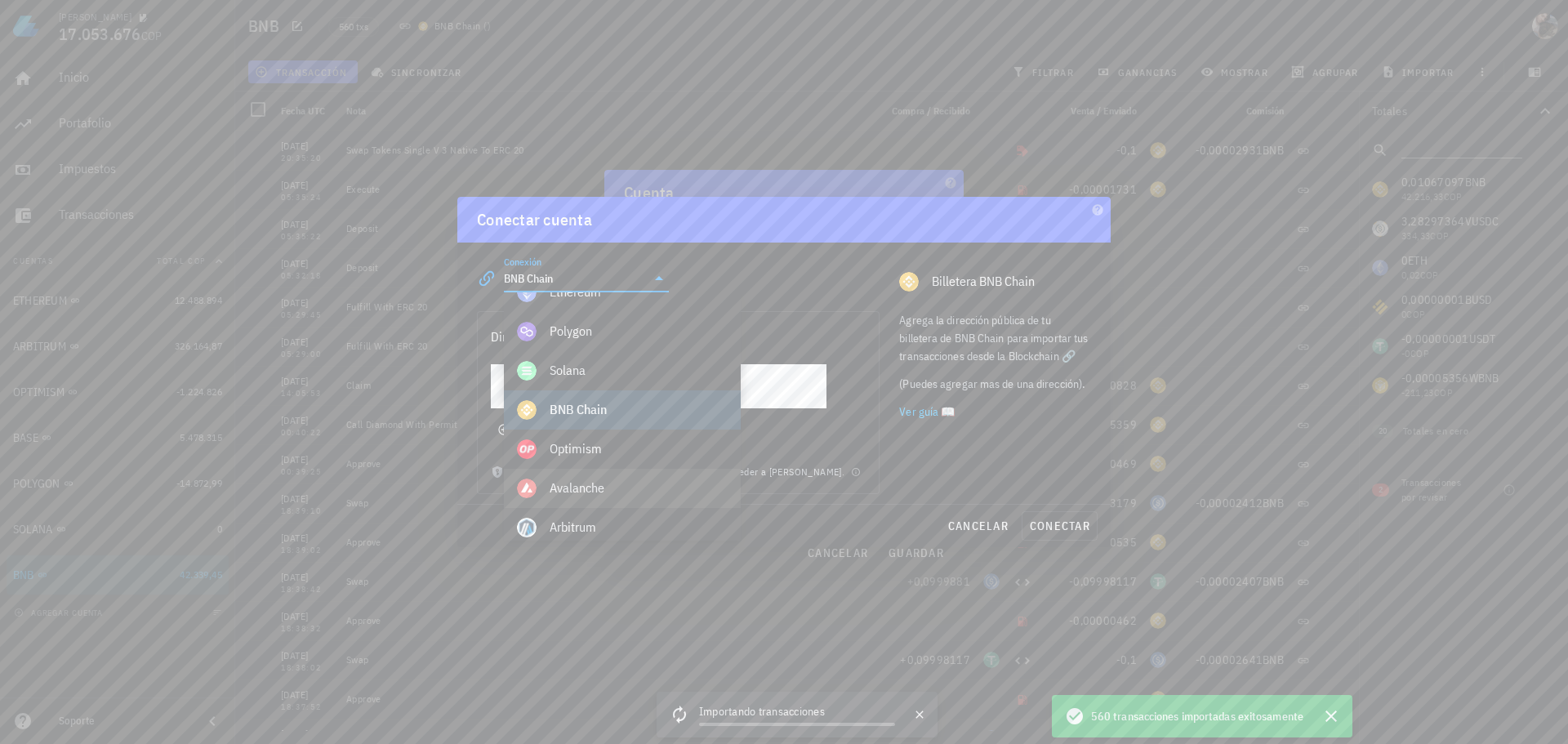
scroll to position [736, 0]
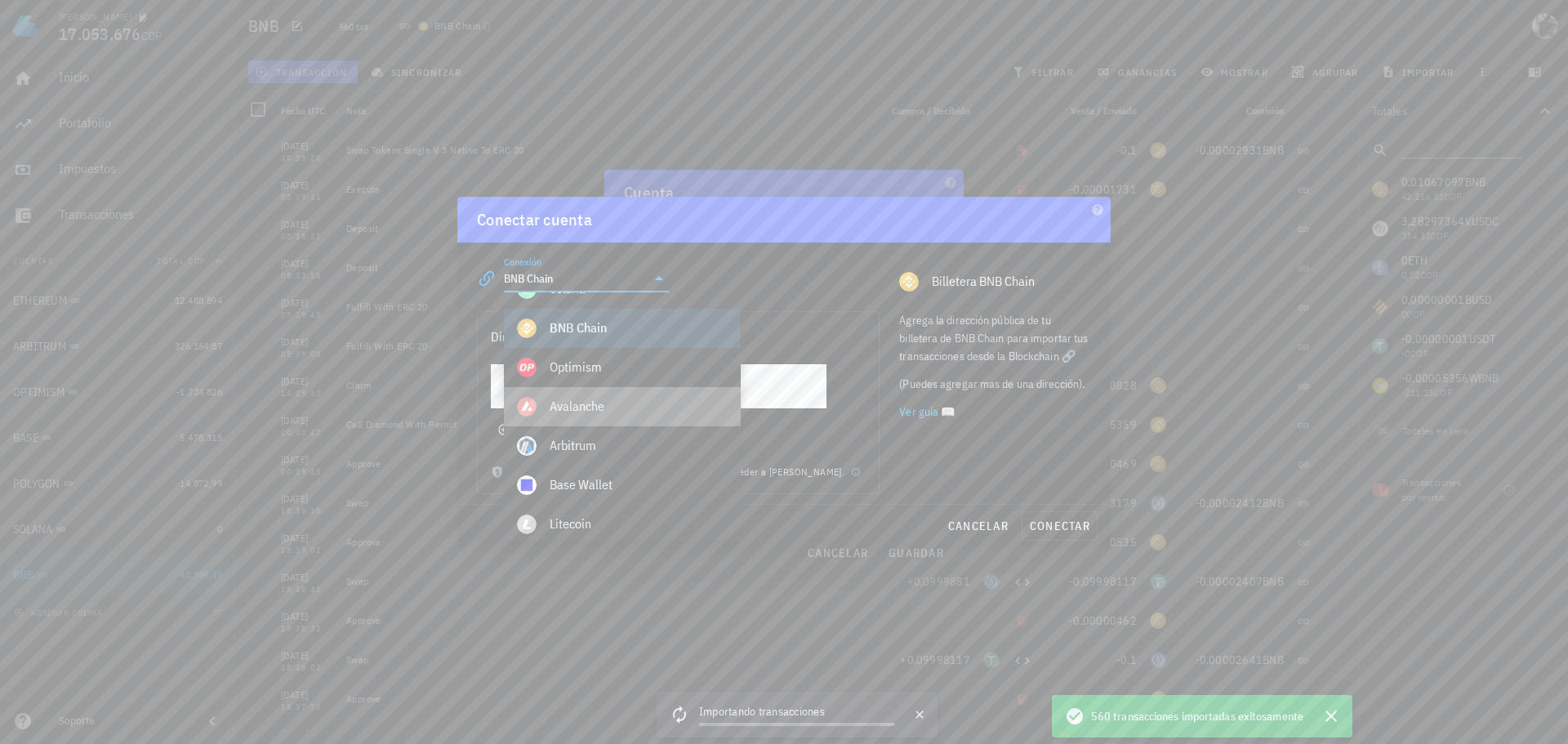
click at [614, 410] on div "Avalanche" at bounding box center [638, 406] width 178 height 16
type input "Avalanche"
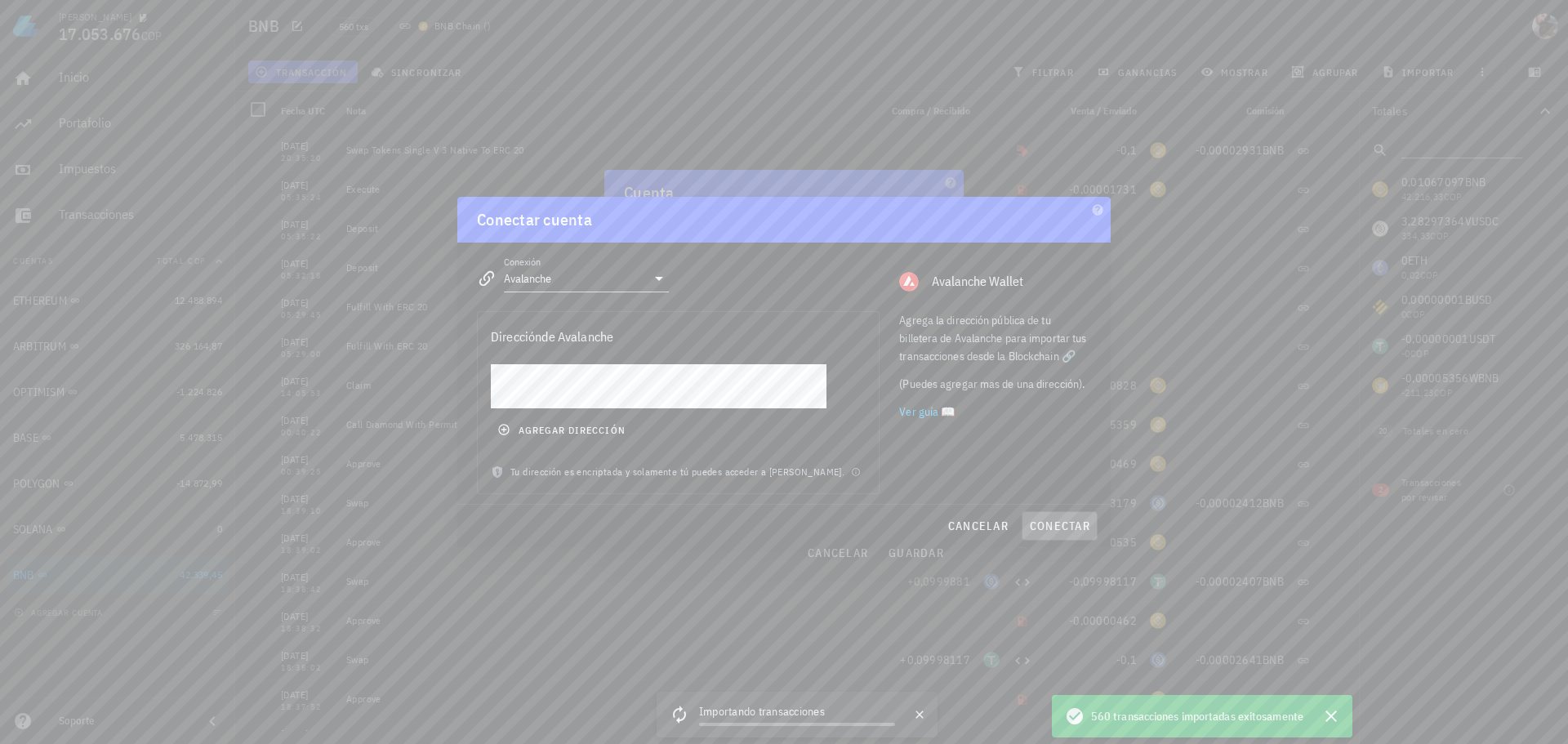
click at [1081, 522] on span "conectar" at bounding box center [1060, 526] width 61 height 15
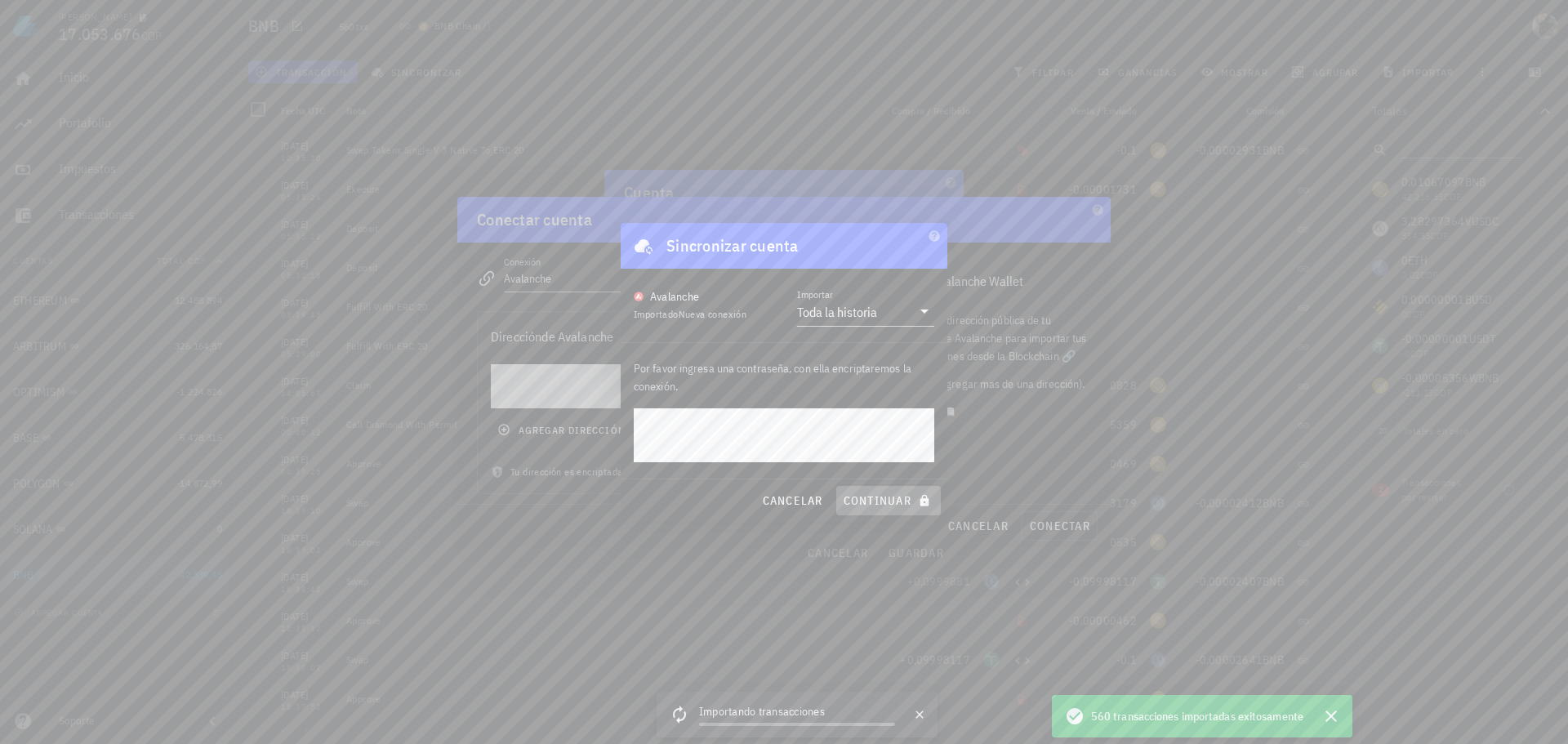
click at [877, 501] on span "continuar" at bounding box center [888, 501] width 91 height 15
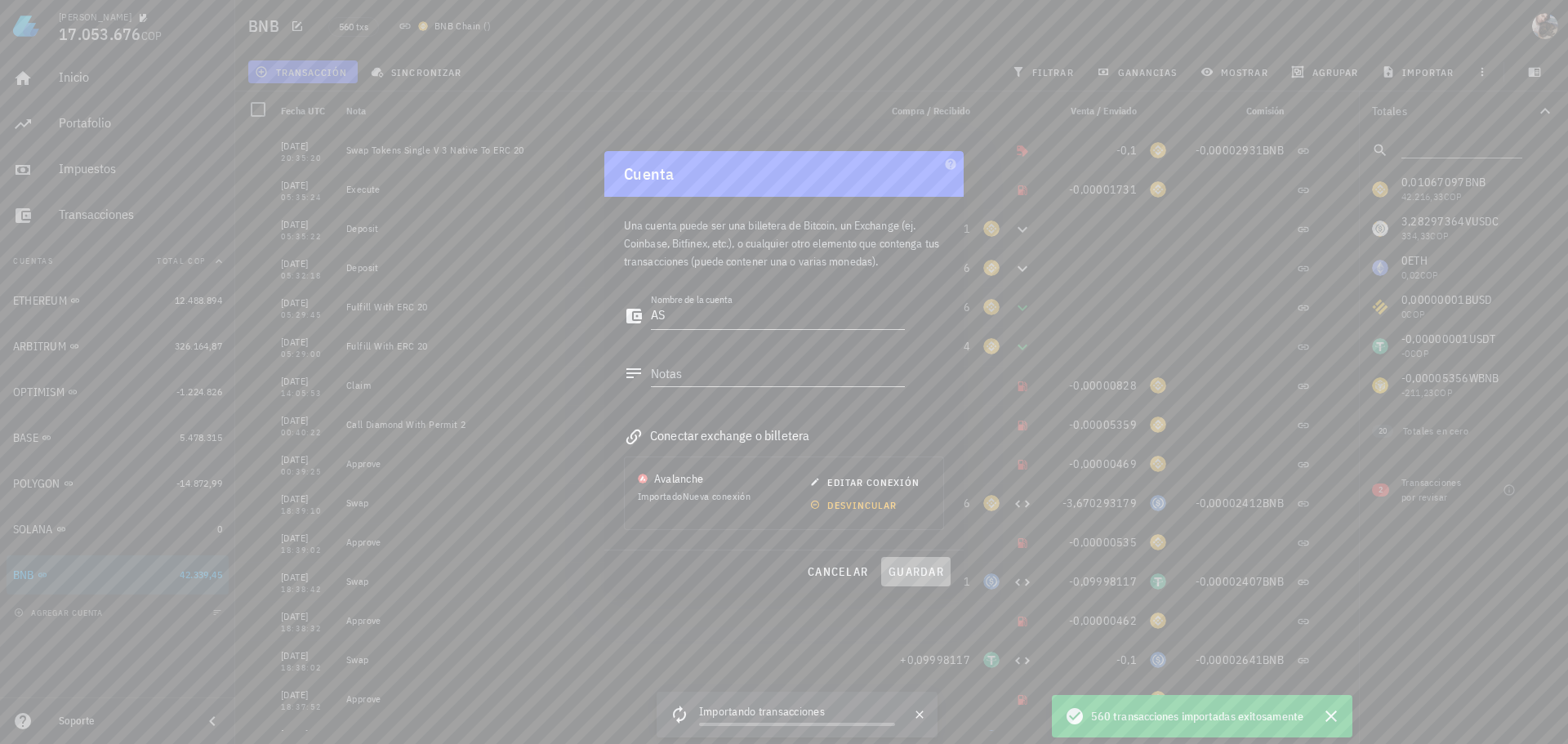
click at [913, 577] on span "guardar" at bounding box center [916, 572] width 56 height 15
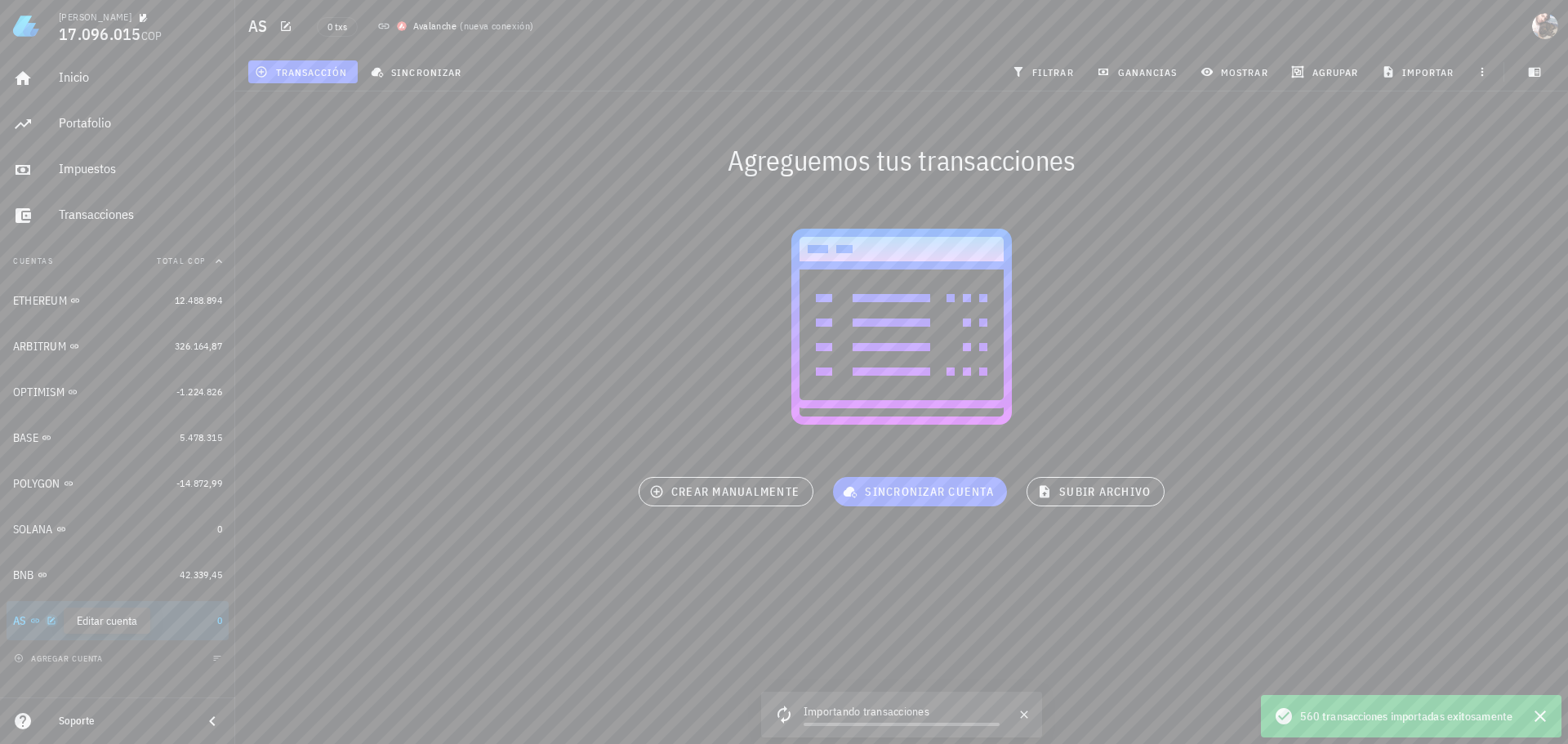
click at [53, 622] on icon "button" at bounding box center [51, 620] width 10 height 10
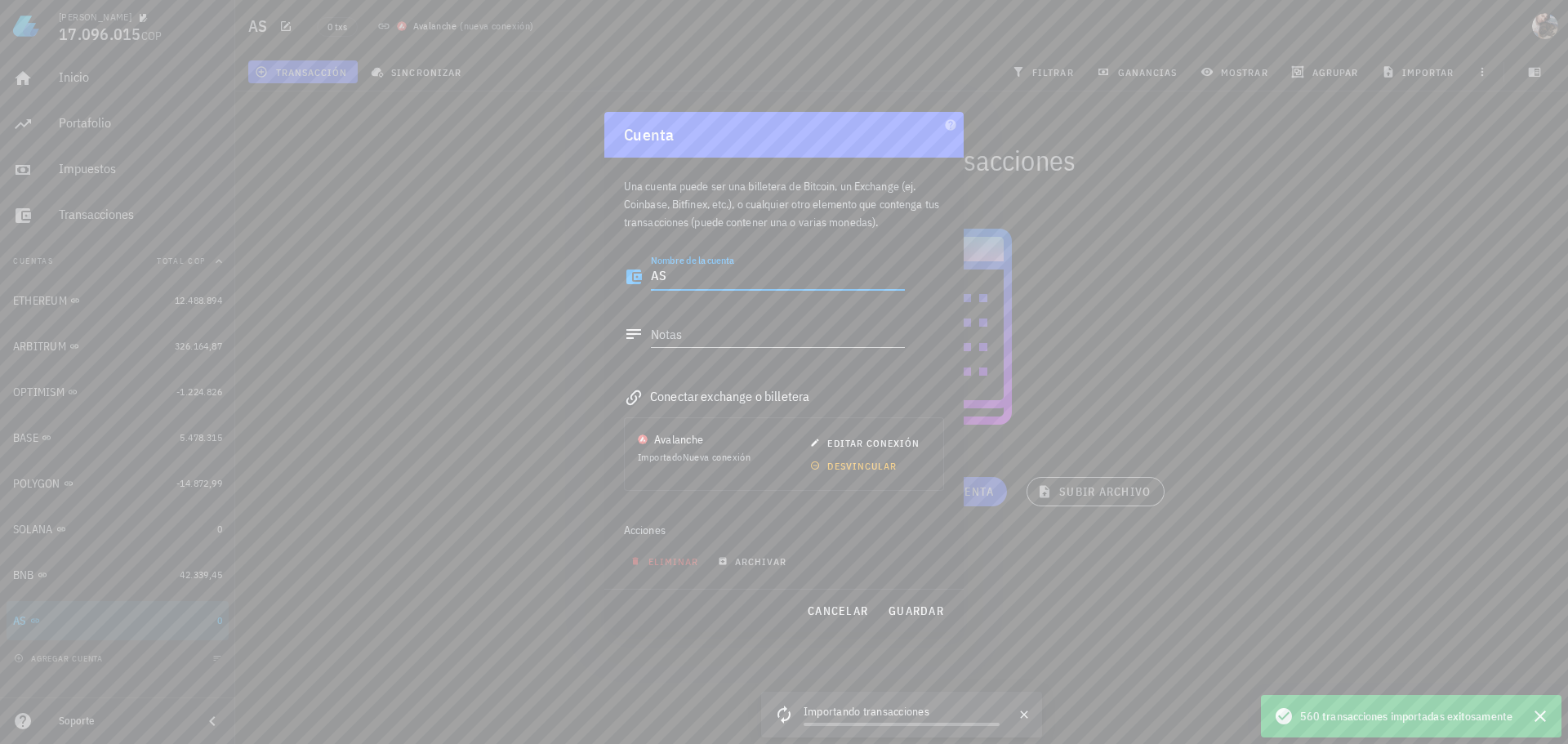
drag, startPoint x: 672, startPoint y: 287, endPoint x: 620, endPoint y: 285, distance: 52.0
click at [620, 285] on div "Una cuenta puede ser una billetera de Bitcoin, un Exchange (ej. Coinbase, Bitfi…" at bounding box center [784, 373] width 359 height 432
type textarea "AVALANCHE"
click at [933, 605] on span "guardar" at bounding box center [916, 611] width 56 height 15
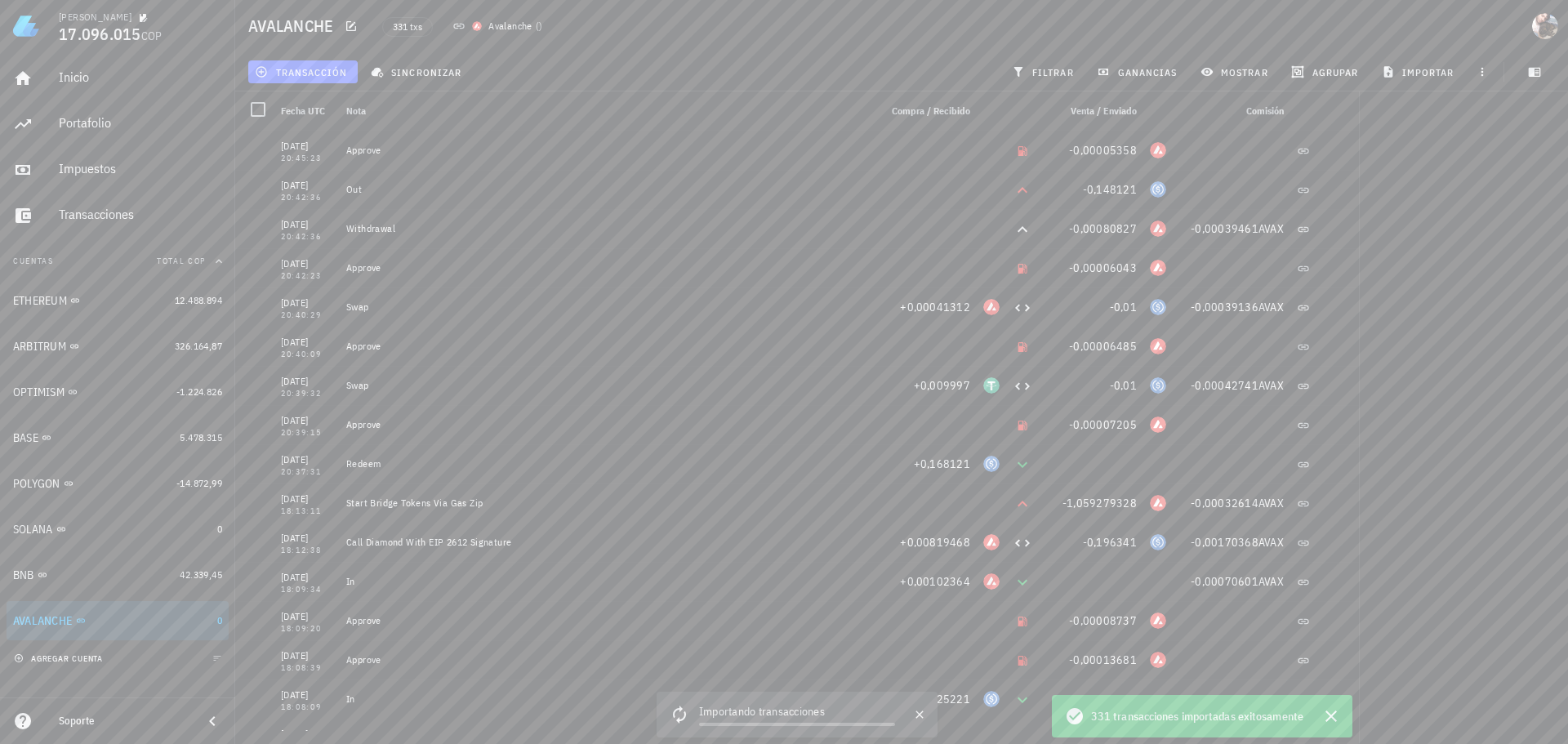
click at [72, 653] on span "agregar cuenta" at bounding box center [60, 658] width 86 height 10
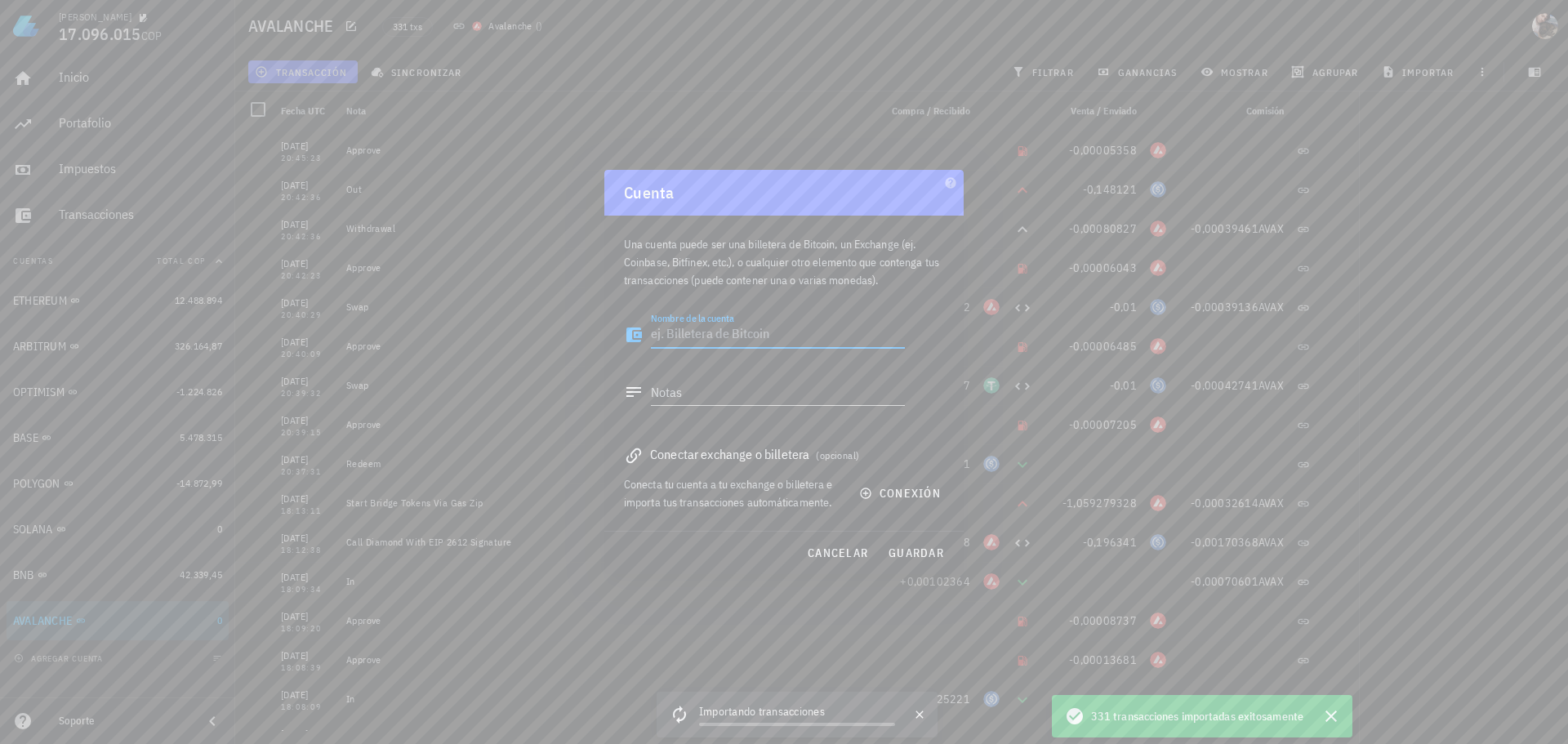
click at [745, 332] on textarea "Nombre de la cuenta" at bounding box center [777, 335] width 254 height 26
type textarea "ASSSS"
click at [891, 495] on span "conexión" at bounding box center [901, 494] width 79 height 15
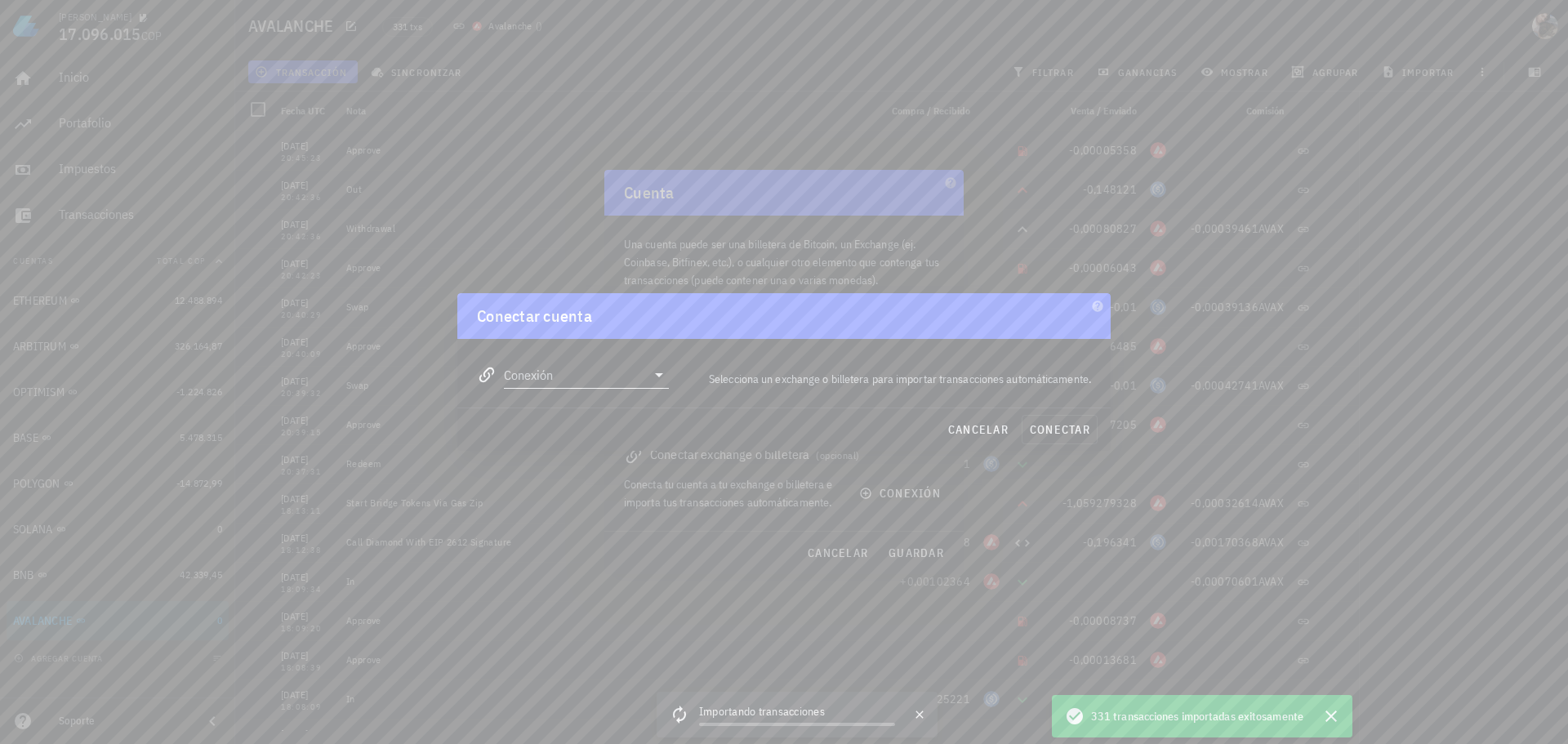
click at [653, 385] on div "Conexión" at bounding box center [586, 375] width 165 height 26
click at [590, 450] on div "MetaMask" at bounding box center [638, 447] width 178 height 16
type input "MetaMask"
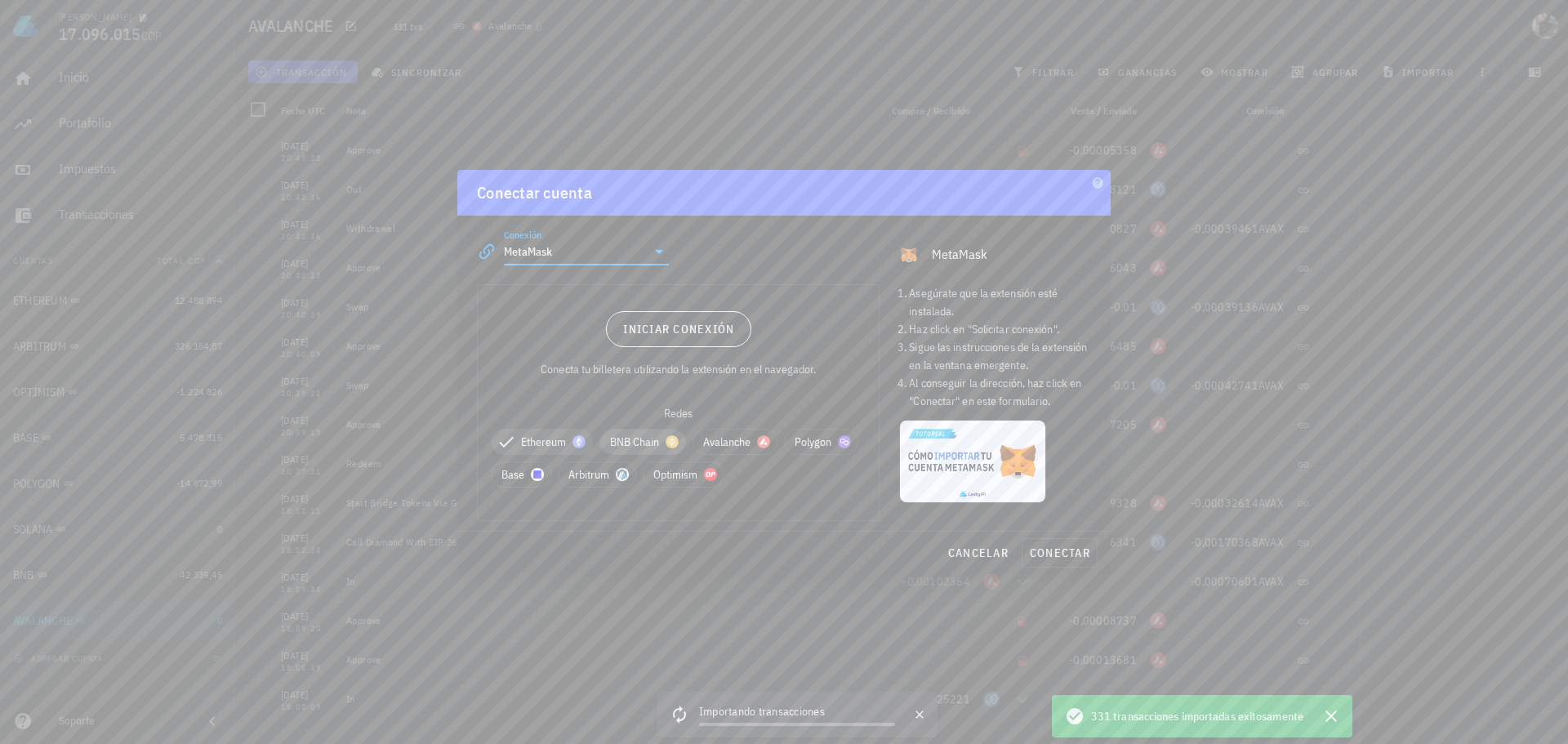
drag, startPoint x: 653, startPoint y: 446, endPoint x: 695, endPoint y: 448, distance: 42.0
click at [657, 446] on span "BNB Chain" at bounding box center [642, 442] width 66 height 25
click at [743, 446] on span "Avalanche" at bounding box center [754, 442] width 64 height 25
drag, startPoint x: 756, startPoint y: 478, endPoint x: 720, endPoint y: 482, distance: 36.2
click at [754, 478] on span "Optimism" at bounding box center [764, 474] width 60 height 25
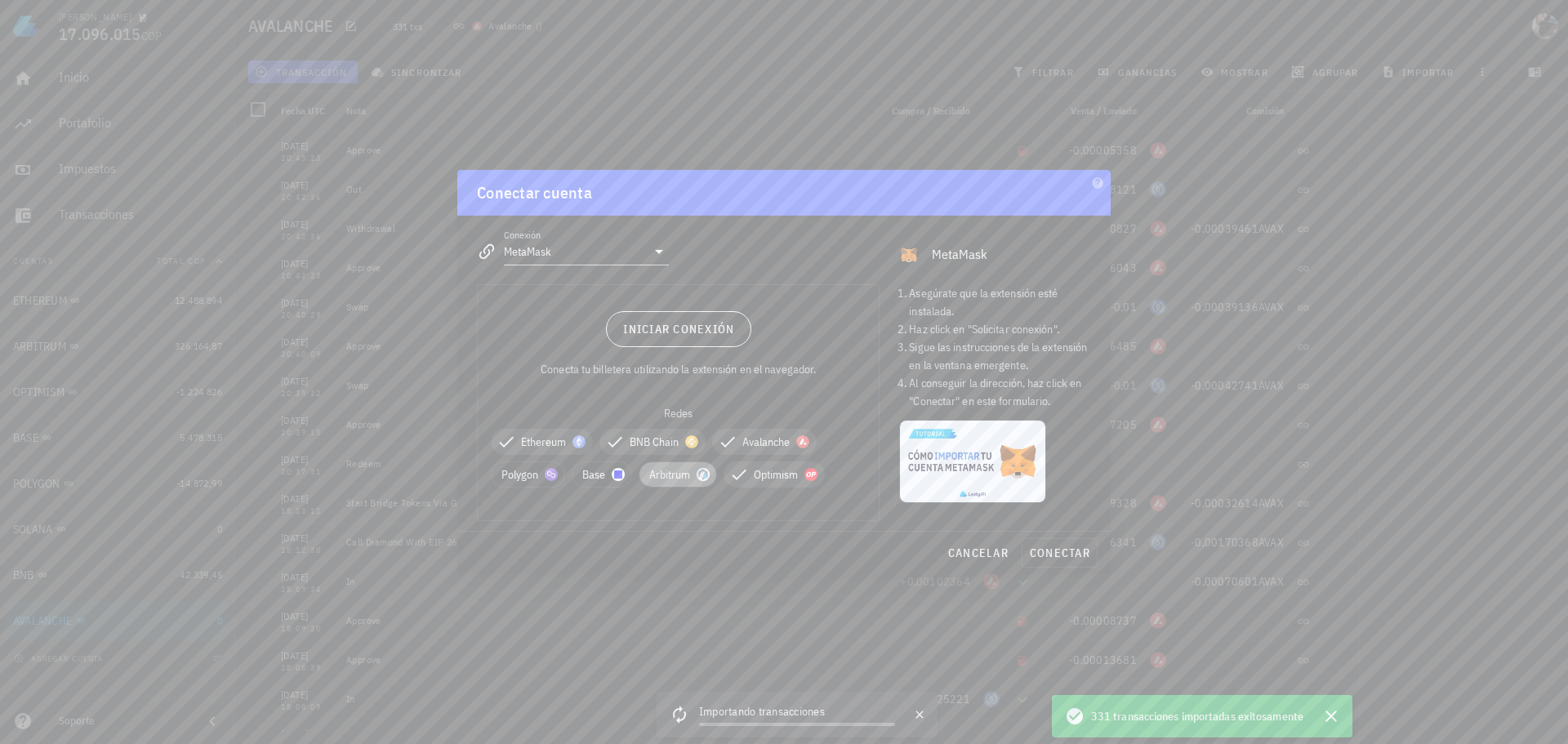
drag, startPoint x: 672, startPoint y: 478, endPoint x: 633, endPoint y: 478, distance: 39.0
click at [671, 478] on span "Arbitrum" at bounding box center [678, 474] width 57 height 25
drag, startPoint x: 612, startPoint y: 478, endPoint x: 537, endPoint y: 475, distance: 75.1
click at [612, 478] on div at bounding box center [618, 474] width 13 height 13
click at [530, 475] on div "Ethereum BNB Chain Avalanche Polygon Base Arbitrum Optimism" at bounding box center [678, 457] width 375 height 104
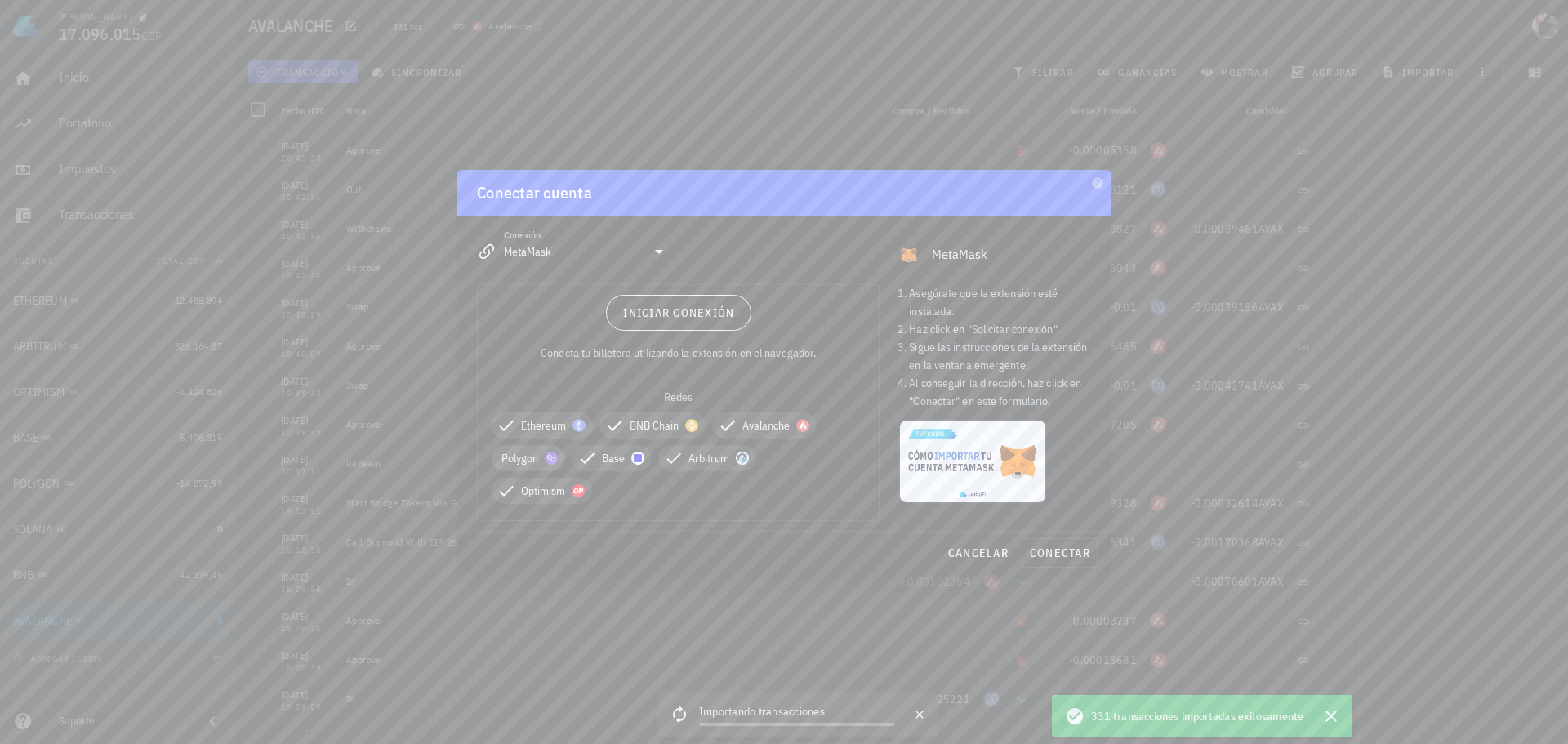
click at [526, 469] on span "Polygon" at bounding box center [528, 458] width 53 height 25
click at [1066, 550] on span "conectar" at bounding box center [1060, 553] width 61 height 15
click at [709, 313] on span "Iniciar conexión" at bounding box center [678, 313] width 112 height 15
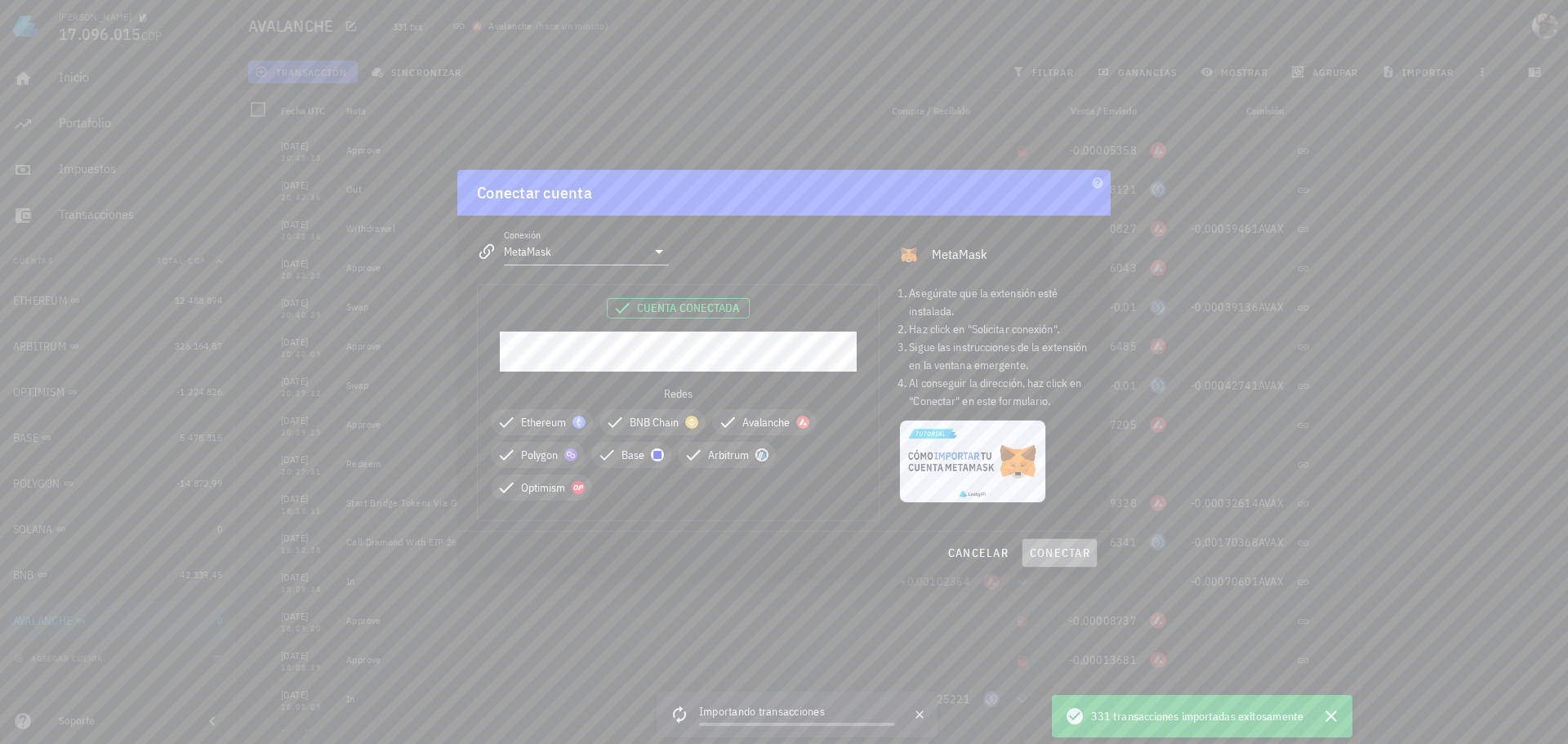
click at [1086, 555] on span "conectar" at bounding box center [1060, 553] width 61 height 15
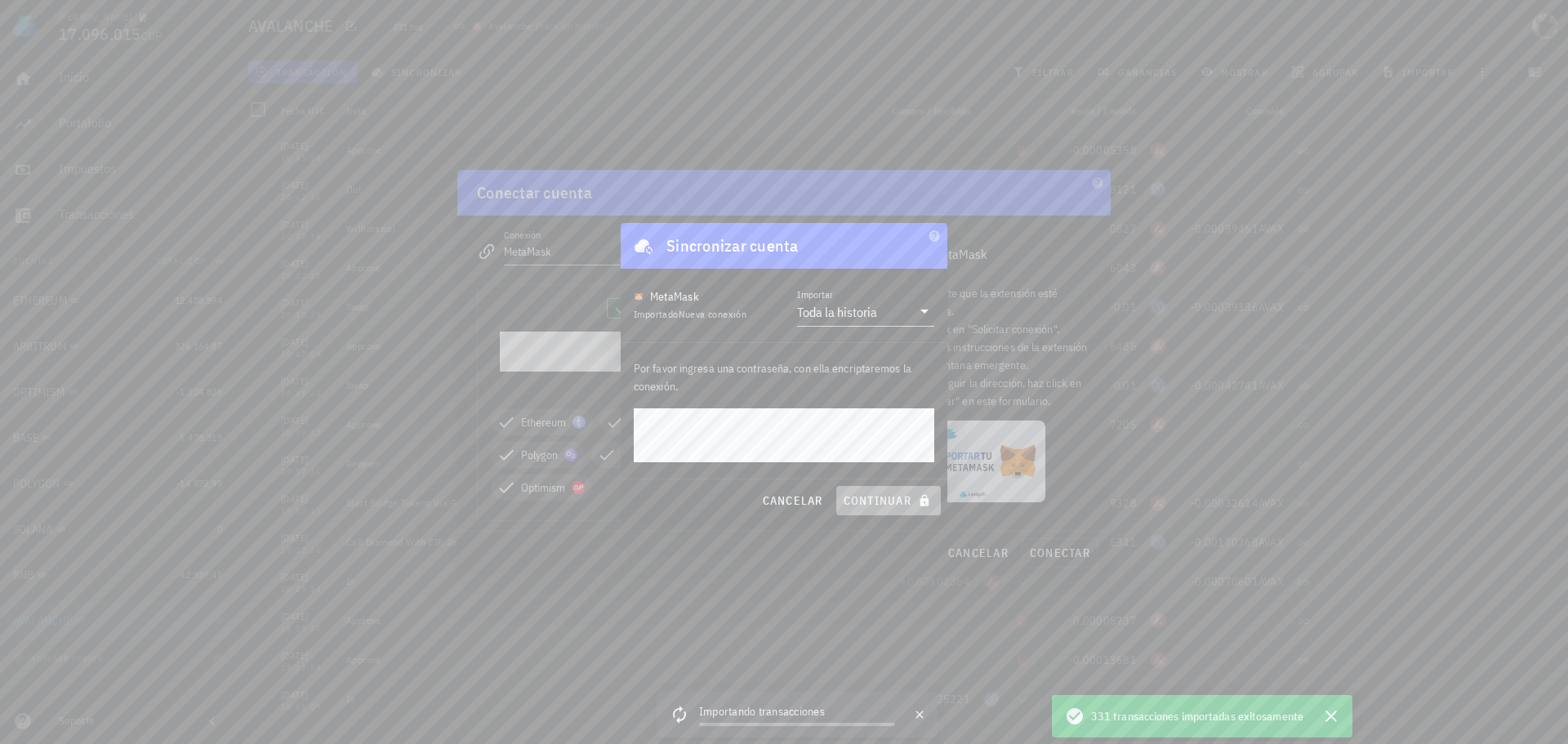
click at [895, 506] on span "continuar" at bounding box center [888, 501] width 91 height 15
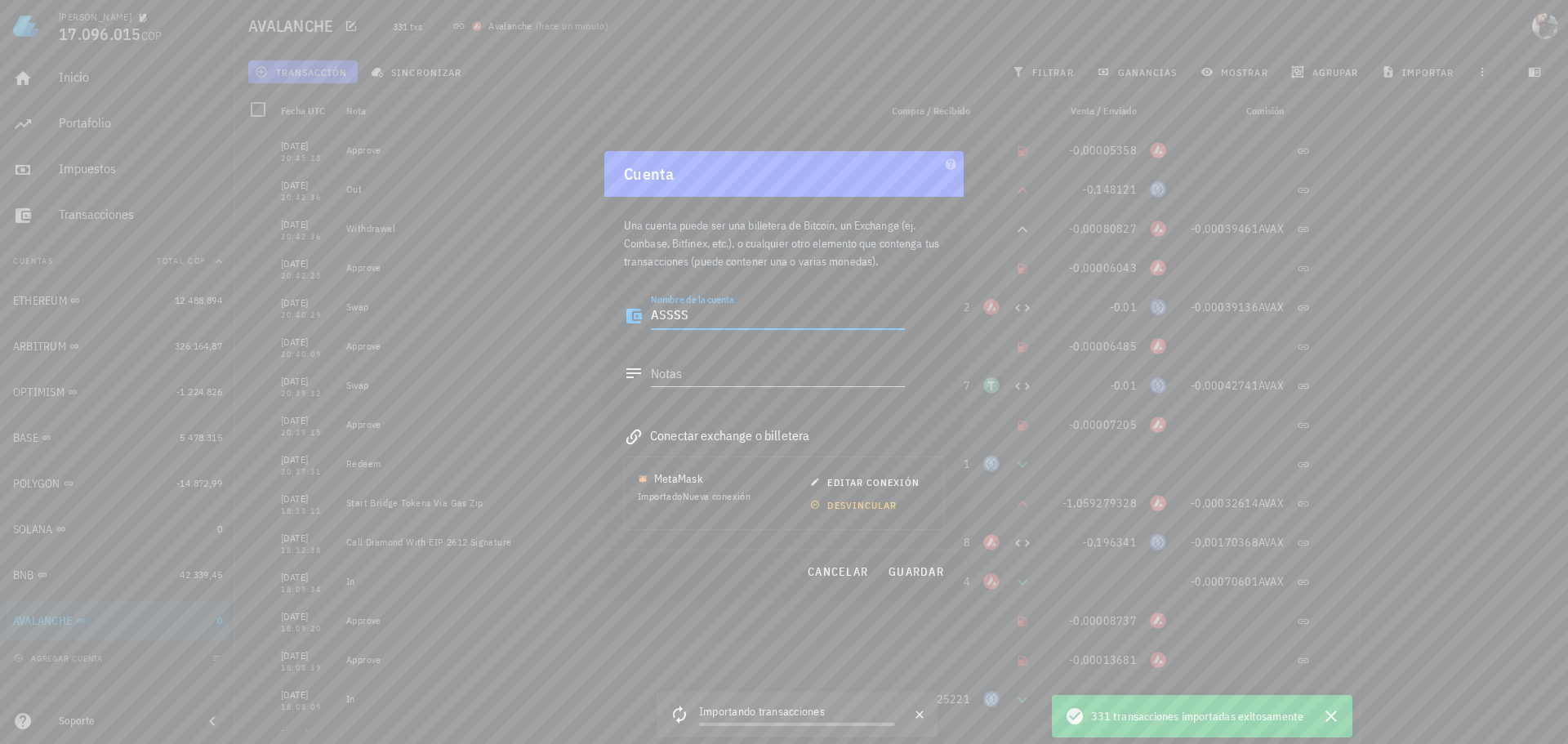
drag, startPoint x: 697, startPoint y: 315, endPoint x: 641, endPoint y: 314, distance: 56.0
click at [641, 314] on div "Nombre de la cuenta ASSSS" at bounding box center [764, 320] width 281 height 54
type textarea "RABBY"
click at [910, 563] on button "guardar" at bounding box center [916, 572] width 69 height 30
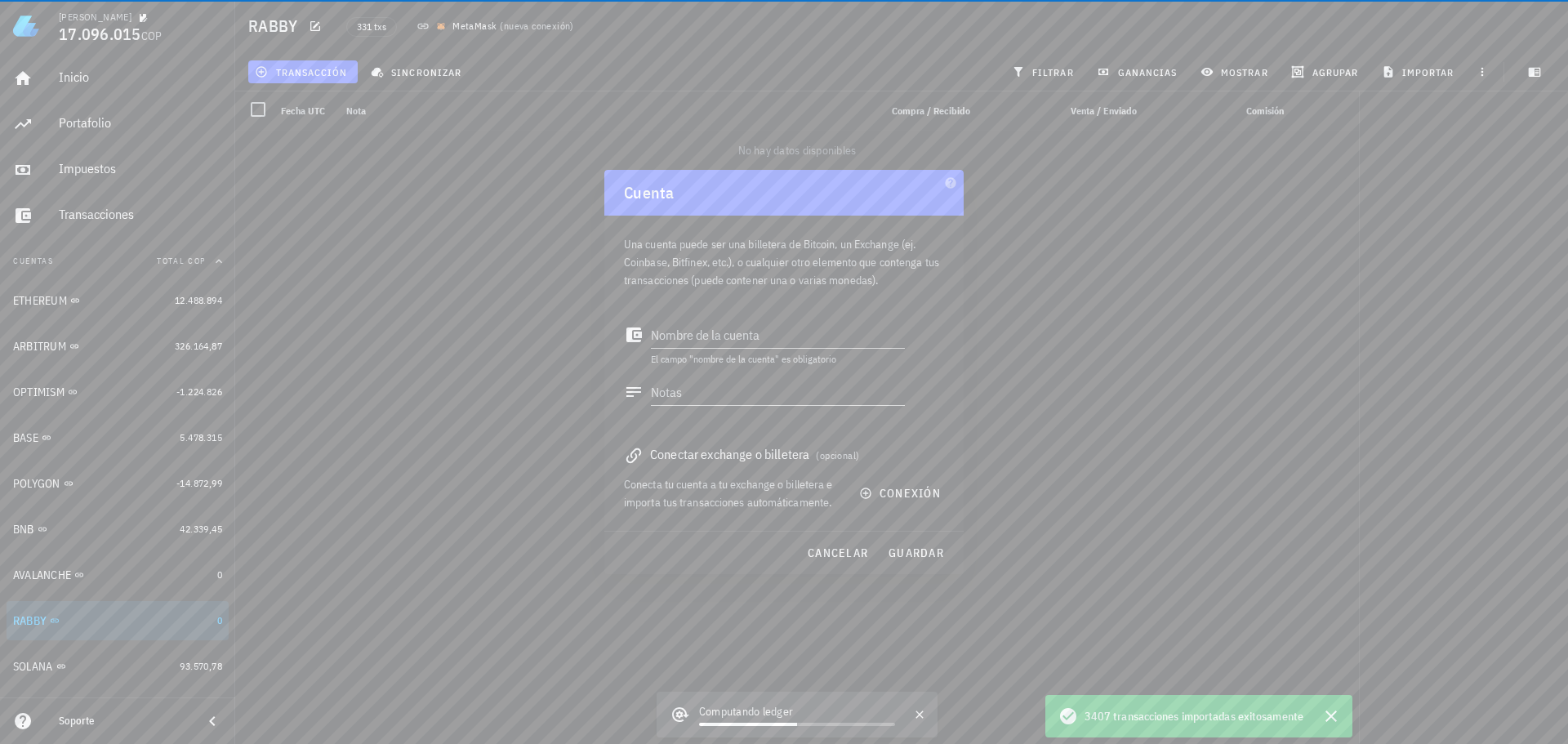
scroll to position [15, 0]
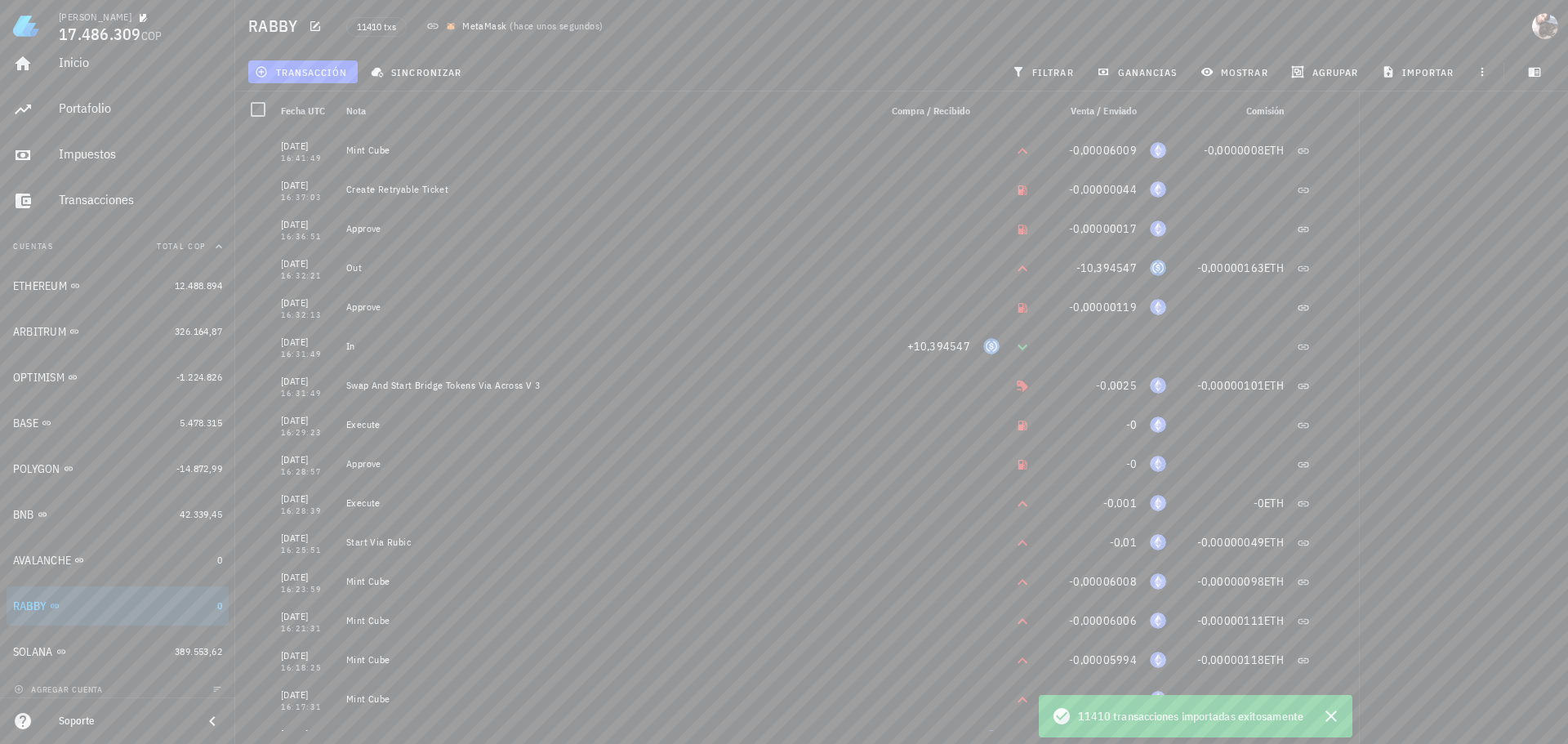
click at [124, 610] on div "RABBY" at bounding box center [112, 606] width 198 height 16
click at [128, 567] on div "AVALANCHE" at bounding box center [112, 560] width 198 height 16
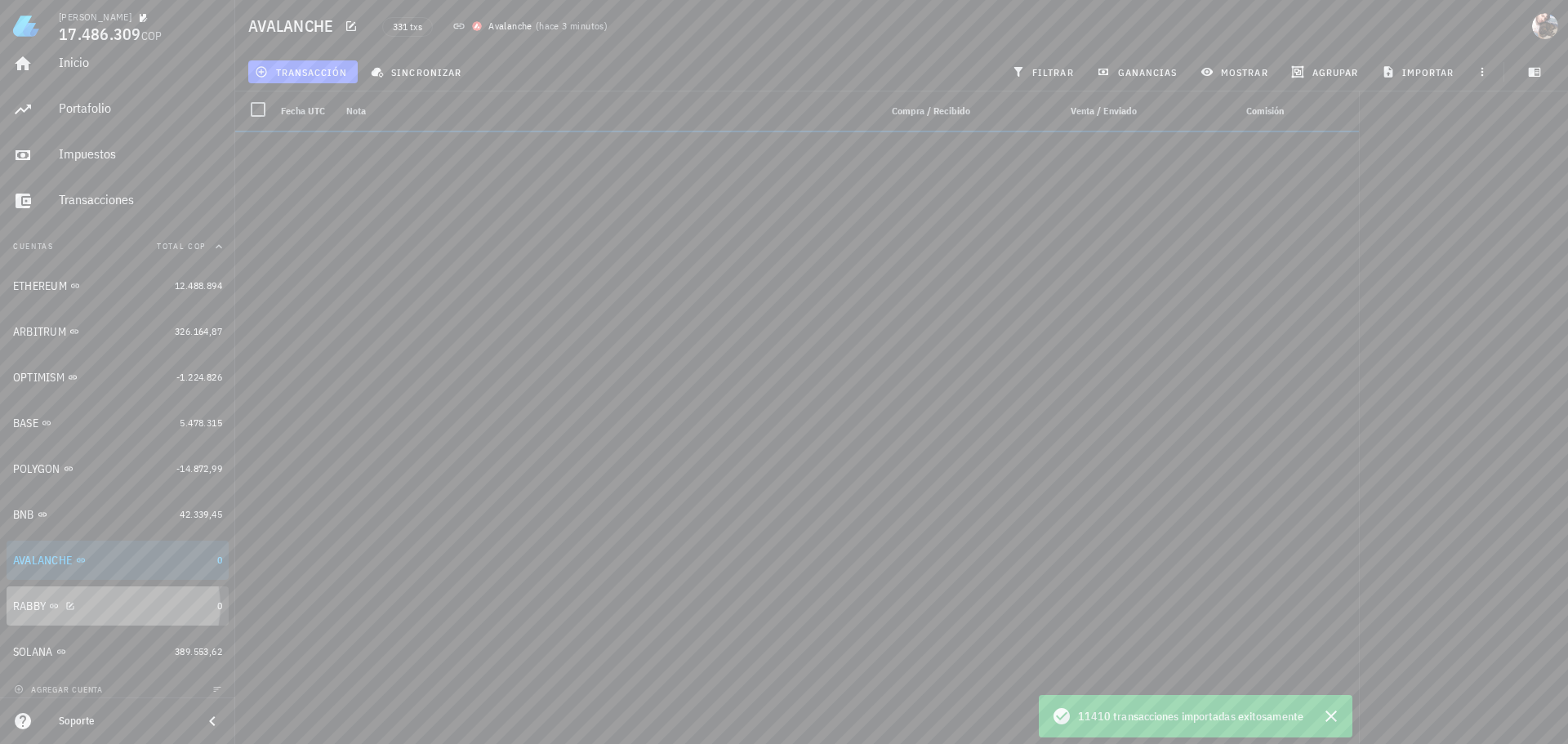
click at [131, 608] on div "RABBY" at bounding box center [112, 606] width 198 height 16
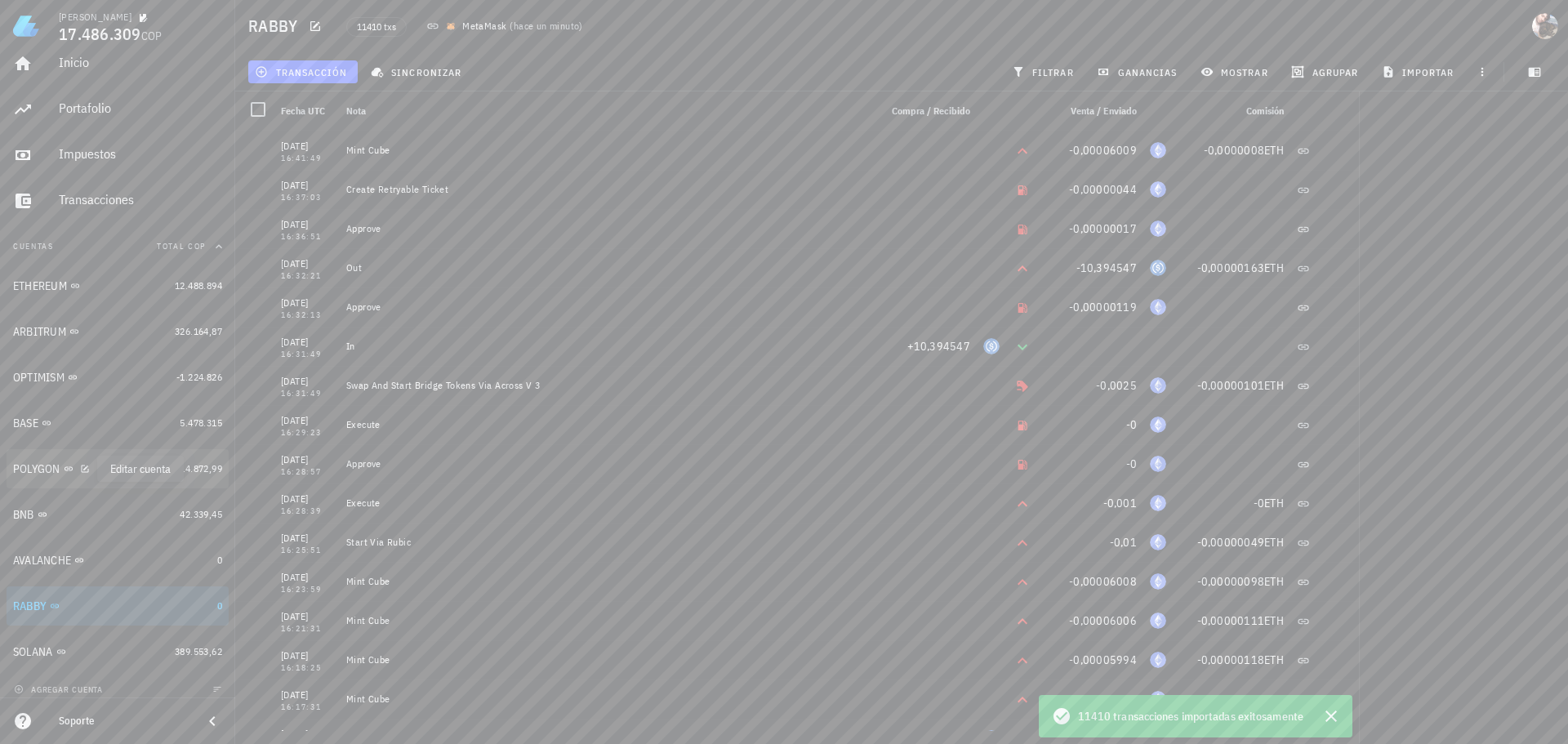
scroll to position [25, 0]
click at [81, 679] on span "agregar cuenta" at bounding box center [60, 679] width 86 height 10
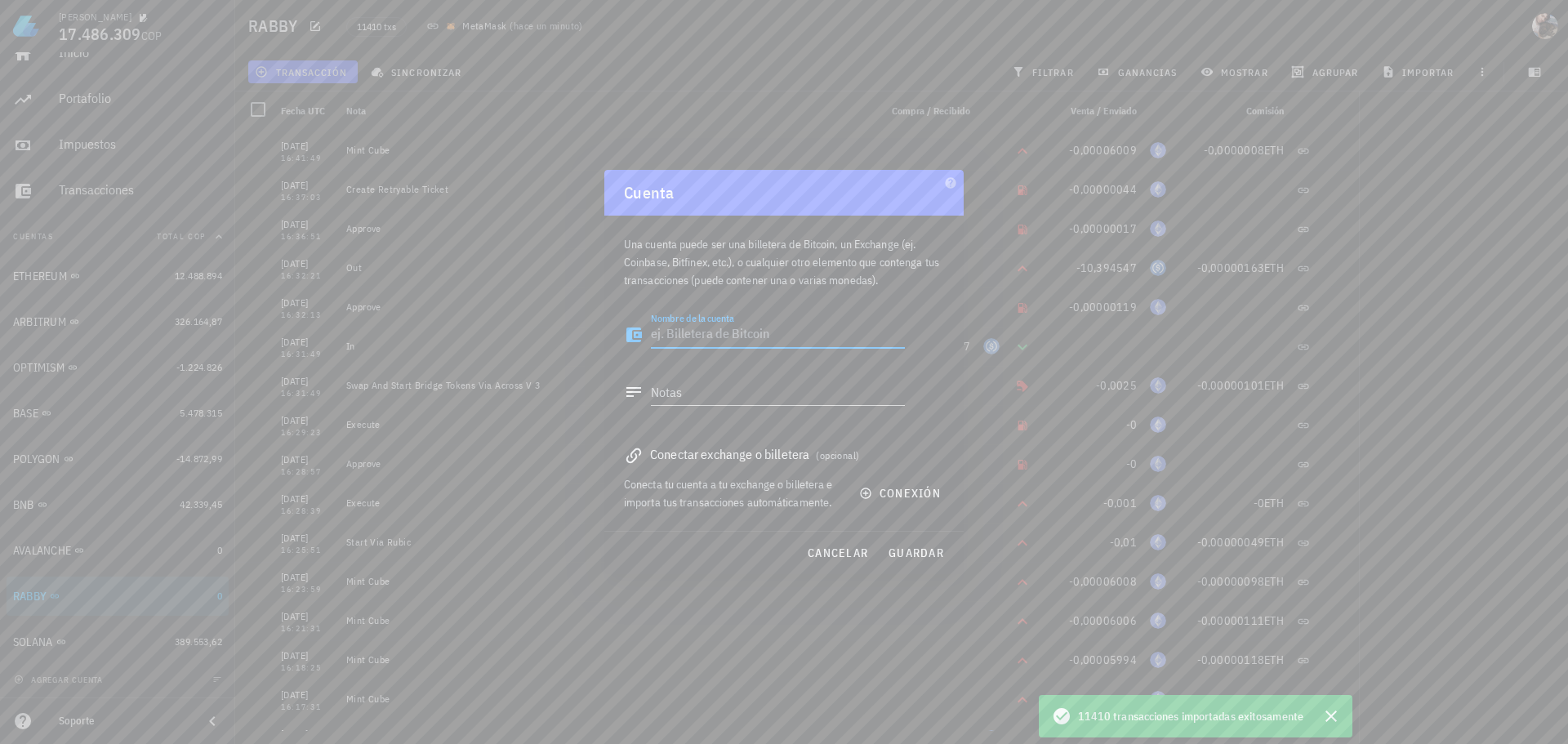
click at [700, 336] on textarea "Nombre de la cuenta" at bounding box center [777, 335] width 254 height 26
type textarea "BINANCE"
click at [911, 496] on span "conexión" at bounding box center [901, 494] width 79 height 15
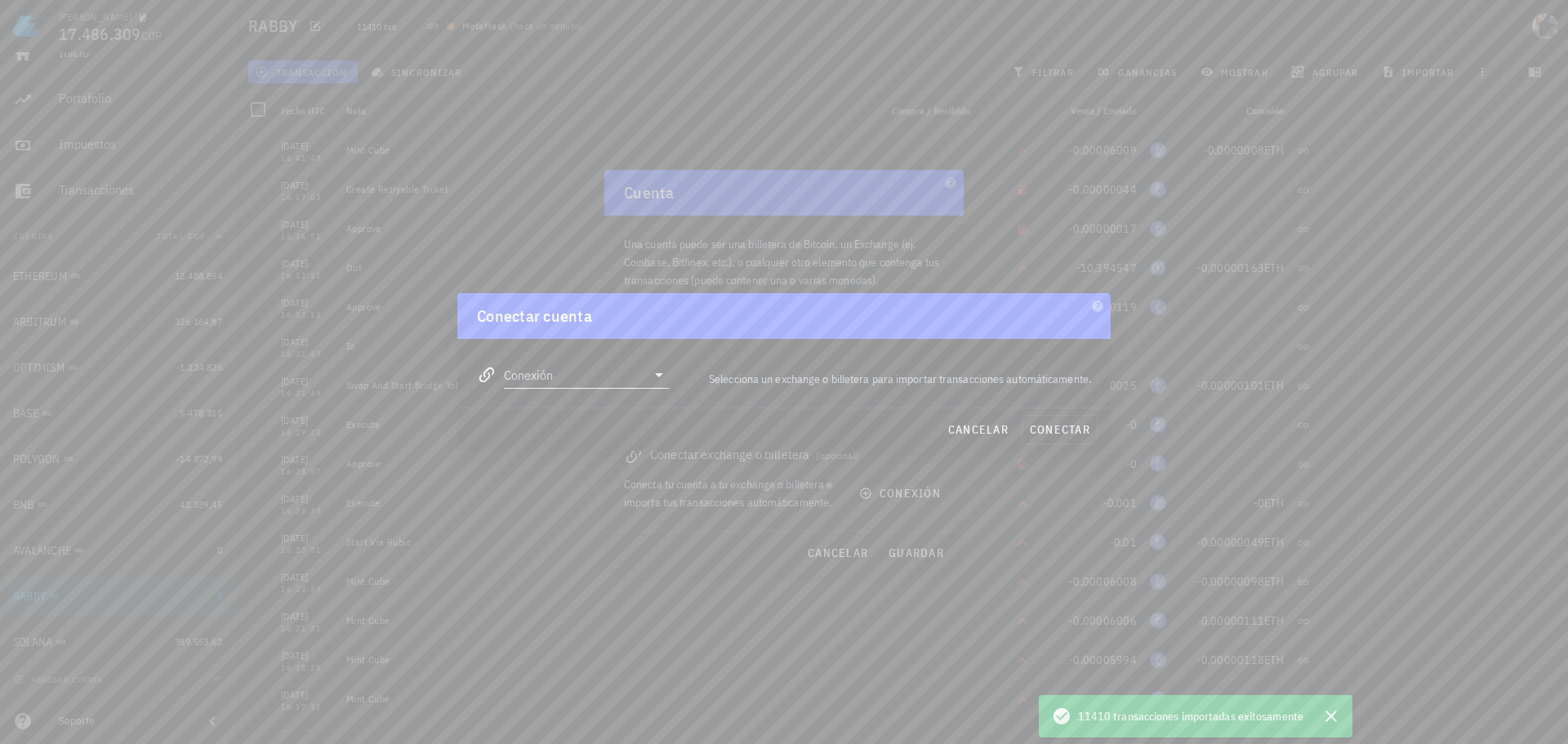
click at [624, 382] on input "Conexión" at bounding box center [575, 375] width 142 height 26
click at [599, 454] on div "Binance" at bounding box center [638, 454] width 178 height 16
type input "Binance"
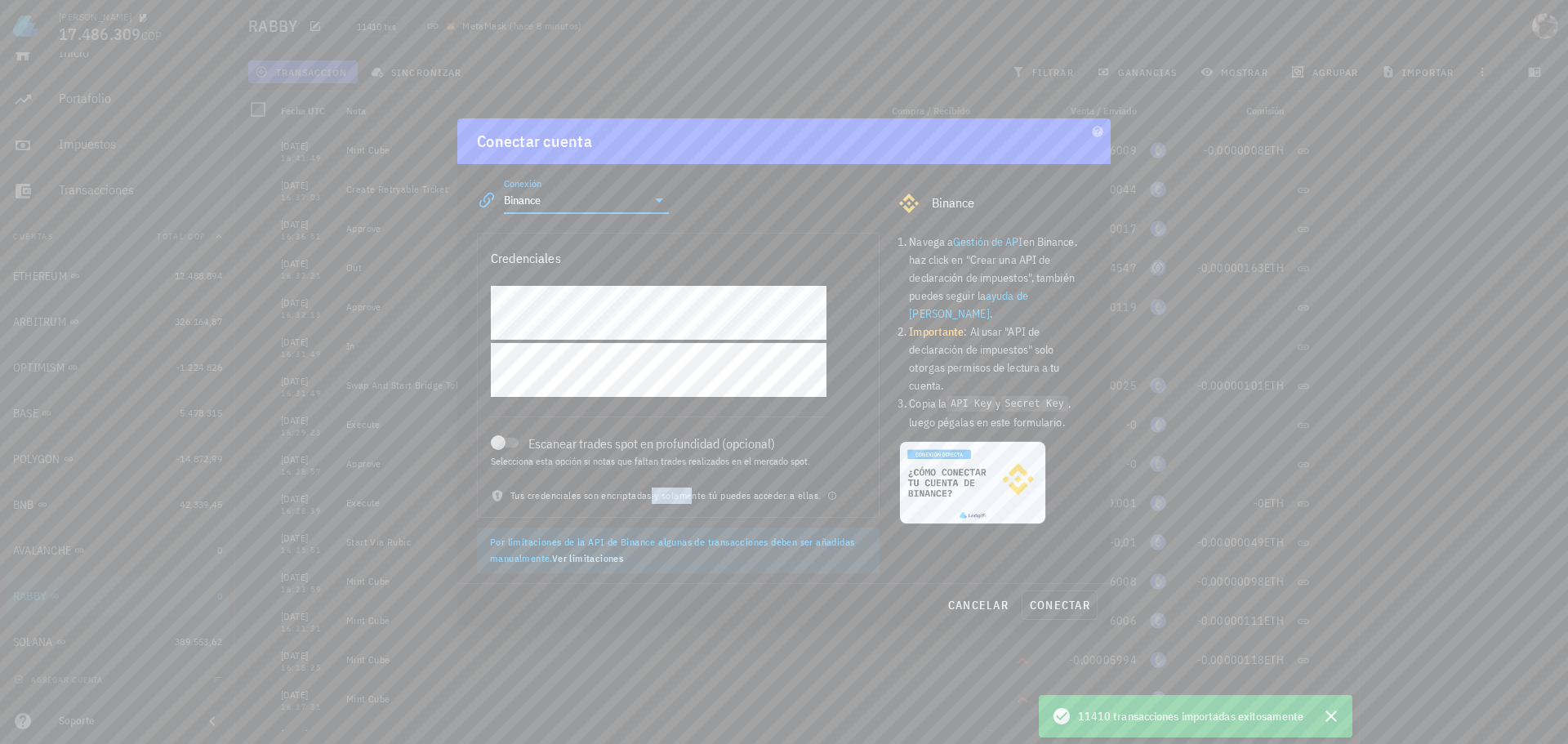
drag, startPoint x: 647, startPoint y: 499, endPoint x: 685, endPoint y: 499, distance: 38.0
click at [685, 499] on div "Tus credenciales son encriptadas y solamente tú puedes acceder a ellas." at bounding box center [678, 503] width 401 height 30
click at [736, 499] on div "Tus credenciales son encriptadas y solamente tú puedes acceder a ellas." at bounding box center [678, 503] width 401 height 30
click at [833, 494] on icon "button" at bounding box center [832, 495] width 8 height 8
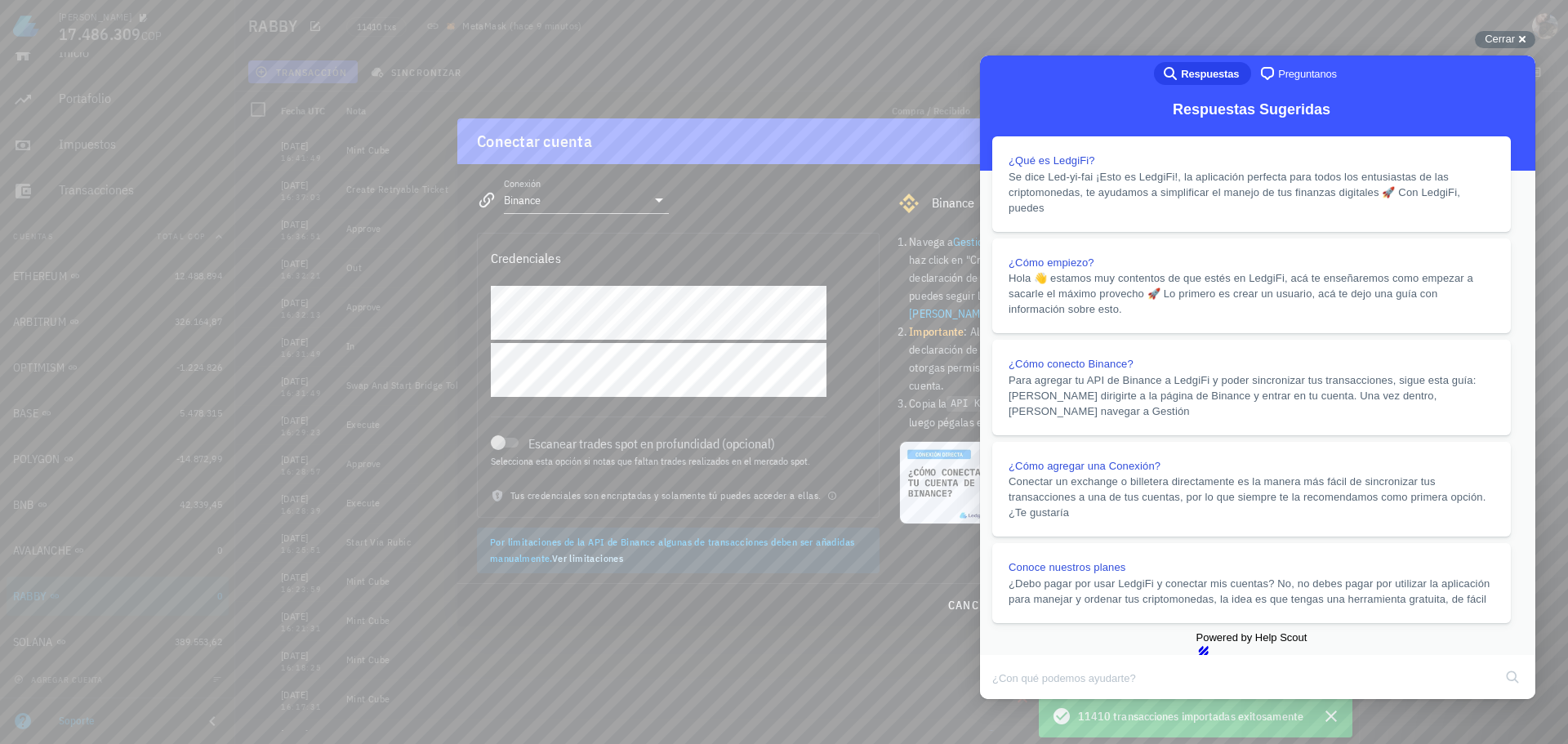
scroll to position [151, 0]
click at [1010, 701] on button "Close" at bounding box center [996, 711] width 30 height 21
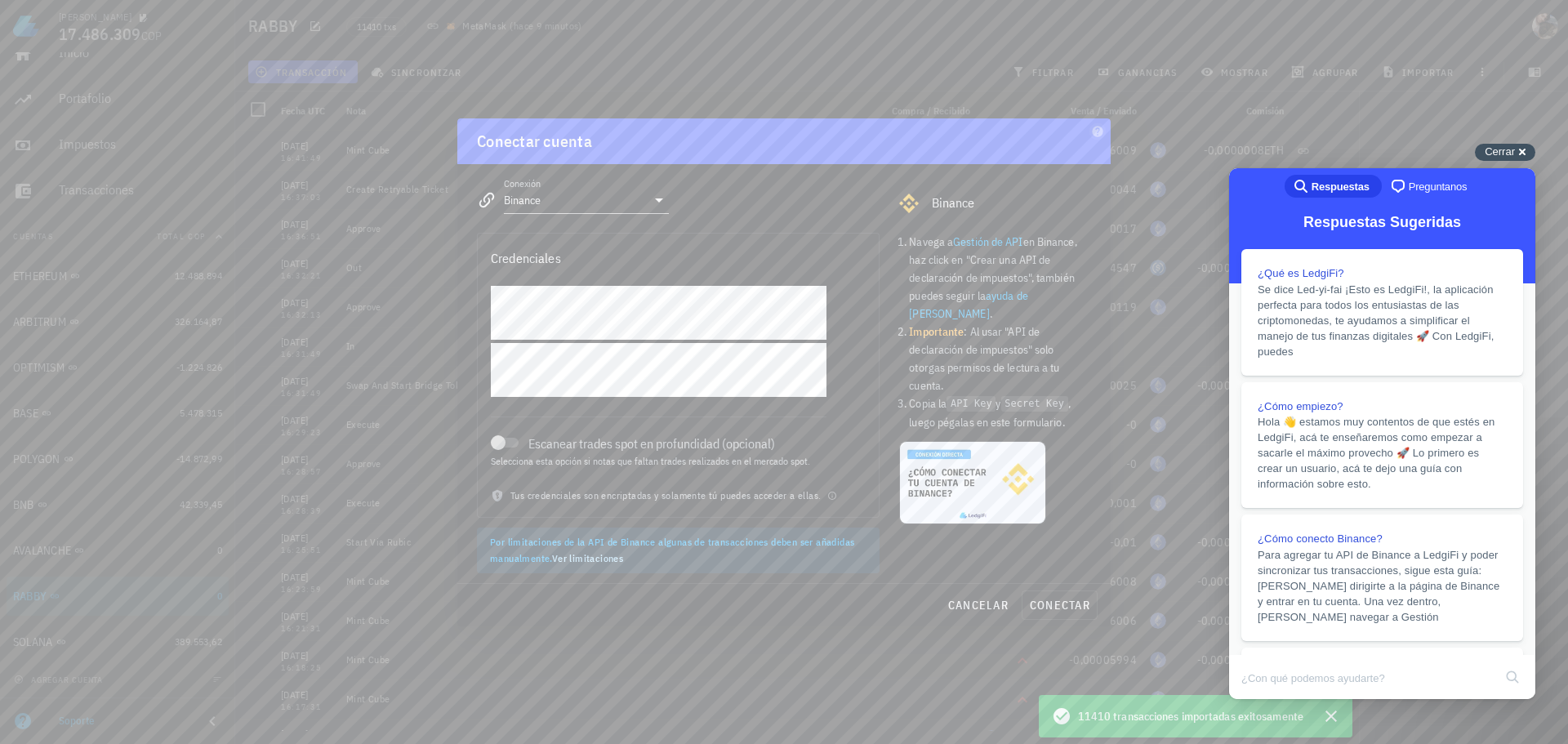
click at [1517, 155] on div "Cerrar cross-small" at bounding box center [1504, 152] width 60 height 18
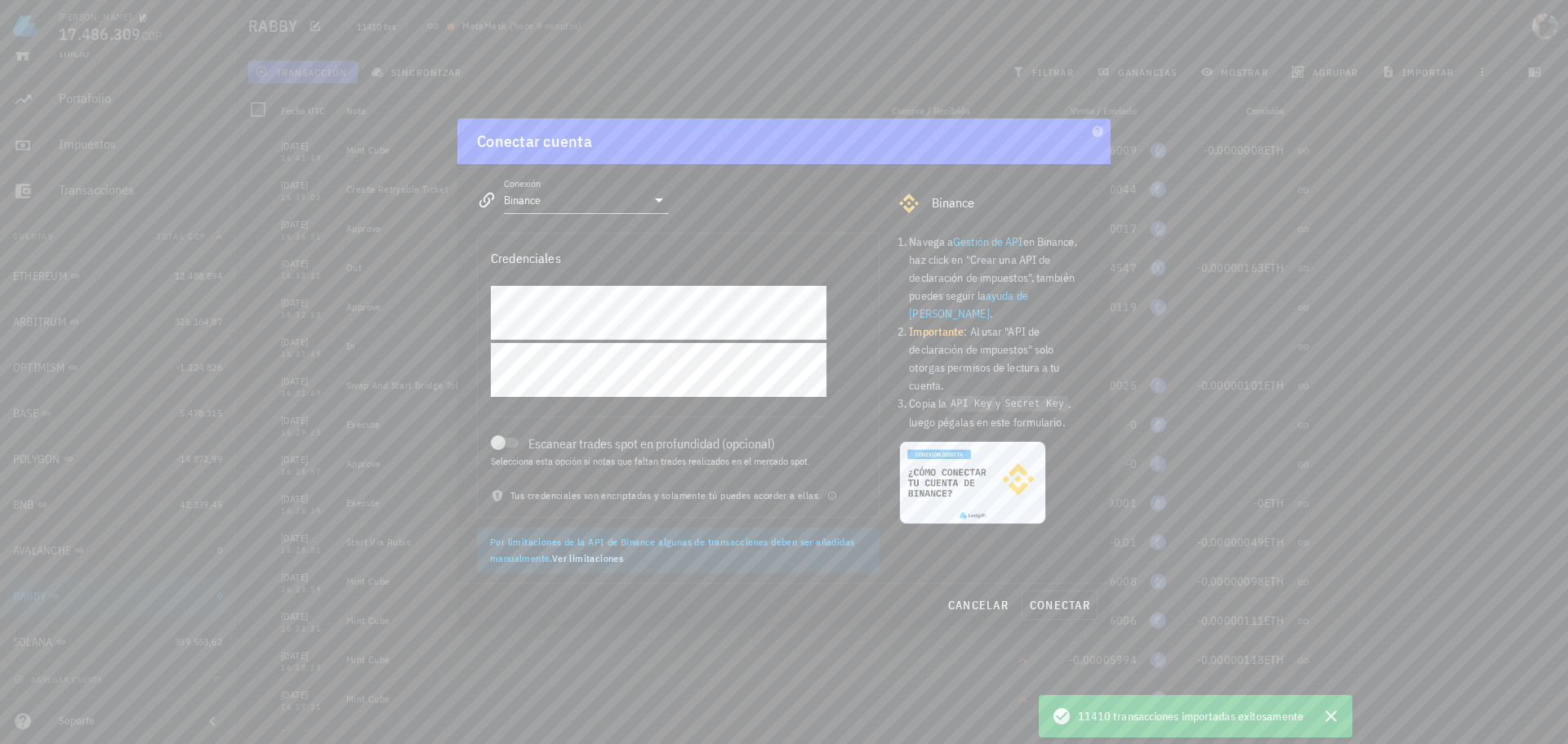
click at [592, 59] on div at bounding box center [784, 372] width 1568 height 744
click at [1566, 552] on div at bounding box center [784, 372] width 1568 height 744
click at [594, 201] on input "Binance" at bounding box center [575, 200] width 142 height 26
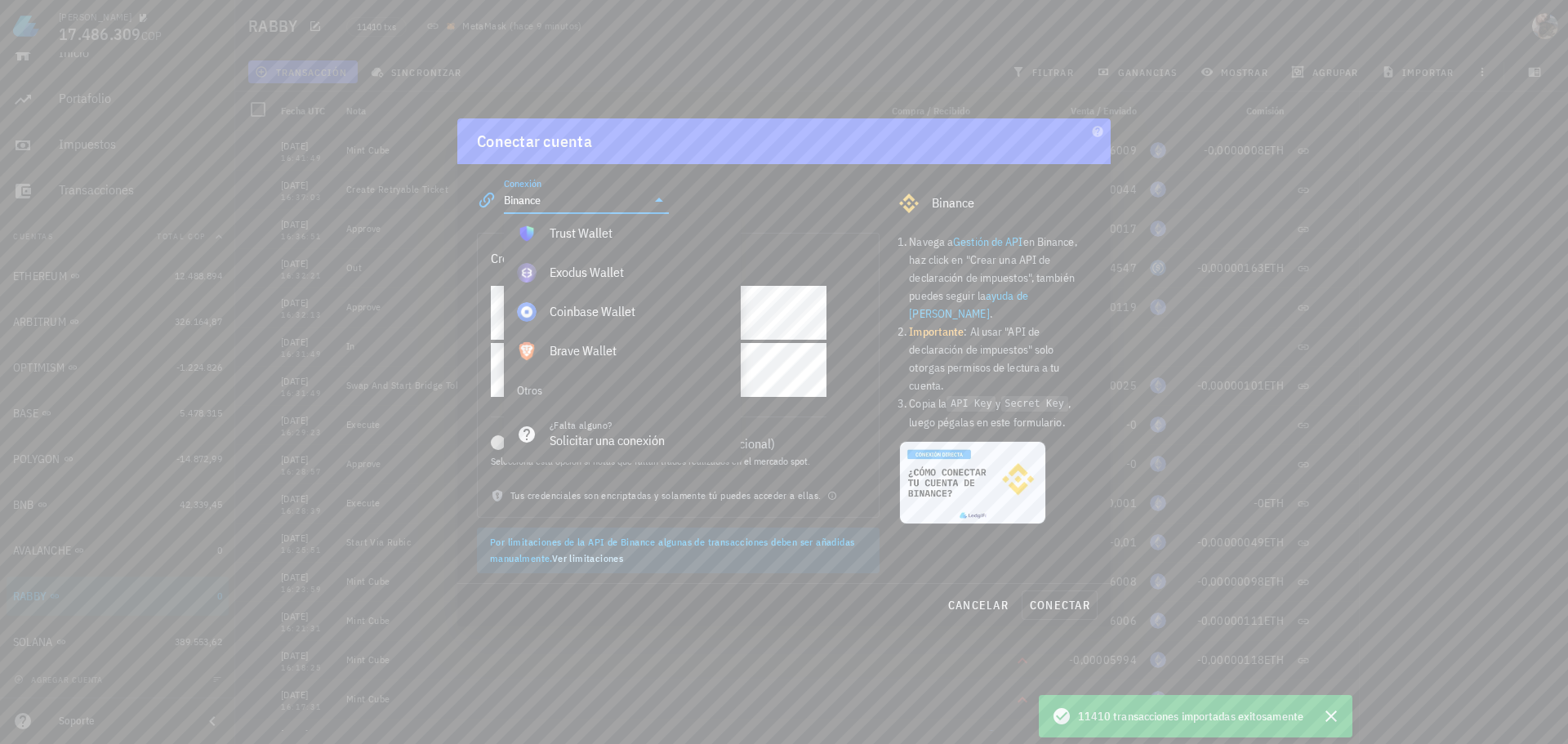
scroll to position [1147, 0]
click at [988, 606] on span "cancelar" at bounding box center [978, 605] width 61 height 15
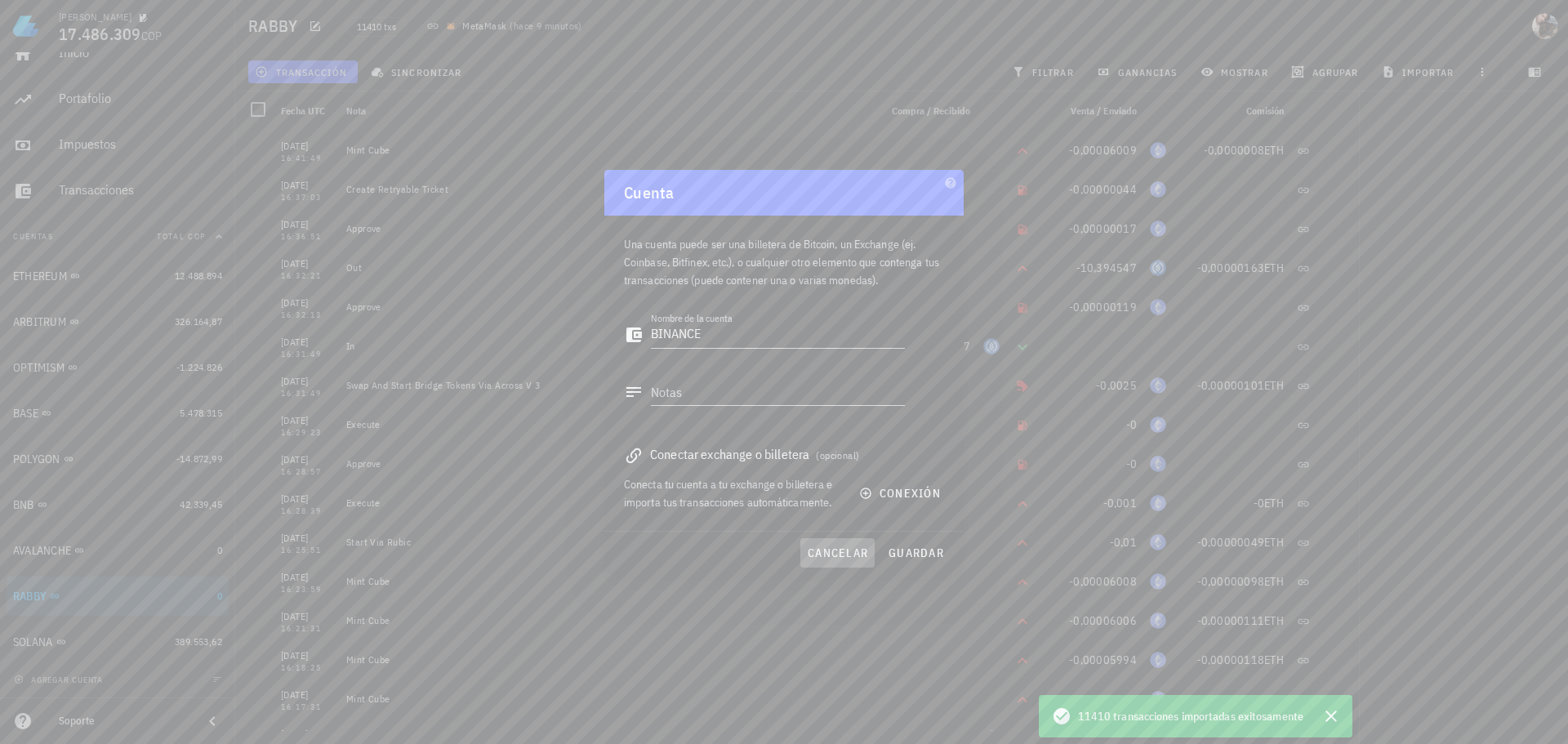
click at [855, 545] on span "cancelar" at bounding box center [837, 553] width 61 height 15
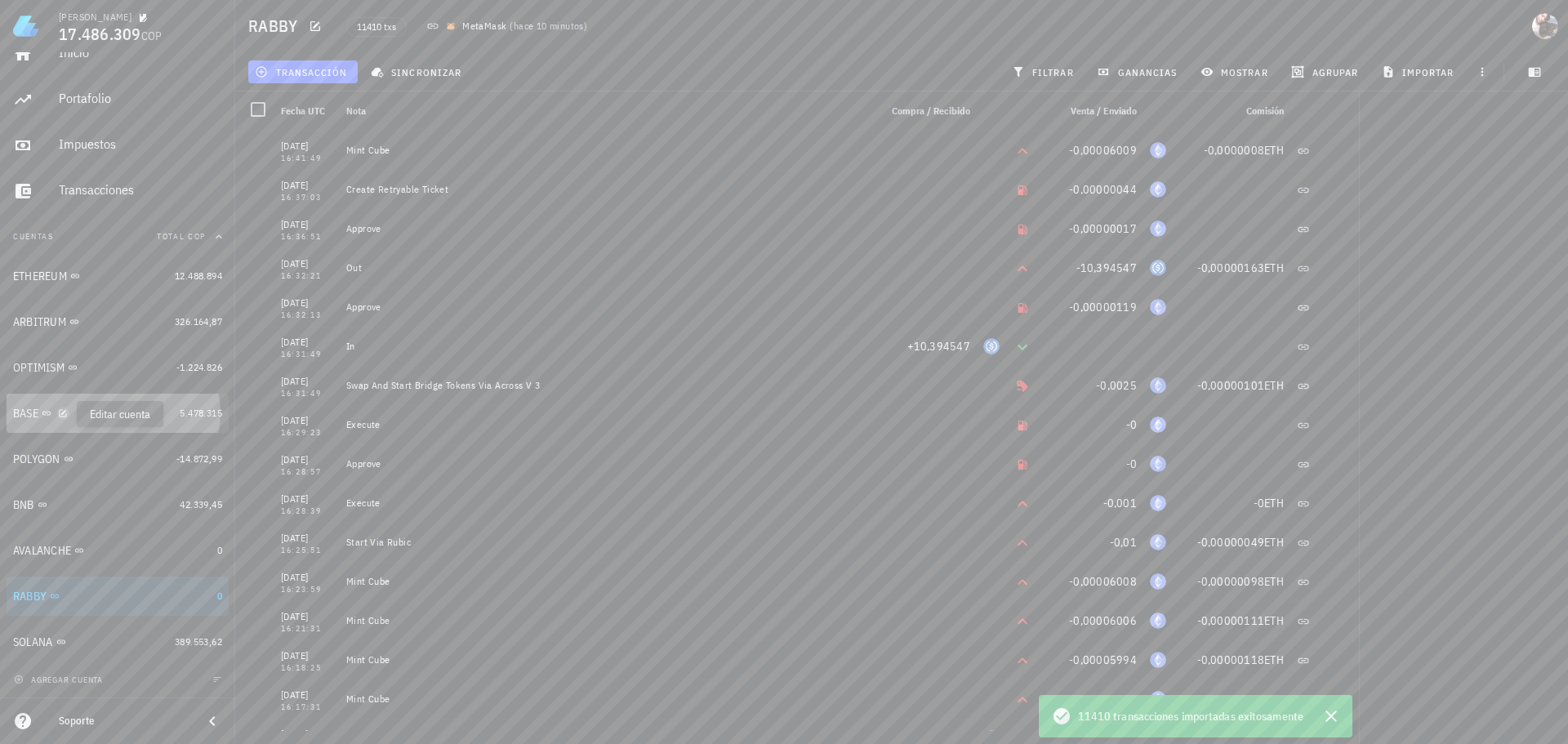
click at [63, 413] on icon "button" at bounding box center [64, 413] width 7 height 7
type textarea "BASE"
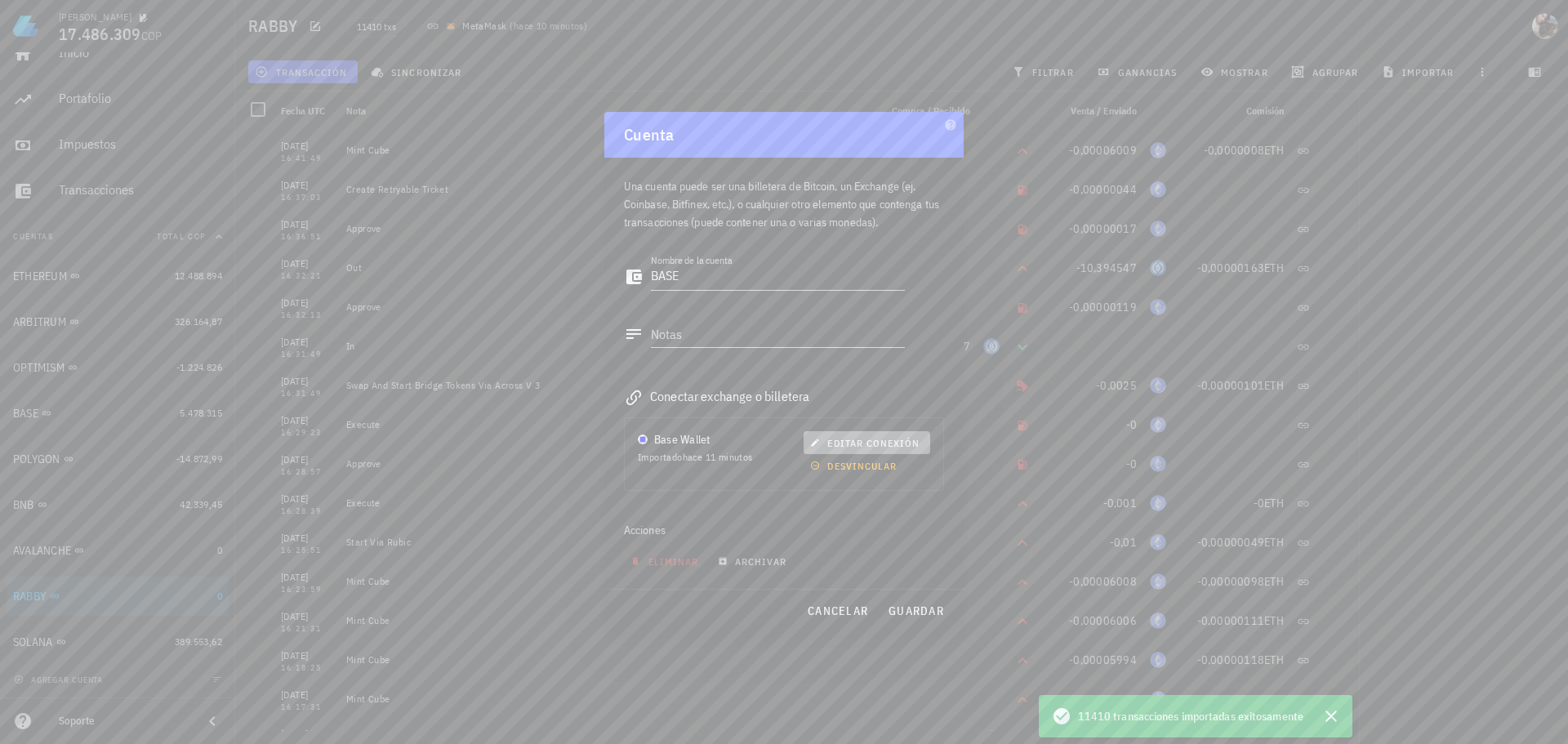
click at [897, 443] on span "editar conexión" at bounding box center [866, 443] width 106 height 12
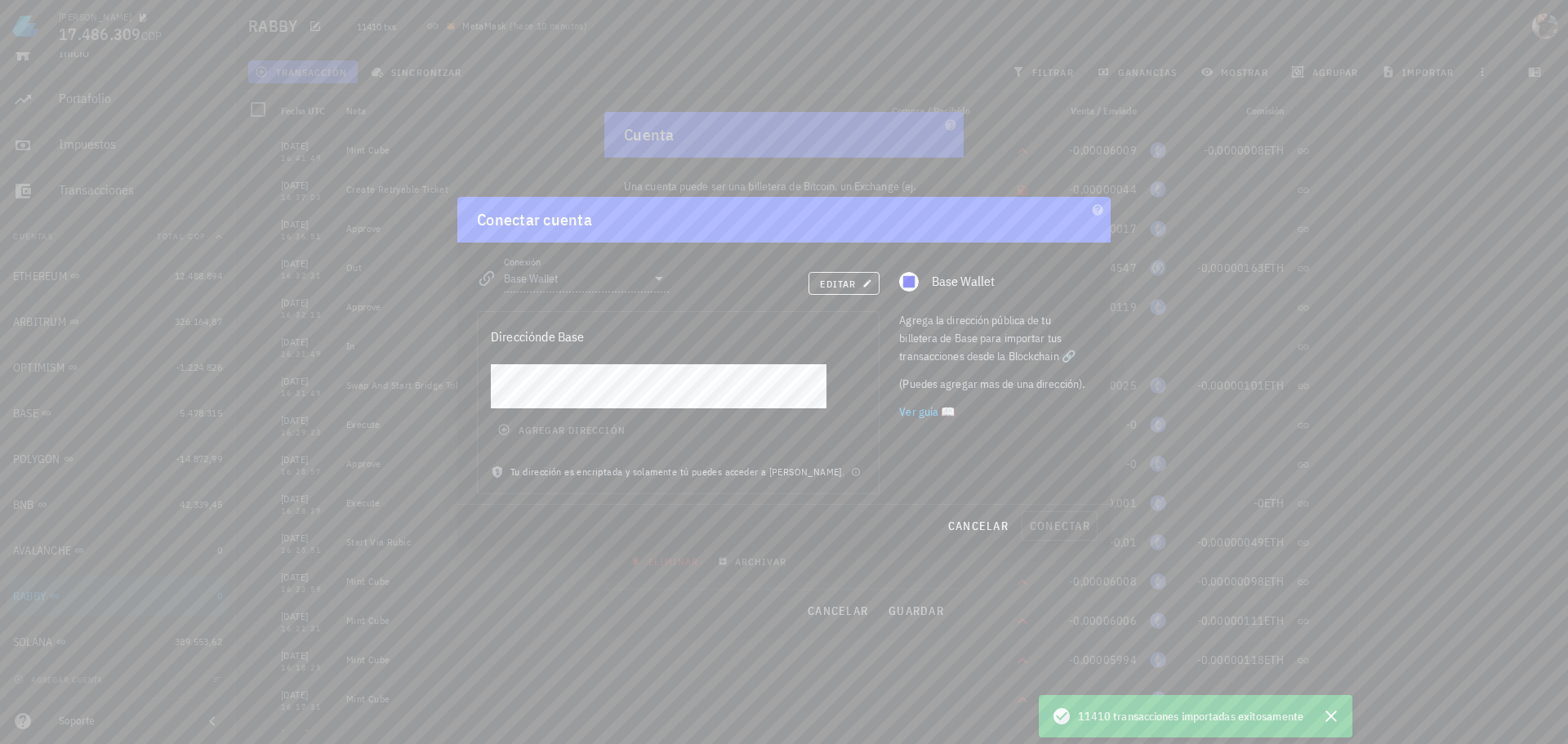
click at [588, 437] on div "agregar dirección" at bounding box center [678, 414] width 401 height 100
click at [565, 467] on div "Tu dirección es encriptada y solamente tú puedes acceder a [PERSON_NAME]." at bounding box center [678, 479] width 401 height 30
click at [843, 290] on button "editar" at bounding box center [844, 283] width 71 height 23
click at [584, 434] on span "agregar dirección" at bounding box center [563, 430] width 124 height 13
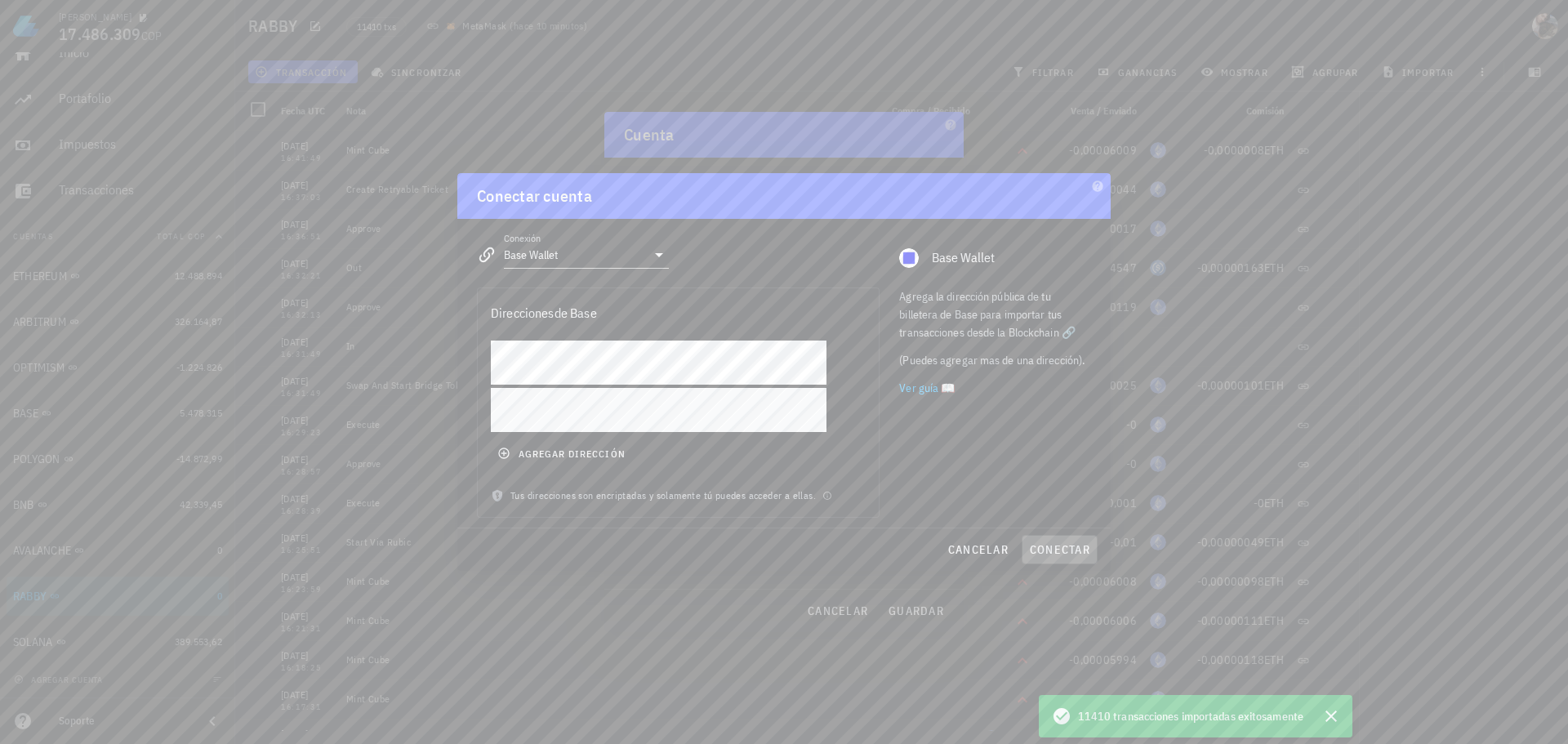
click at [1076, 549] on span "conectar" at bounding box center [1060, 550] width 61 height 15
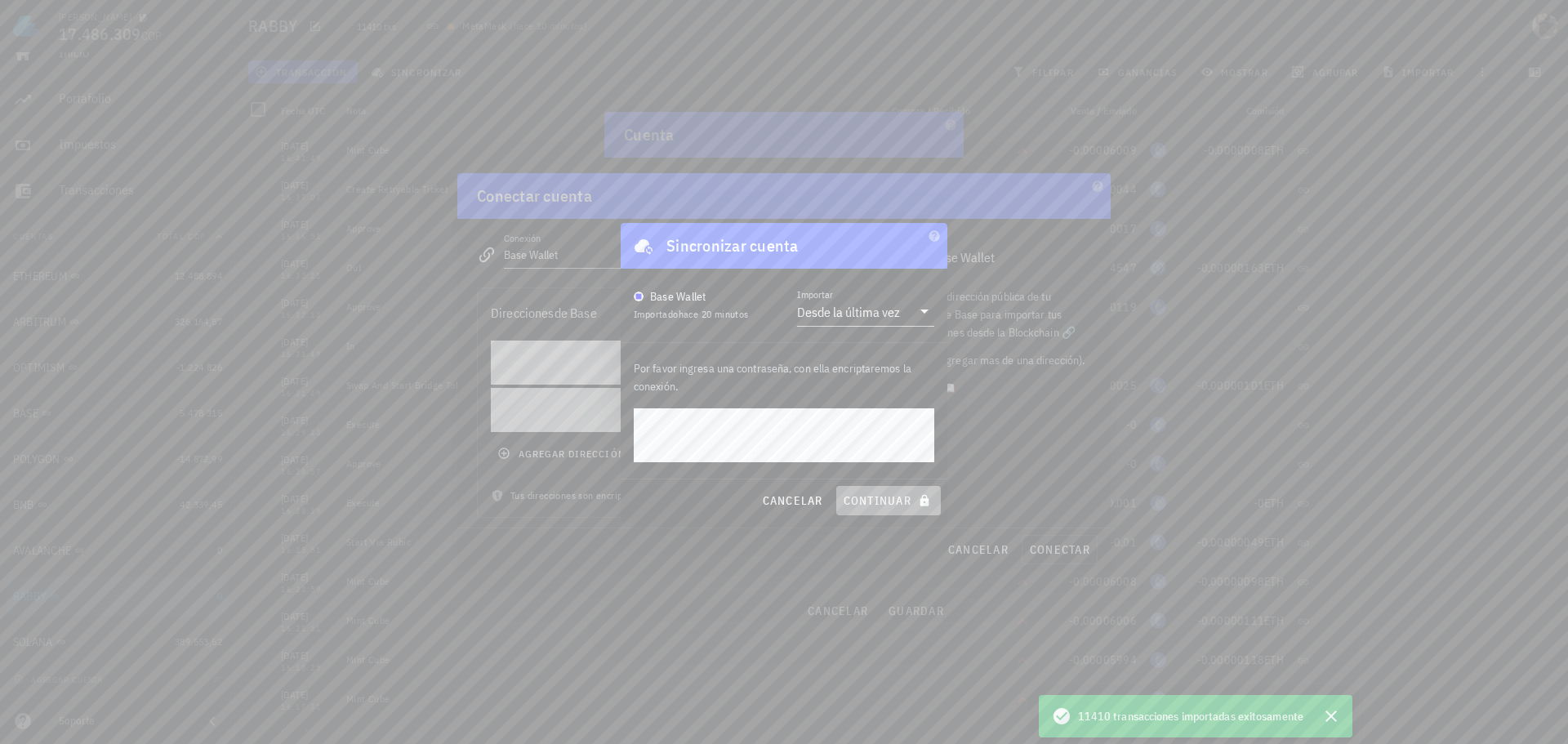
click at [873, 503] on span "continuar" at bounding box center [888, 501] width 91 height 15
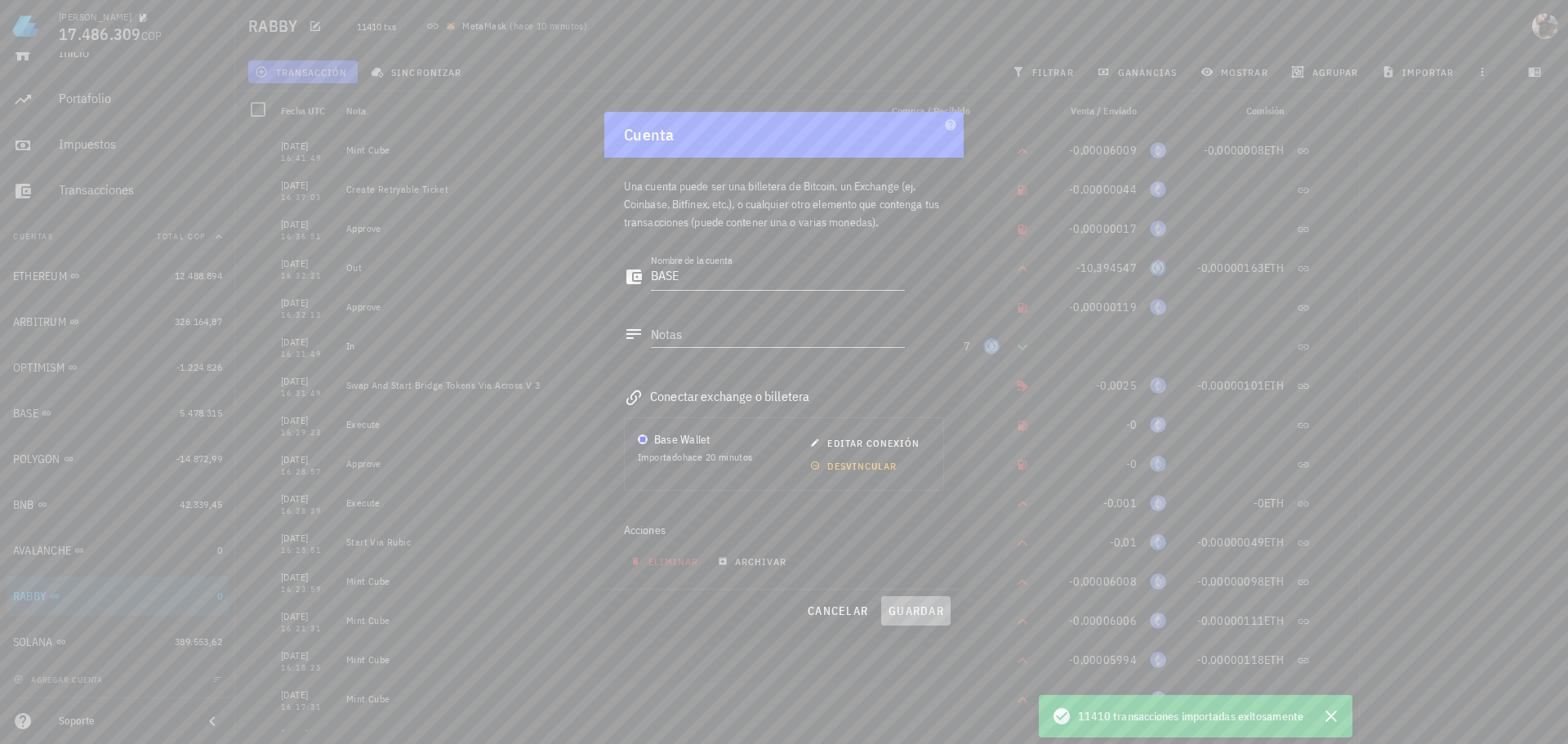
click at [926, 610] on span "guardar" at bounding box center [916, 611] width 56 height 15
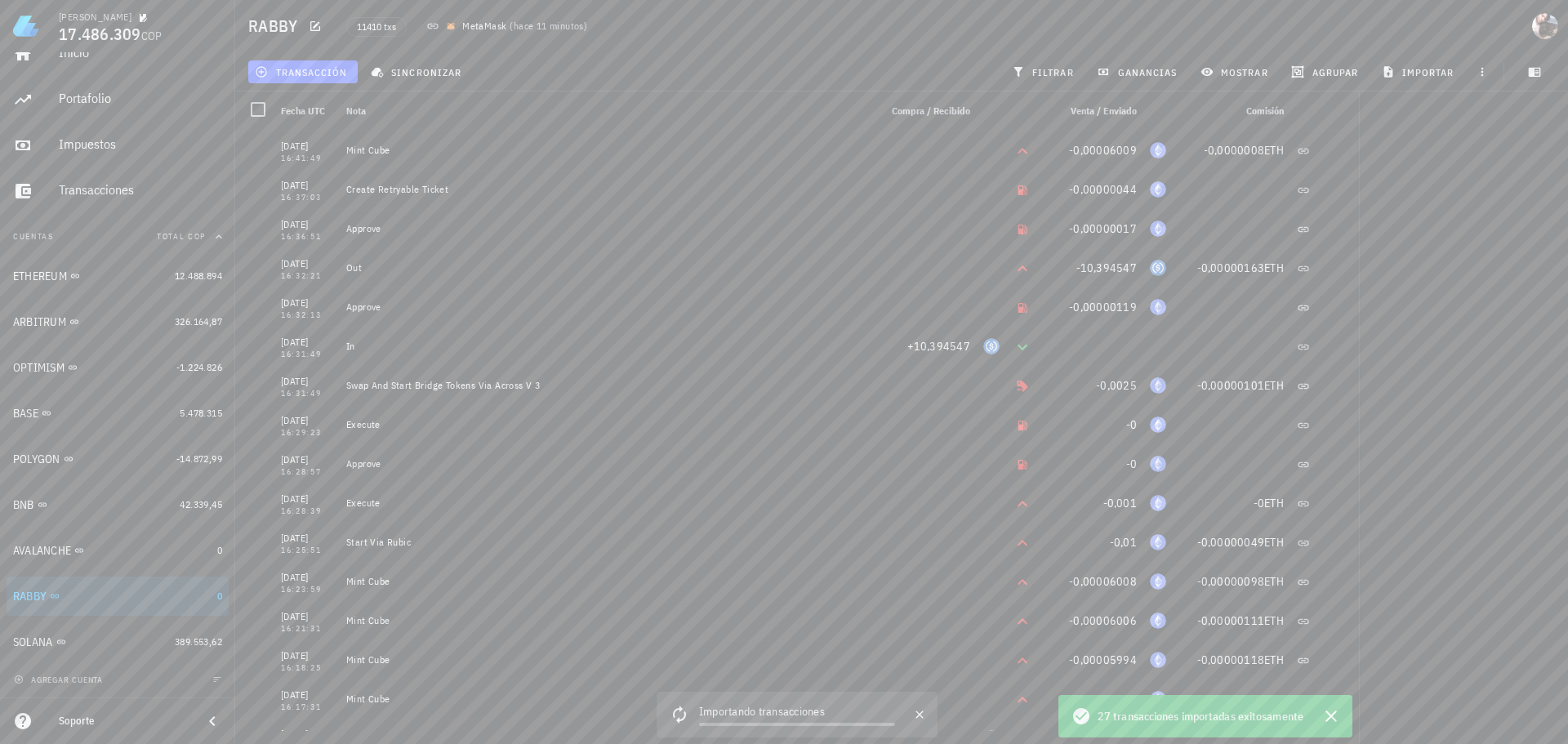
click at [91, 557] on div "AVALANCHE" at bounding box center [112, 551] width 198 height 14
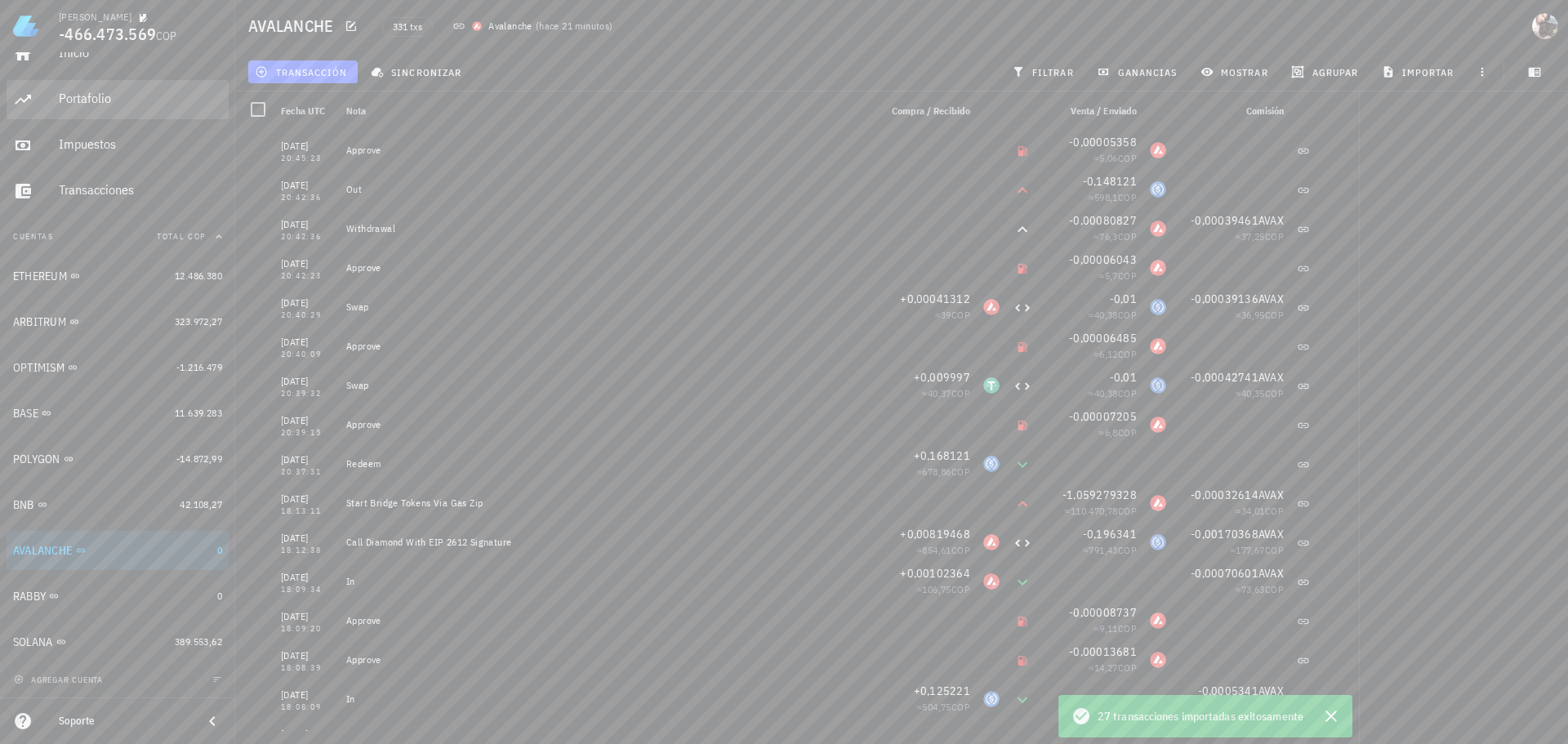
click at [92, 94] on div "Portafolio" at bounding box center [140, 98] width 164 height 16
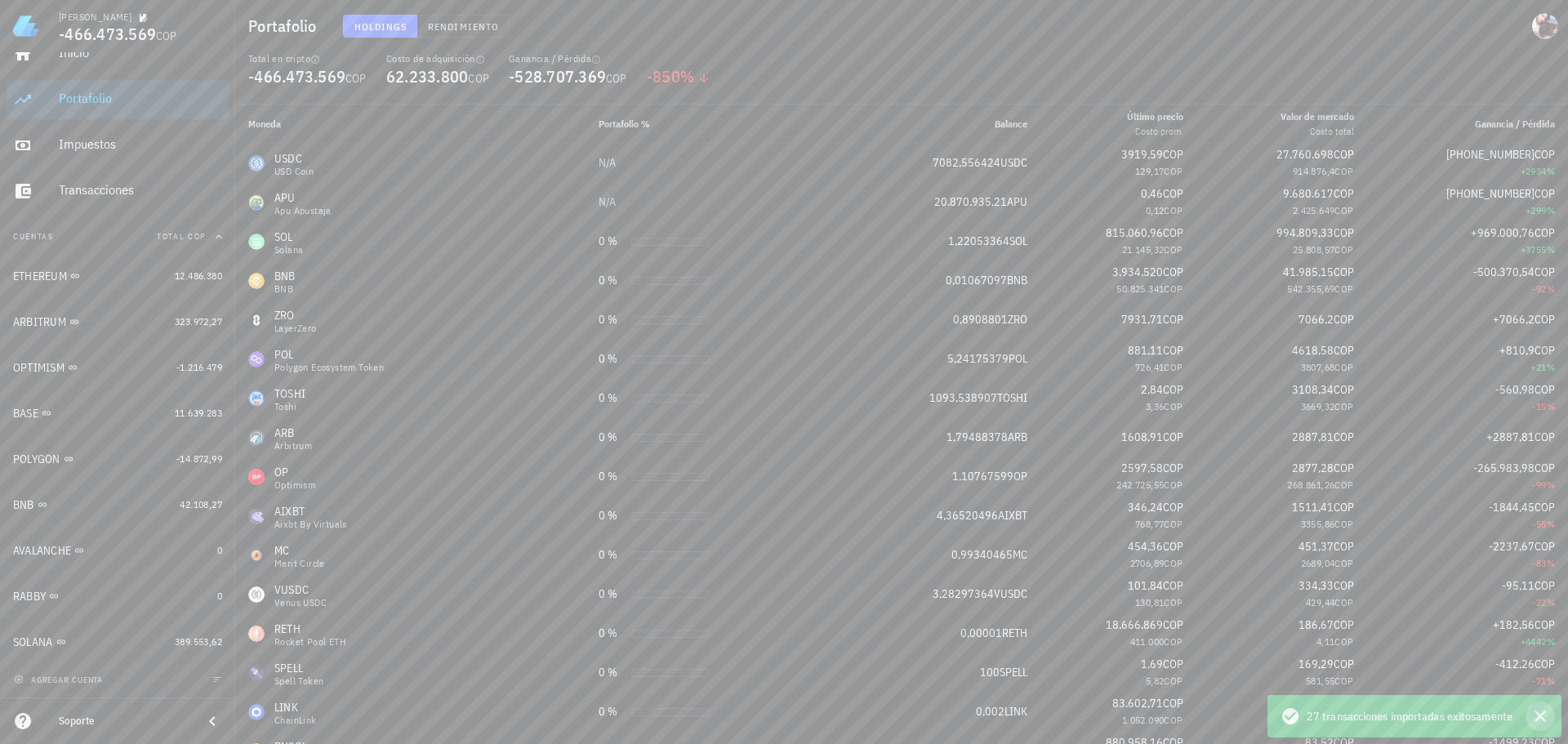
click at [1545, 715] on icon "button" at bounding box center [1539, 716] width 19 height 19
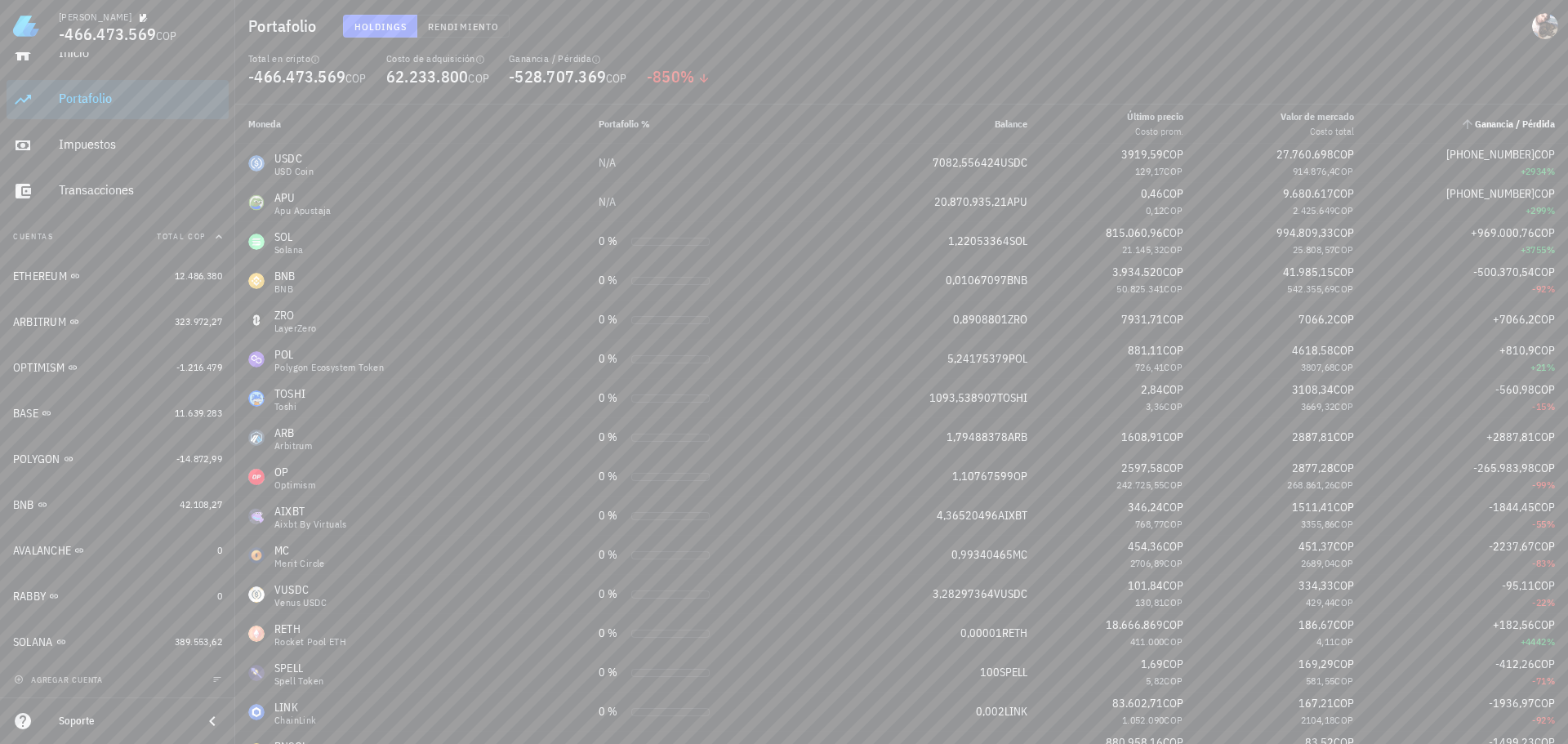
click at [1527, 124] on span "Ganancia / Pérdida" at bounding box center [1514, 123] width 80 height 12
click at [1463, 123] on icon "Ganancia / Pérdida: Sin ordenar. Pulse para ordenar de forma ascendente." at bounding box center [1467, 125] width 10 height 10
click at [1505, 116] on th "Ganancia / Pérdida" at bounding box center [1467, 124] width 201 height 39
click at [1517, 124] on span "Ganancia / Pérdida" at bounding box center [1514, 123] width 80 height 12
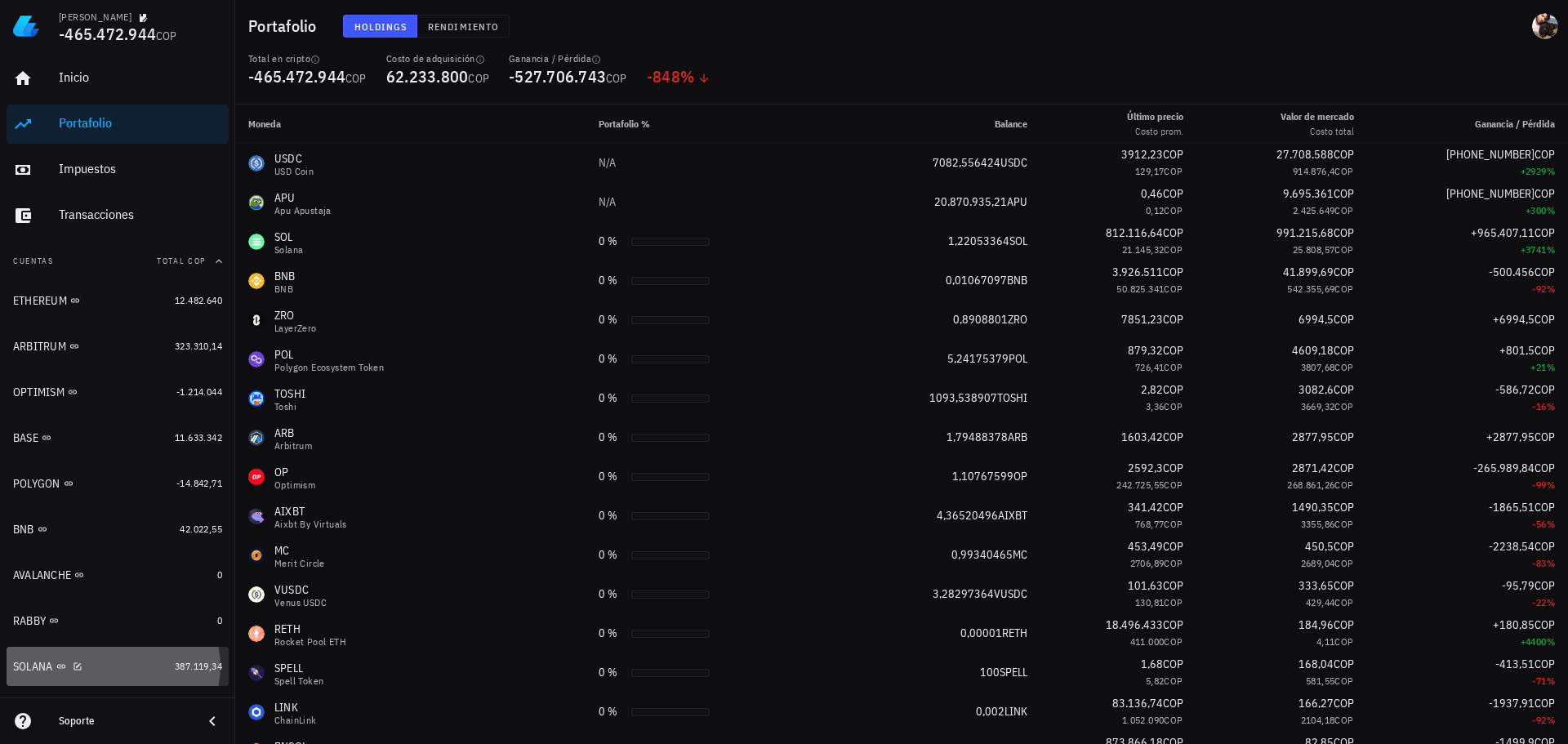
click at [144, 669] on div "SOLANA" at bounding box center [91, 666] width 155 height 16
click at [81, 672] on div at bounding box center [75, 665] width 17 height 14
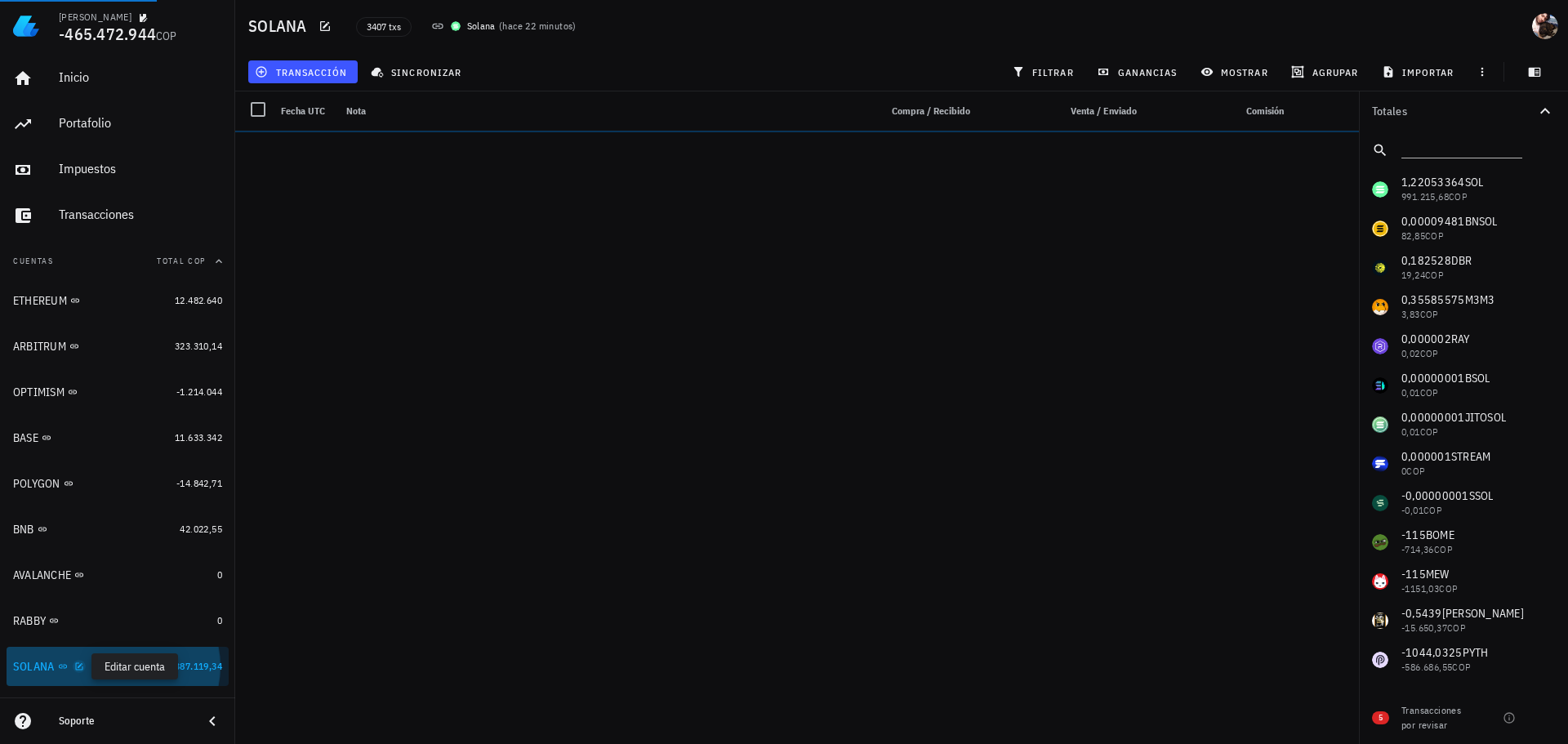
click at [79, 671] on icon "button" at bounding box center [79, 666] width 10 height 10
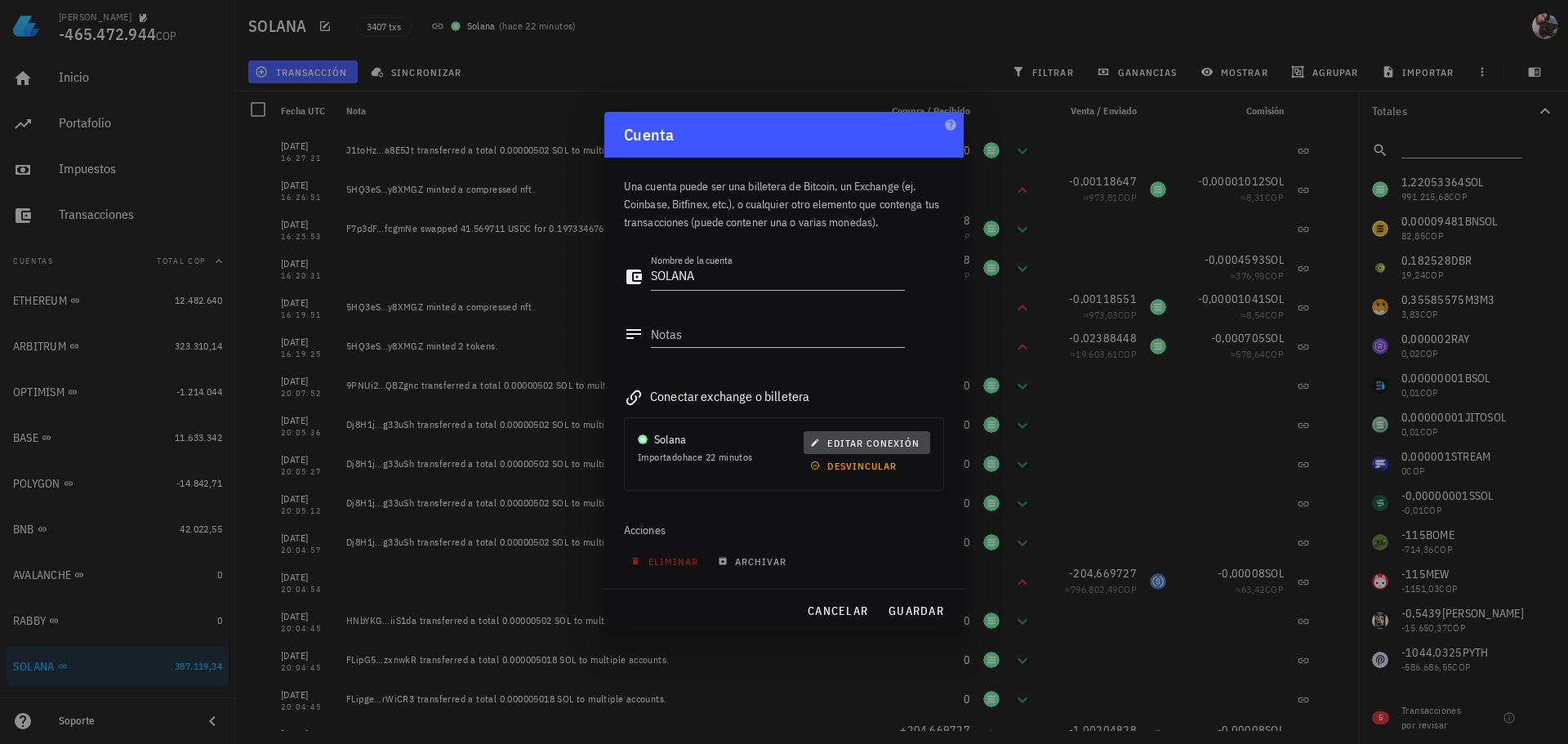
click at [883, 443] on span "editar conexión" at bounding box center [866, 443] width 106 height 12
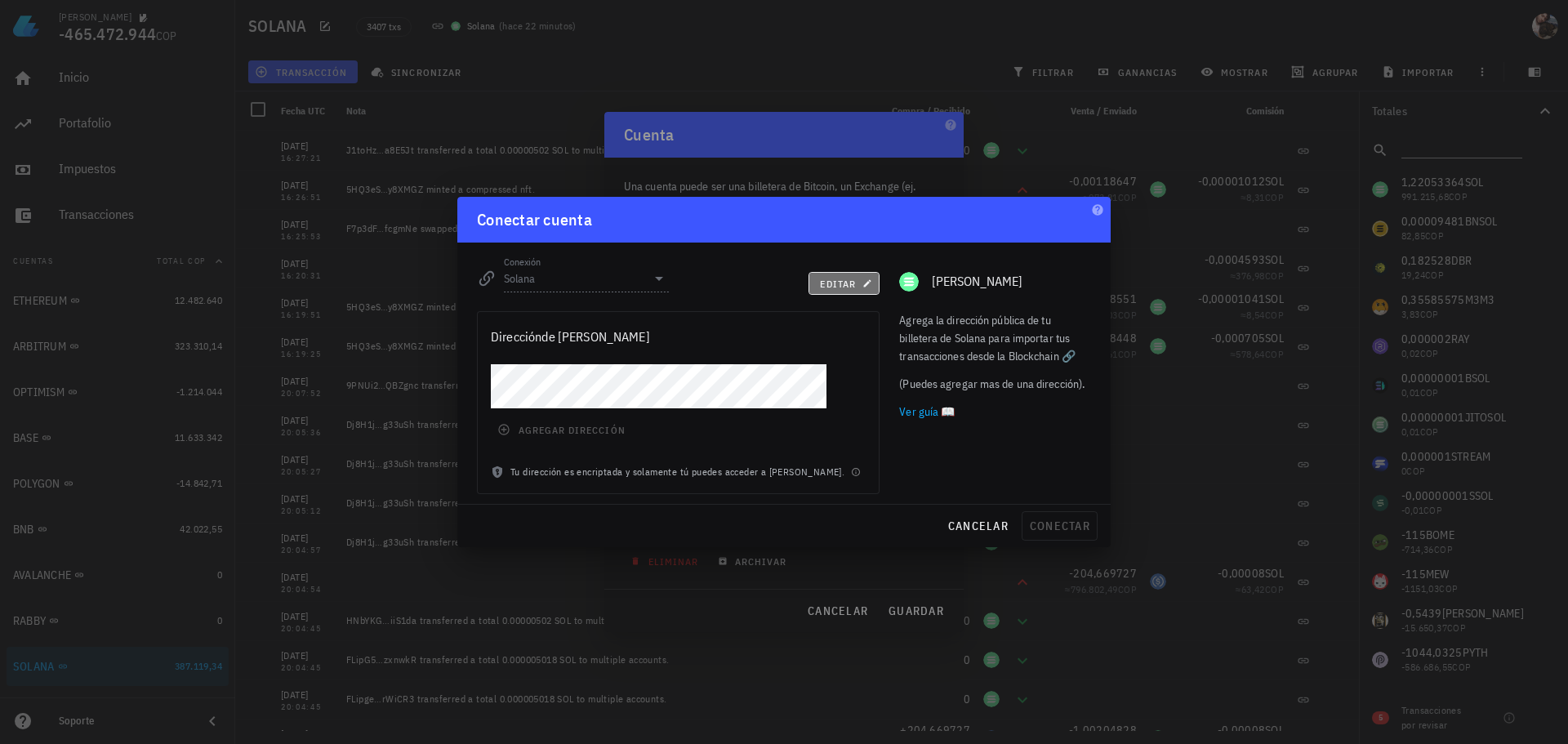
click at [845, 281] on span "editar" at bounding box center [845, 284] width 50 height 12
click at [595, 429] on span "agregar dirección" at bounding box center [563, 430] width 124 height 13
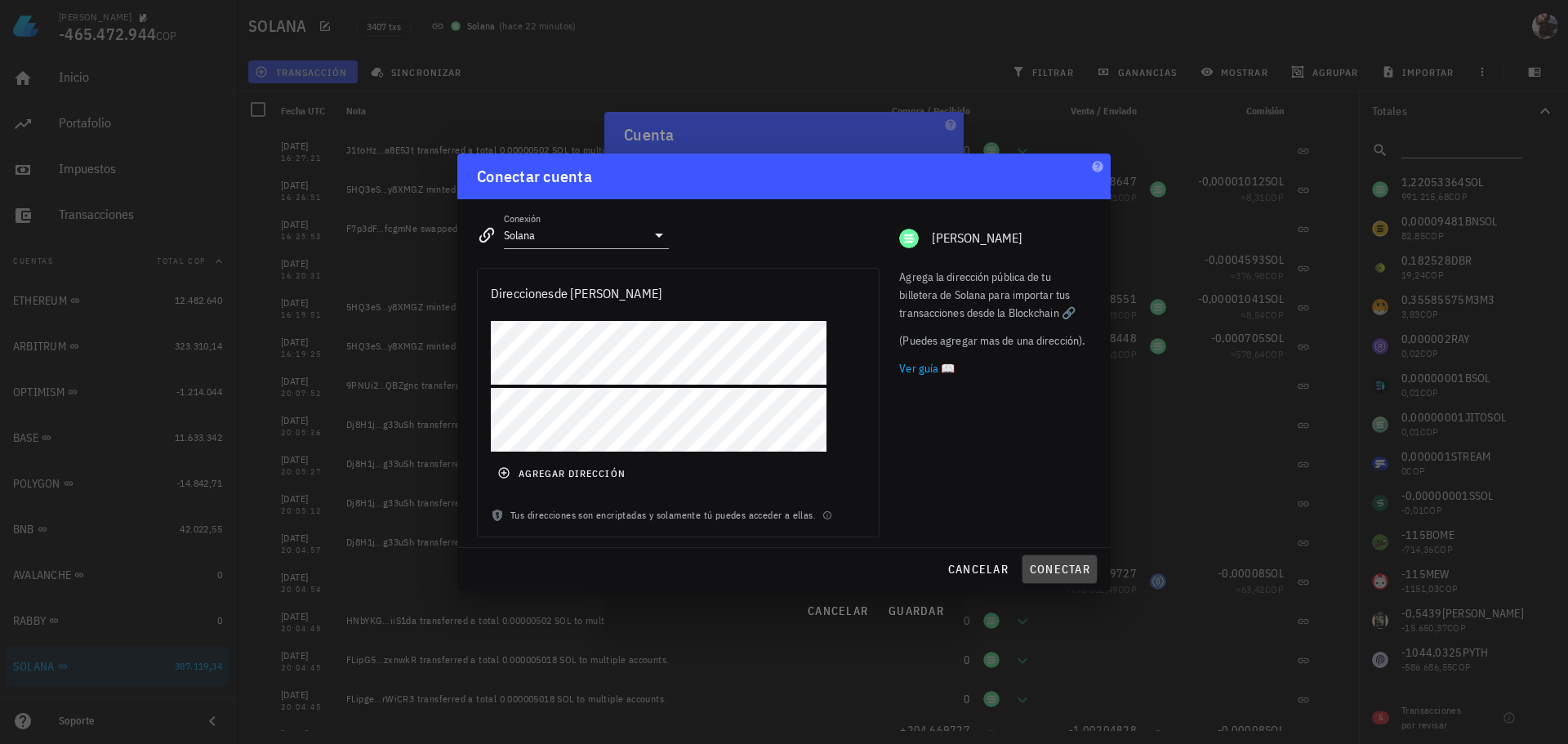
click at [1071, 571] on span "conectar" at bounding box center [1060, 569] width 61 height 15
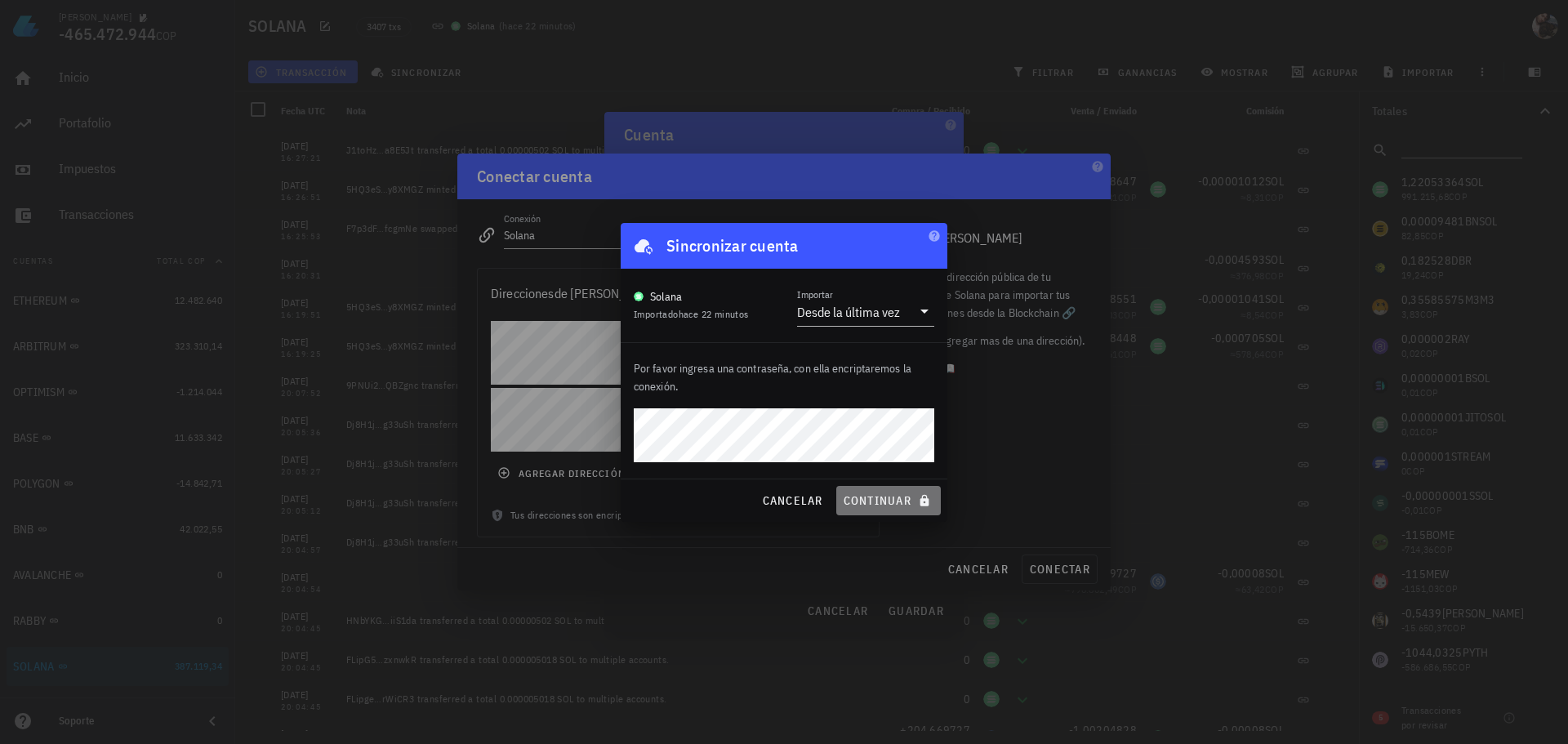
click at [876, 501] on span "continuar" at bounding box center [888, 501] width 91 height 15
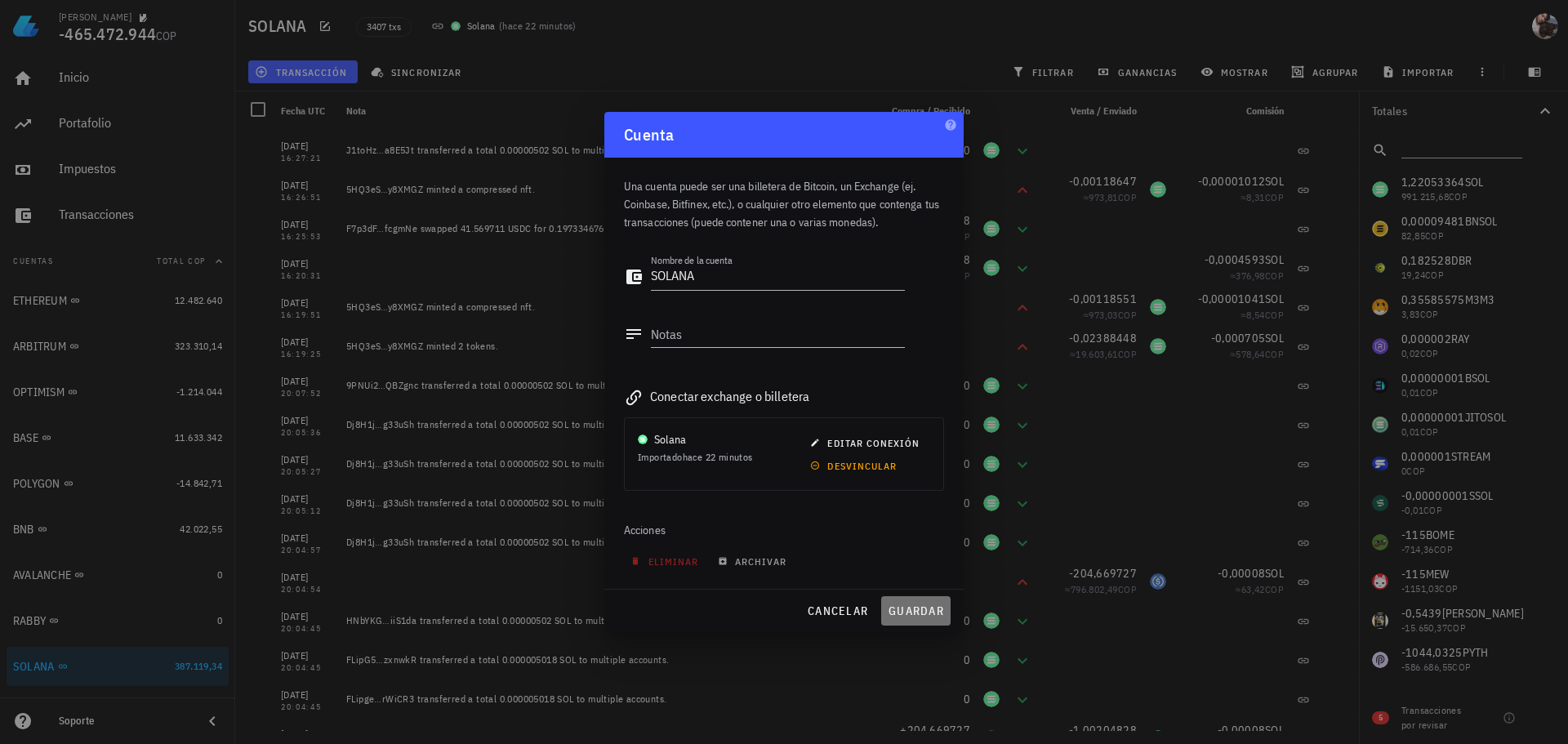
click at [906, 608] on span "guardar" at bounding box center [916, 611] width 56 height 15
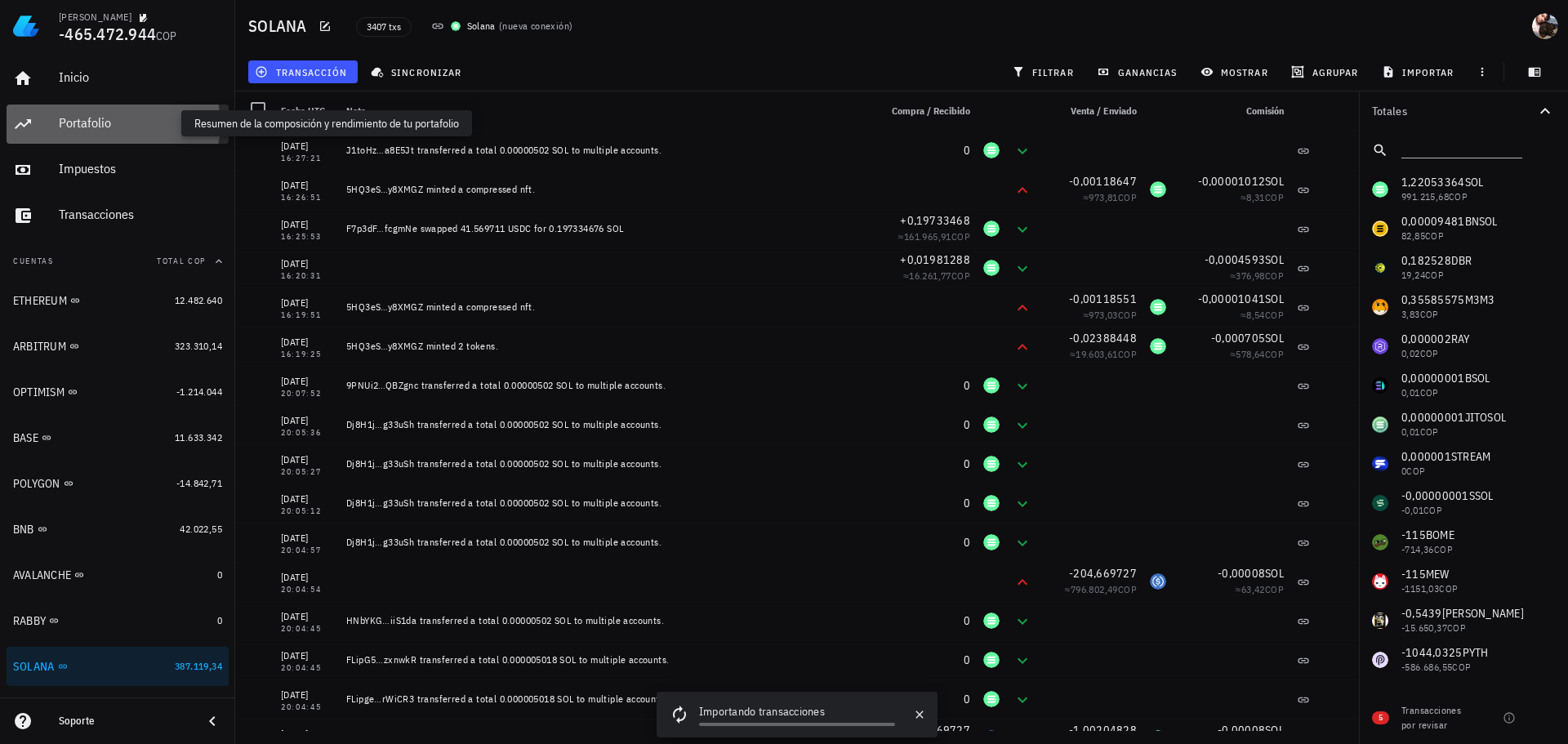
click at [124, 118] on div "Portafolio" at bounding box center [140, 123] width 164 height 16
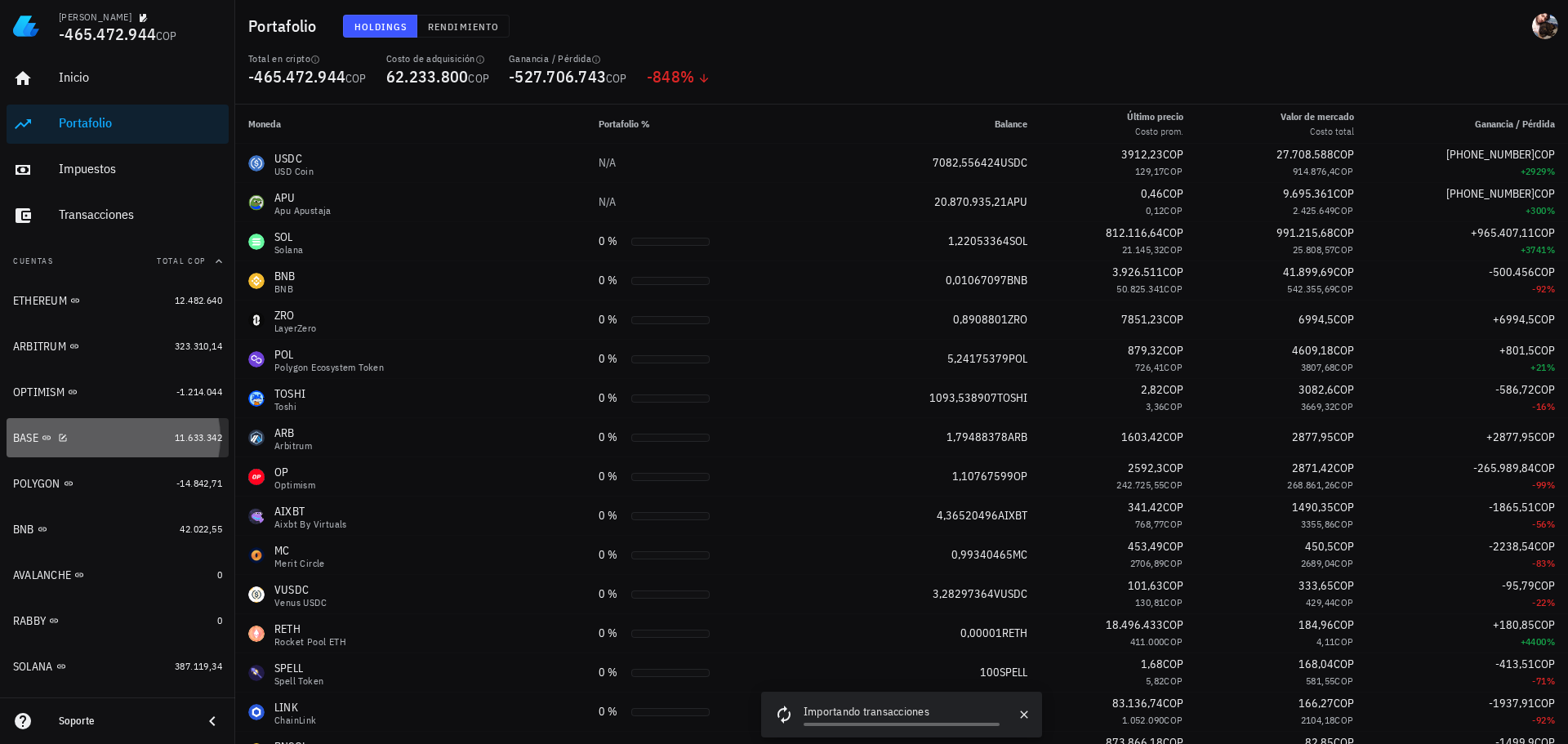
click at [123, 455] on div "BASE" at bounding box center [91, 438] width 155 height 35
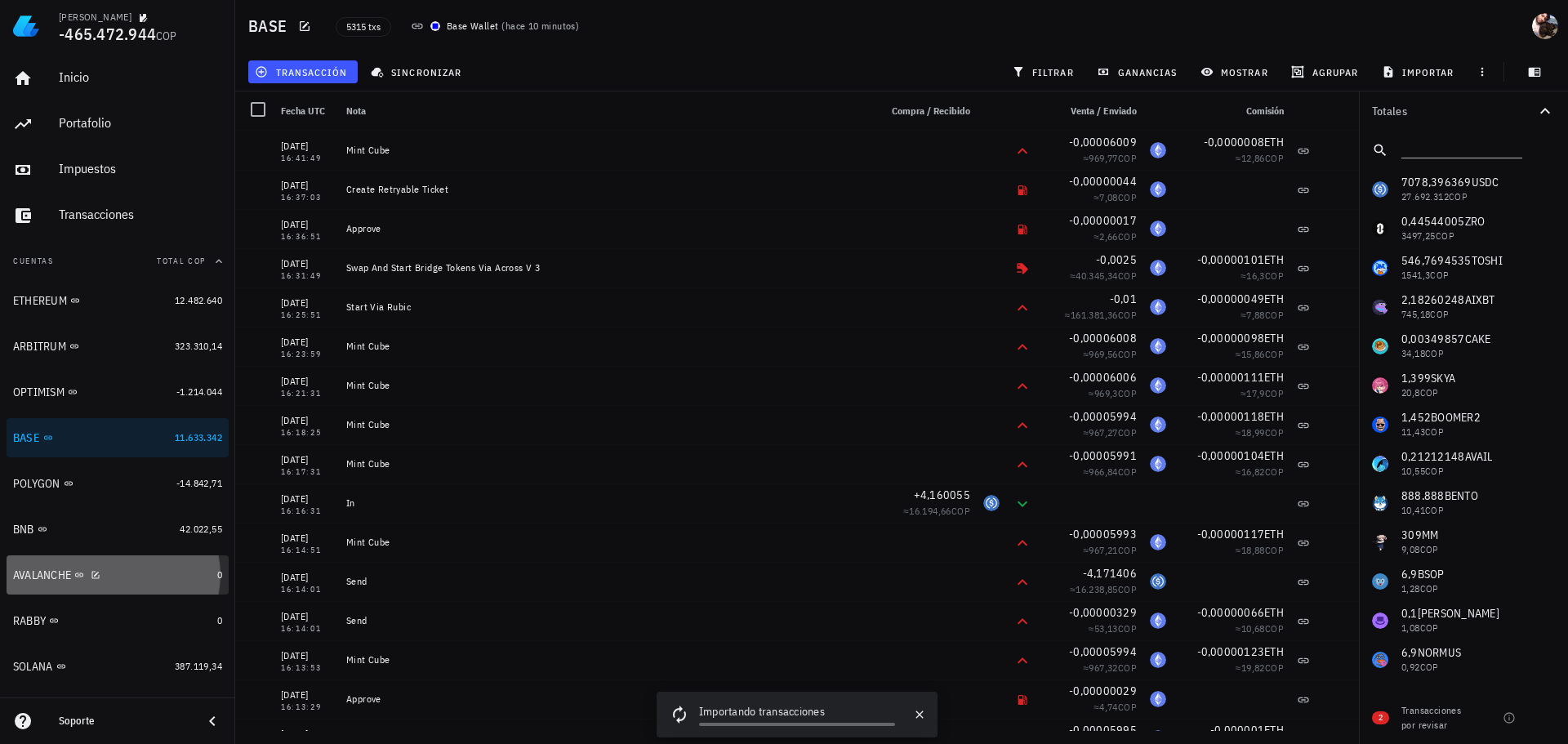
click at [142, 579] on div "AVALANCHE" at bounding box center [112, 575] width 198 height 16
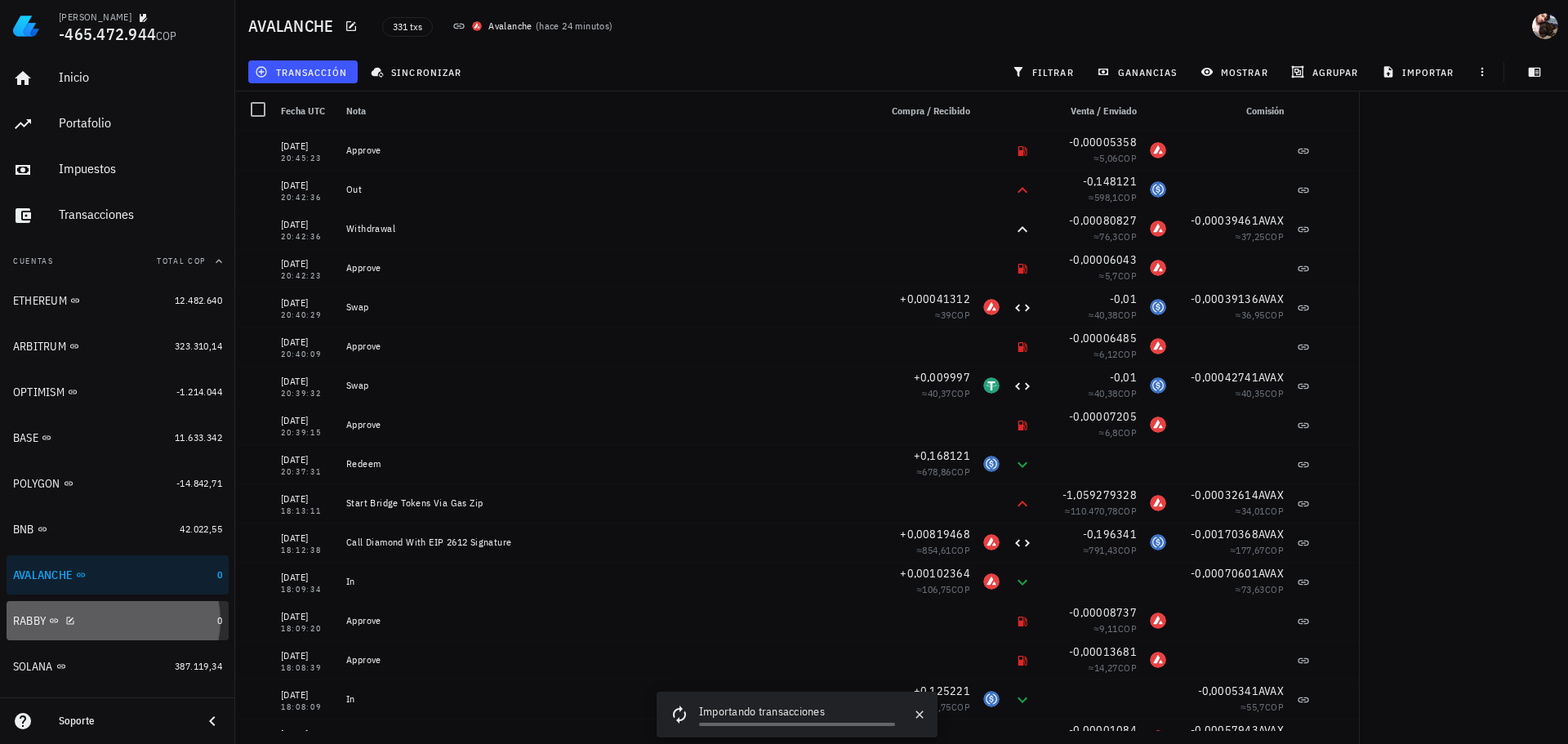
click at [137, 617] on div "RABBY" at bounding box center [112, 621] width 198 height 16
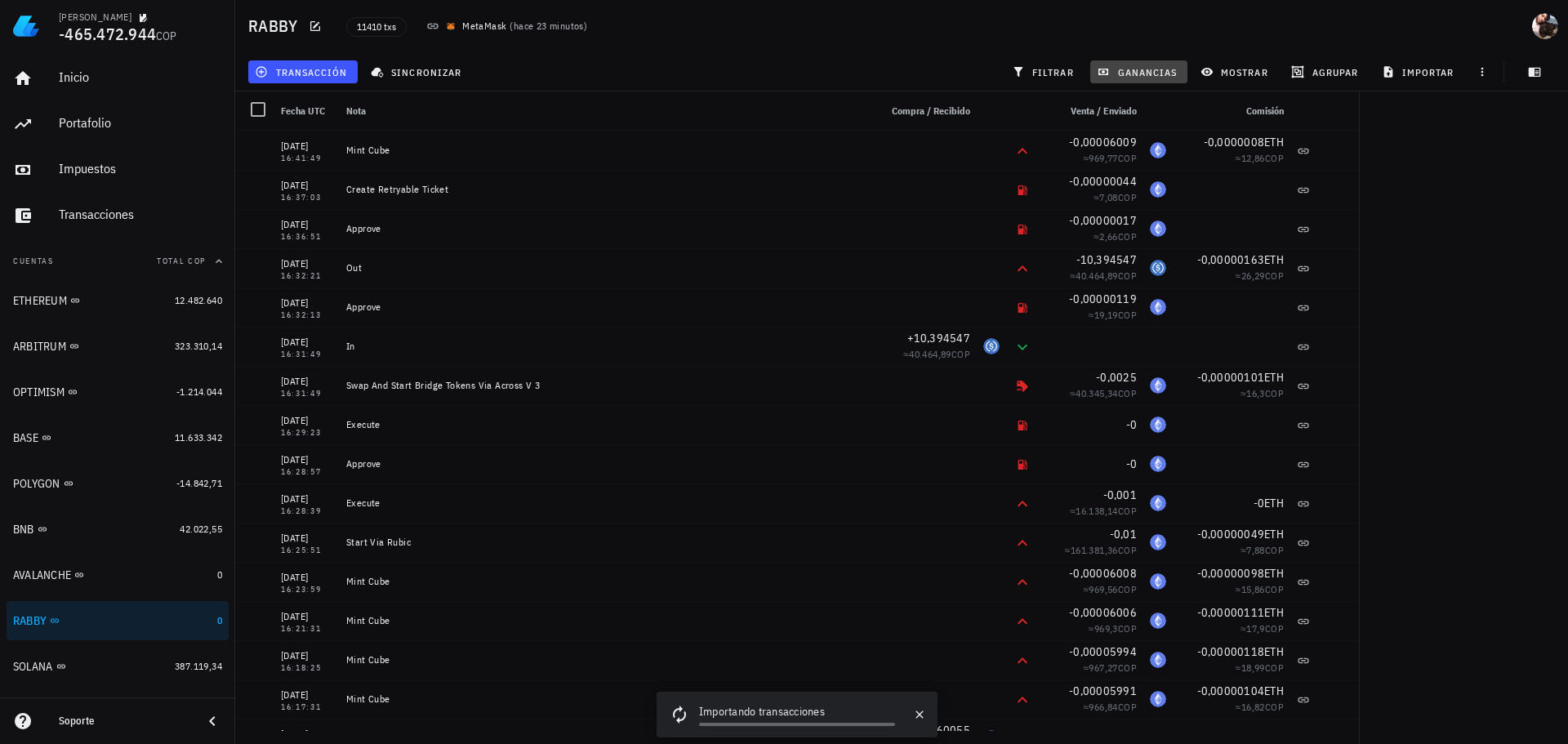
click at [1150, 79] on button "ganancias" at bounding box center [1138, 71] width 97 height 23
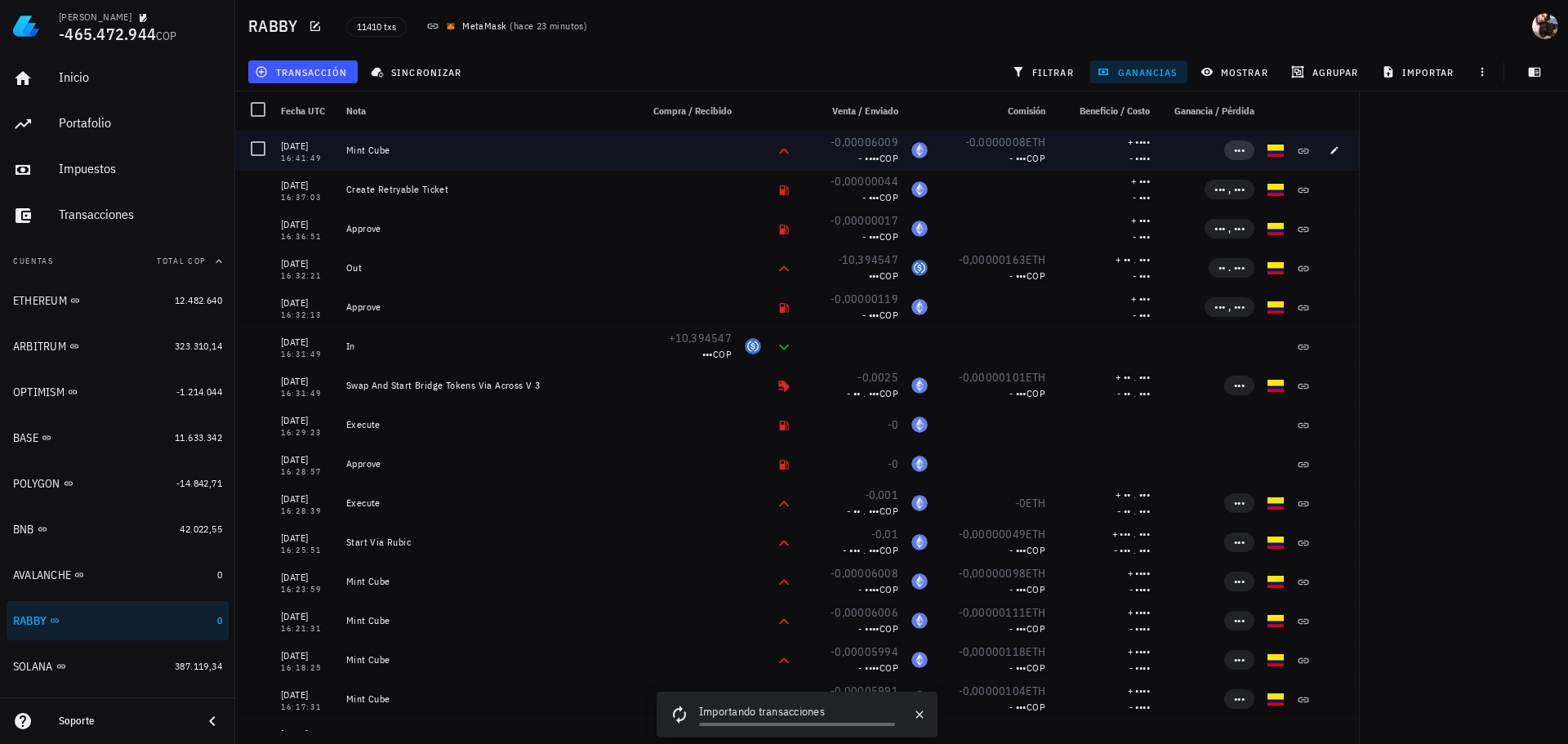
click at [1234, 148] on span "•••" at bounding box center [1239, 150] width 10 height 12
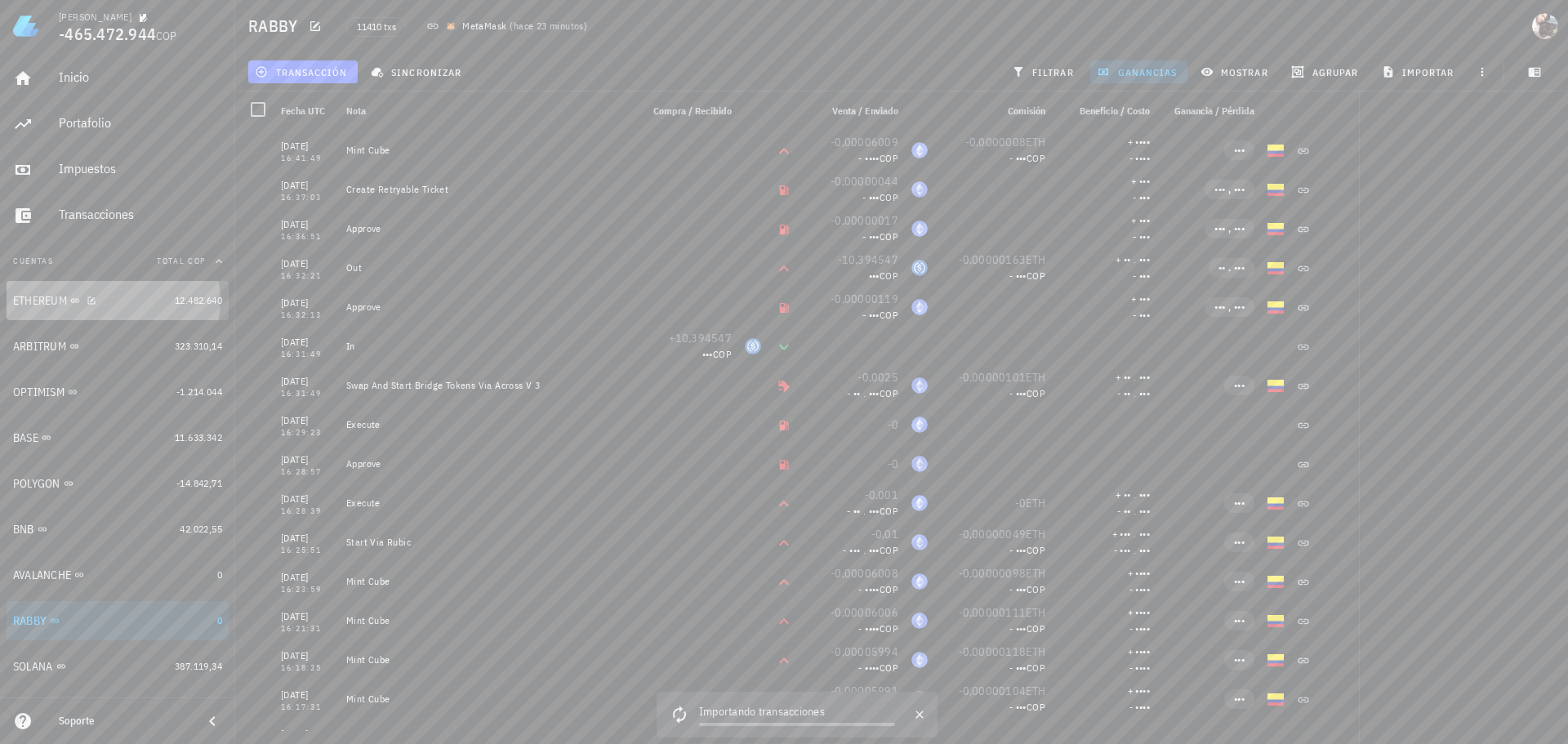
click at [115, 294] on div "ETHEREUM" at bounding box center [91, 300] width 155 height 16
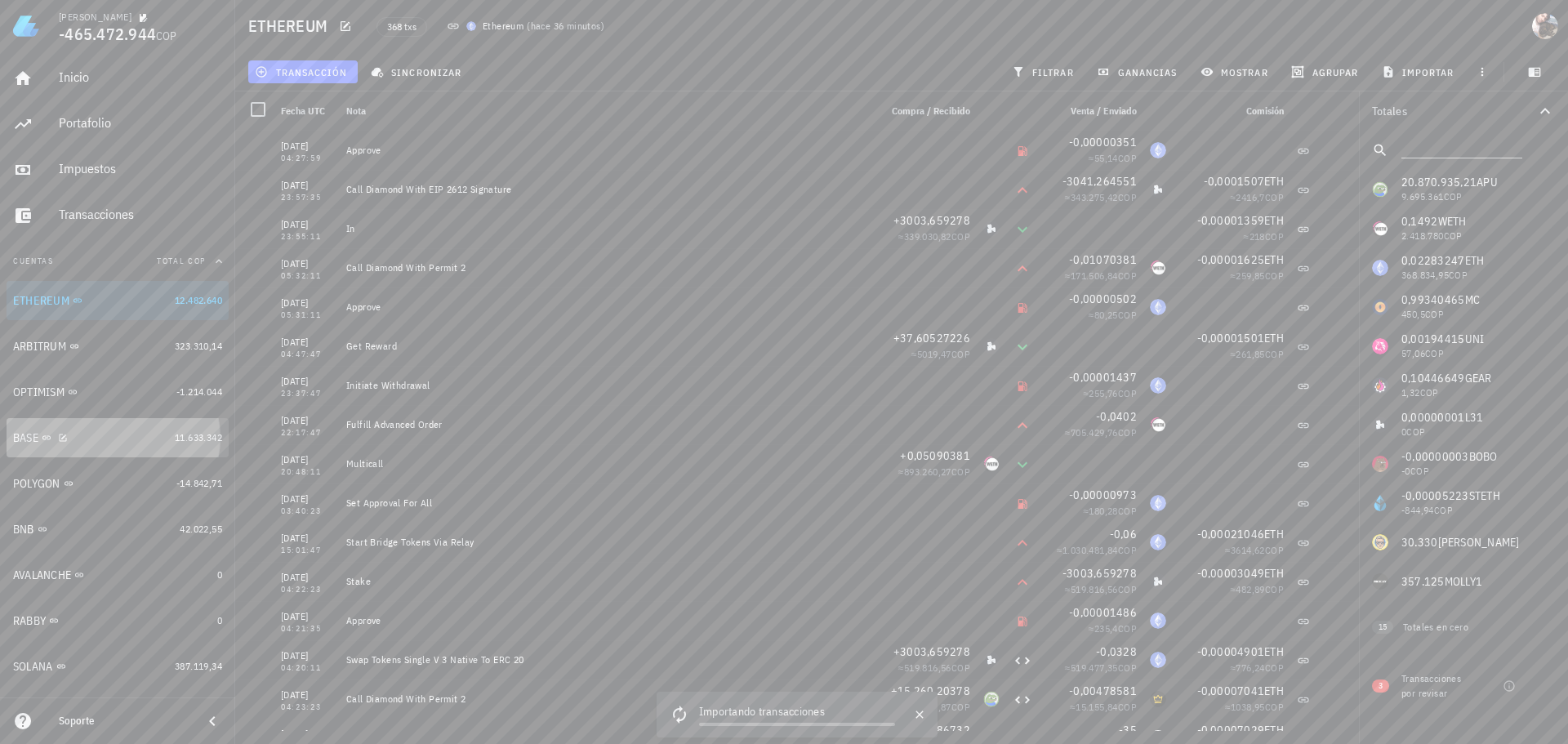
click at [104, 433] on div "BASE" at bounding box center [91, 438] width 155 height 16
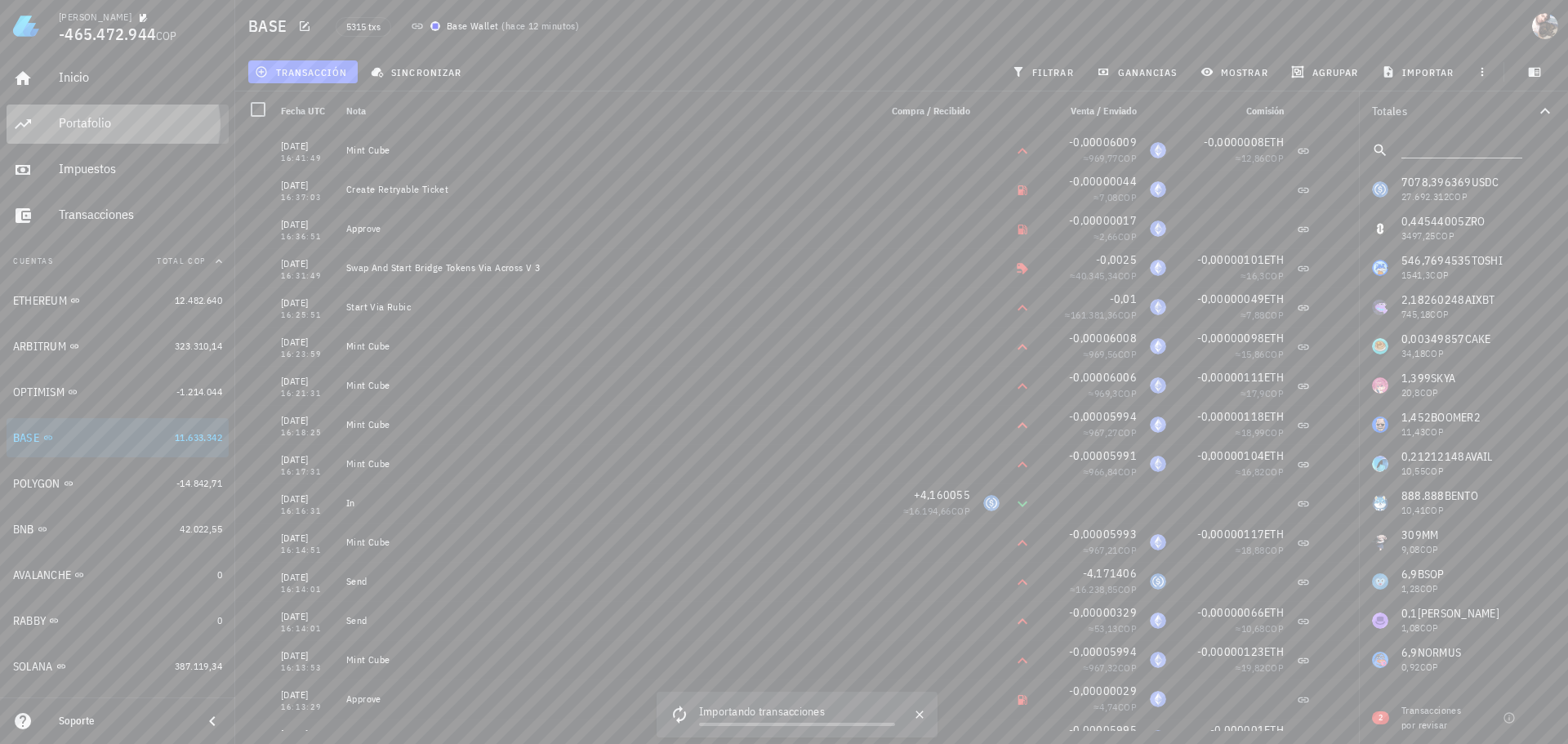
click at [94, 128] on div "Portafolio" at bounding box center [140, 123] width 164 height 16
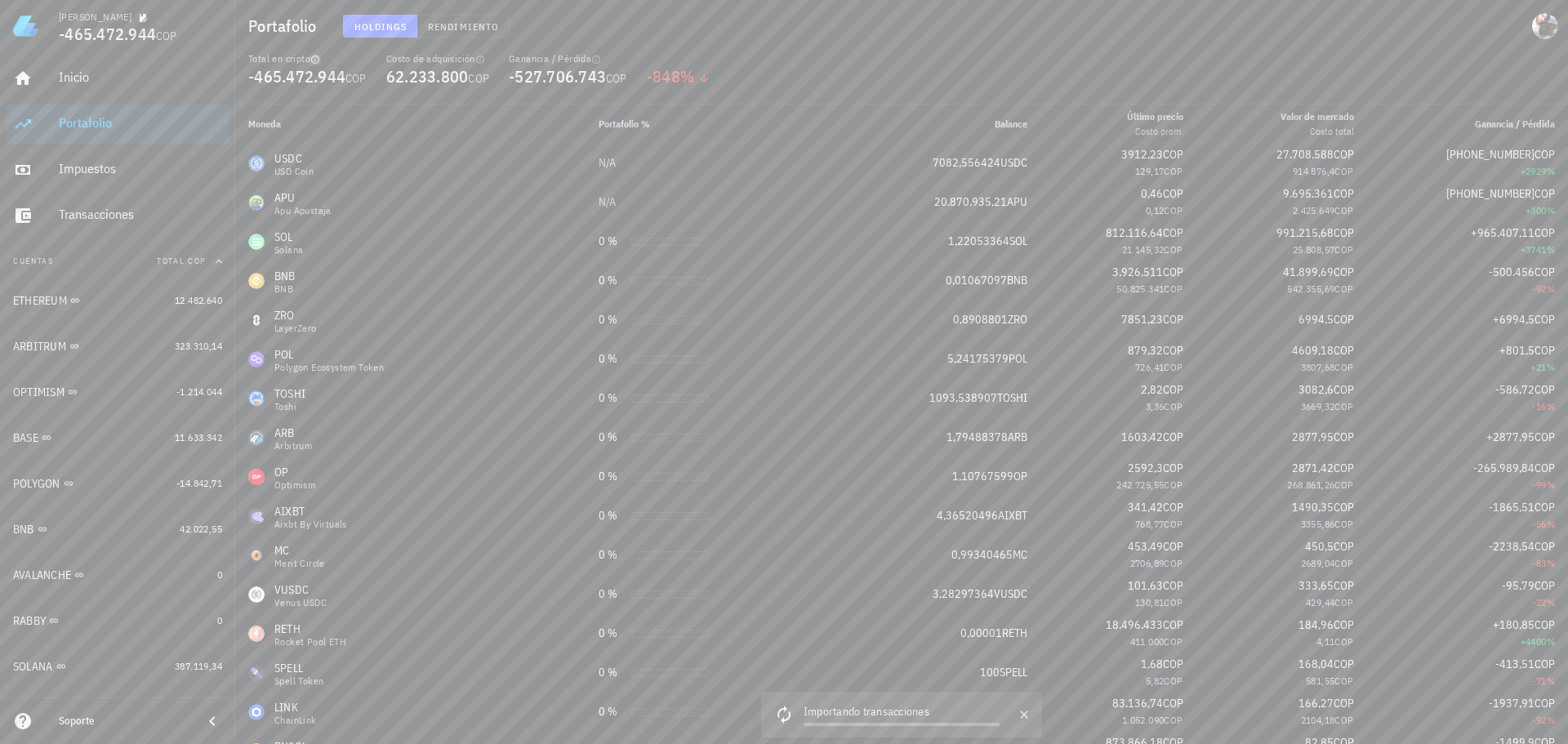
click at [316, 60] on icon "button" at bounding box center [315, 59] width 10 height 10
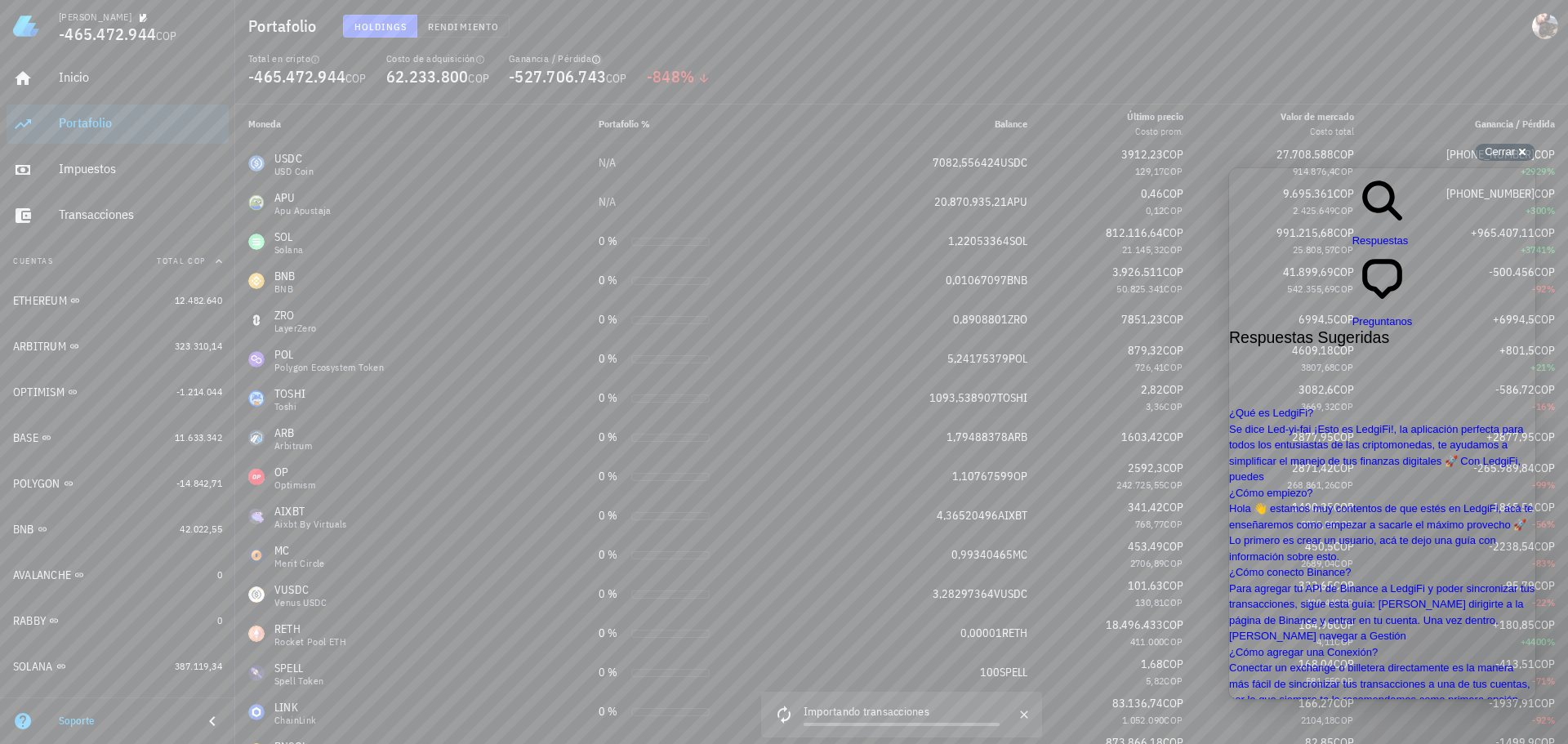
click at [596, 61] on icon "button" at bounding box center [596, 59] width 8 height 8
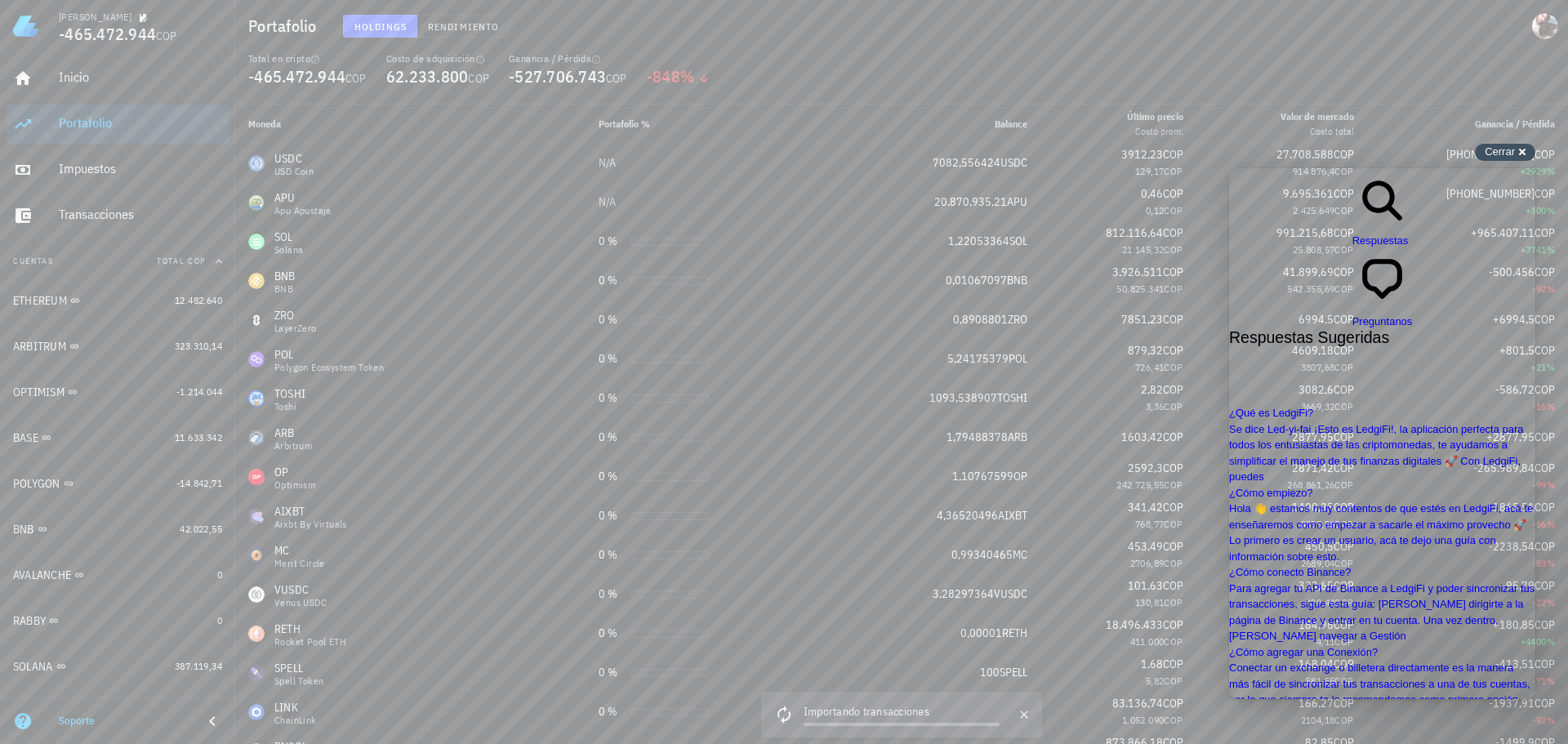
click at [1517, 152] on div "Cerrar cross-small" at bounding box center [1504, 152] width 60 height 18
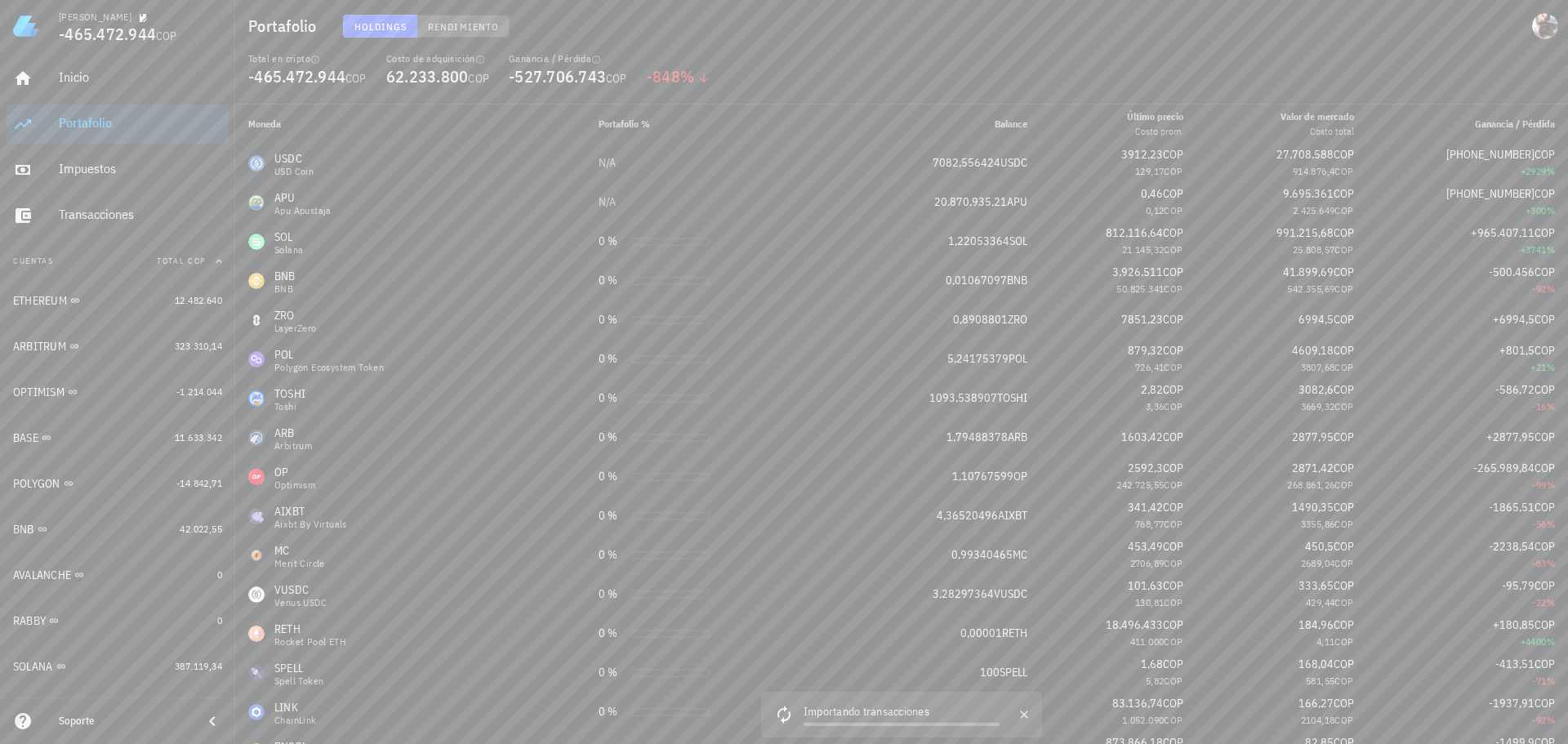
click at [456, 18] on button "Rendimiento" at bounding box center [464, 26] width 92 height 23
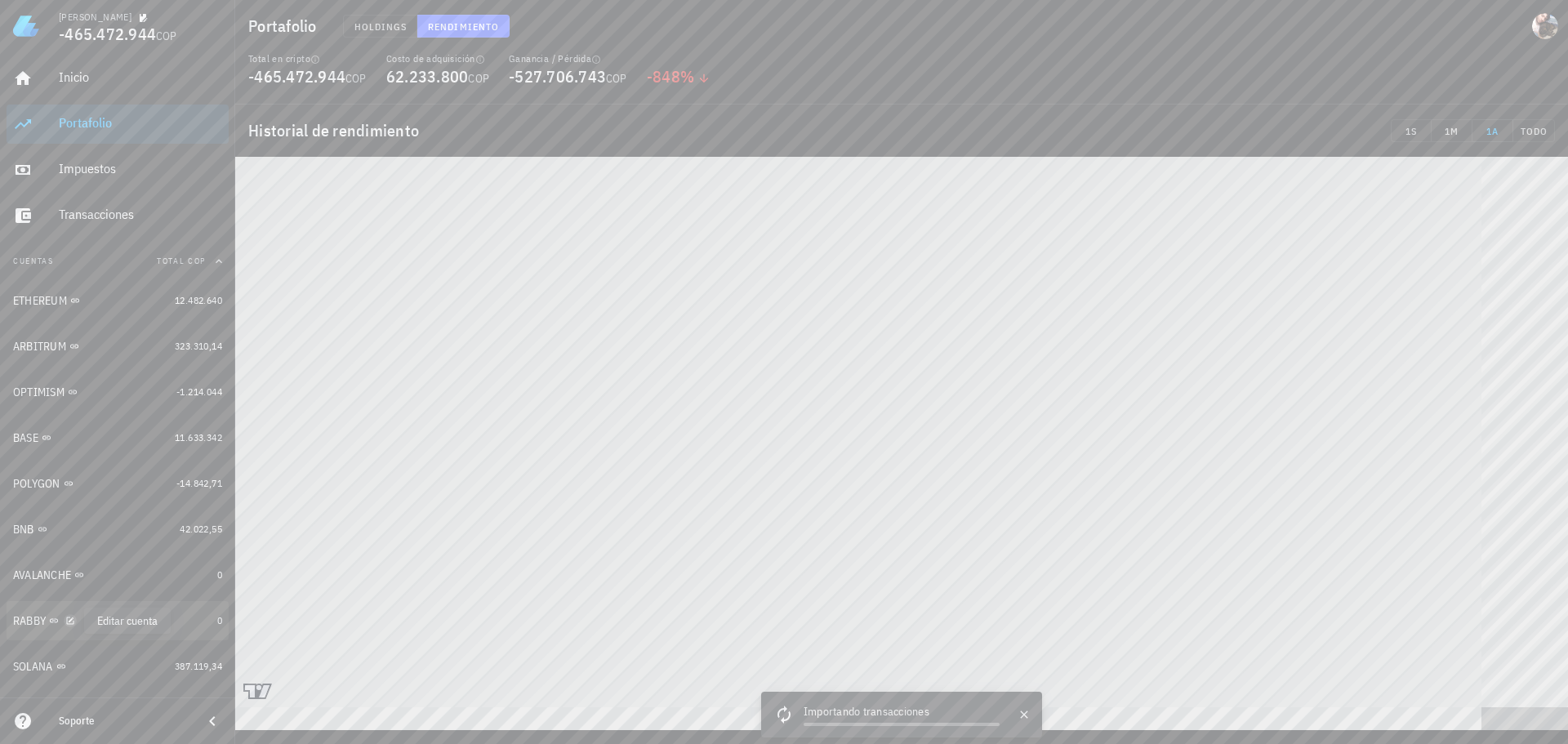
click at [72, 621] on icon "button" at bounding box center [70, 620] width 7 height 7
type textarea "RABBY"
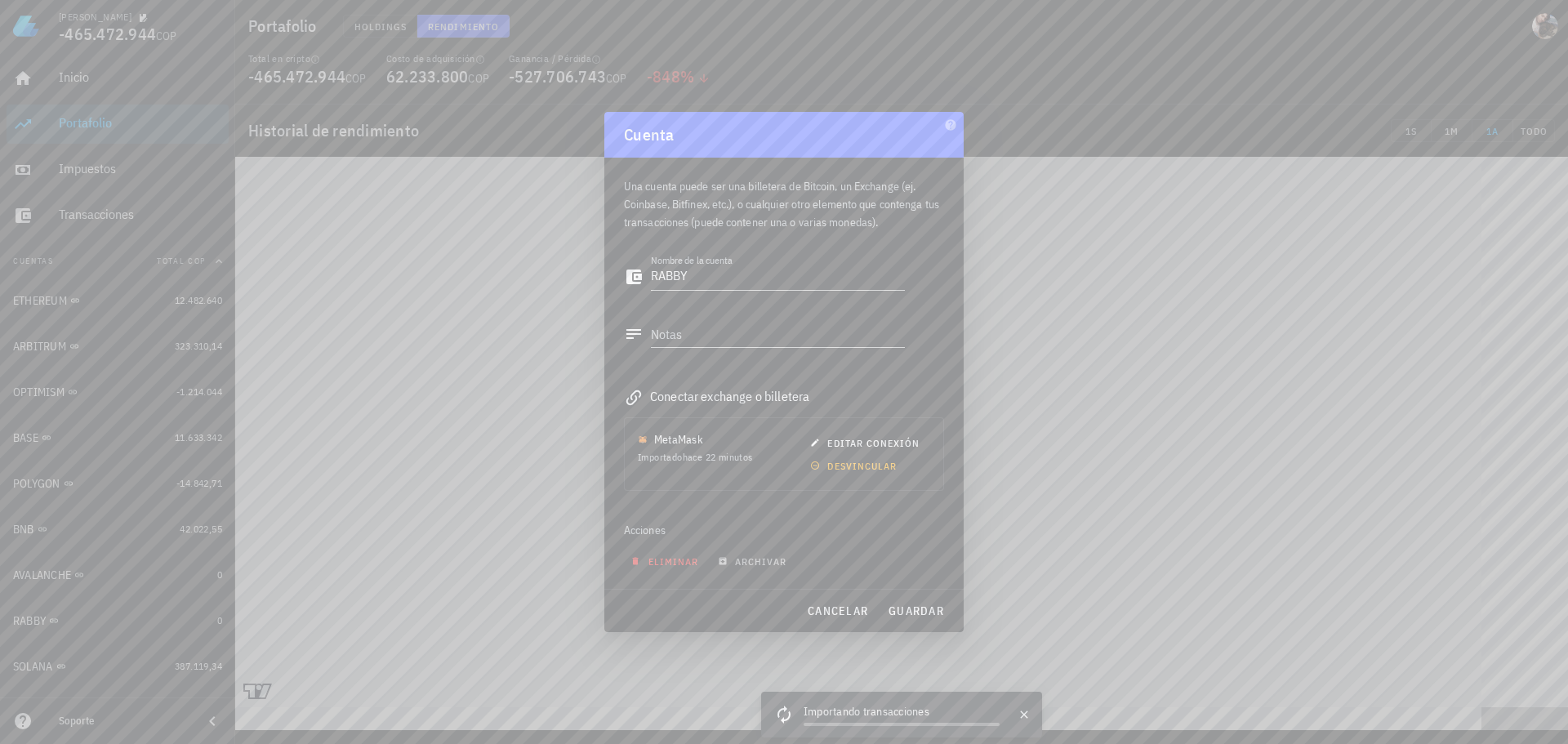
click at [652, 559] on span "eliminar" at bounding box center [666, 561] width 65 height 12
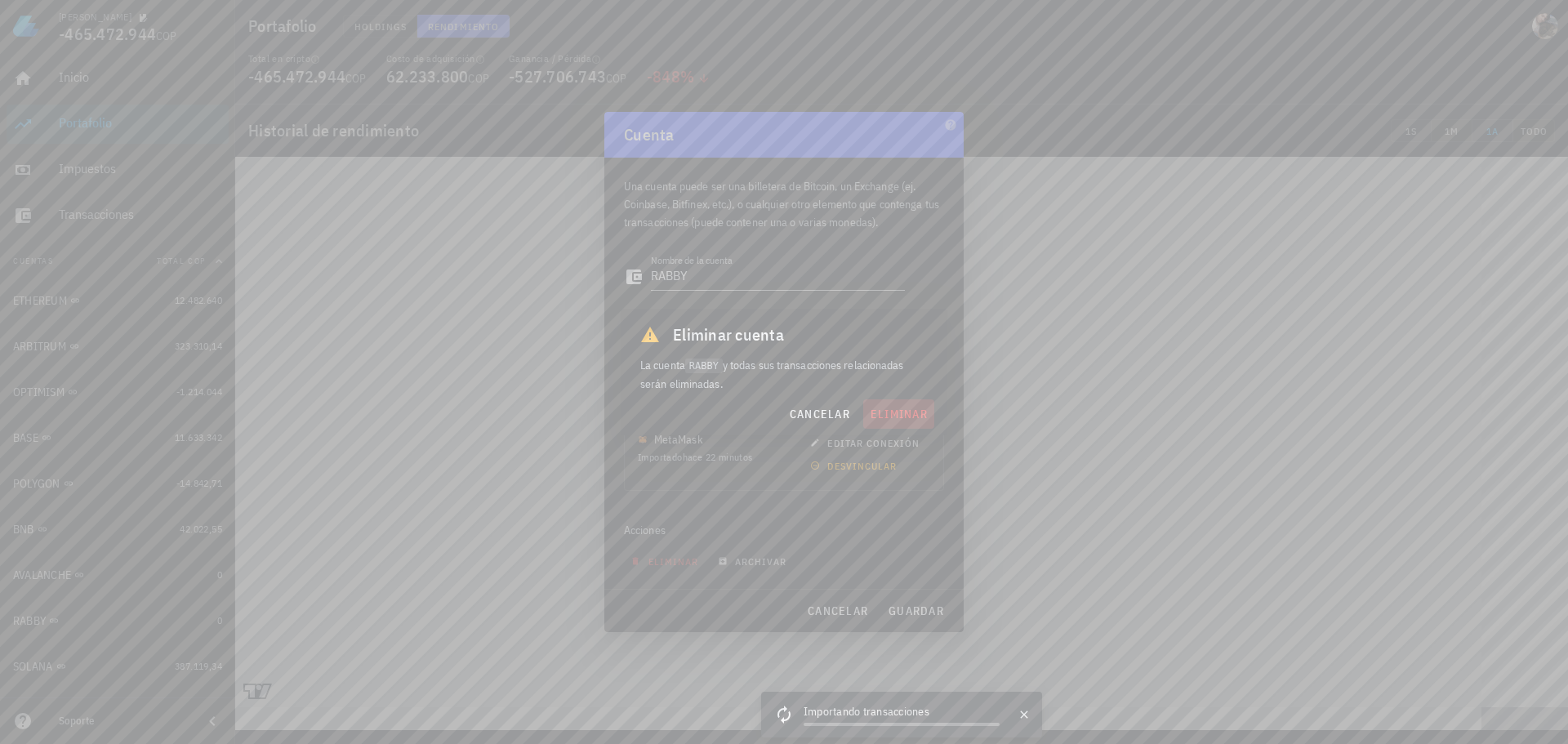
click at [901, 414] on span "eliminar" at bounding box center [898, 414] width 58 height 15
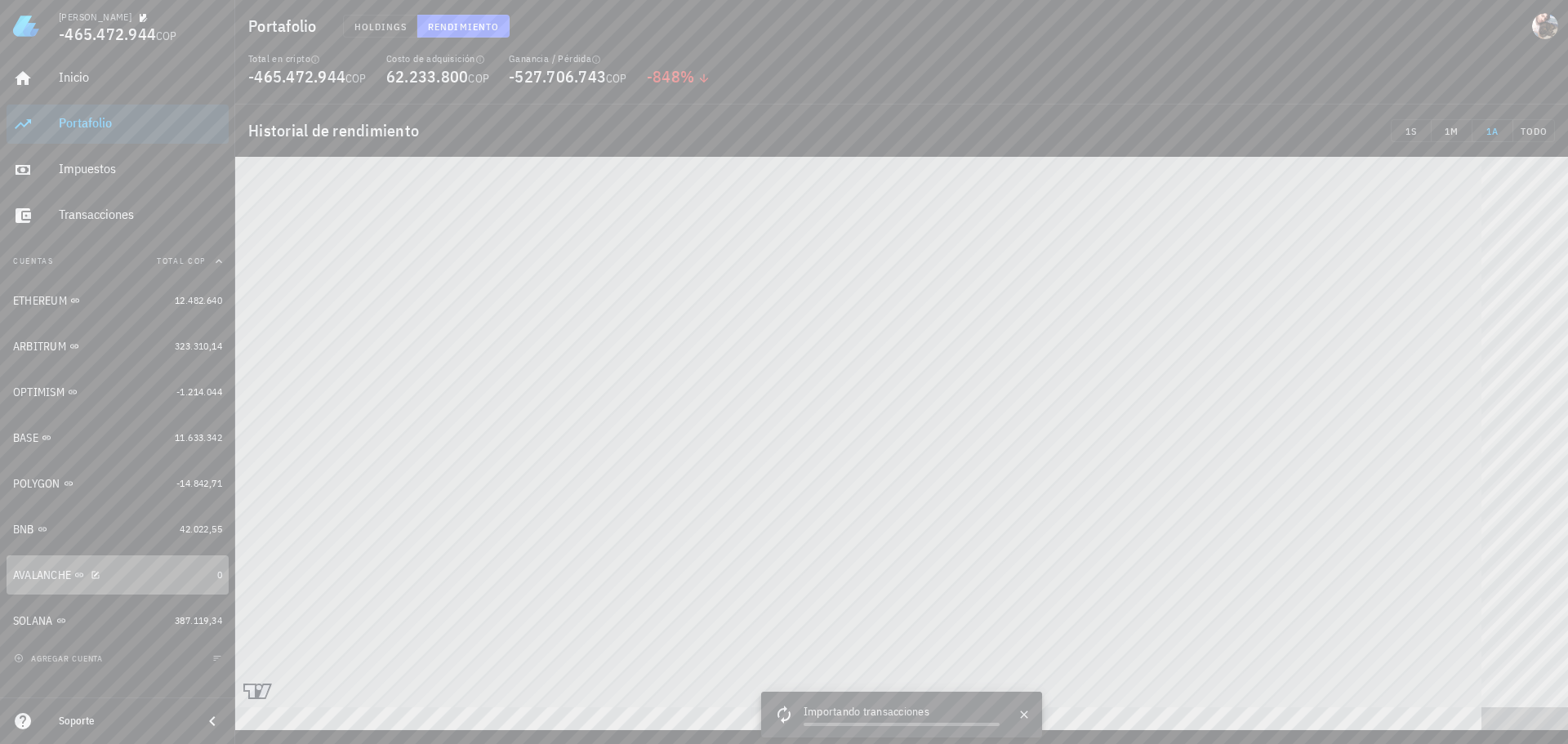
click at [108, 574] on div "AVALANCHE" at bounding box center [112, 575] width 198 height 16
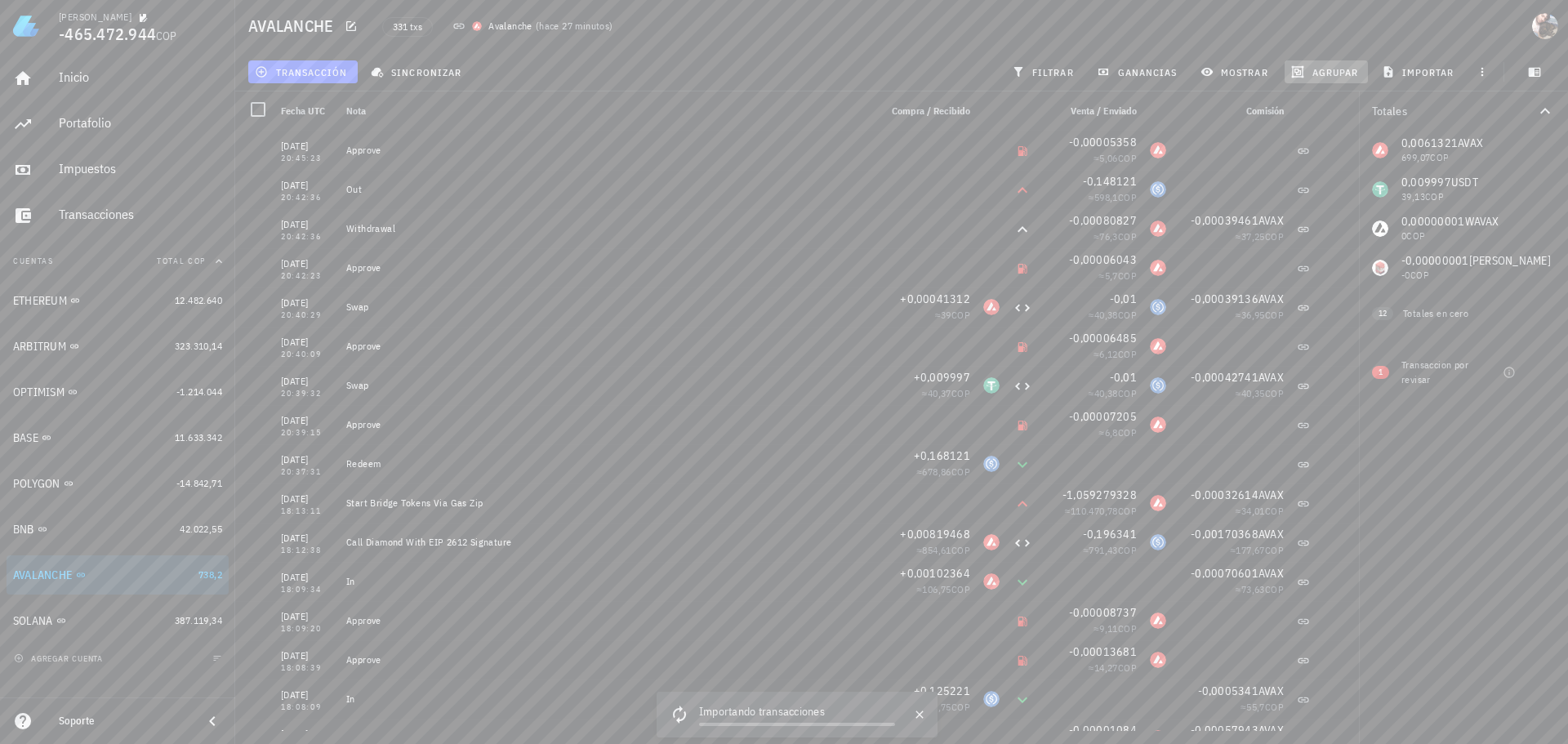
click at [1327, 65] on button "agrupar" at bounding box center [1326, 71] width 83 height 23
click at [126, 610] on div "SOLANA" at bounding box center [91, 621] width 155 height 35
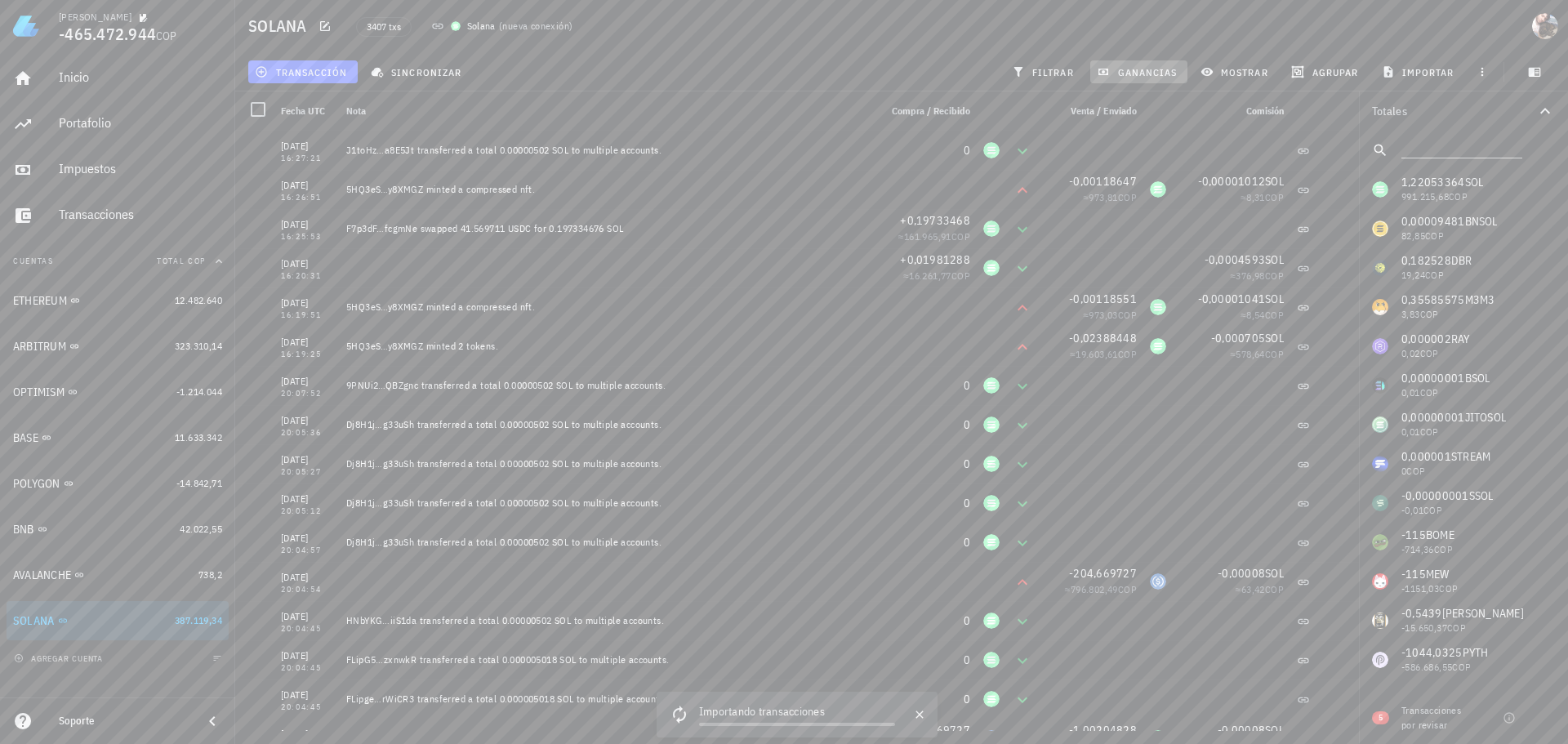
click at [1129, 69] on span "ganancias" at bounding box center [1138, 72] width 77 height 13
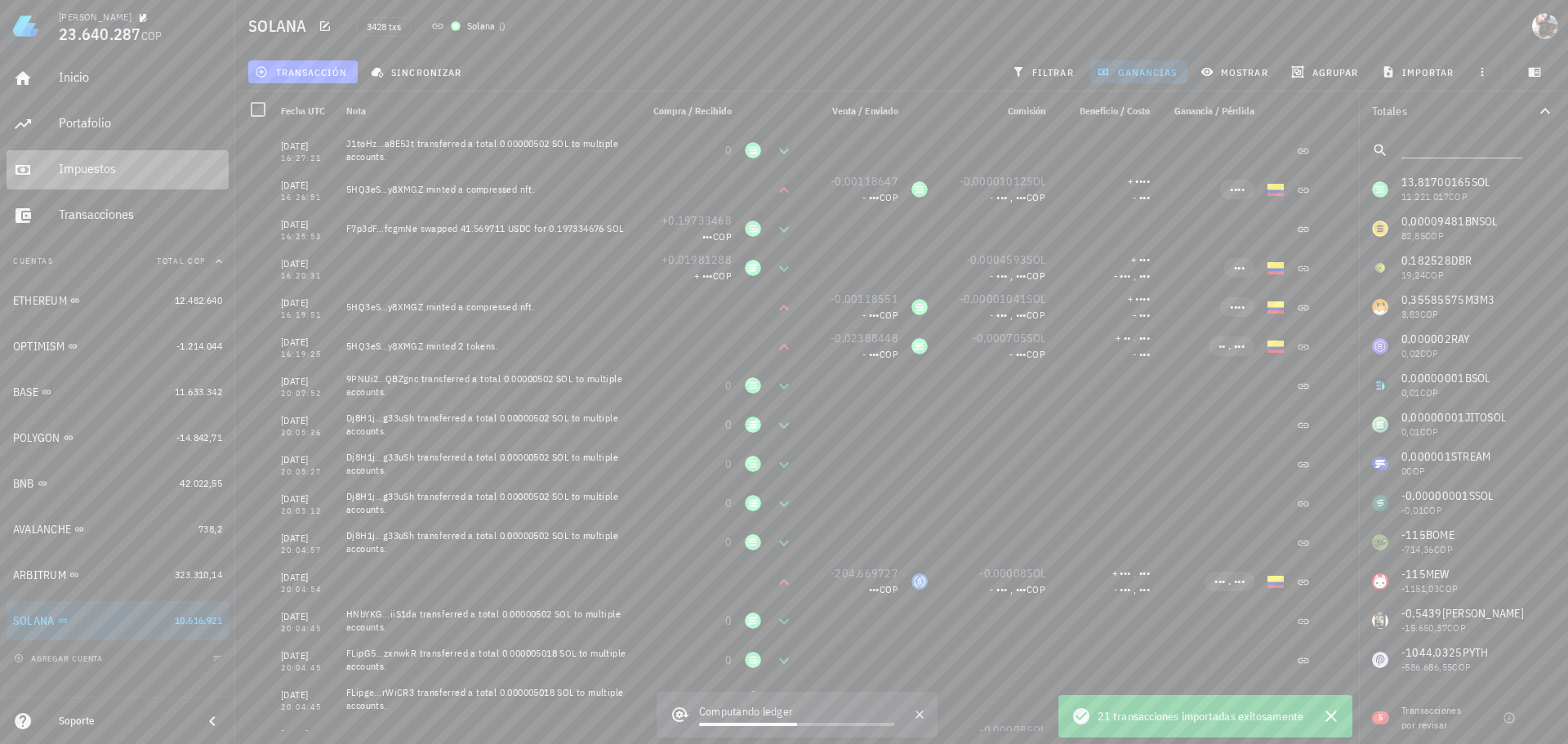
click at [136, 167] on div "Impuestos" at bounding box center [140, 168] width 164 height 16
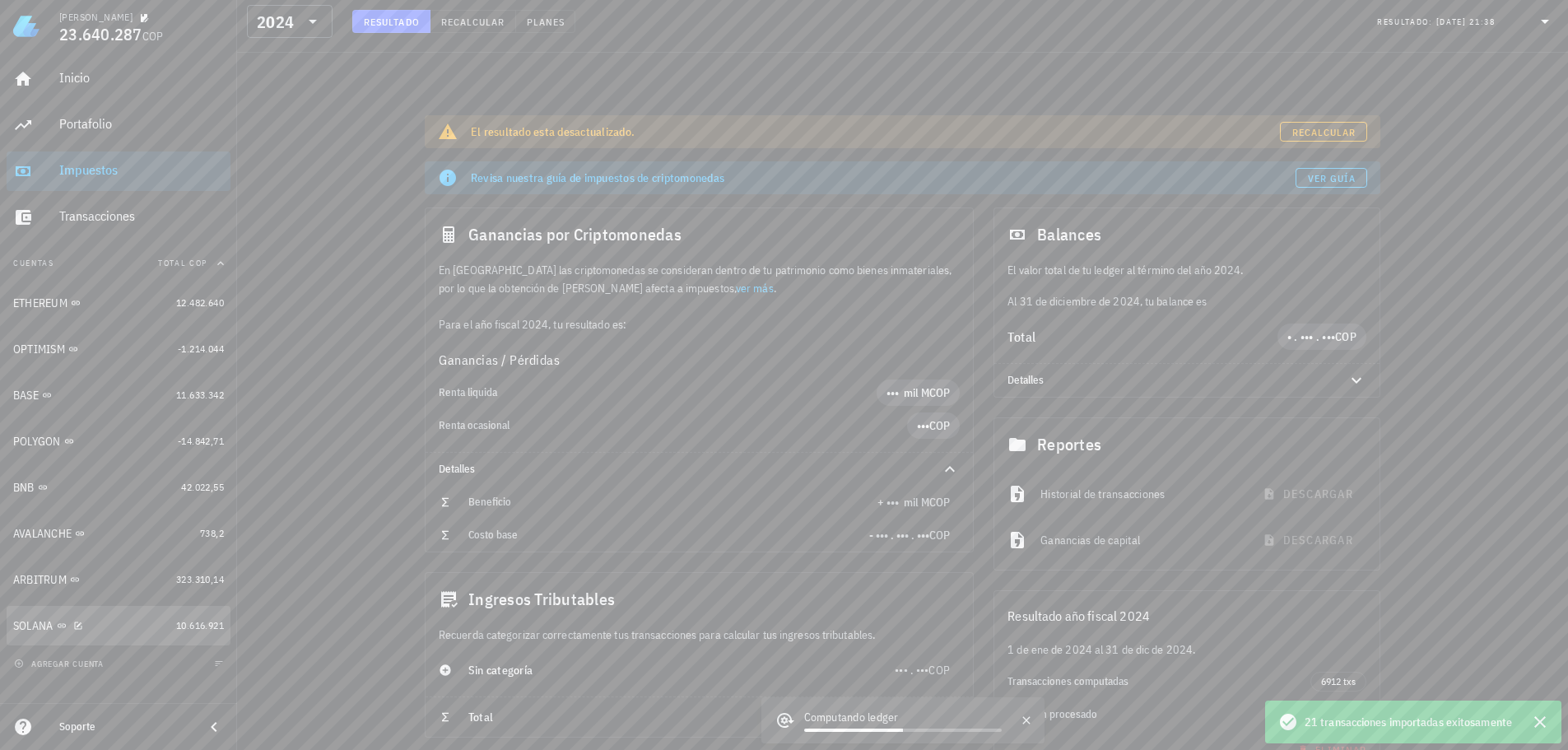
click at [141, 621] on div "SOLANA" at bounding box center [91, 626] width 156 height 16
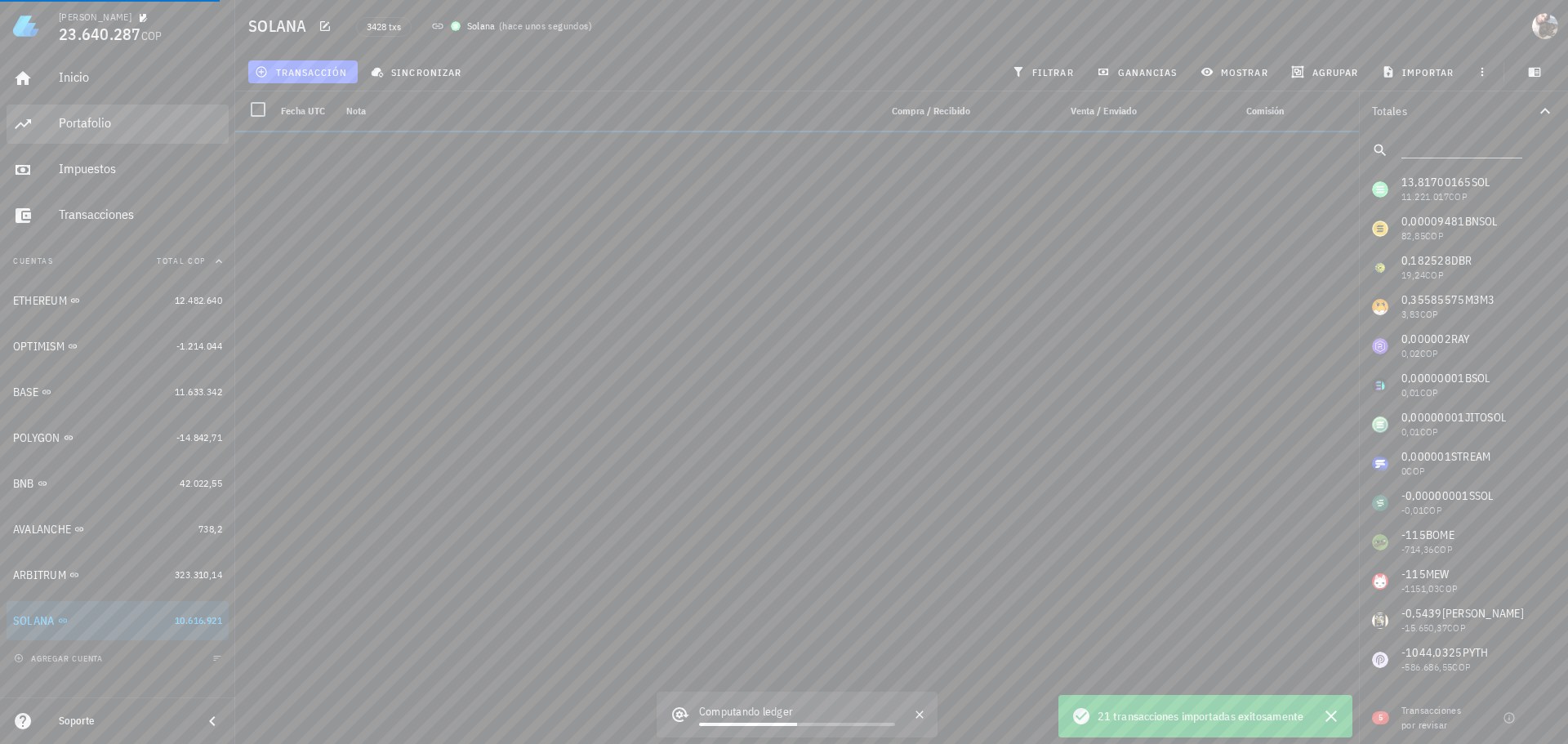
click at [79, 130] on div "Portafolio" at bounding box center [140, 123] width 164 height 16
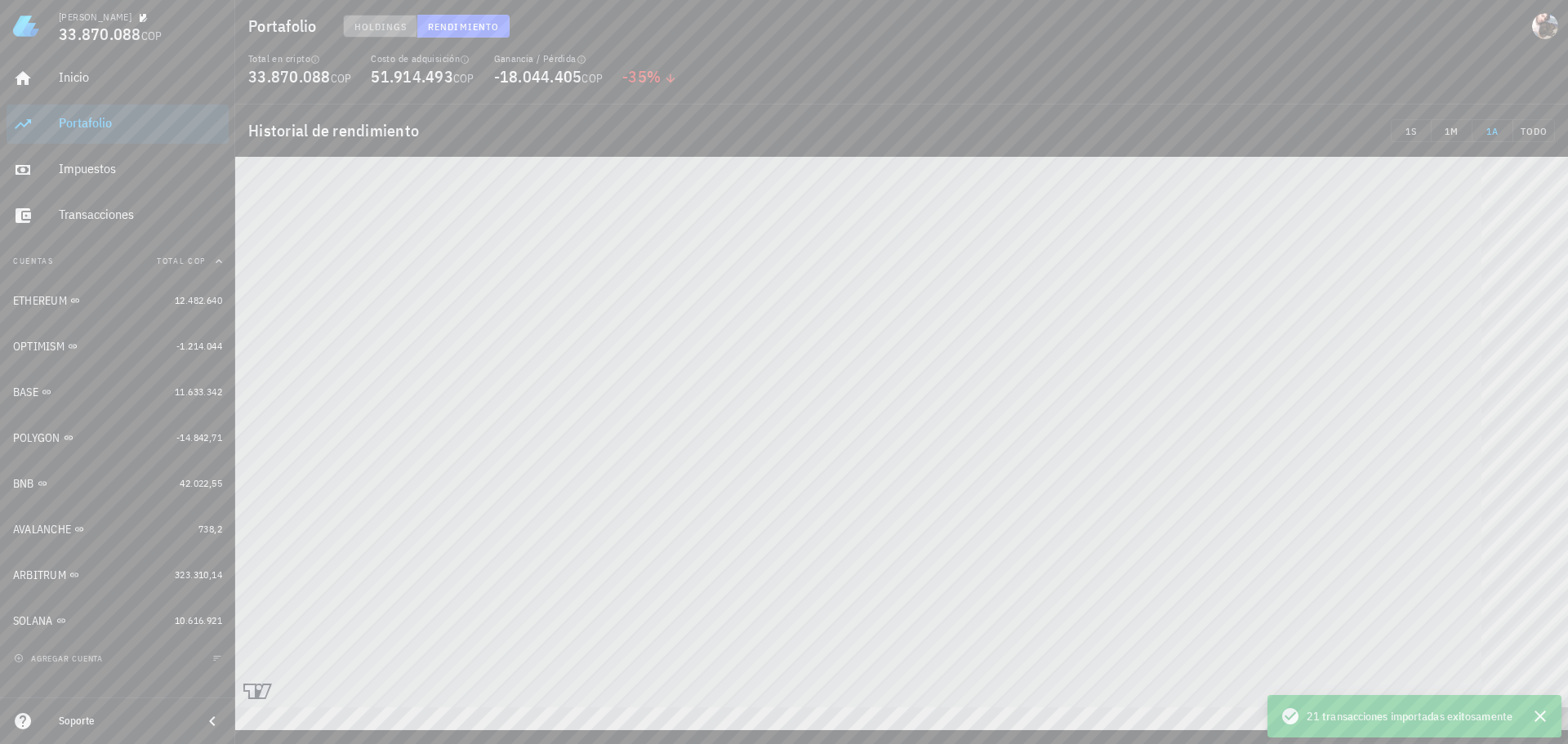
click at [370, 24] on span "Holdings" at bounding box center [381, 26] width 54 height 12
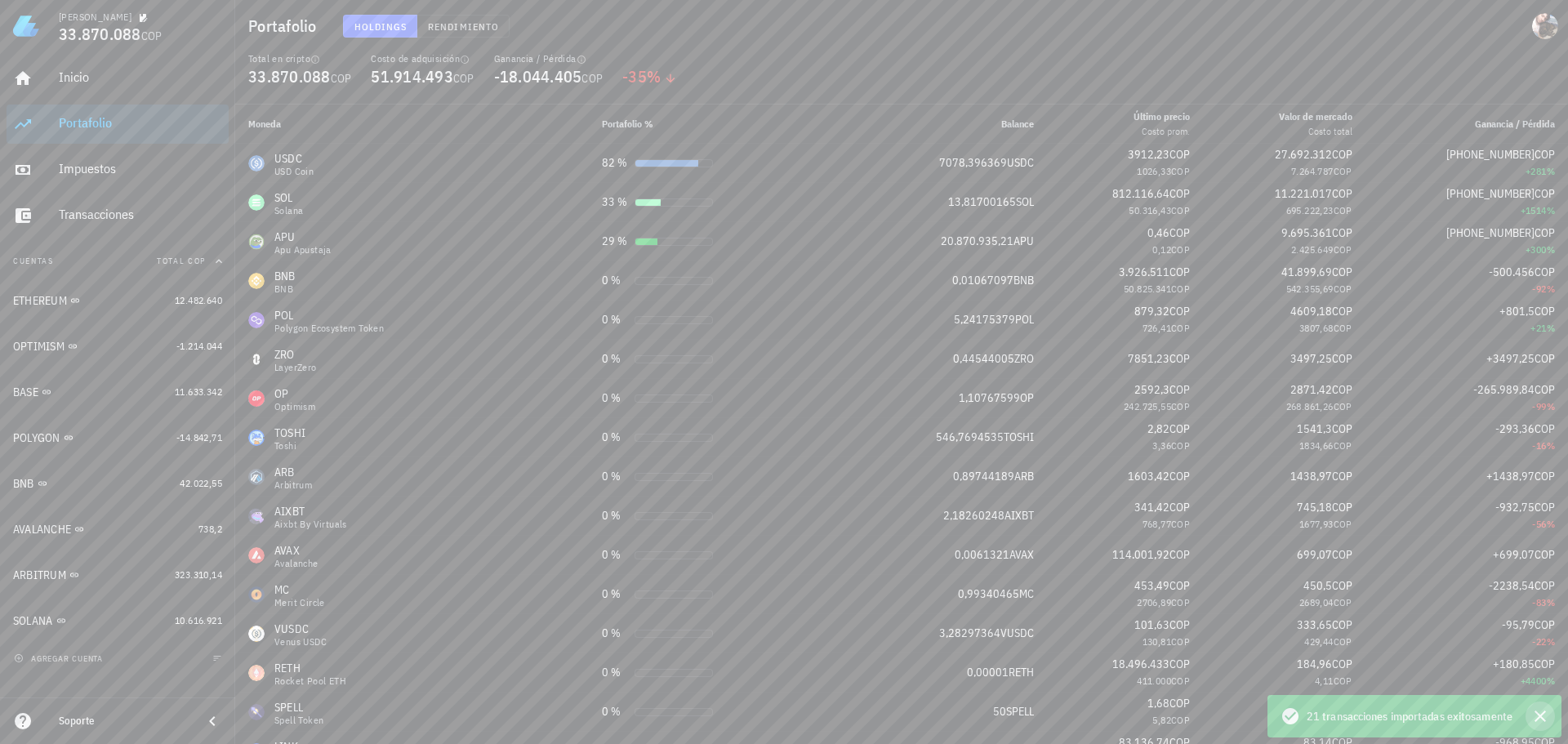
click at [1544, 716] on icon "button" at bounding box center [1539, 716] width 19 height 19
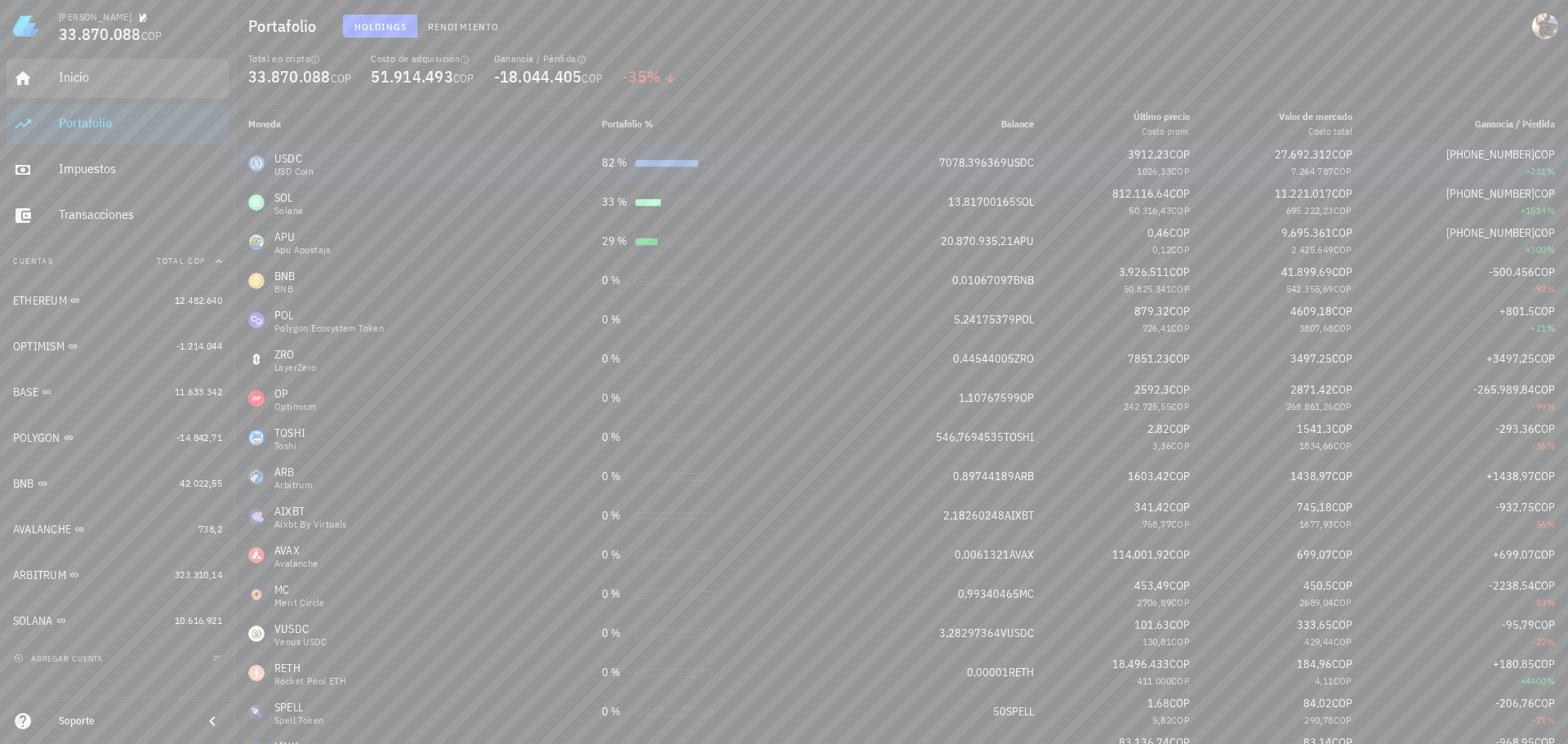
drag, startPoint x: 76, startPoint y: 85, endPoint x: 333, endPoint y: 167, distance: 269.8
click at [76, 85] on div "Inicio" at bounding box center [140, 77] width 164 height 16
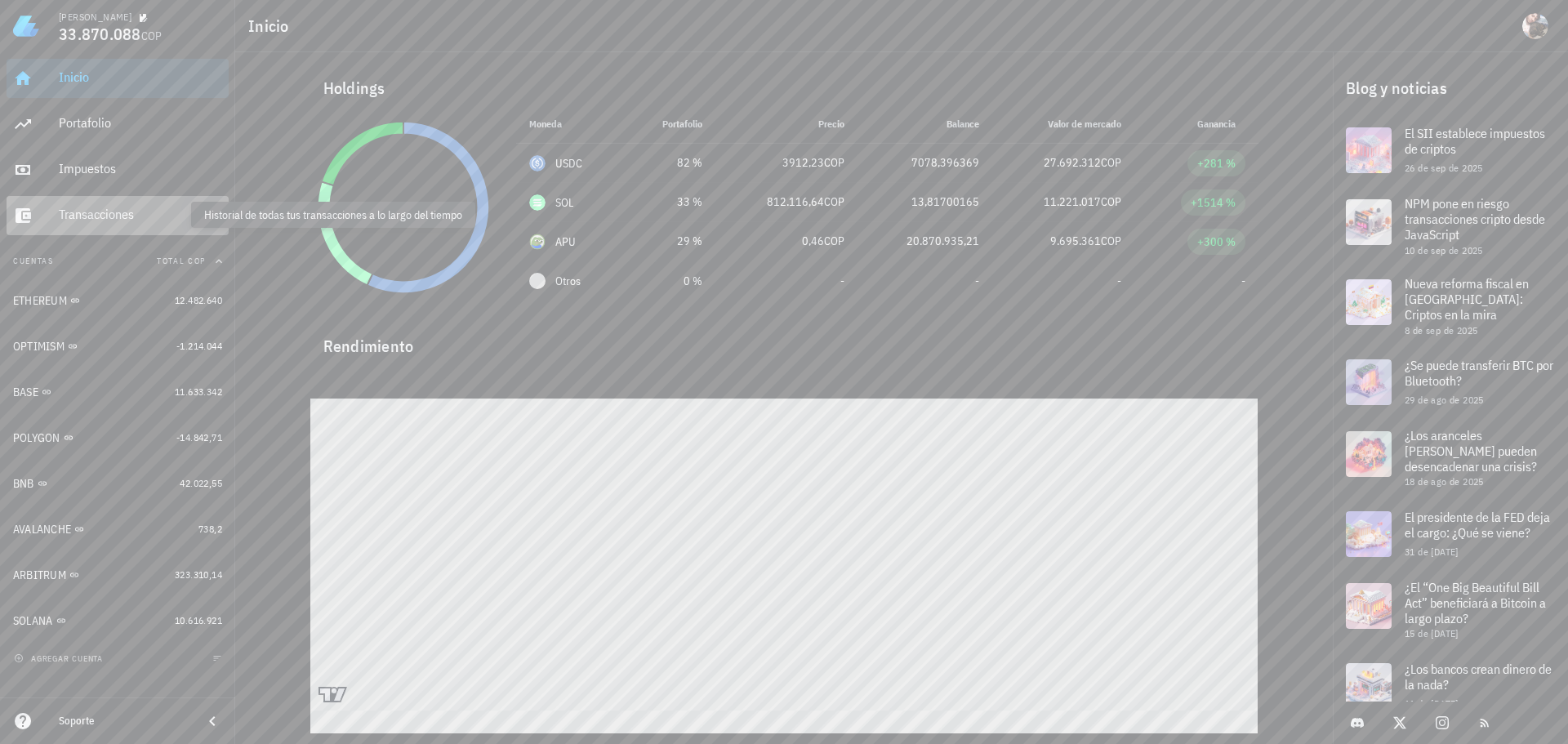
click at [123, 208] on div "Transacciones" at bounding box center [140, 214] width 164 height 16
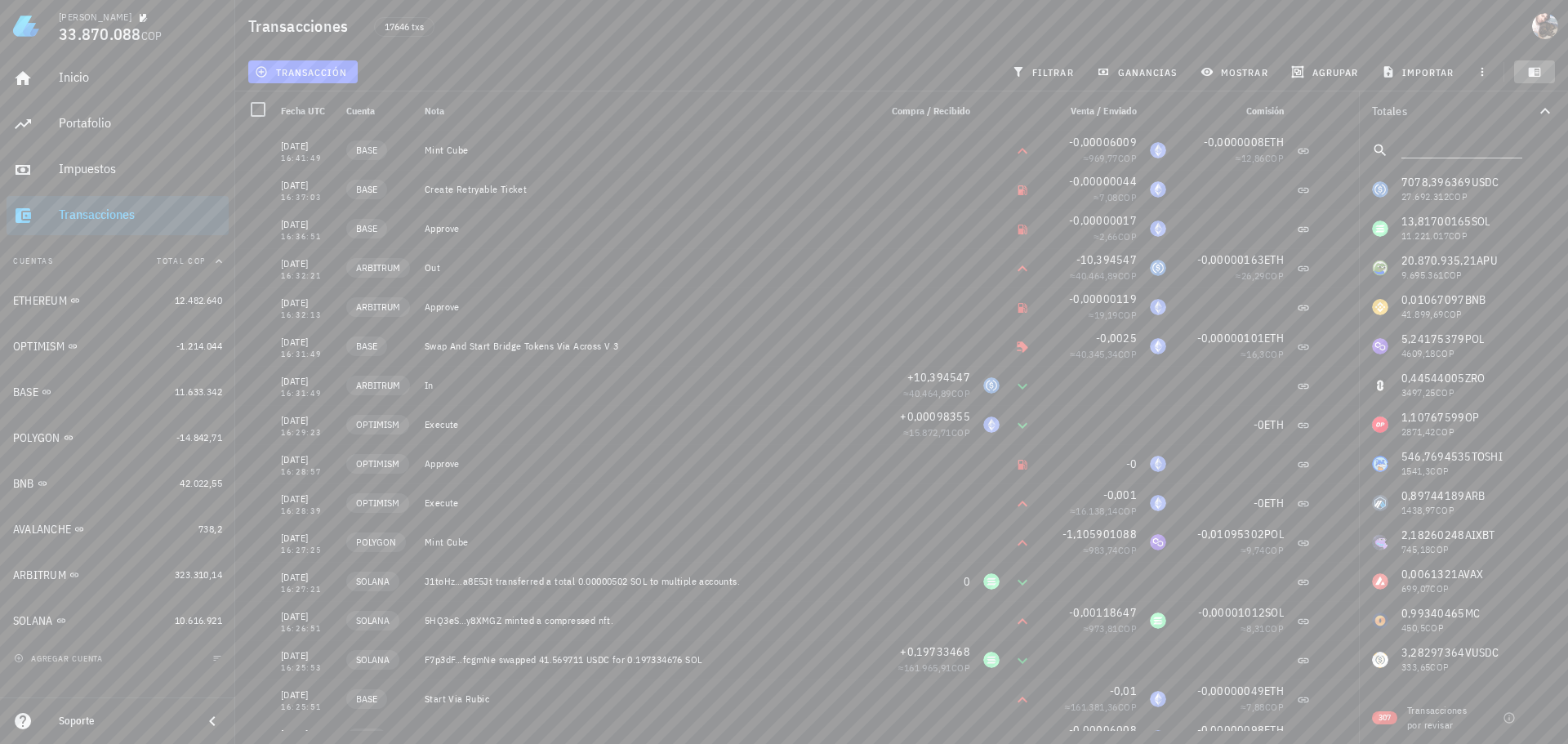
click at [1540, 74] on icon "button" at bounding box center [1535, 72] width 12 height 9
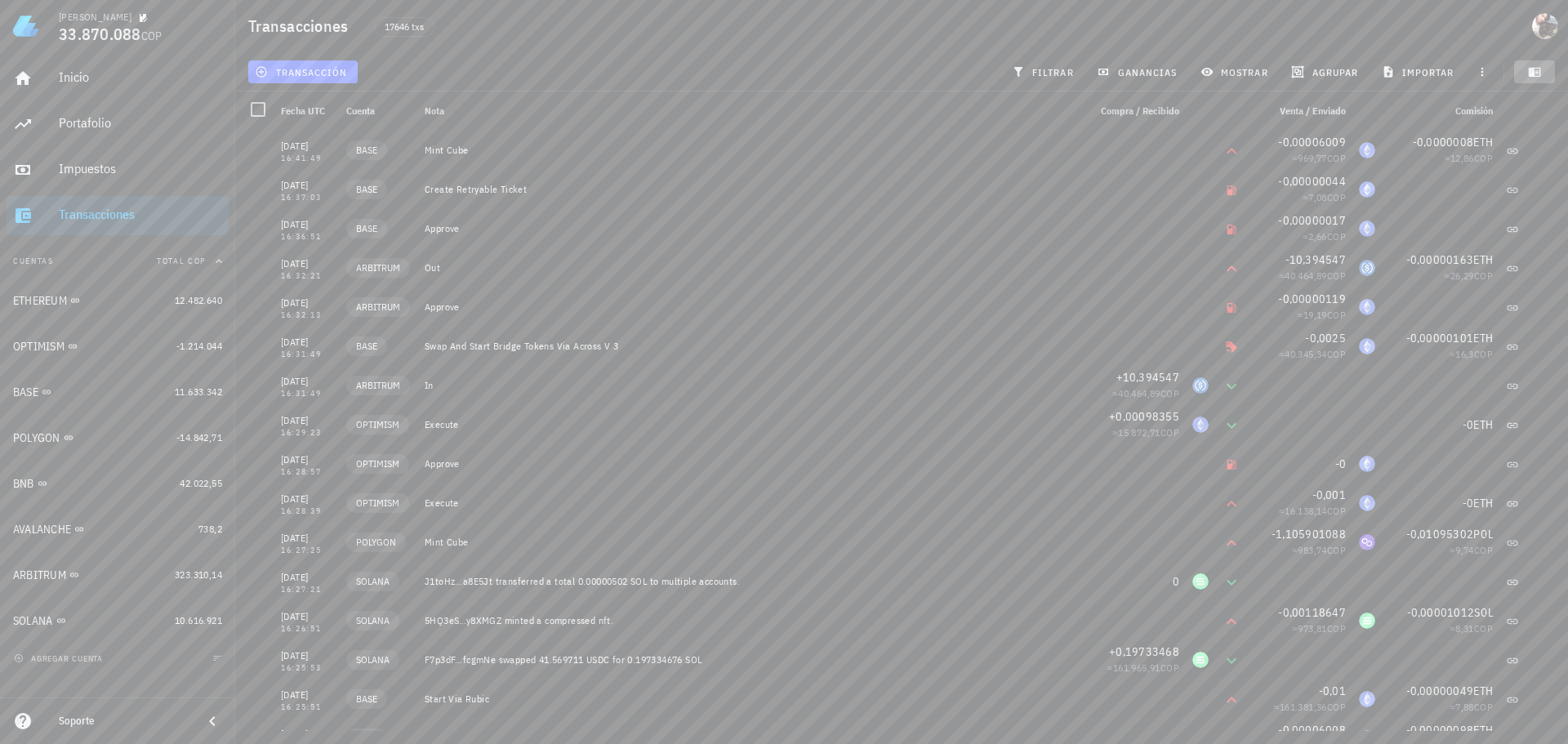
click at [1540, 74] on icon "button" at bounding box center [1535, 72] width 12 height 9
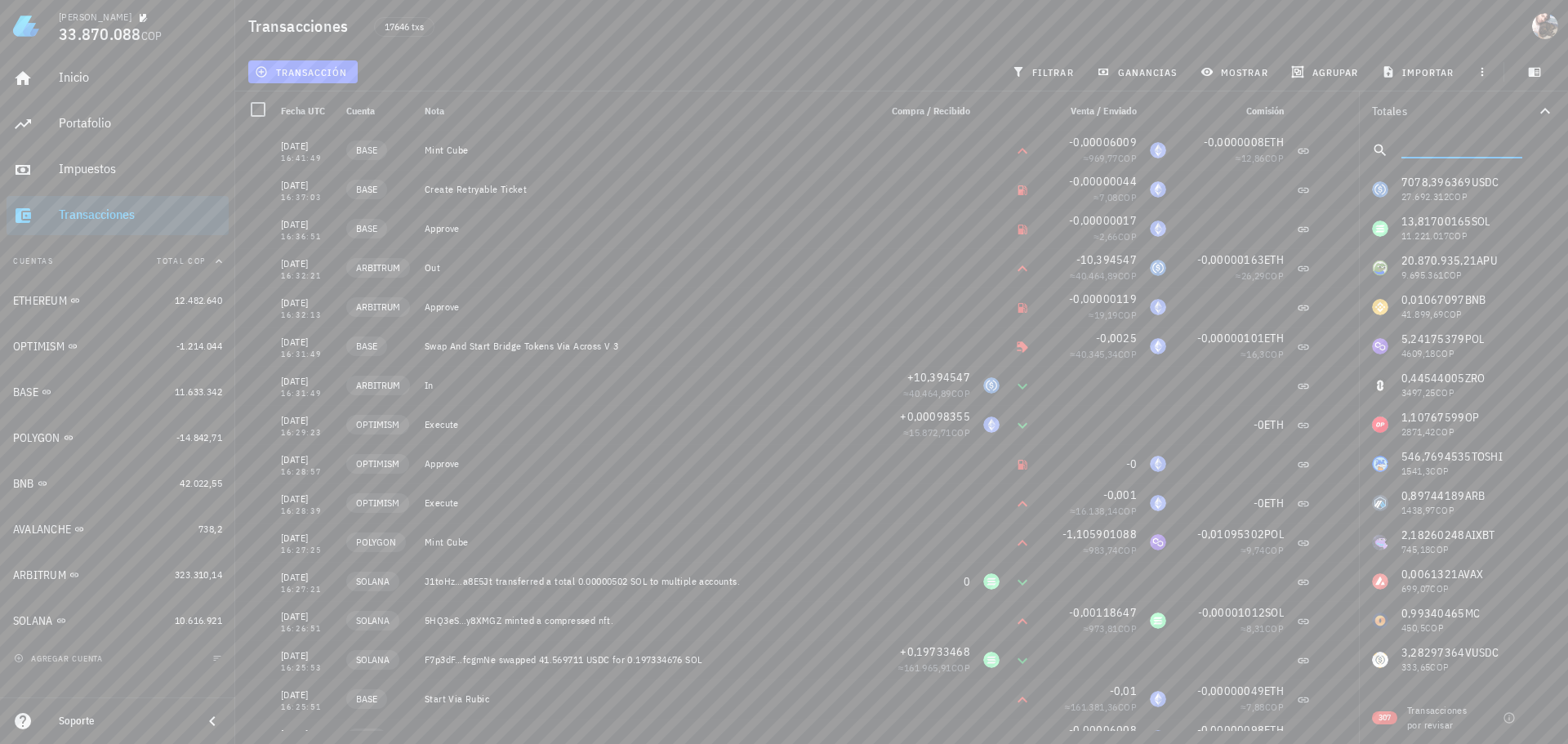
click at [1465, 156] on input "text" at bounding box center [1460, 147] width 117 height 21
type input "eth"
click at [1467, 653] on div "7078,396369 USDC 27.692.312 COP 13,81700165 SOL 11.221.017 COP 20.870.935,21 AP…" at bounding box center [1464, 425] width 209 height 510
click at [1380, 660] on div "7078,396369 USDC 27.692.312 COP 13,81700165 SOL 11.221.017 COP 20.870.935,21 AP…" at bounding box center [1464, 425] width 209 height 510
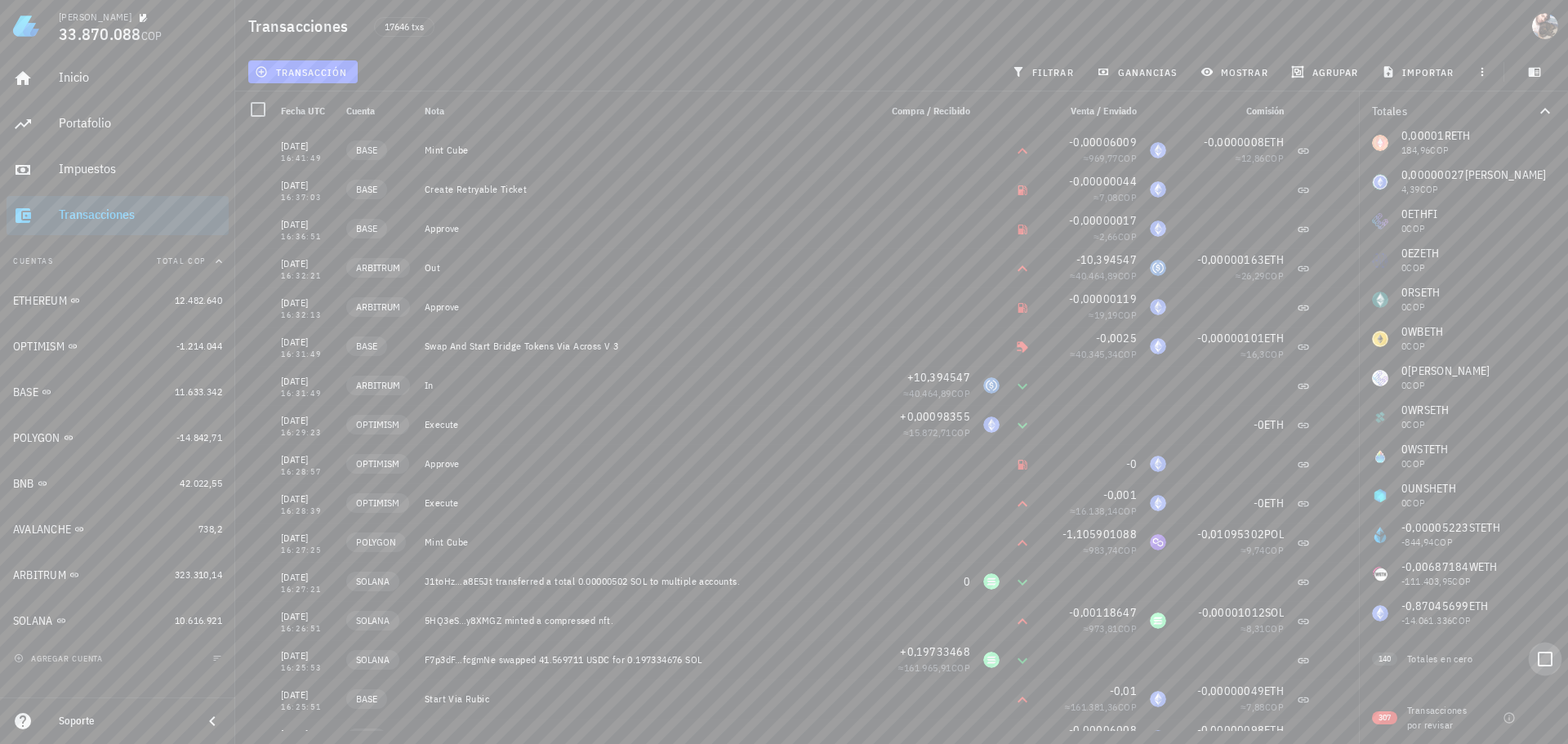
click at [1538, 663] on div at bounding box center [1545, 659] width 28 height 28
click at [1531, 655] on div at bounding box center [1545, 659] width 28 height 28
checkbox input "false"
click at [1512, 720] on icon "button" at bounding box center [1509, 718] width 13 height 13
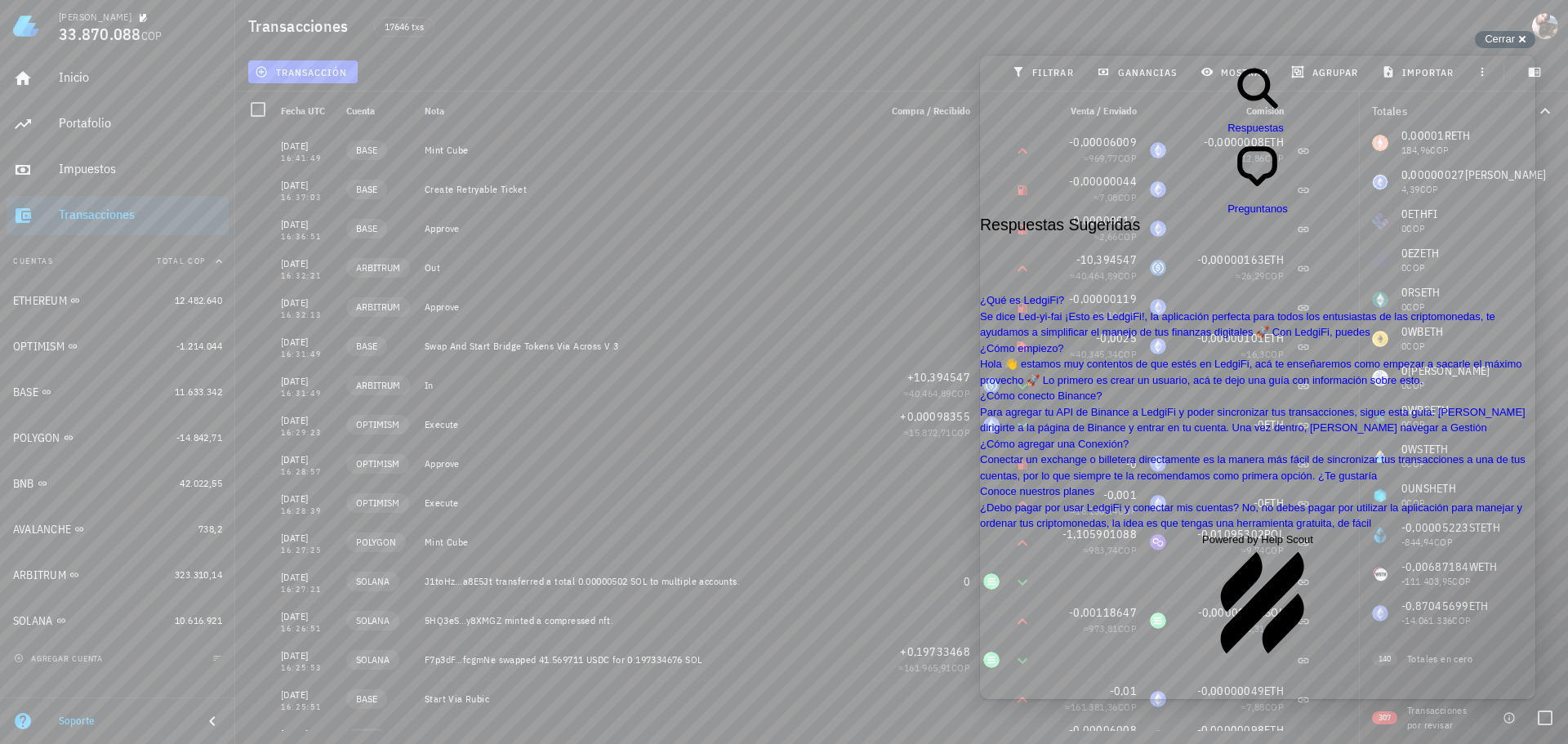
click at [1512, 720] on icon "button" at bounding box center [1509, 718] width 13 height 13
click at [1547, 724] on div at bounding box center [1545, 718] width 28 height 28
checkbox input "true"
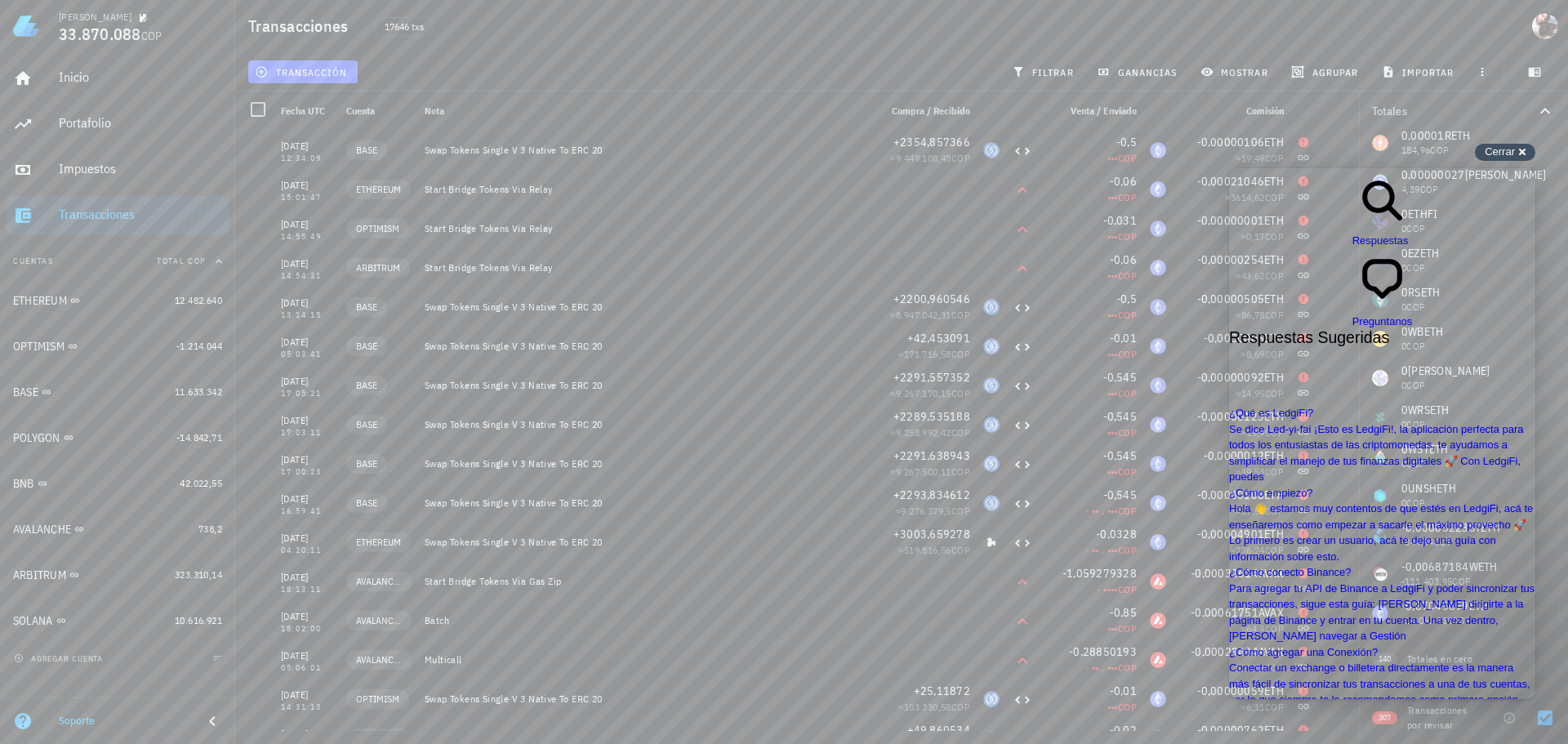
click at [1513, 149] on span "Cerrar" at bounding box center [1500, 151] width 30 height 12
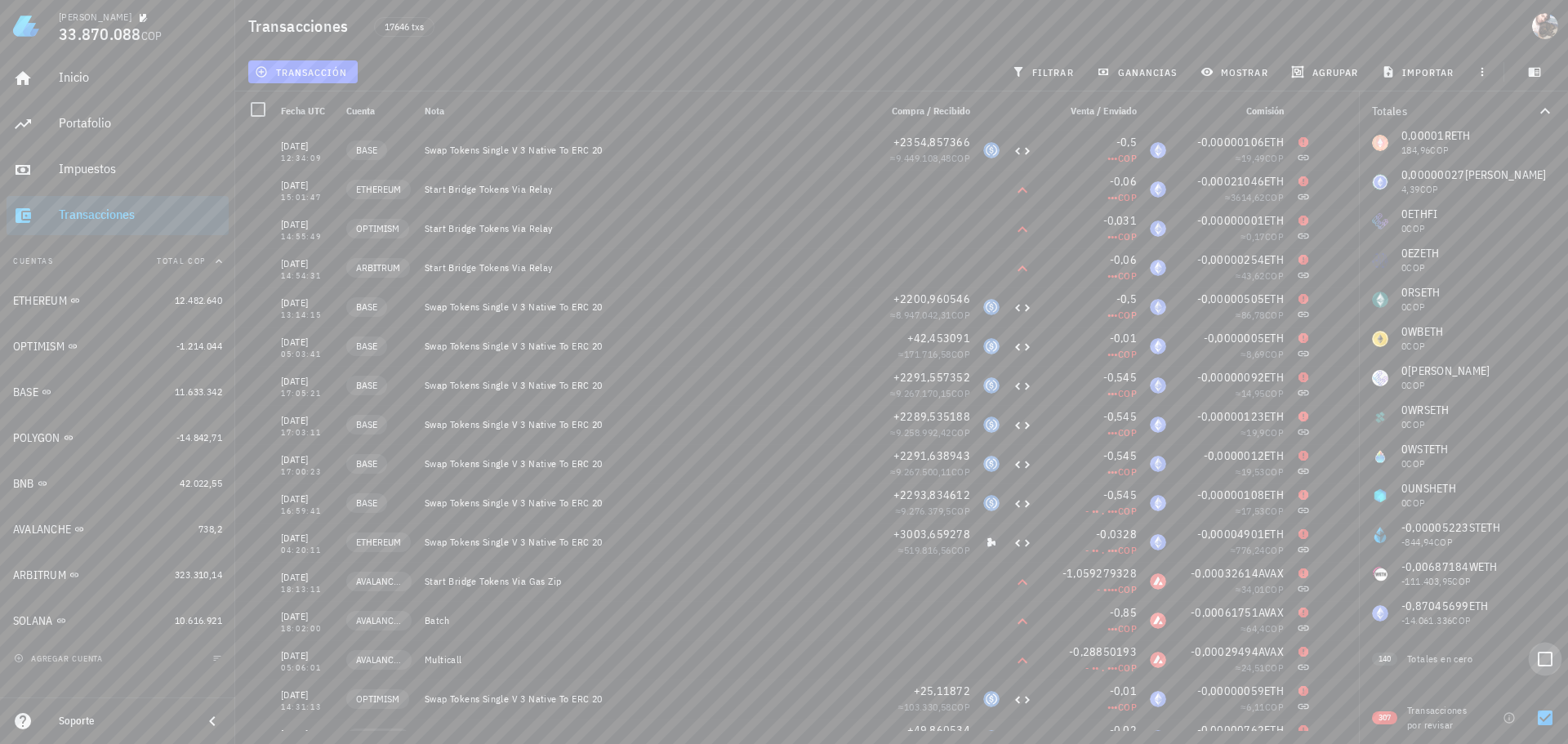
click at [1536, 660] on div at bounding box center [1545, 659] width 28 height 28
checkbox input "true"
click at [1330, 153] on icon "button" at bounding box center [1334, 150] width 10 height 10
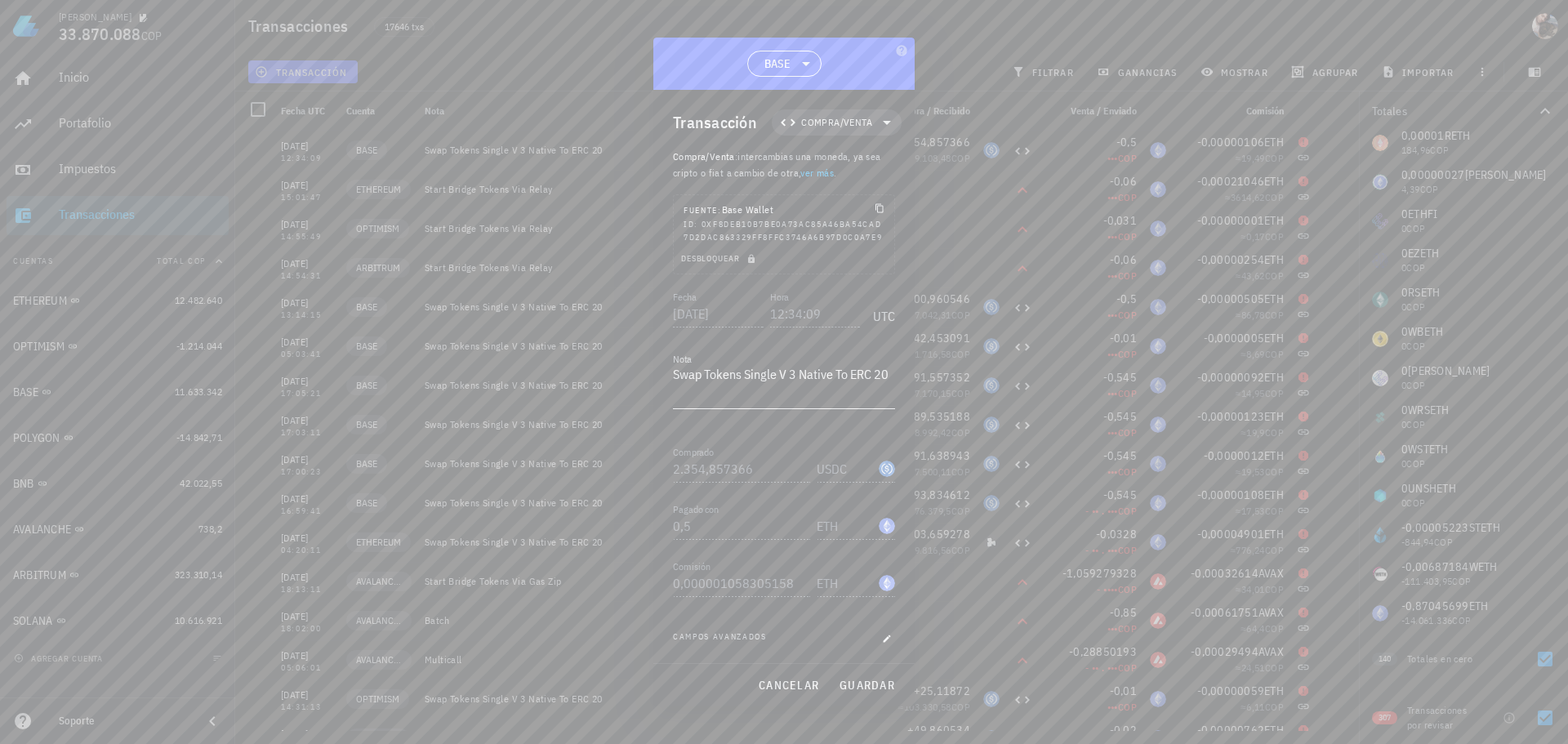
scroll to position [45, 0]
click at [880, 640] on icon "button" at bounding box center [887, 639] width 15 height 19
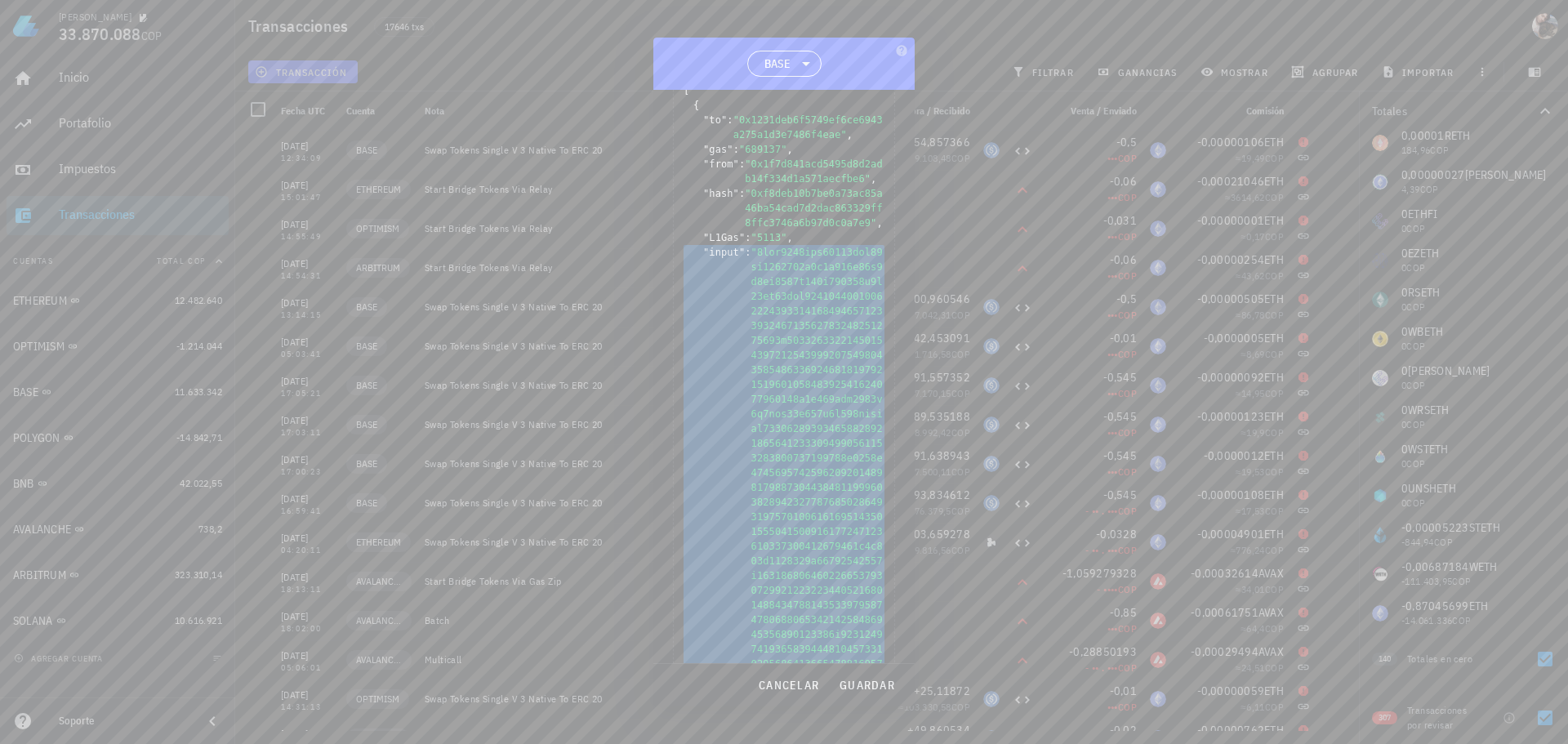
scroll to position [127, 0]
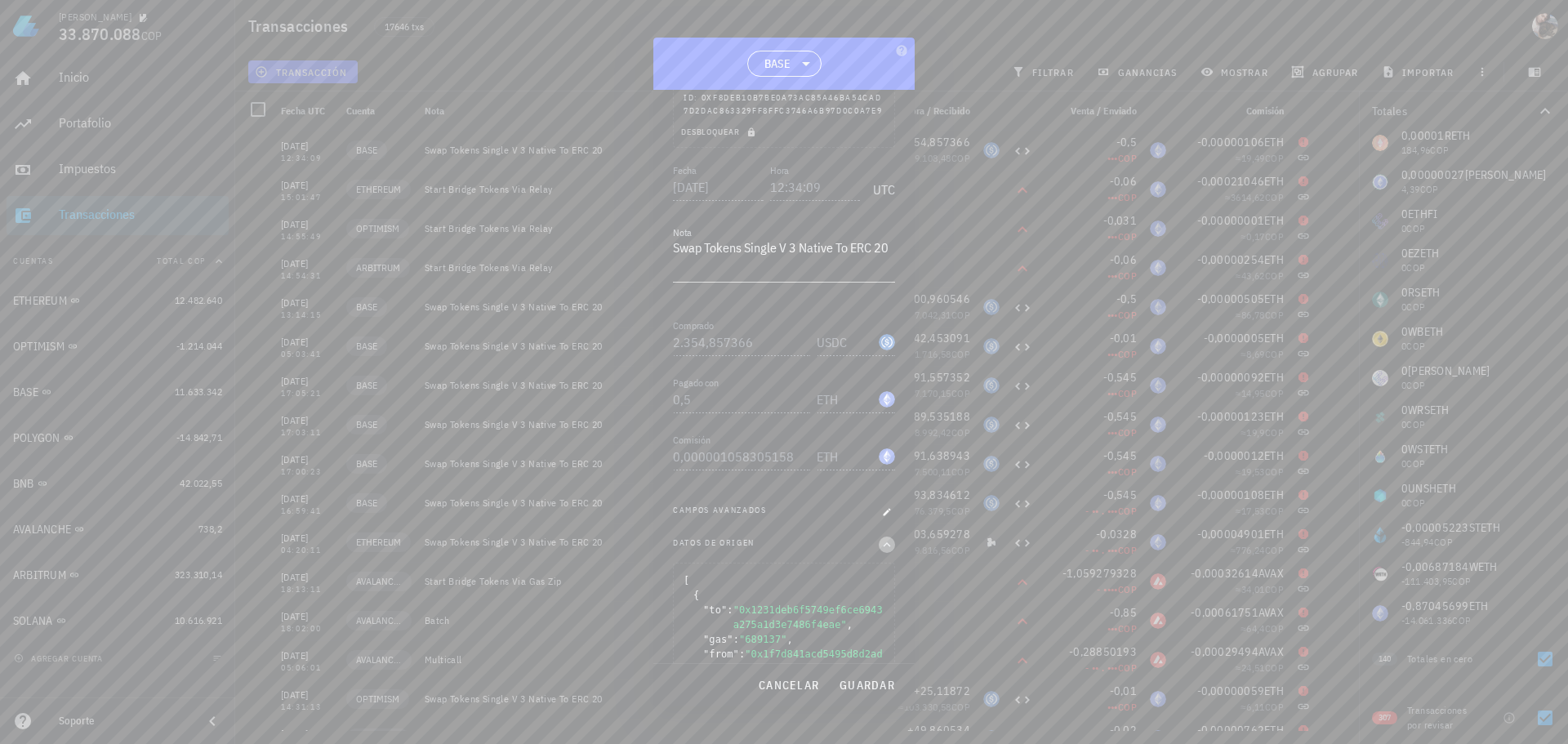
click at [883, 547] on icon "button" at bounding box center [887, 544] width 7 height 5
click at [869, 689] on span "guardar" at bounding box center [867, 686] width 56 height 15
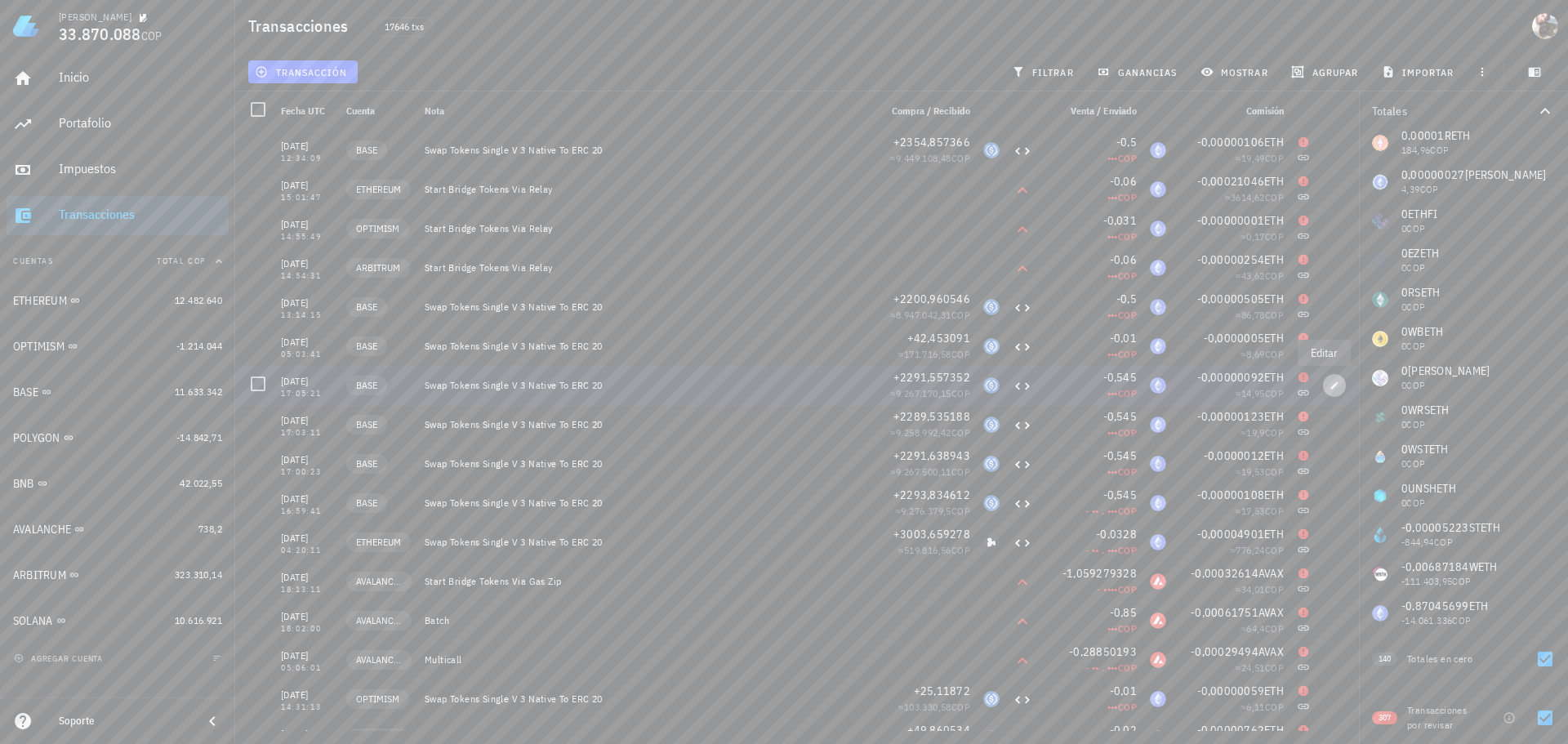
click at [1330, 384] on icon "button" at bounding box center [1334, 385] width 10 height 10
type input "[DATE]"
type input "17:05:21"
type input "2.291,557352"
type input "0,545"
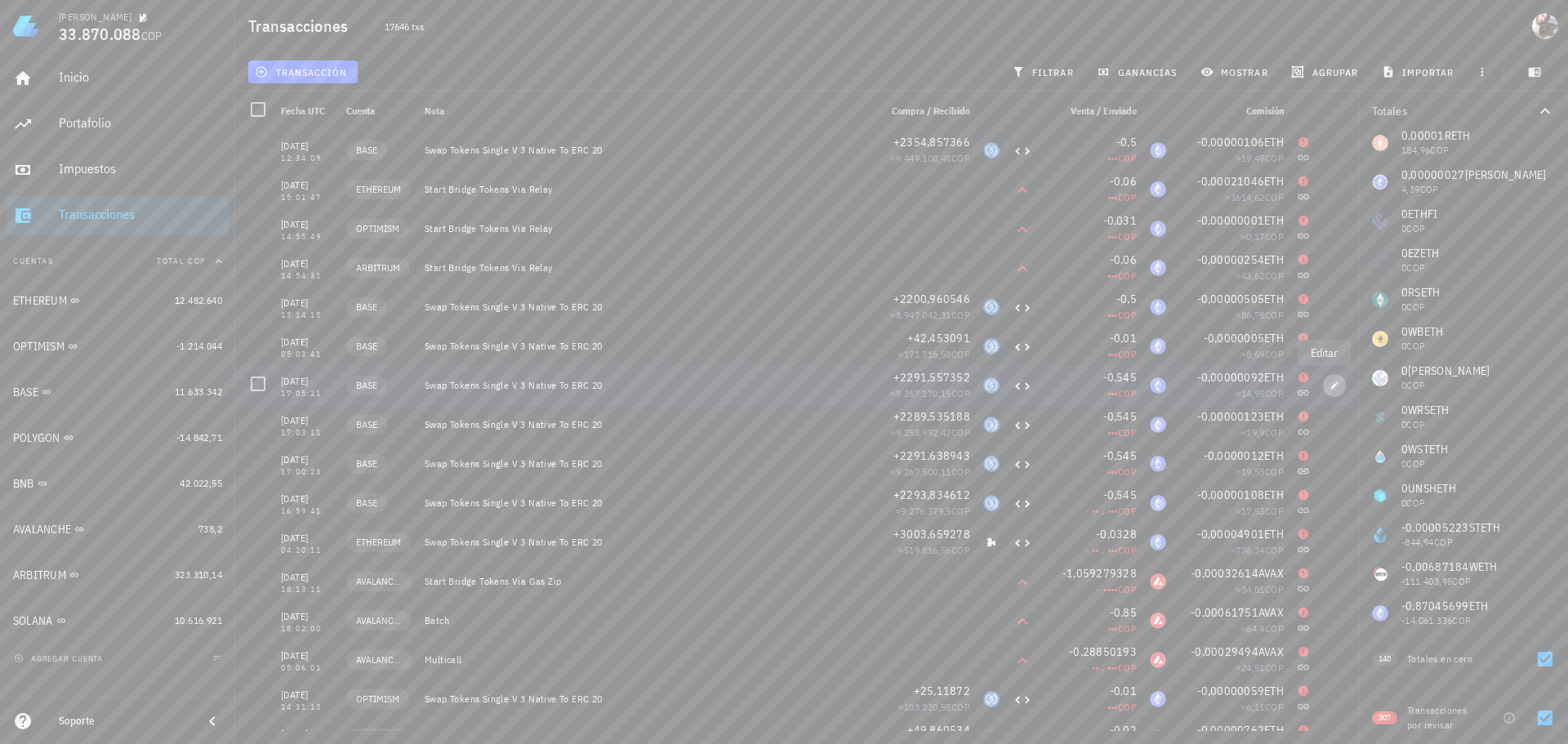
type input "0,000000921695201"
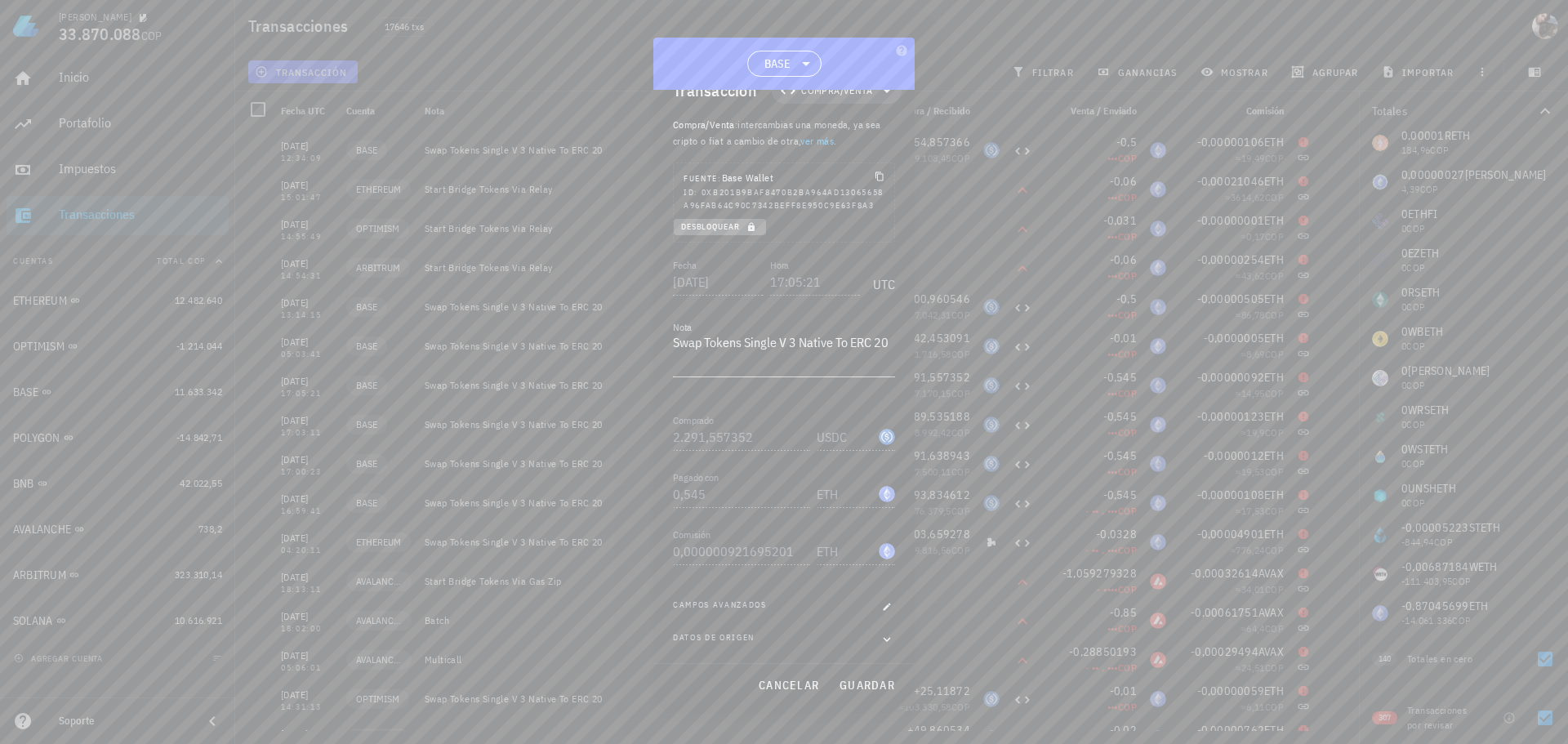
click at [748, 228] on icon "button" at bounding box center [751, 226] width 10 height 10
click at [757, 637] on div "Datos de origen" at bounding box center [784, 640] width 222 height 17
click at [880, 641] on icon "button" at bounding box center [887, 639] width 15 height 19
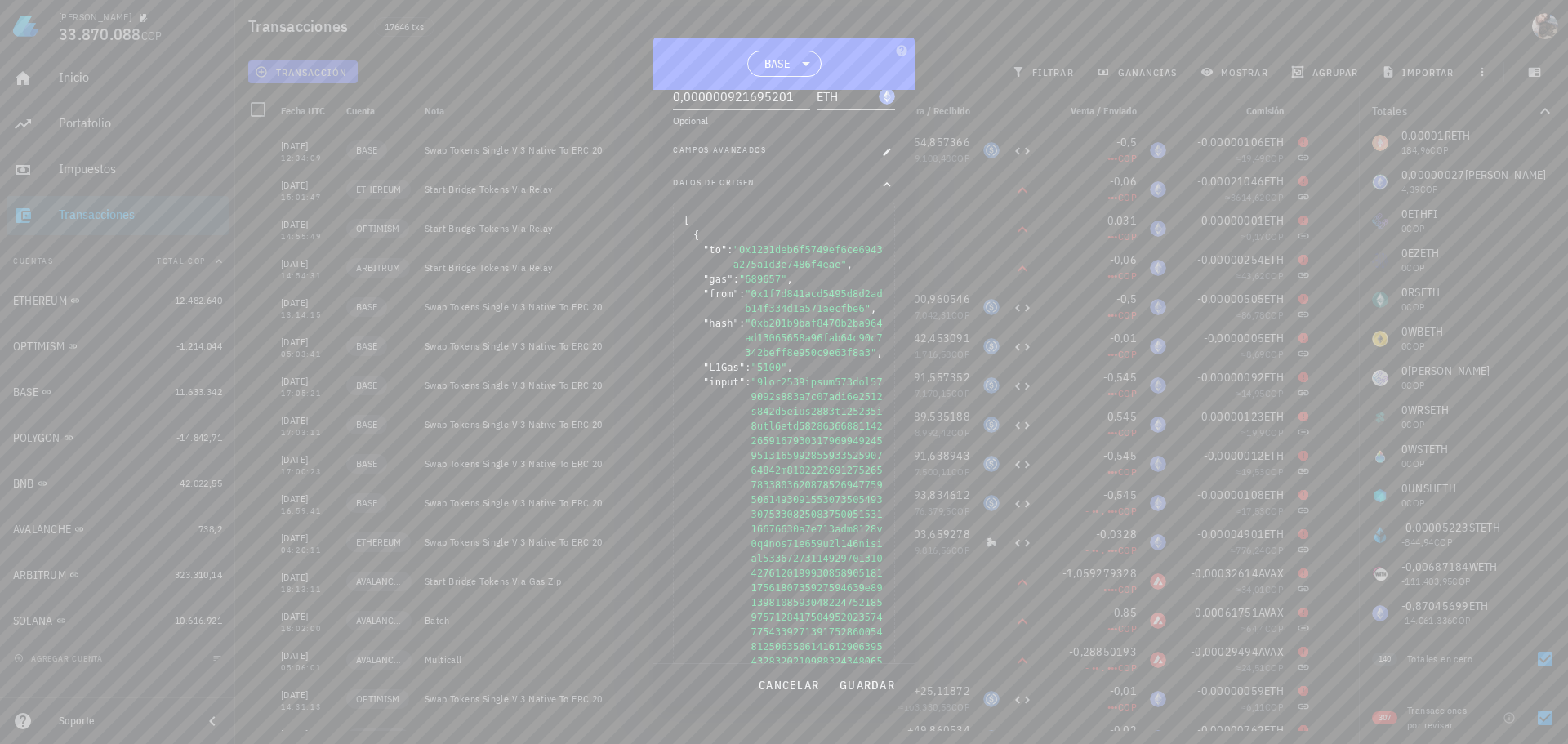
scroll to position [323, 0]
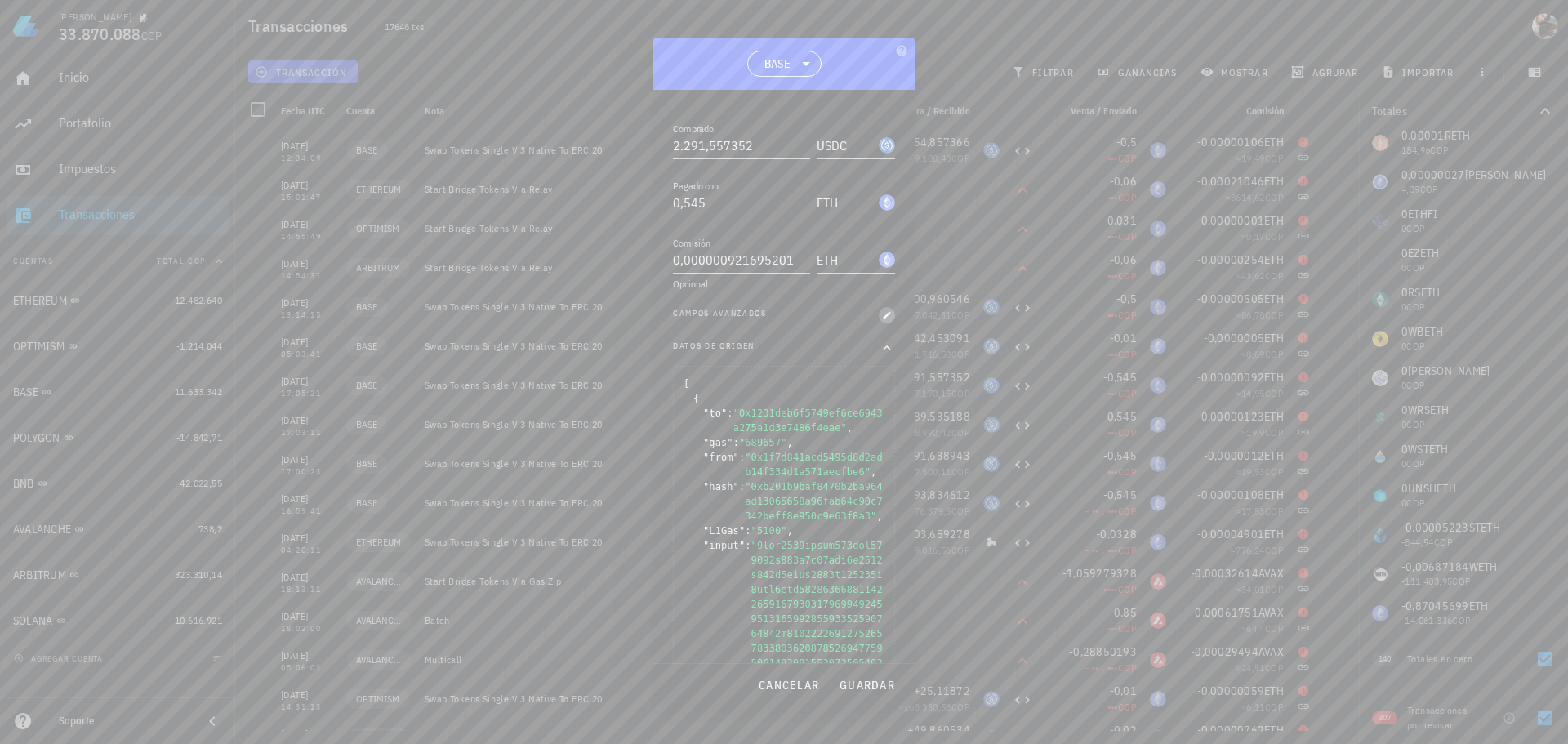
click at [883, 319] on icon "button" at bounding box center [887, 315] width 7 height 7
click at [754, 362] on input "Costo de adquisición" at bounding box center [739, 349] width 134 height 26
click at [752, 421] on input "Beneficio" at bounding box center [739, 415] width 134 height 26
click at [750, 361] on input "Costo de adquisición" at bounding box center [739, 349] width 134 height 26
click at [1031, 35] on div at bounding box center [784, 372] width 1568 height 744
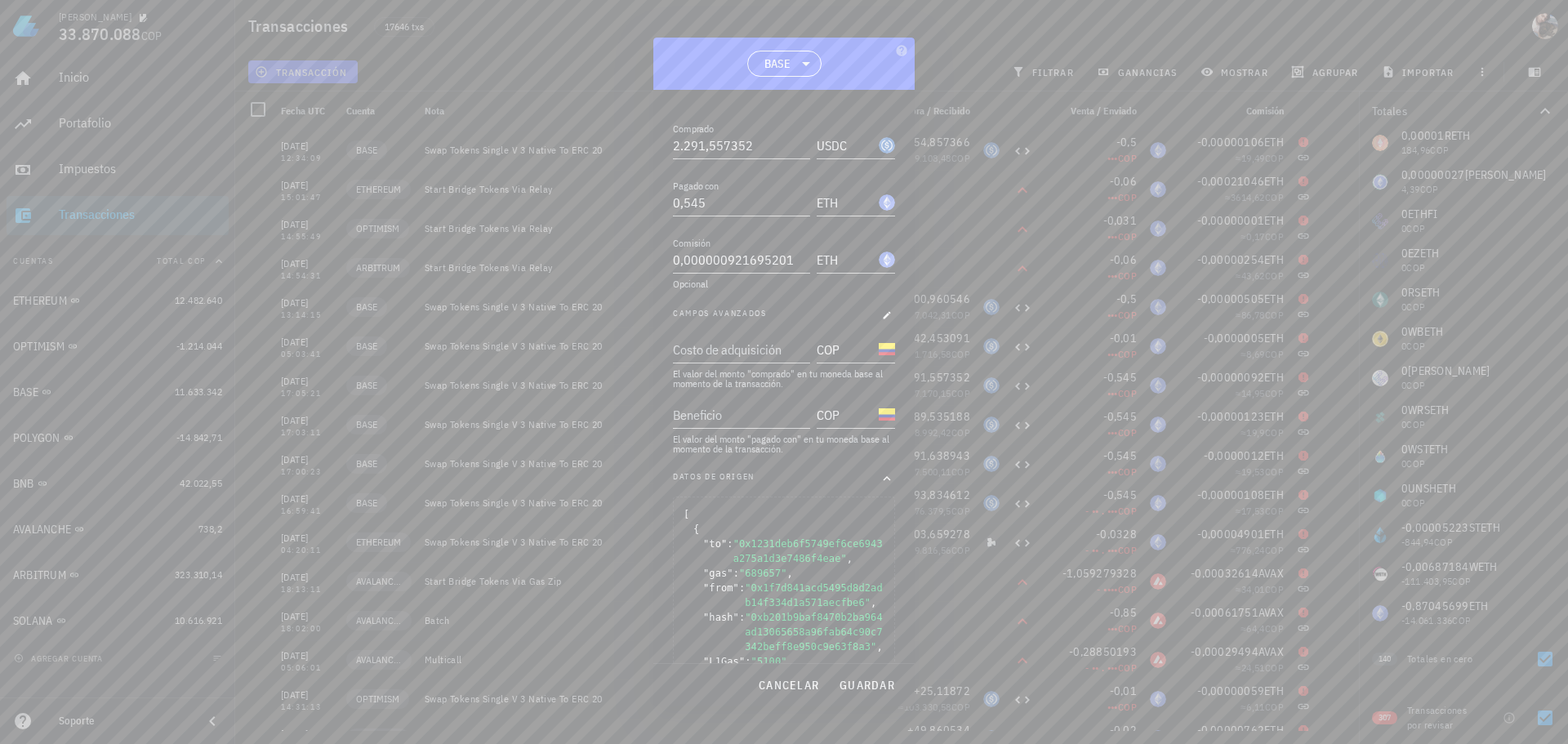
click at [1027, 30] on div at bounding box center [784, 372] width 1568 height 744
click at [796, 682] on span "cancelar" at bounding box center [788, 686] width 61 height 15
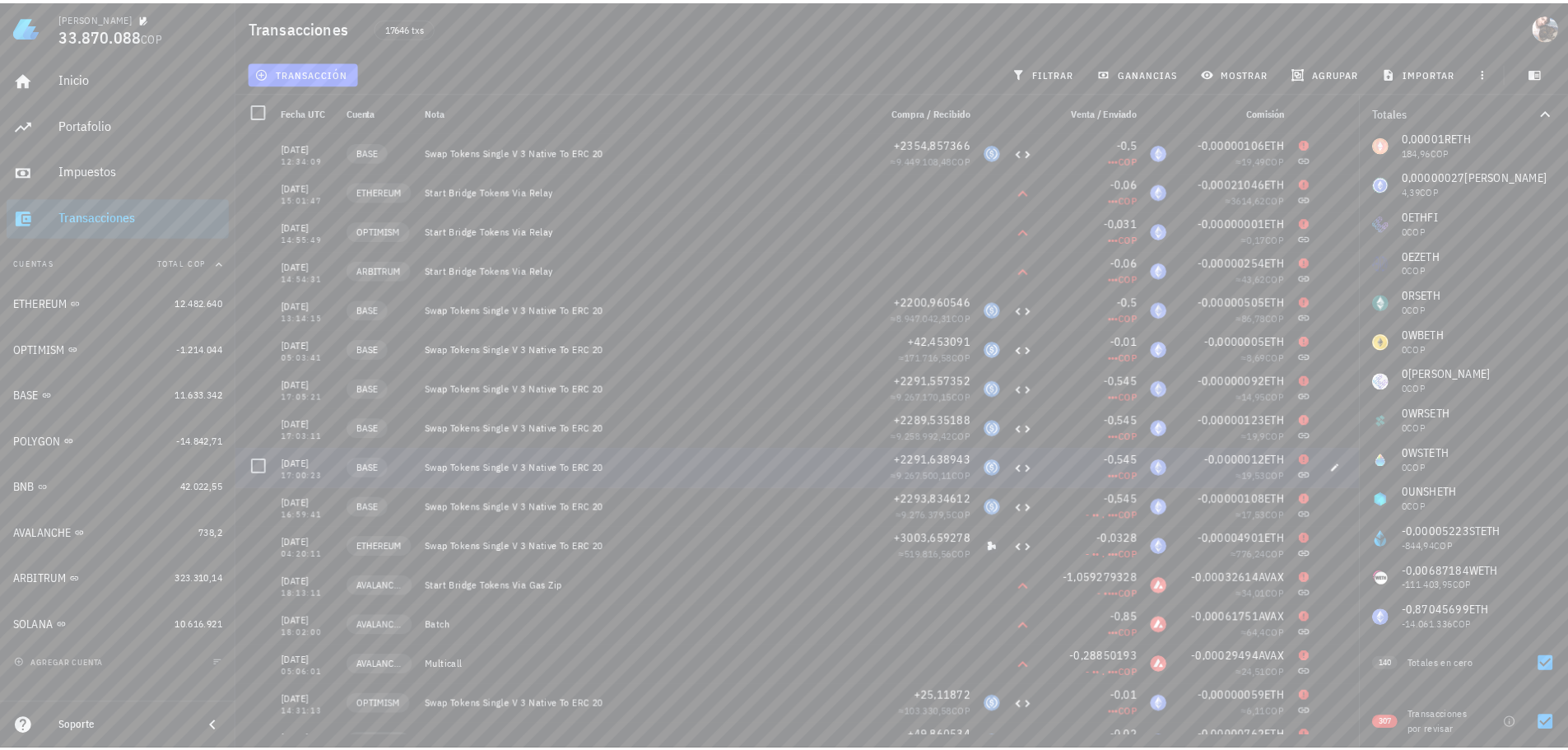
scroll to position [0, 0]
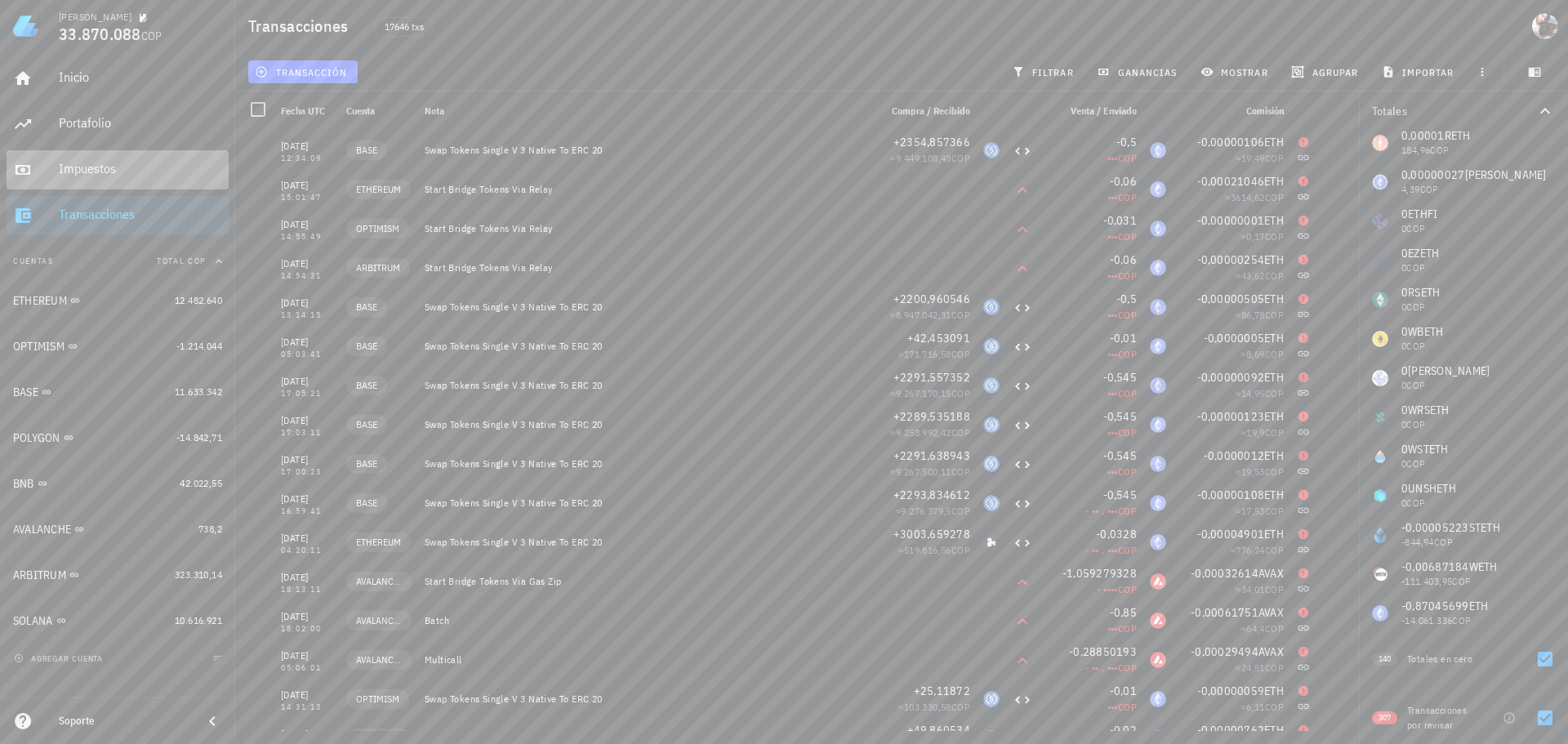
click at [130, 175] on div "Impuestos" at bounding box center [140, 168] width 164 height 16
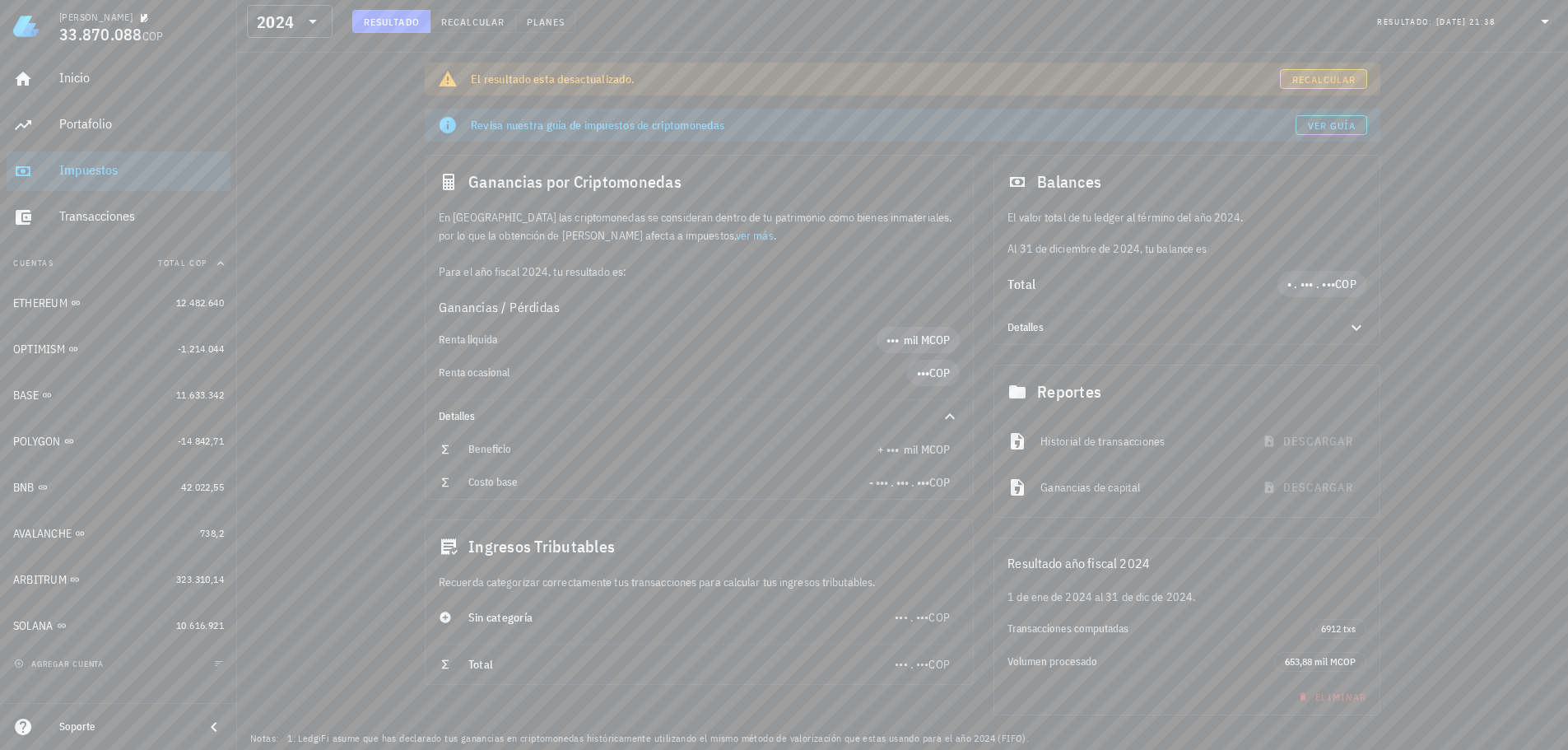
click at [1320, 77] on span "Recalcular" at bounding box center [1324, 79] width 65 height 12
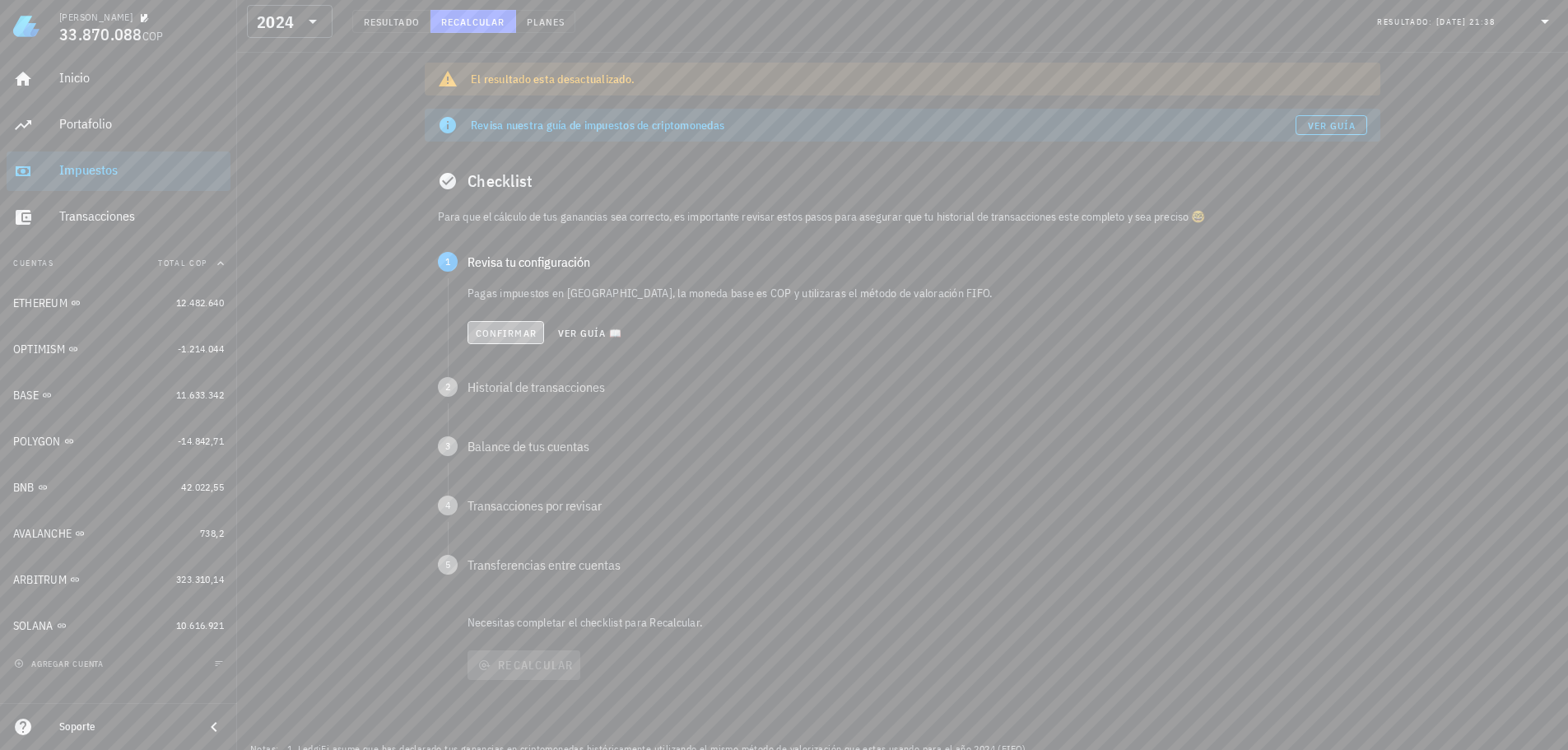
click at [507, 333] on span "Confirmar" at bounding box center [506, 333] width 61 height 12
click at [487, 391] on span "Confirmar" at bounding box center [506, 392] width 61 height 12
click at [512, 457] on span "Confirmar" at bounding box center [506, 451] width 61 height 12
click at [516, 507] on span "Confirmar" at bounding box center [506, 511] width 61 height 12
click at [521, 571] on span "Confirmar" at bounding box center [505, 570] width 61 height 12
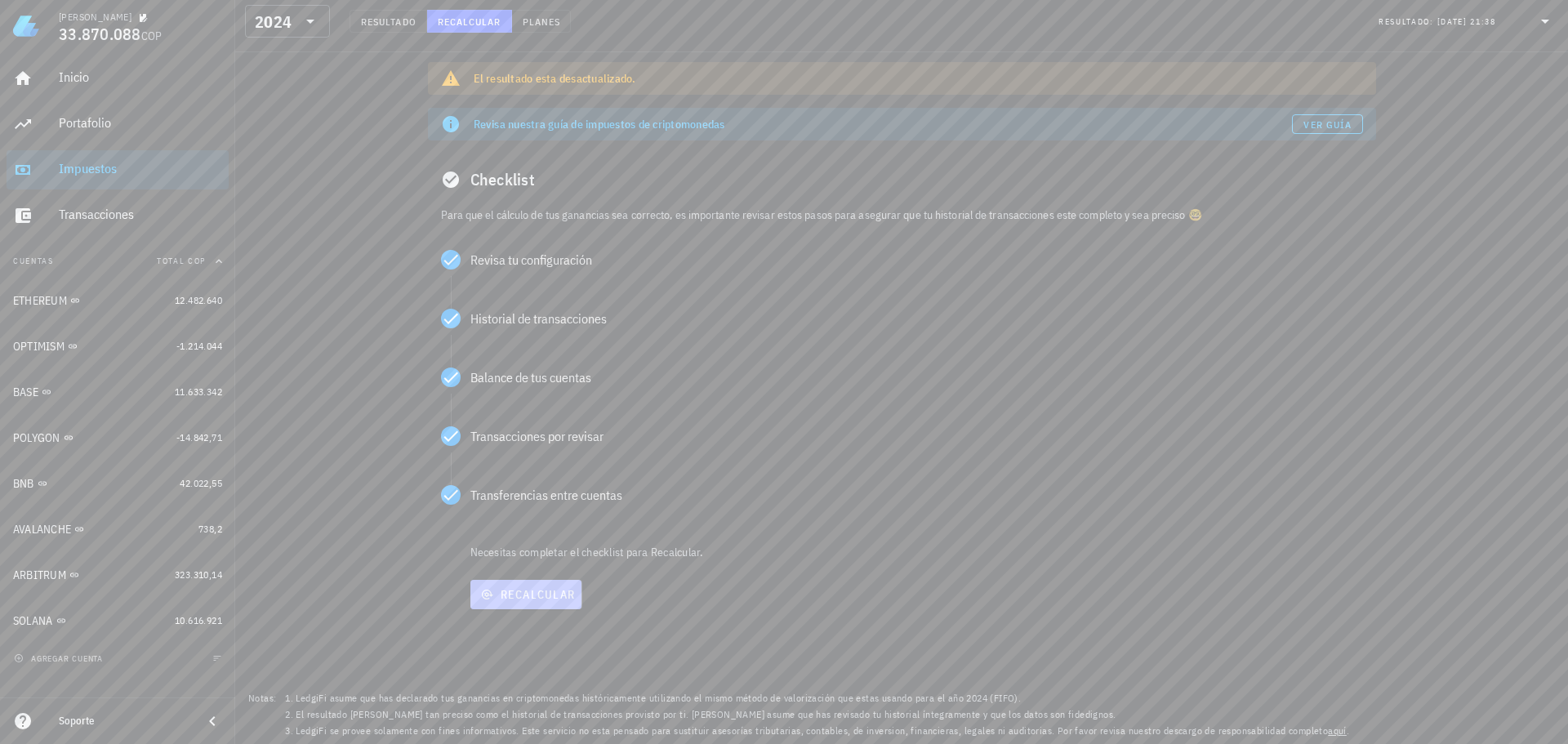
click at [547, 590] on span "Recalcular" at bounding box center [526, 595] width 99 height 15
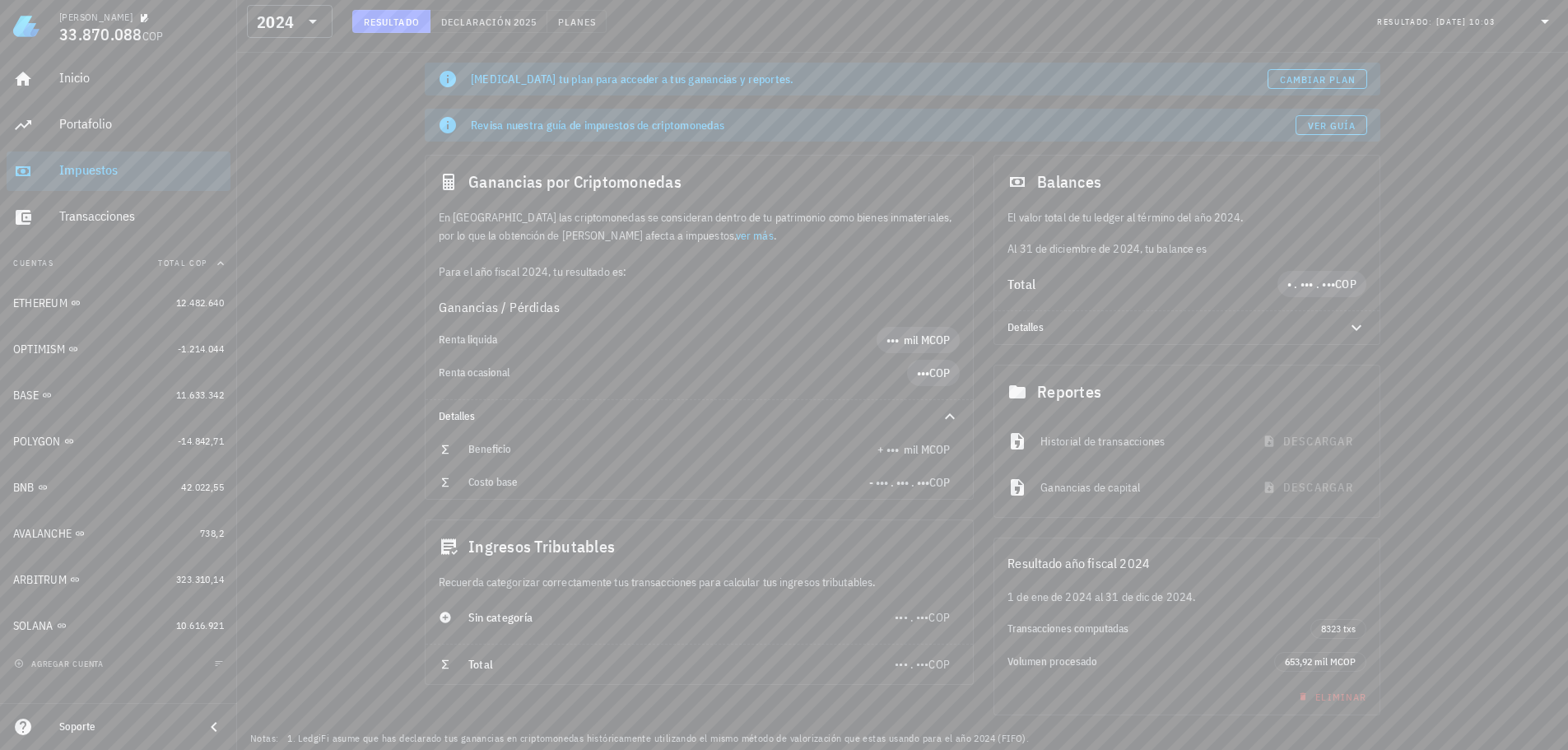
scroll to position [34, 0]
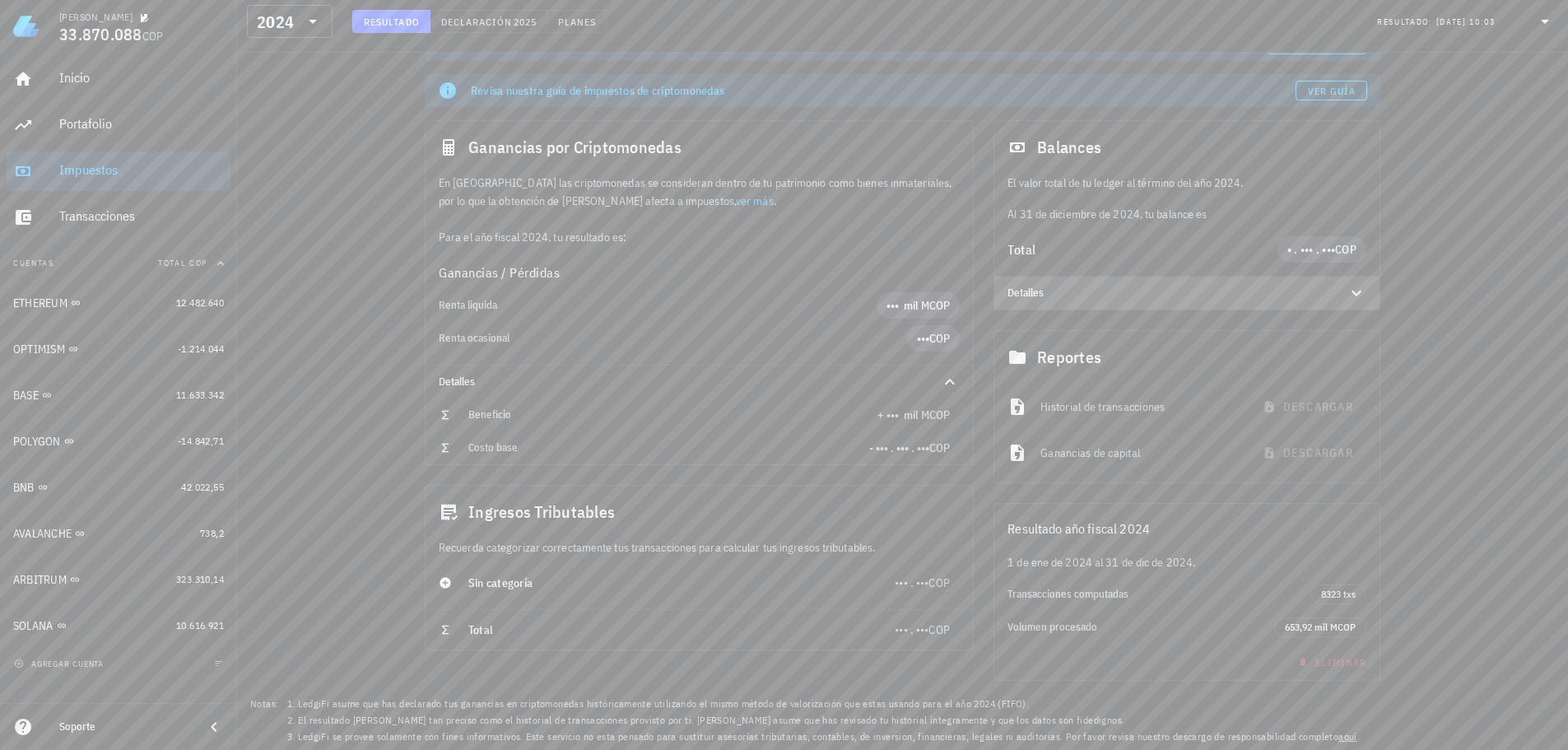
click at [1359, 288] on icon at bounding box center [1356, 293] width 20 height 20
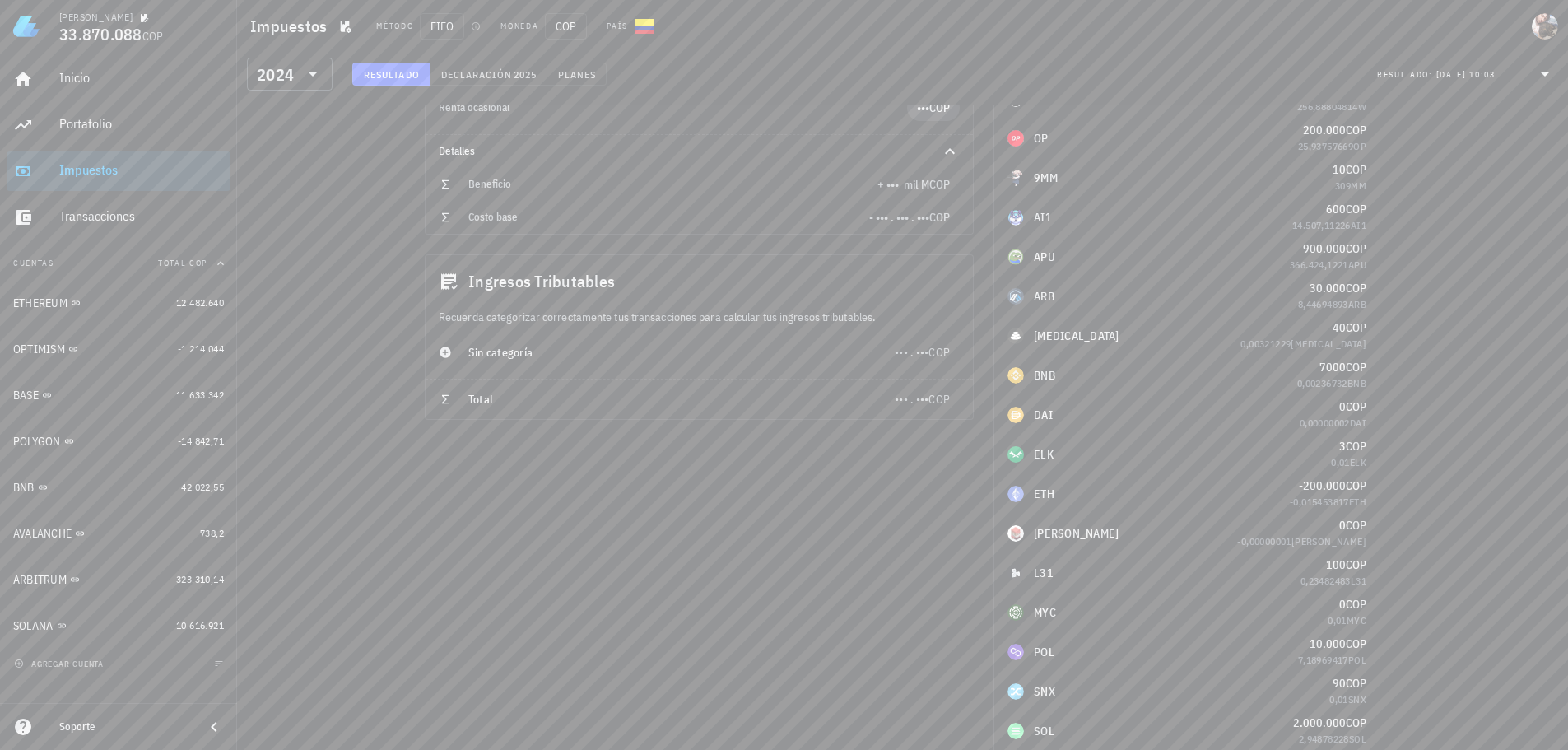
scroll to position [0, 0]
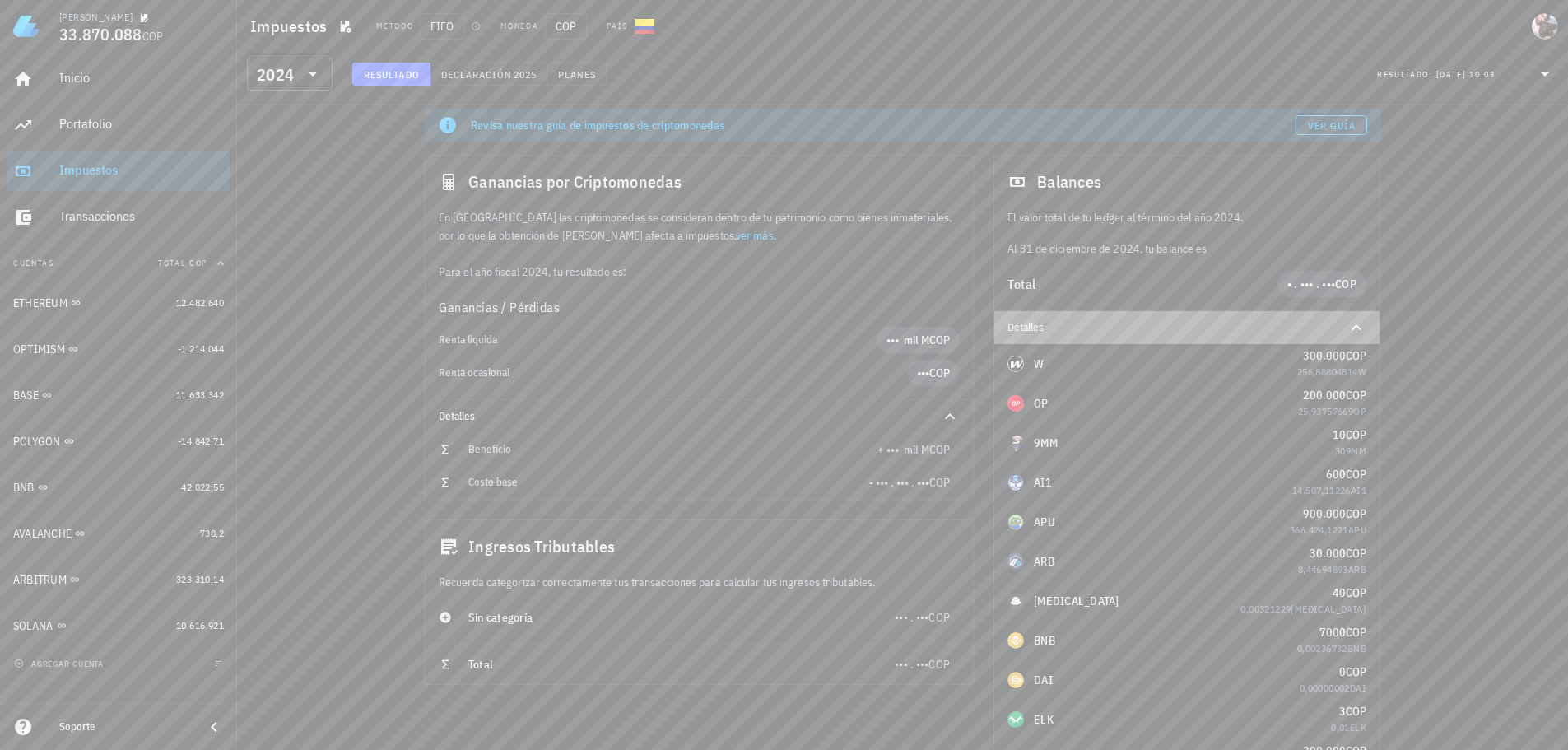
click at [1357, 330] on icon at bounding box center [1356, 327] width 20 height 20
